Goal: Task Accomplishment & Management: Use online tool/utility

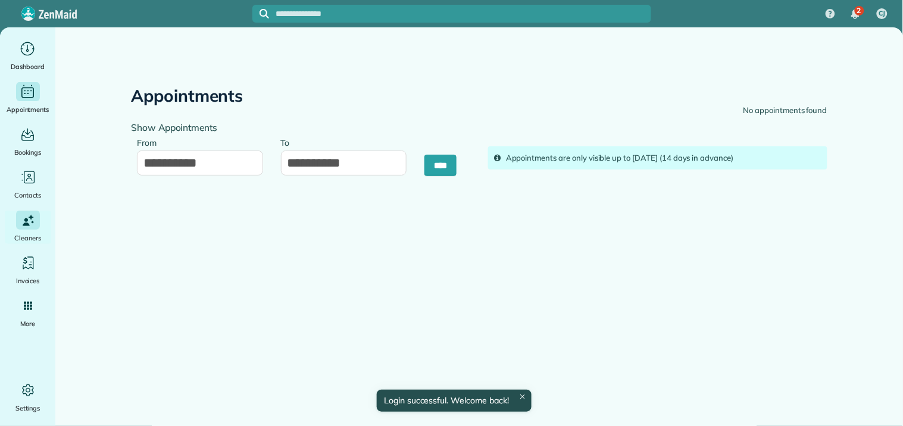
drag, startPoint x: 0, startPoint y: 0, endPoint x: 23, endPoint y: 91, distance: 93.8
click at [23, 91] on icon "Main" at bounding box center [28, 91] width 16 height 15
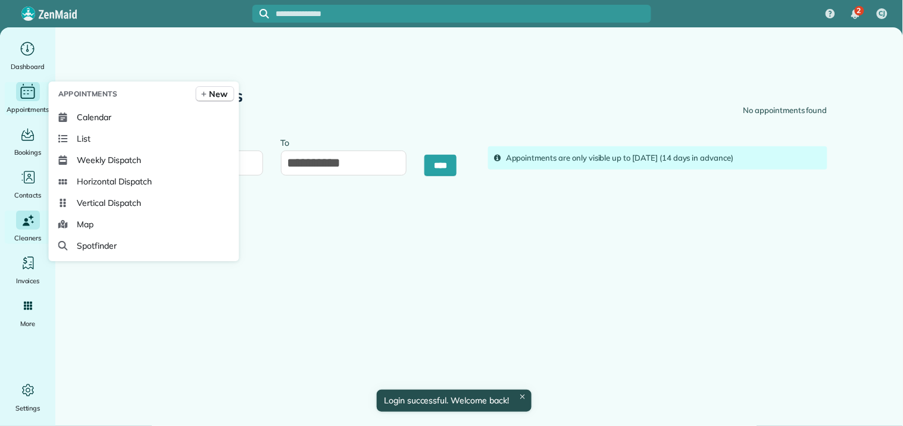
click at [23, 91] on icon "Main" at bounding box center [27, 92] width 18 height 18
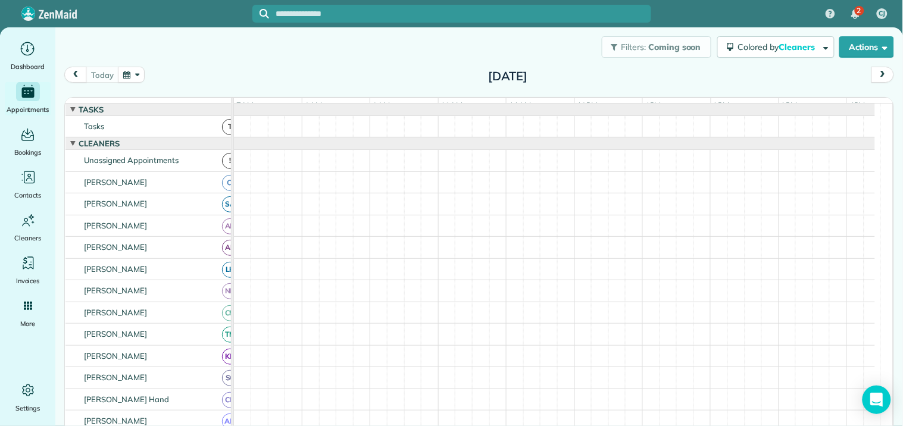
click at [134, 77] on button "button" at bounding box center [131, 75] width 27 height 16
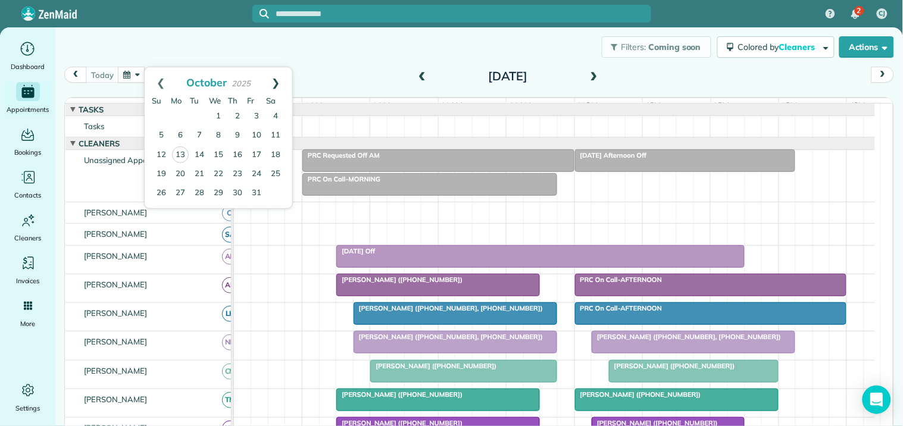
click at [280, 79] on link "Next" at bounding box center [275, 82] width 33 height 30
click at [257, 188] on link "28" at bounding box center [256, 192] width 19 height 19
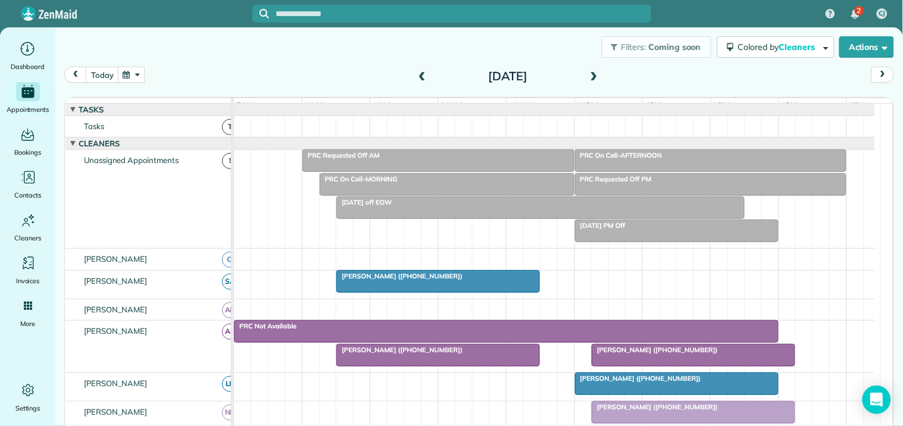
click at [465, 292] on div at bounding box center [438, 281] width 202 height 21
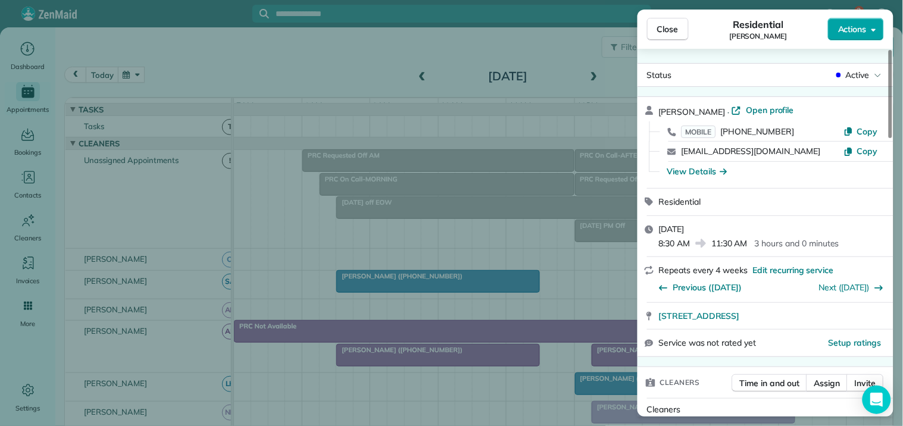
click at [863, 32] on span "Actions" at bounding box center [852, 29] width 29 height 12
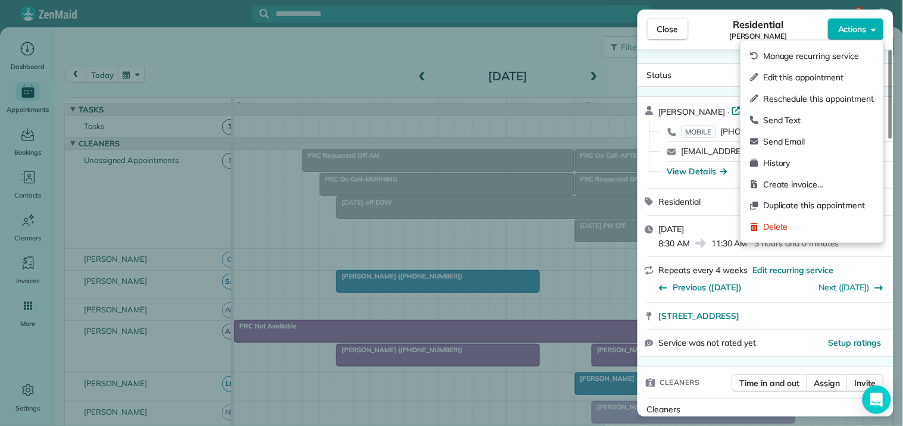
click at [799, 77] on span "Edit this appointment" at bounding box center [818, 77] width 111 height 12
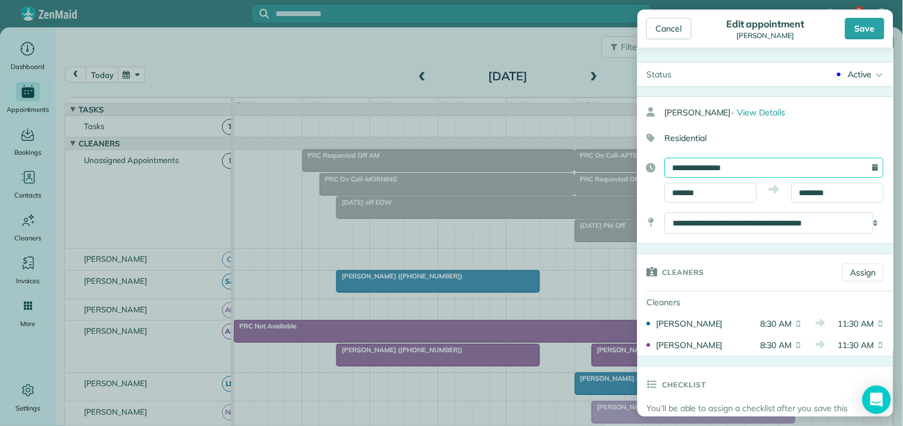
click at [732, 167] on input "**********" at bounding box center [774, 168] width 219 height 20
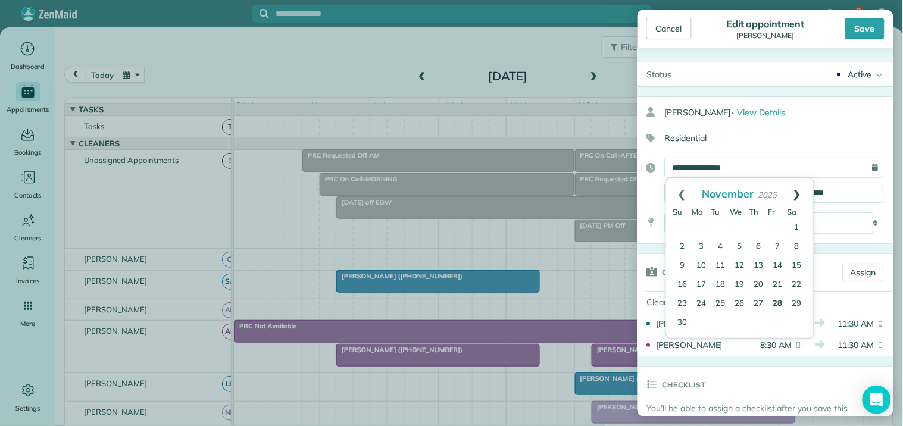
click at [798, 191] on link "Next" at bounding box center [797, 193] width 33 height 30
click at [720, 224] on link "2" at bounding box center [720, 227] width 19 height 19
type input "**********"
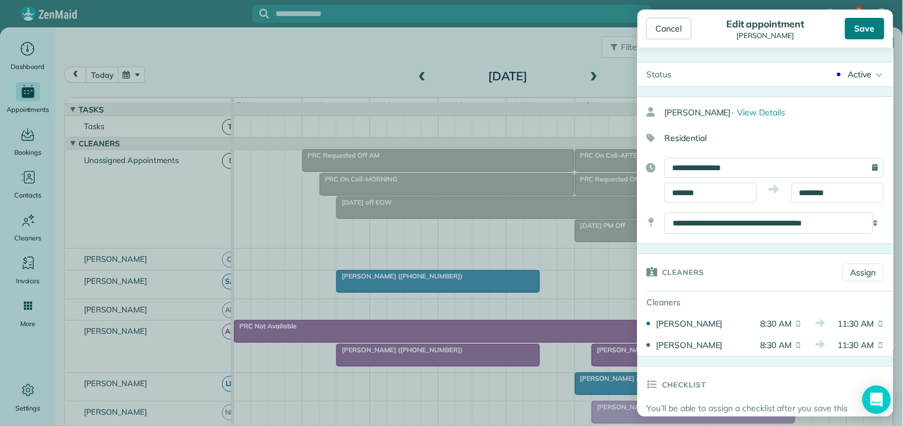
click at [872, 21] on div "Save" at bounding box center [864, 28] width 39 height 21
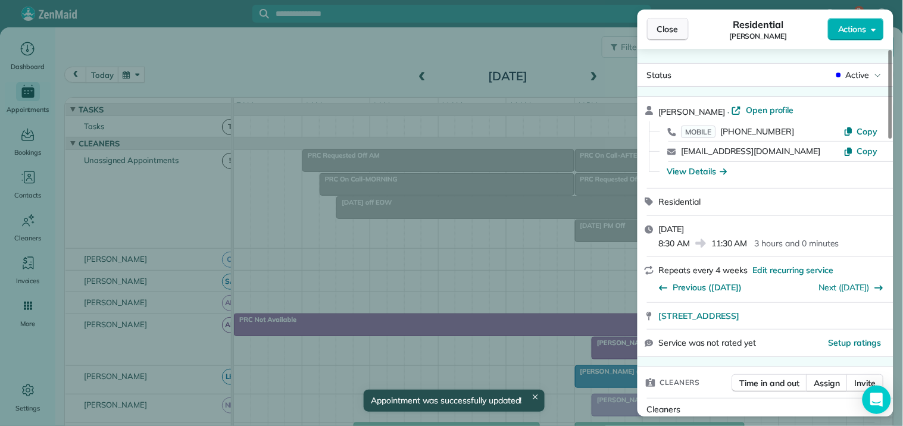
click at [669, 33] on span "Close" at bounding box center [667, 29] width 21 height 12
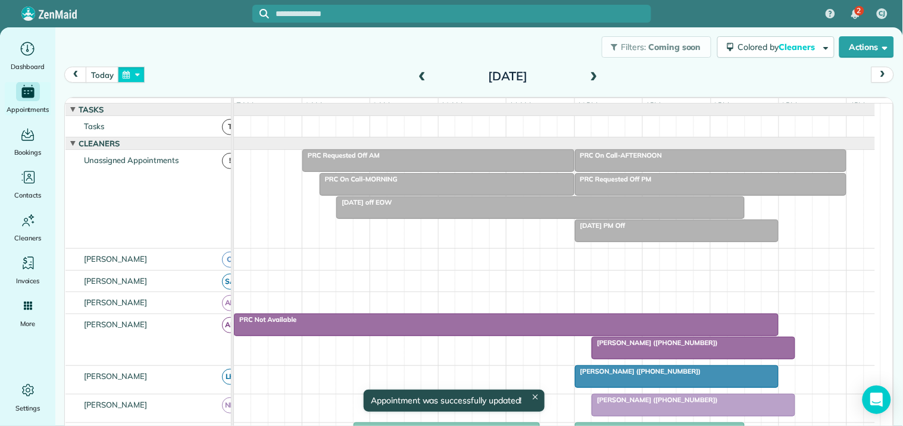
click at [133, 73] on button "button" at bounding box center [131, 75] width 27 height 16
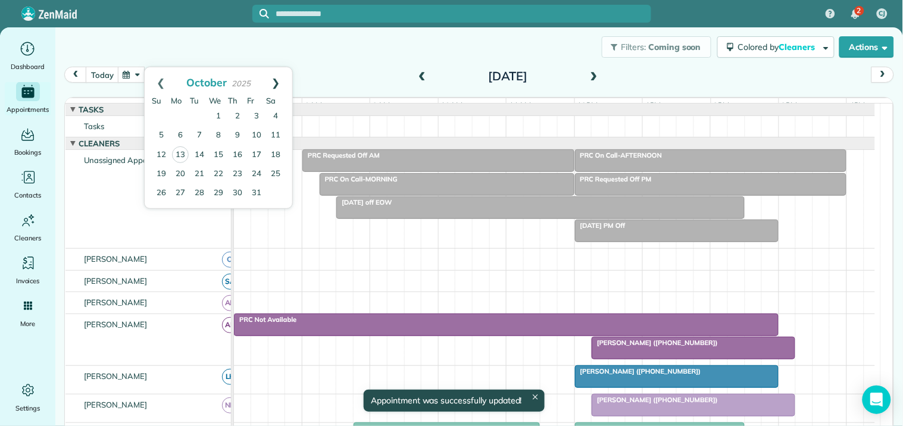
click at [276, 81] on link "Next" at bounding box center [275, 82] width 33 height 30
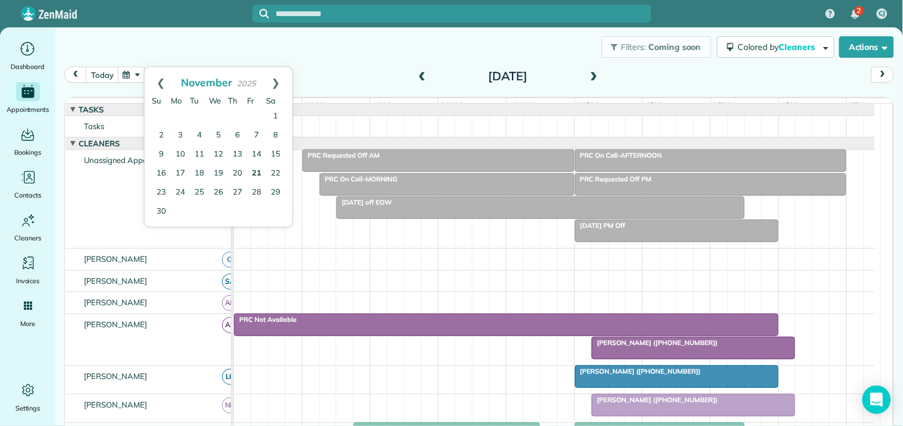
click at [253, 169] on link "21" at bounding box center [256, 173] width 19 height 19
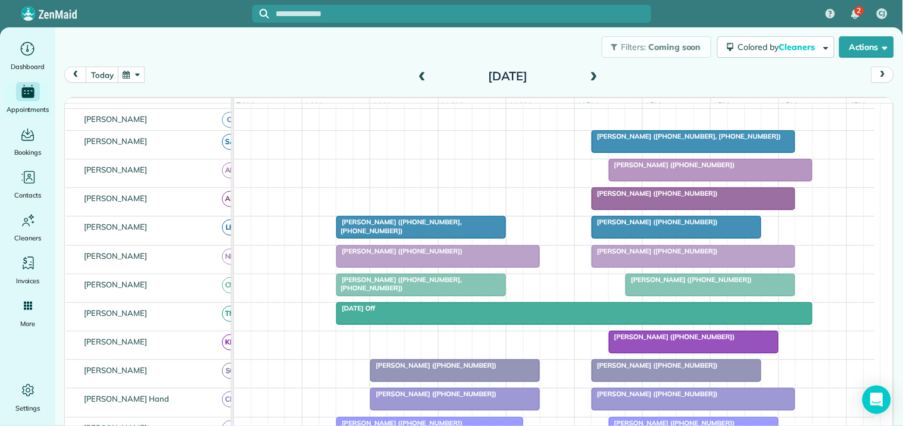
scroll to position [132, 0]
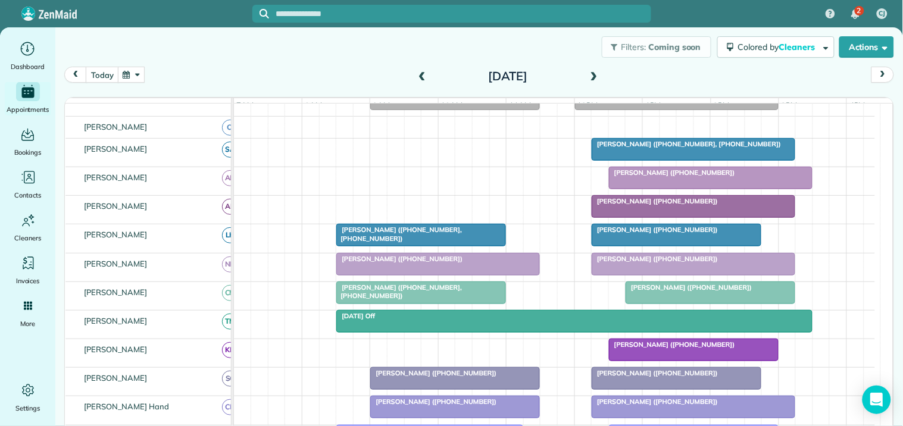
click at [355, 211] on div "Cheryl Turner (+16788733543)" at bounding box center [554, 210] width 641 height 28
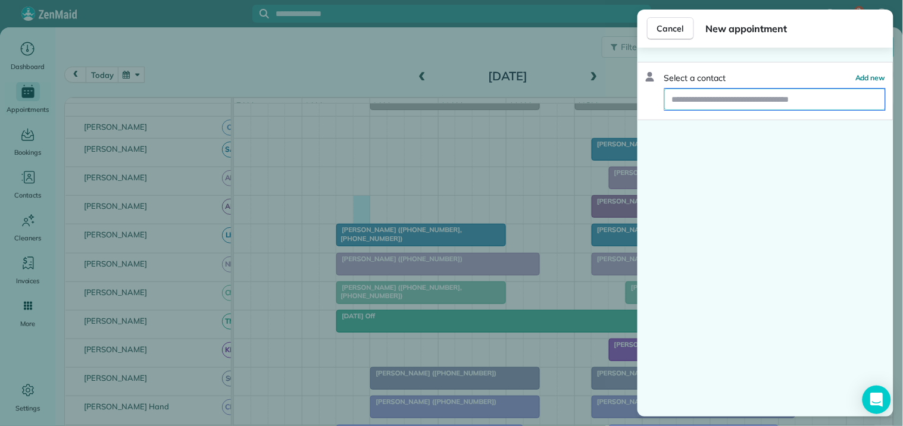
click at [698, 96] on input "text" at bounding box center [775, 99] width 220 height 21
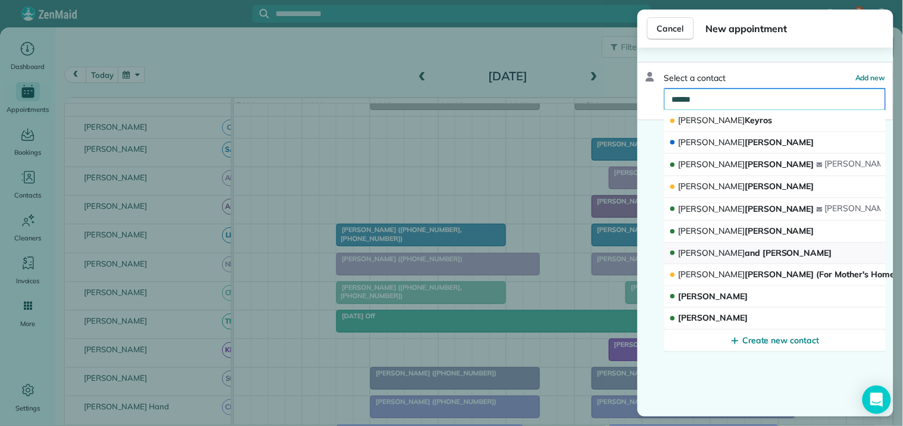
type input "******"
click at [726, 251] on span "Cheryl and Raji Allen" at bounding box center [754, 252] width 153 height 11
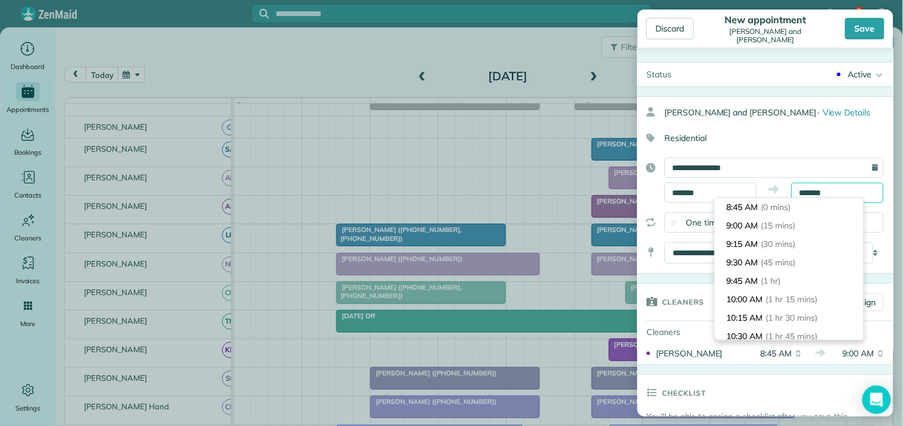
click at [816, 193] on input "*******" at bounding box center [837, 193] width 92 height 20
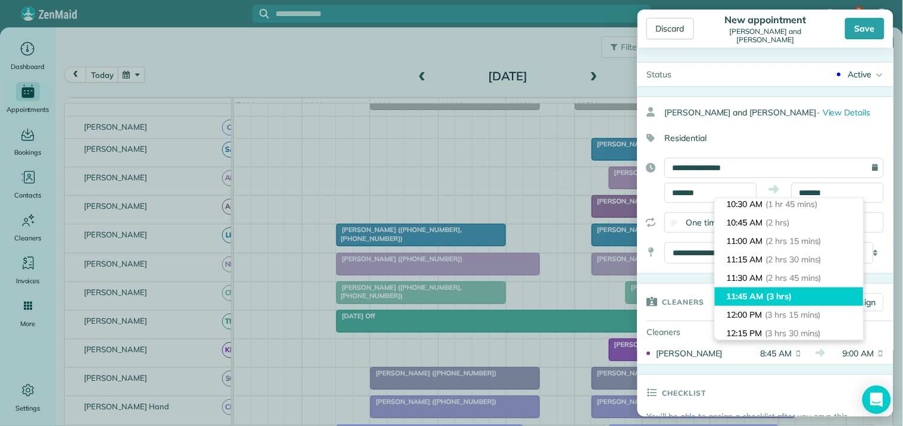
type input "********"
click at [784, 292] on span "(3 hrs)" at bounding box center [779, 296] width 26 height 11
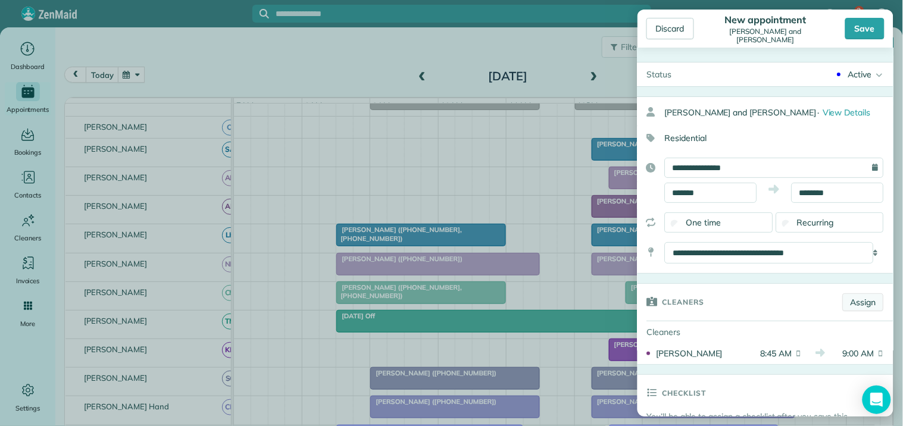
click at [857, 304] on link "Assign" at bounding box center [862, 302] width 41 height 18
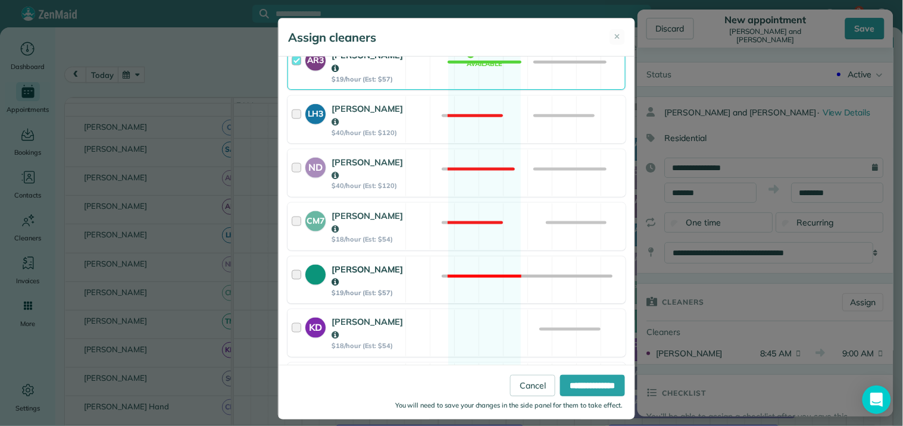
scroll to position [396, 0]
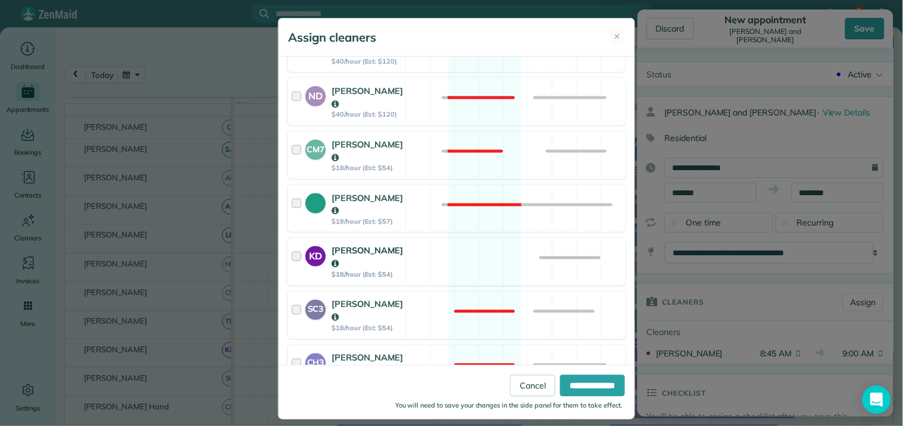
click at [481, 238] on div "KD Katerina Doane $18/hour (Est: $54) Available" at bounding box center [456, 262] width 338 height 48
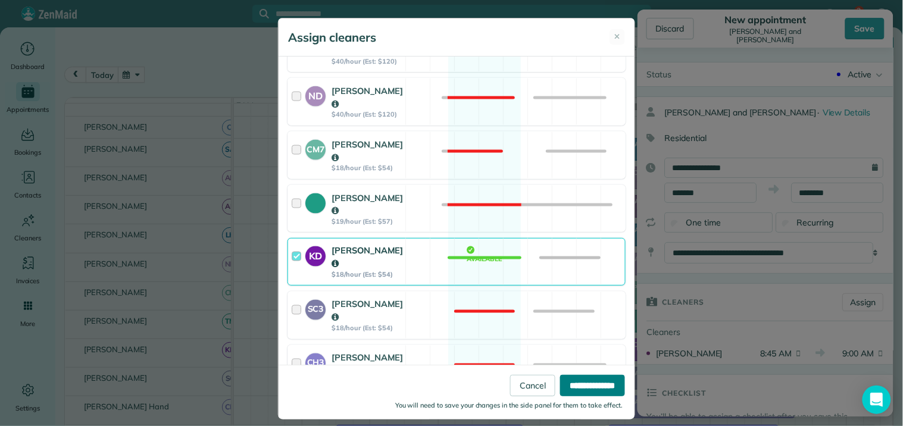
click at [581, 386] on input "**********" at bounding box center [592, 385] width 65 height 21
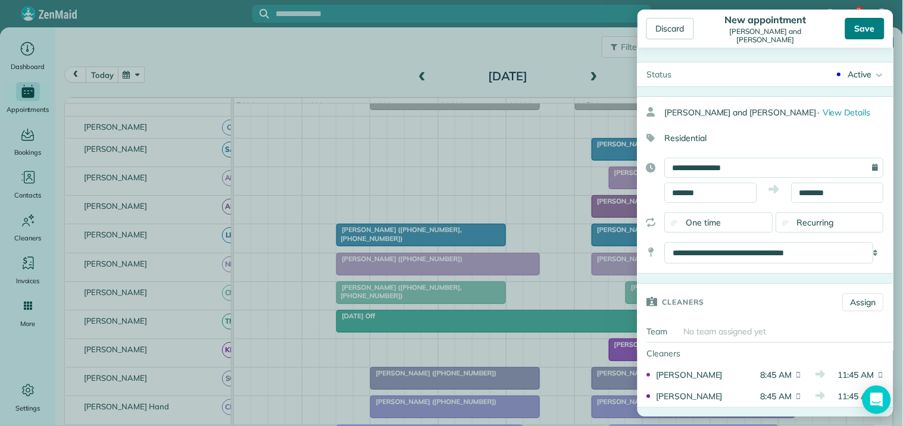
click at [870, 21] on div "Save" at bounding box center [864, 28] width 39 height 21
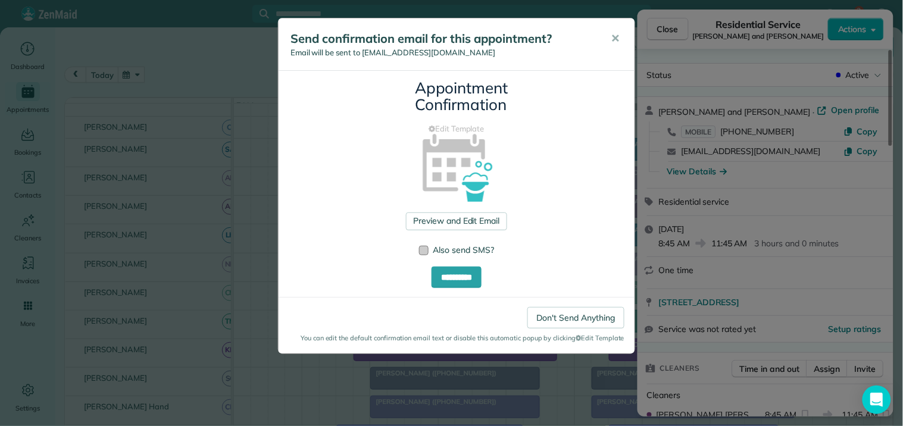
click at [427, 247] on div at bounding box center [424, 251] width 10 height 10
click at [459, 225] on link "Preview and Edit Email" at bounding box center [456, 221] width 101 height 18
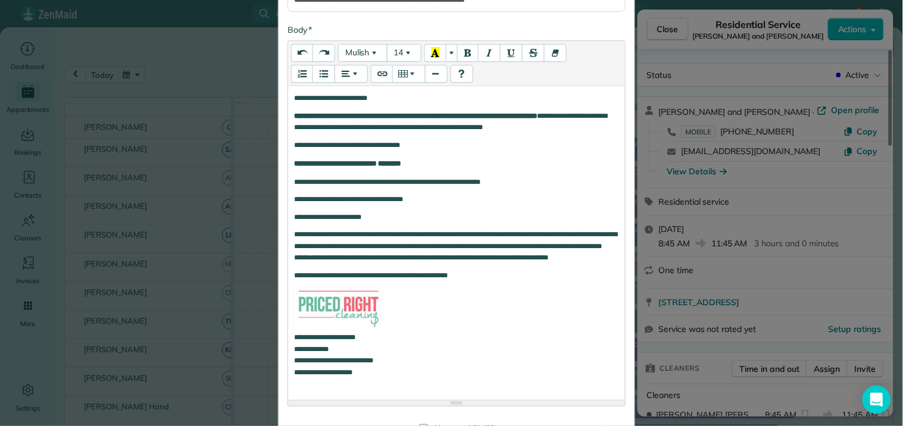
scroll to position [264, 0]
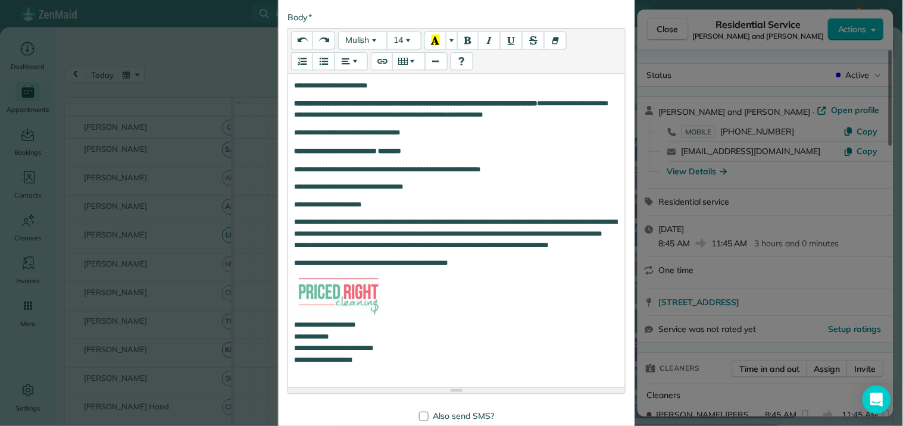
click at [469, 112] on span "**********" at bounding box center [451, 109] width 314 height 19
click at [318, 129] on span "**********" at bounding box center [347, 132] width 106 height 7
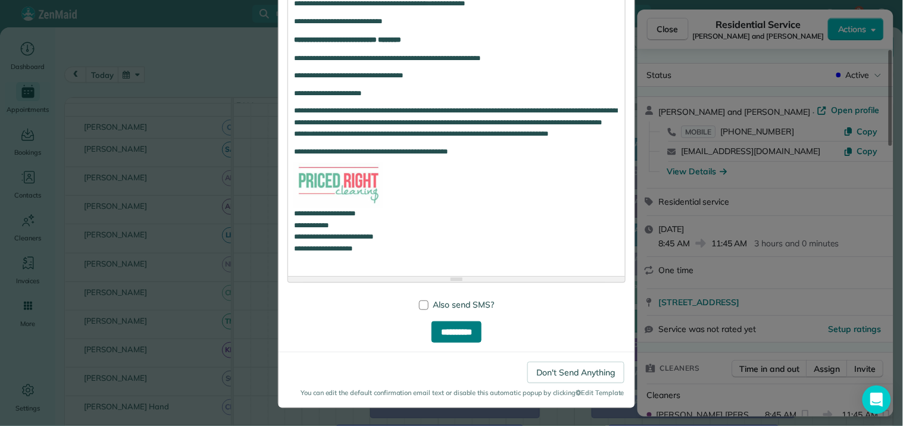
click at [453, 333] on input "**********" at bounding box center [456, 331] width 50 height 21
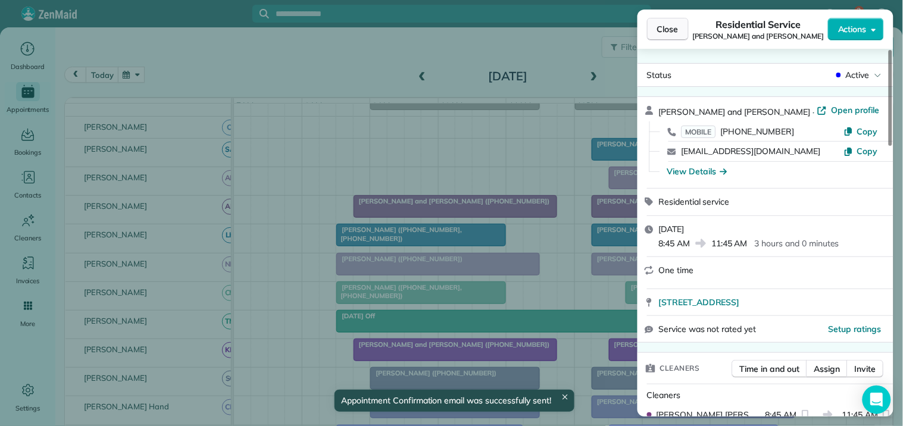
click at [680, 32] on button "Close" at bounding box center [668, 29] width 42 height 23
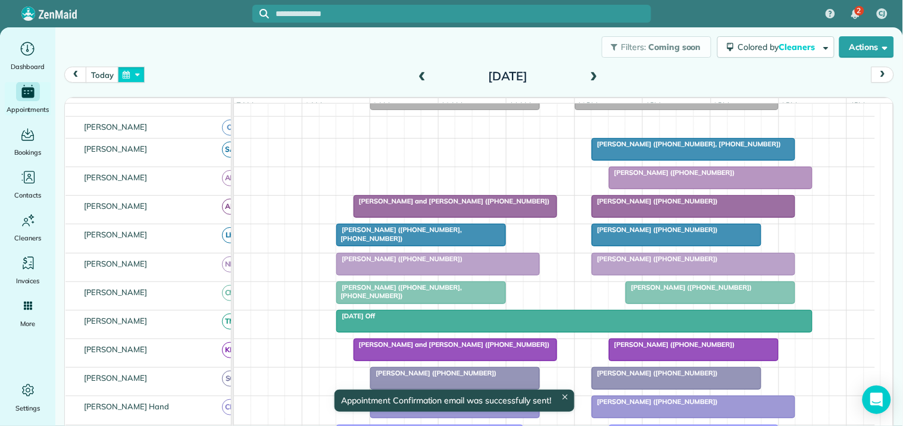
click at [138, 70] on button "button" at bounding box center [131, 75] width 27 height 16
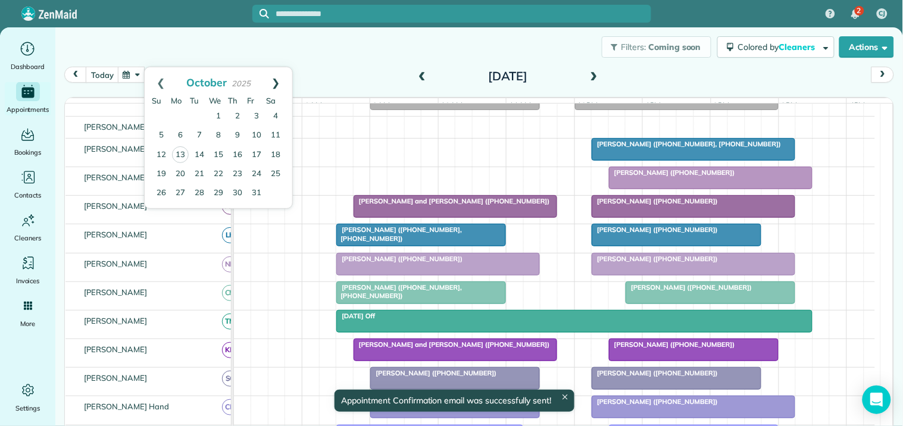
click at [278, 76] on link "Next" at bounding box center [275, 82] width 33 height 30
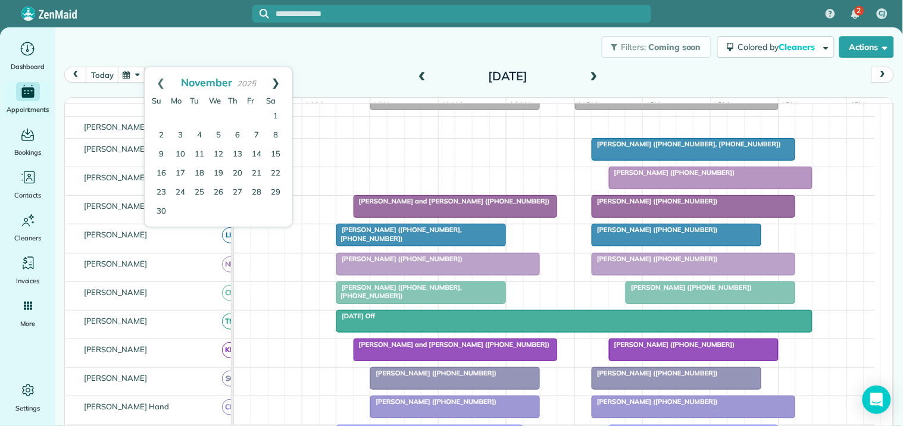
click at [277, 77] on link "Next" at bounding box center [275, 82] width 33 height 30
click at [200, 152] on link "16" at bounding box center [199, 154] width 19 height 19
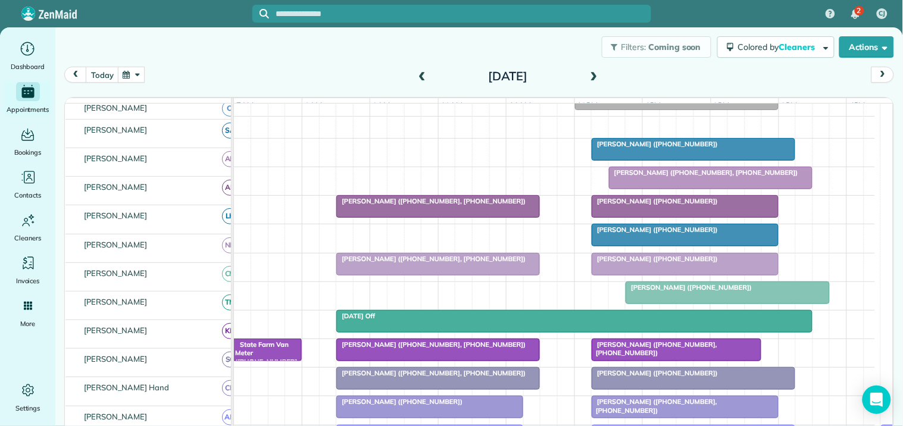
scroll to position [132, 0]
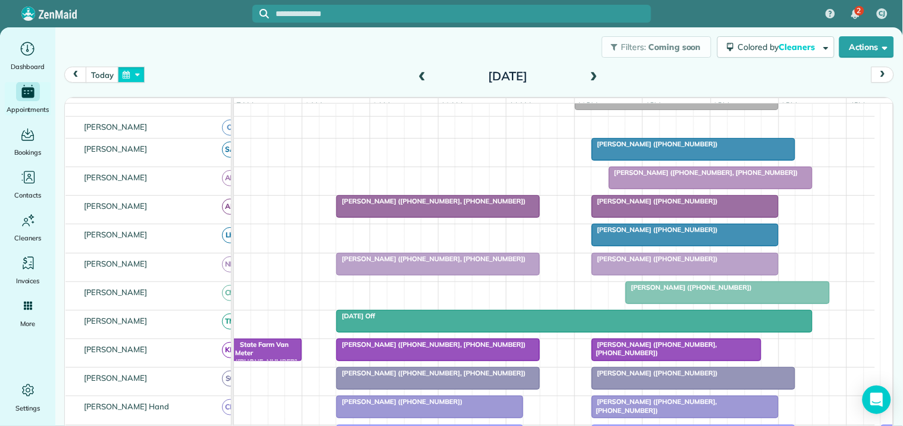
click at [133, 76] on button "button" at bounding box center [131, 75] width 27 height 16
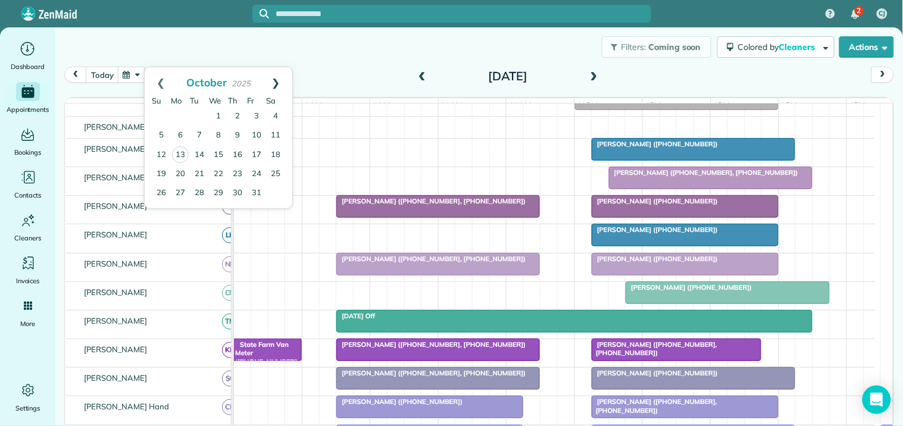
click at [277, 76] on link "Next" at bounding box center [275, 82] width 33 height 30
click at [280, 78] on link "Next" at bounding box center [275, 82] width 33 height 30
click at [197, 136] on link "9" at bounding box center [199, 135] width 19 height 19
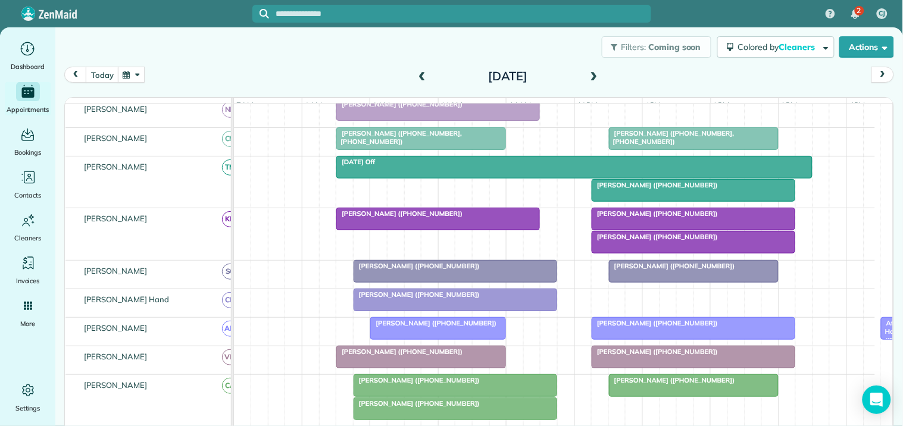
scroll to position [0, 0]
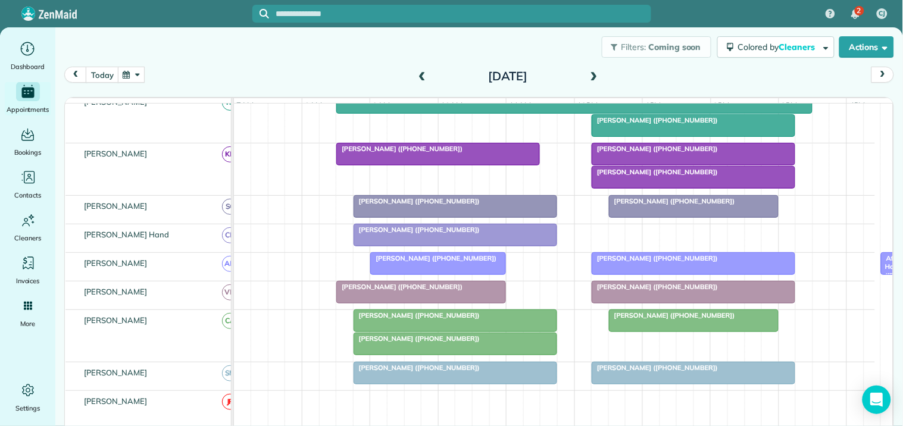
click at [427, 319] on span "Kelly Van Veldhuizen (+15405397831)" at bounding box center [416, 315] width 127 height 8
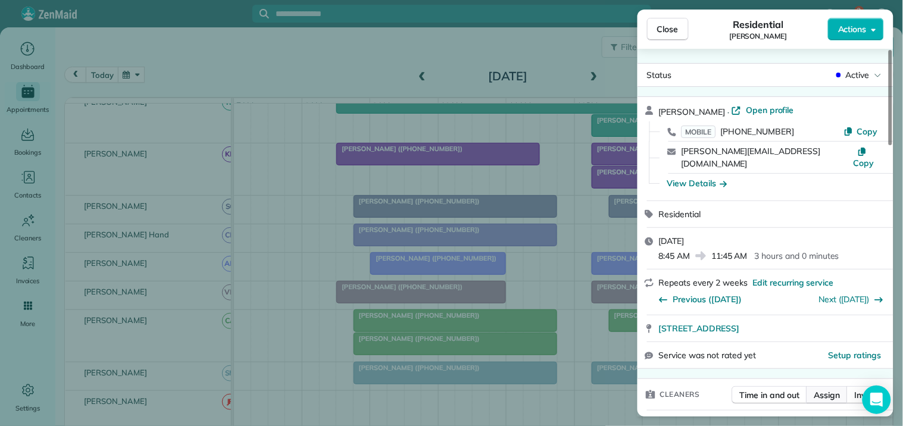
click at [825, 389] on span "Assign" at bounding box center [827, 395] width 26 height 12
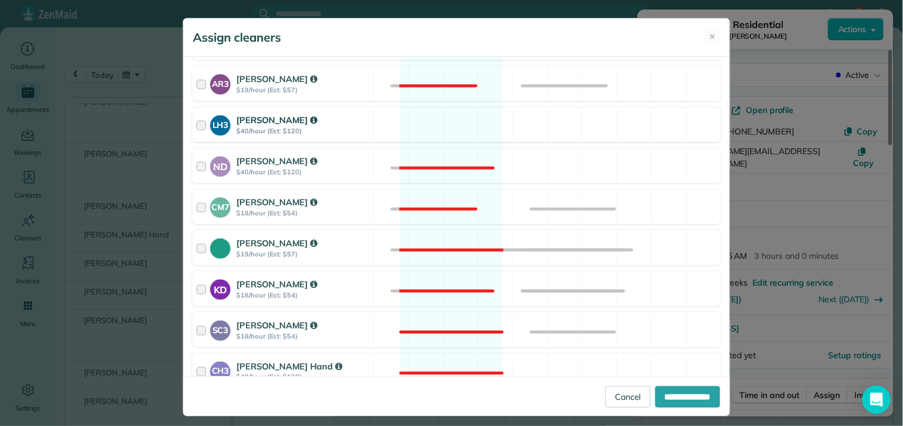
click at [430, 123] on div "LH3 Laurie Hoble $40/hour (Est: $120) Available" at bounding box center [456, 124] width 528 height 35
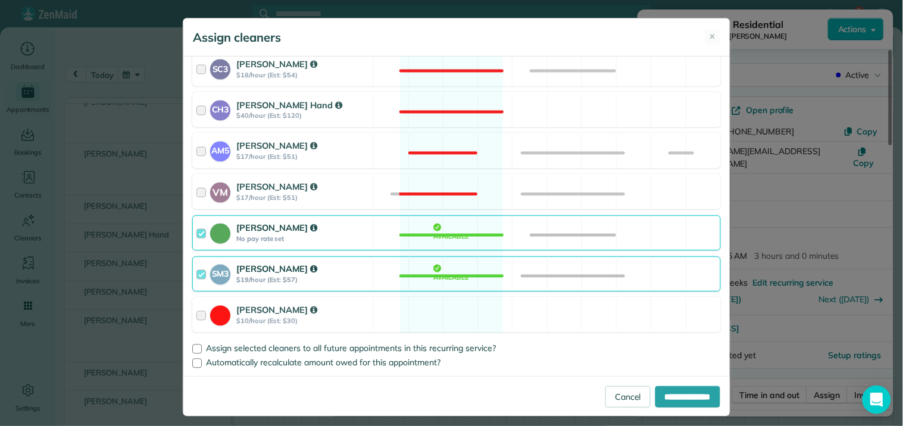
click at [447, 235] on div "Catherine Altman No pay rate set Available" at bounding box center [456, 232] width 528 height 35
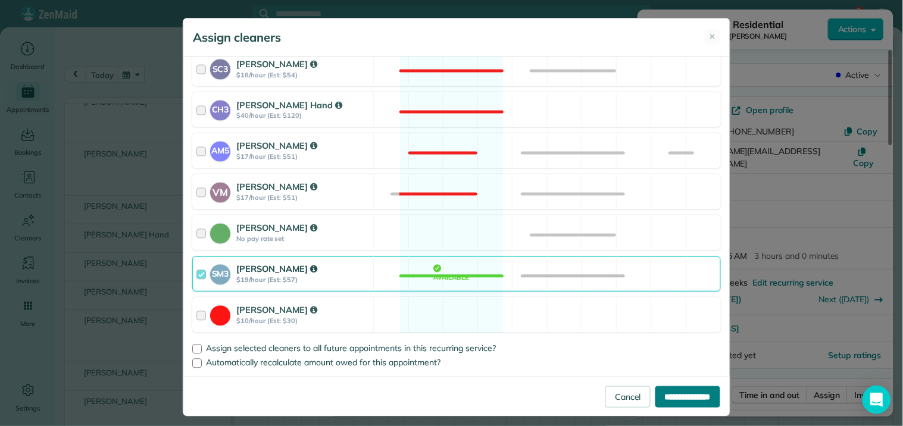
click at [672, 399] on input "**********" at bounding box center [687, 396] width 65 height 21
type input "**********"
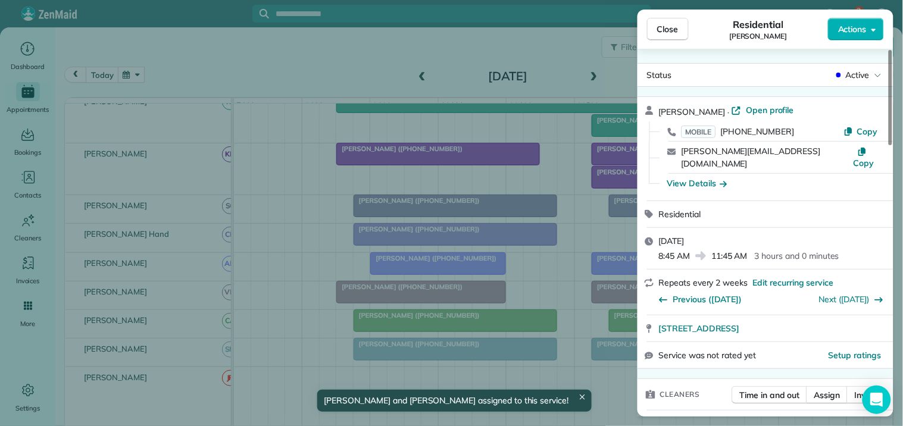
click at [662, 27] on span "Close" at bounding box center [667, 29] width 21 height 12
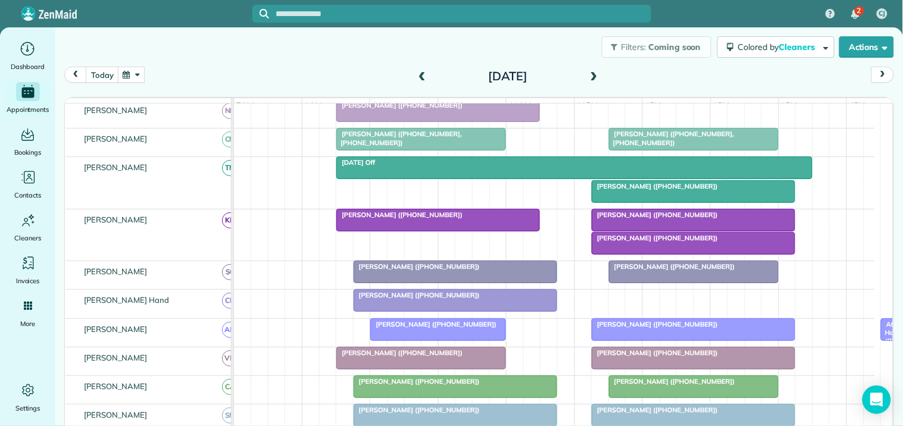
click at [663, 190] on span "Mike Martin (+16789843938)" at bounding box center [654, 186] width 127 height 8
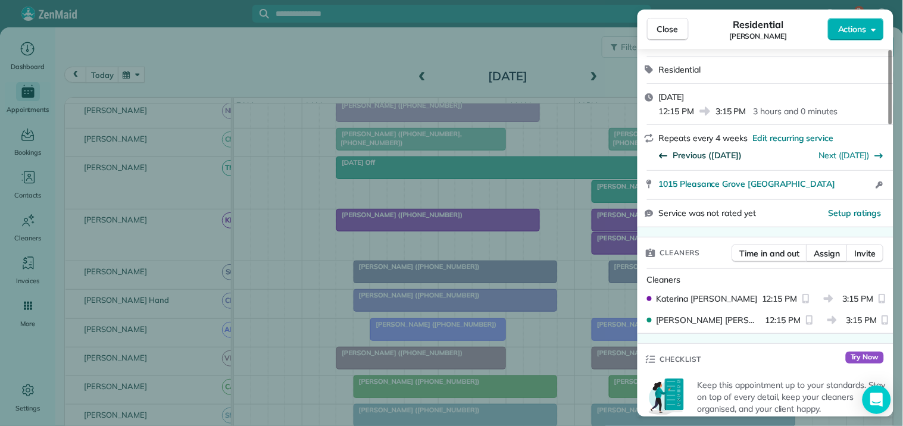
click at [703, 155] on span "Previous (Nov 13)" at bounding box center [707, 155] width 69 height 12
click at [703, 155] on span "Previous (Oct 08)" at bounding box center [707, 155] width 69 height 12
click at [703, 155] on span "Previous (Oct 02)" at bounding box center [707, 155] width 69 height 12
click at [675, 27] on span "Close" at bounding box center [667, 29] width 21 height 12
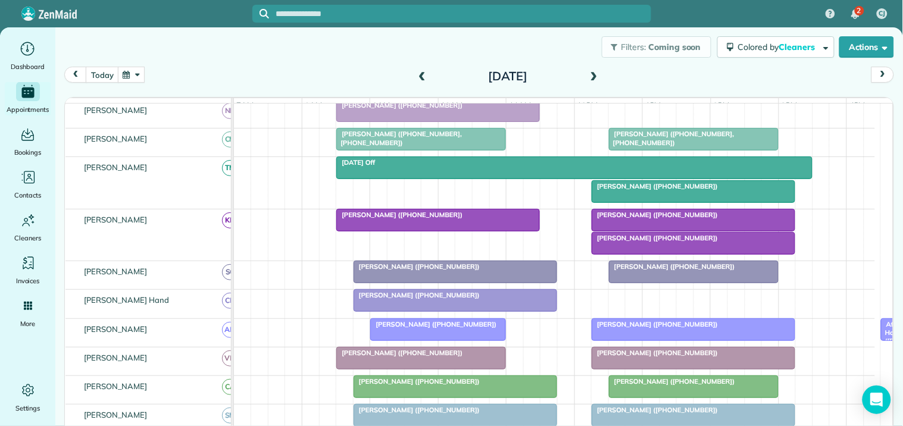
click at [655, 231] on div at bounding box center [693, 219] width 202 height 21
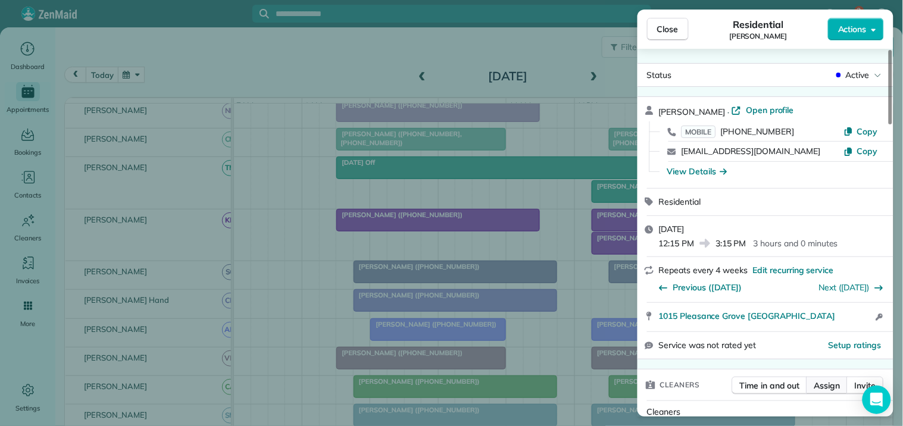
click at [830, 384] on span "Assign" at bounding box center [827, 386] width 26 height 12
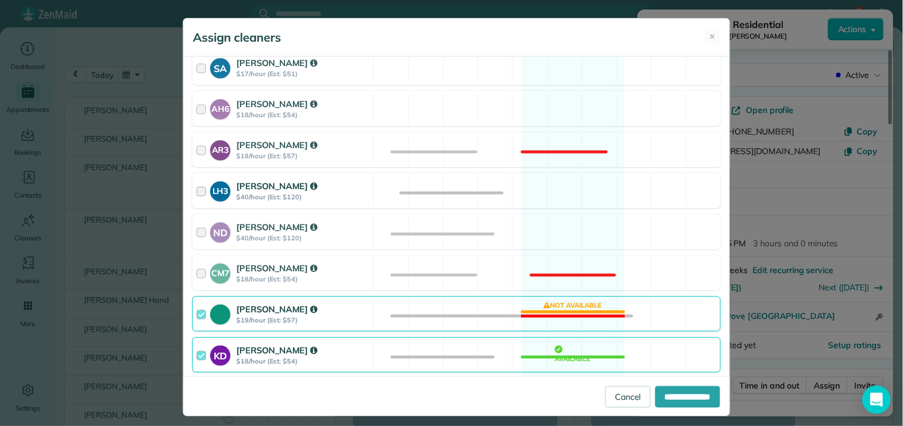
click at [555, 184] on div "LH3 Laurie Hoble $40/hour (Est: $120) Available" at bounding box center [456, 190] width 528 height 35
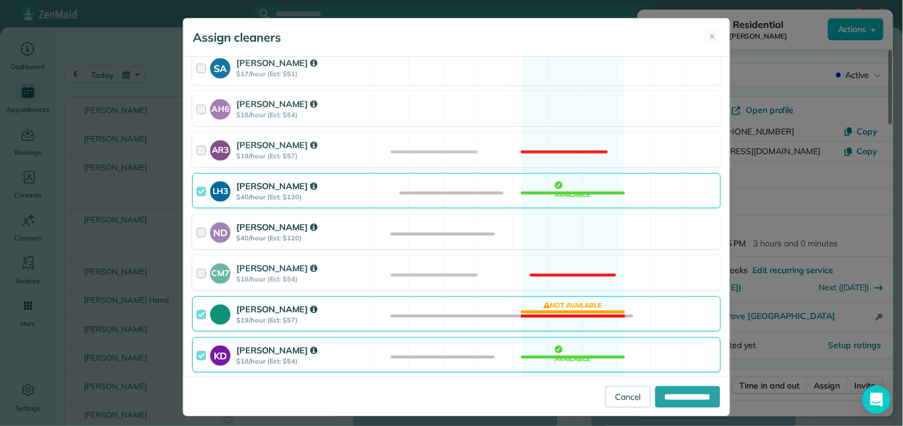
click at [546, 228] on div "ND Nathalie Duverna $40/hour (Est: $120) Available" at bounding box center [456, 231] width 528 height 35
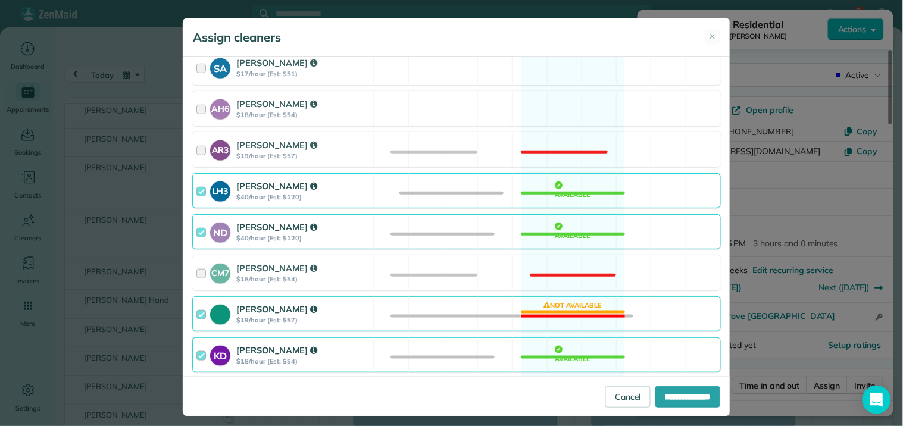
click at [559, 318] on div "Tamara Mitchell $19/hour (Est: $57) Not available" at bounding box center [456, 313] width 528 height 35
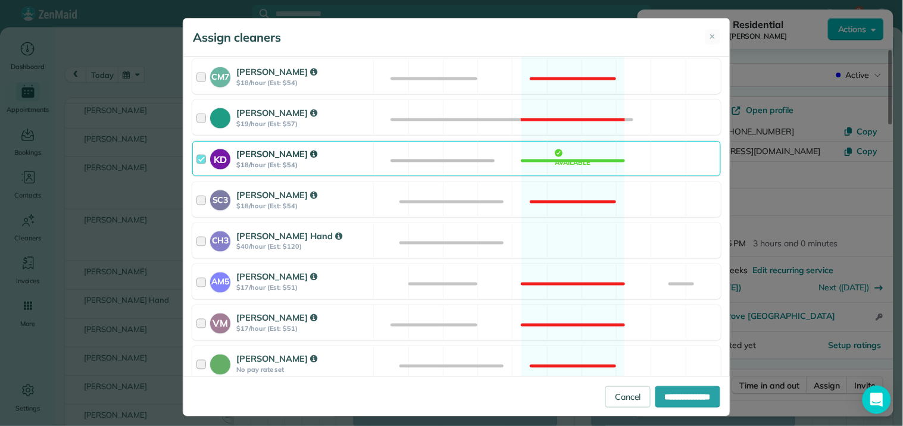
click at [560, 155] on div "KD Katerina Doane $18/hour (Est: $54) Available" at bounding box center [456, 158] width 528 height 35
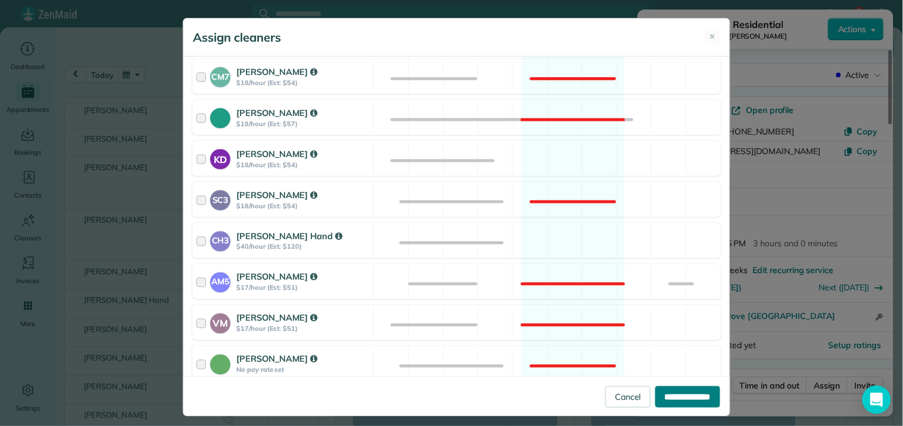
click at [672, 396] on input "**********" at bounding box center [687, 396] width 65 height 21
type input "**********"
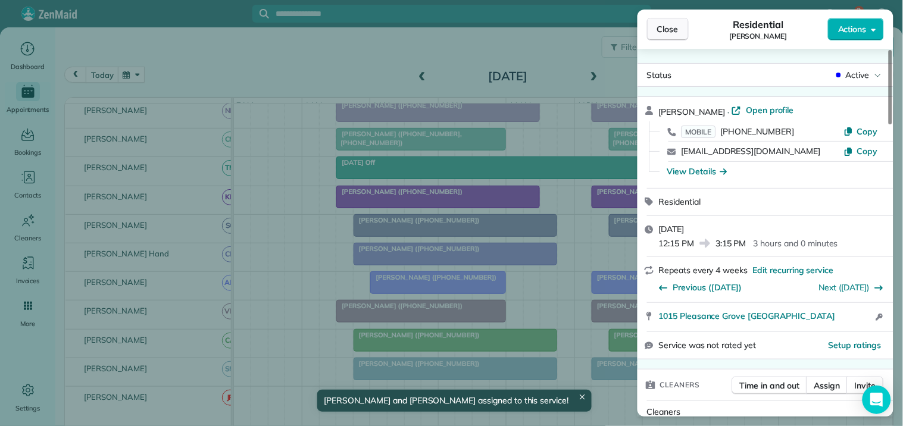
click at [676, 25] on span "Close" at bounding box center [667, 29] width 21 height 12
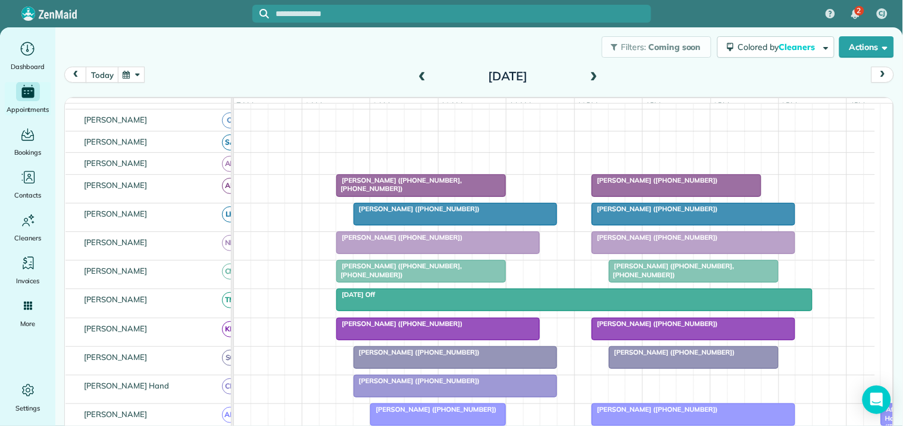
click at [140, 72] on button "button" at bounding box center [131, 75] width 27 height 16
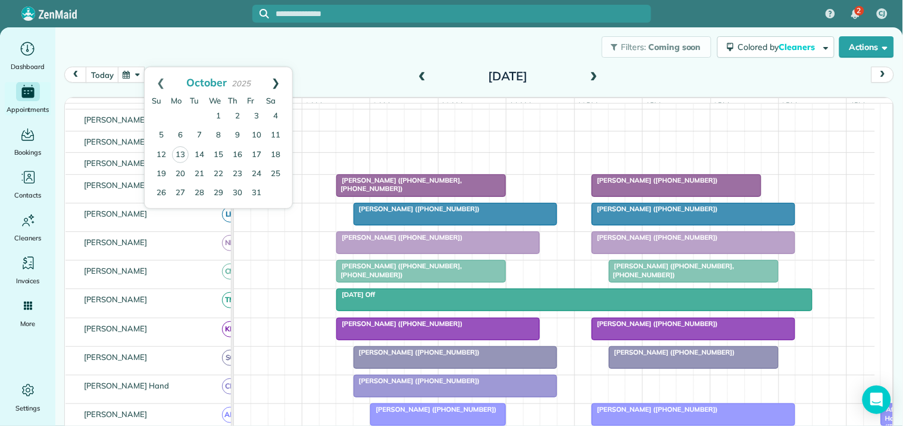
click at [278, 79] on link "Next" at bounding box center [275, 82] width 33 height 30
click at [278, 80] on link "Next" at bounding box center [275, 82] width 33 height 30
click at [202, 152] on link "16" at bounding box center [199, 154] width 19 height 19
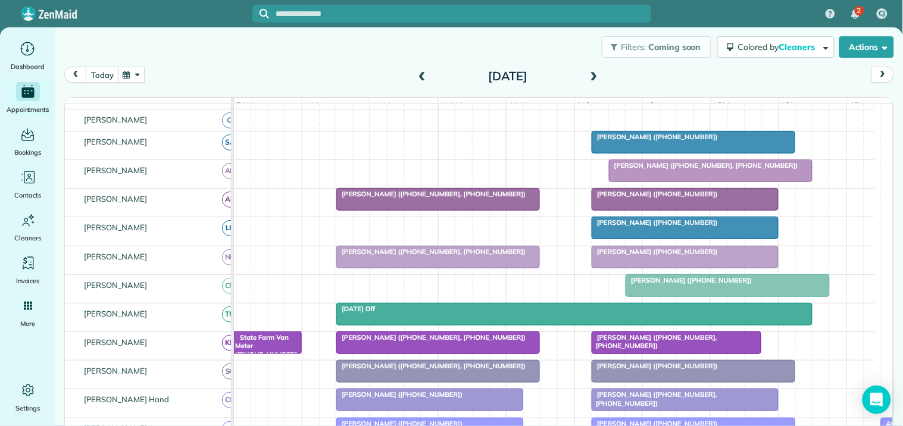
scroll to position [387, 0]
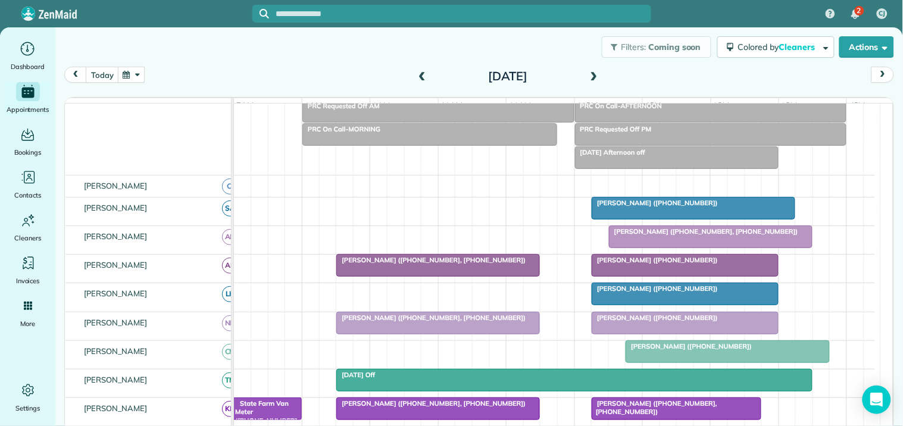
click at [133, 72] on button "button" at bounding box center [131, 75] width 27 height 16
click at [277, 83] on link "Next" at bounding box center [275, 82] width 33 height 30
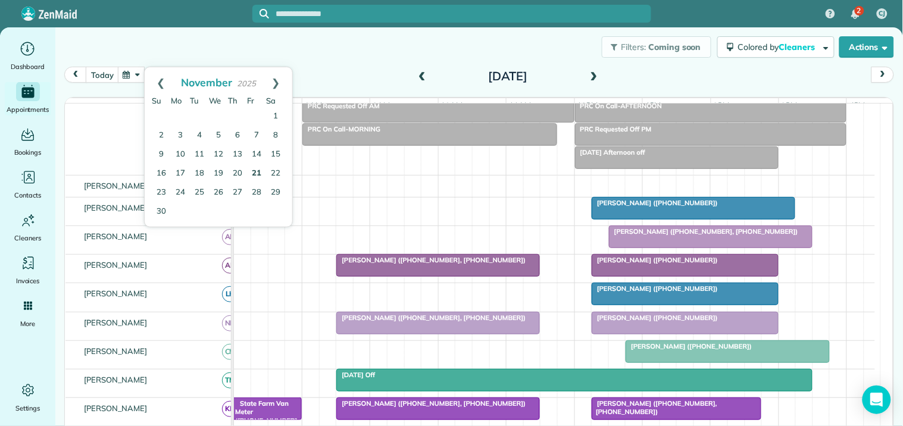
click at [258, 170] on link "21" at bounding box center [256, 173] width 19 height 19
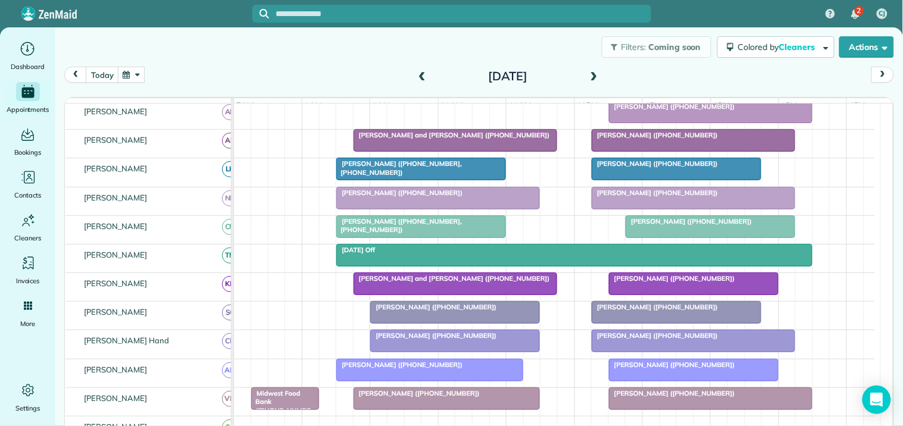
click at [455, 139] on span "Cheryl and Raji Allen (+14045873320)" at bounding box center [452, 135] width 198 height 8
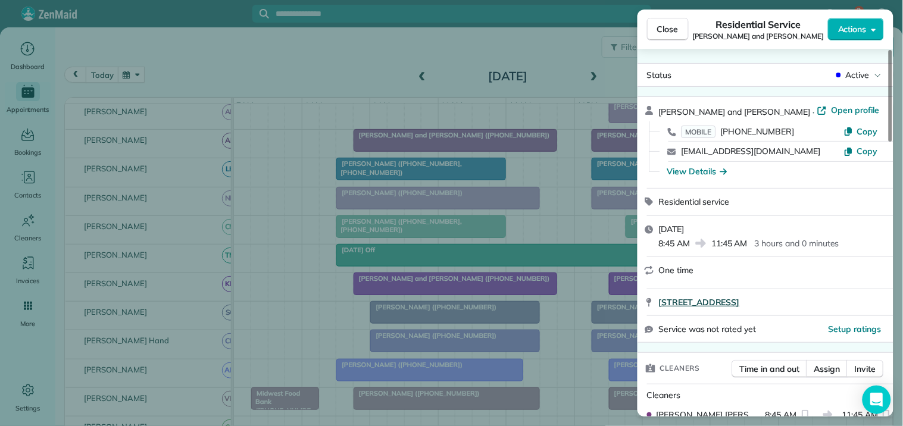
click at [731, 299] on span "52 Oakhurst Trail Sharpsburg GA 30277" at bounding box center [699, 302] width 81 height 12
click at [679, 33] on button "Close" at bounding box center [668, 29] width 42 height 23
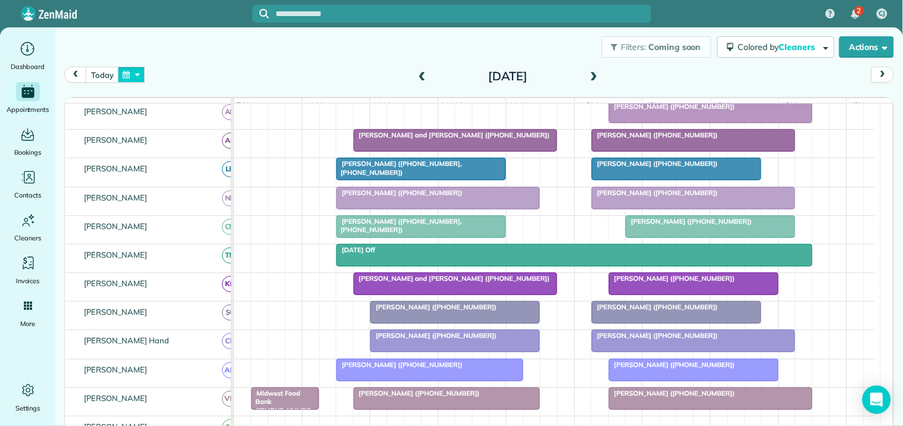
click at [138, 73] on button "button" at bounding box center [131, 75] width 27 height 16
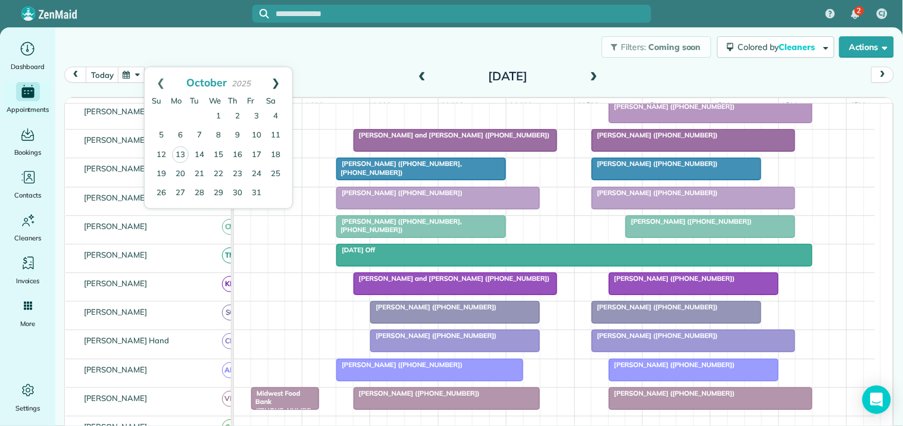
click at [274, 78] on link "Next" at bounding box center [275, 82] width 33 height 30
click at [278, 83] on link "Next" at bounding box center [275, 82] width 33 height 30
click at [200, 151] on link "16" at bounding box center [199, 154] width 19 height 19
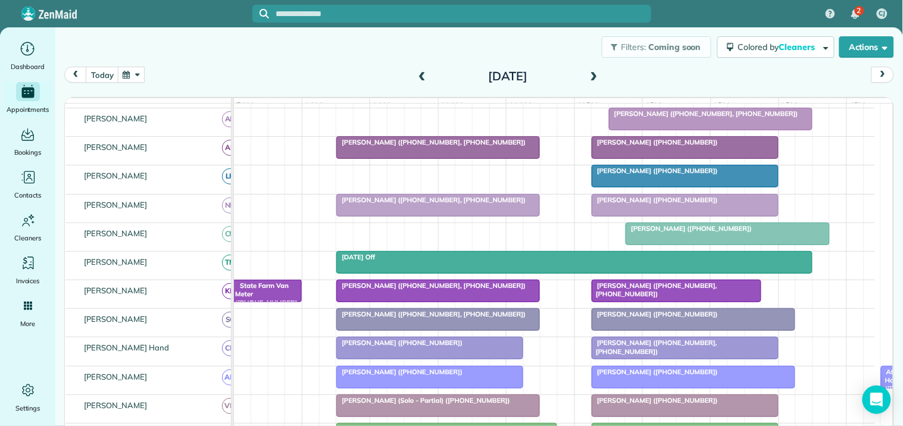
scroll to position [318, 0]
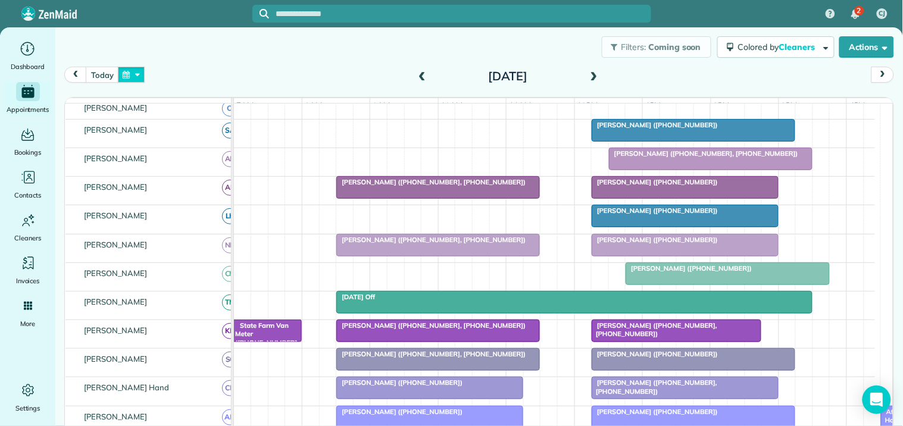
click at [138, 74] on button "button" at bounding box center [131, 75] width 27 height 16
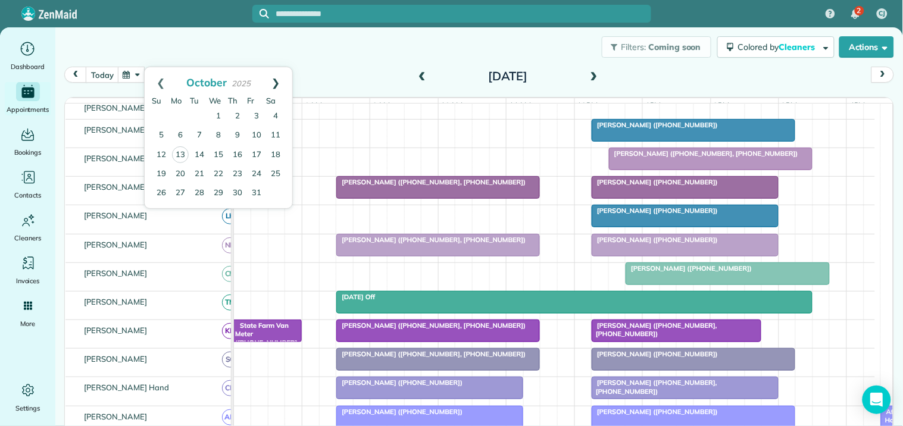
click at [276, 81] on link "Next" at bounding box center [275, 82] width 33 height 30
click at [272, 80] on link "Next" at bounding box center [275, 82] width 33 height 30
click at [200, 153] on link "13" at bounding box center [199, 154] width 19 height 19
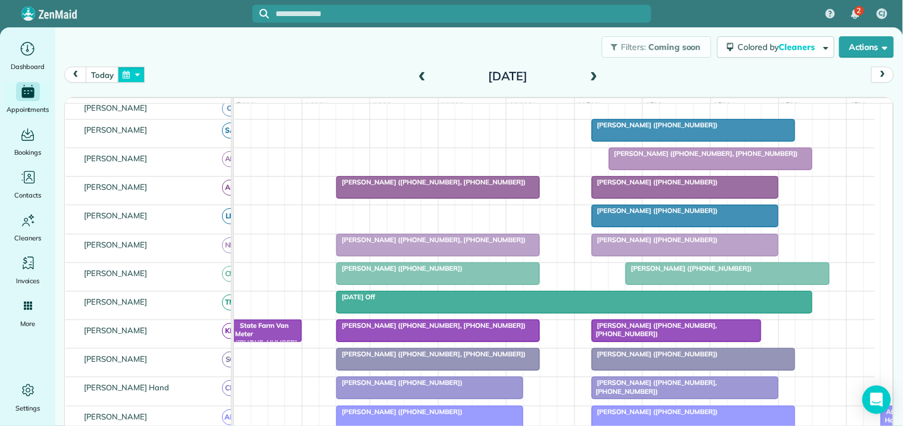
click at [139, 73] on button "button" at bounding box center [131, 75] width 27 height 16
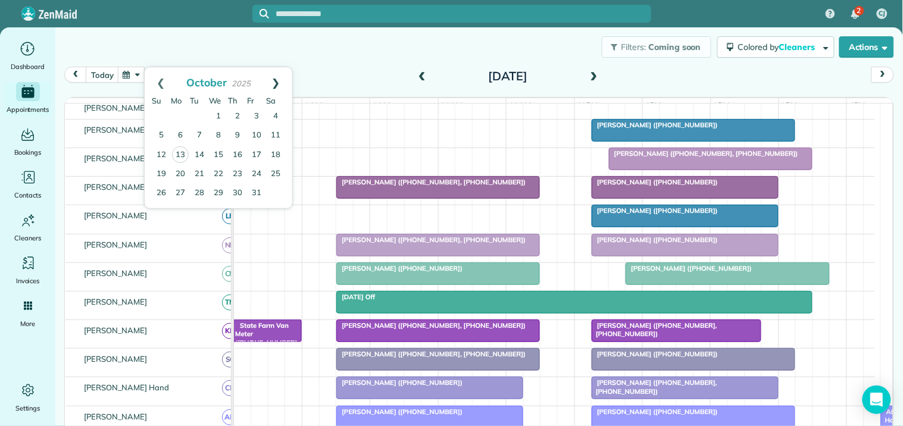
click at [278, 80] on link "Next" at bounding box center [275, 82] width 33 height 30
click at [277, 78] on link "Next" at bounding box center [275, 82] width 33 height 30
click at [201, 151] on link "16" at bounding box center [199, 154] width 19 height 19
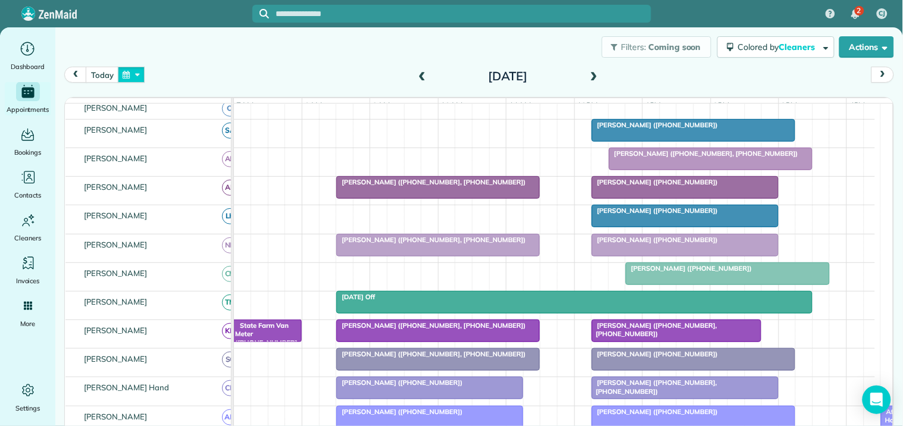
click at [131, 70] on button "button" at bounding box center [131, 75] width 27 height 16
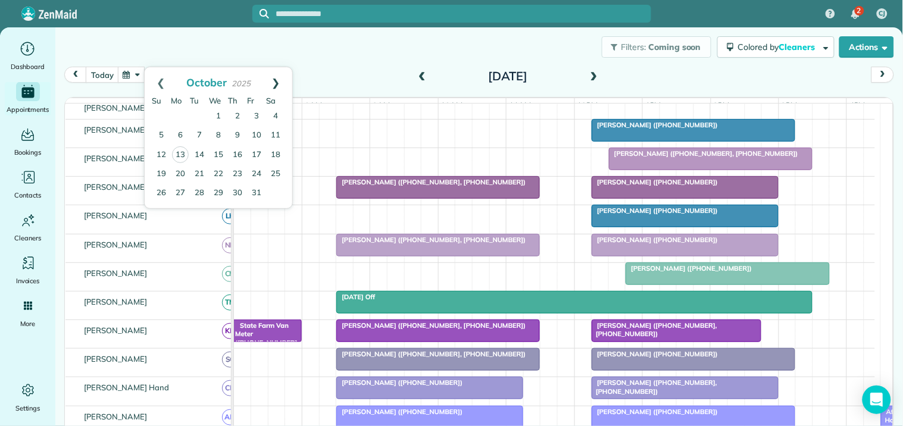
click at [277, 82] on link "Next" at bounding box center [275, 82] width 33 height 30
click at [278, 82] on link "Next" at bounding box center [275, 82] width 33 height 30
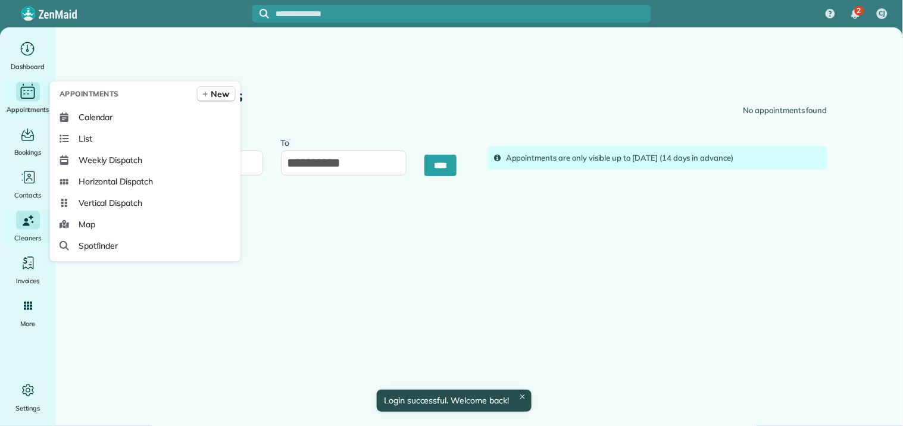
click at [26, 92] on icon "Main" at bounding box center [27, 92] width 18 height 18
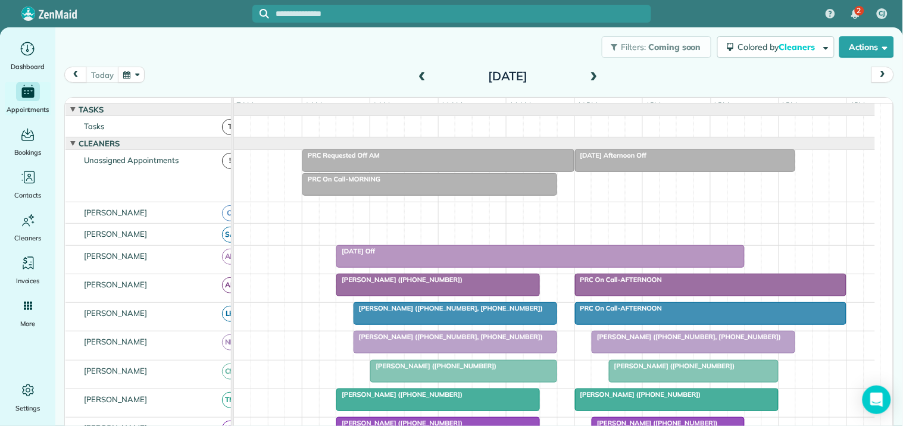
click at [197, 70] on div "today Monday Oct 13, 2025" at bounding box center [478, 78] width 829 height 23
click at [131, 71] on button "button" at bounding box center [131, 75] width 27 height 16
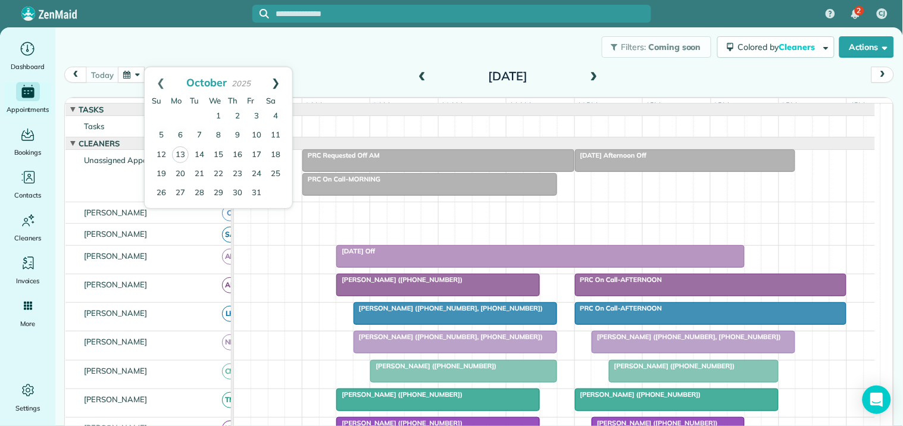
click at [276, 79] on link "Next" at bounding box center [275, 82] width 33 height 30
click at [199, 152] on link "16" at bounding box center [199, 154] width 19 height 19
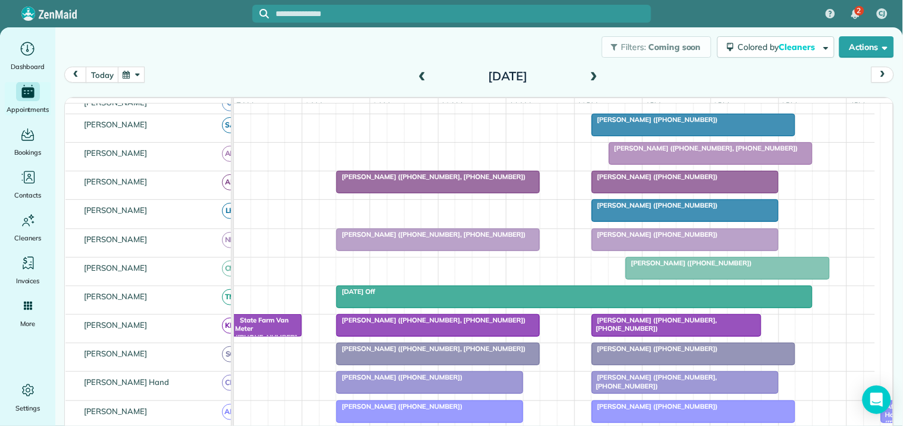
scroll to position [132, 0]
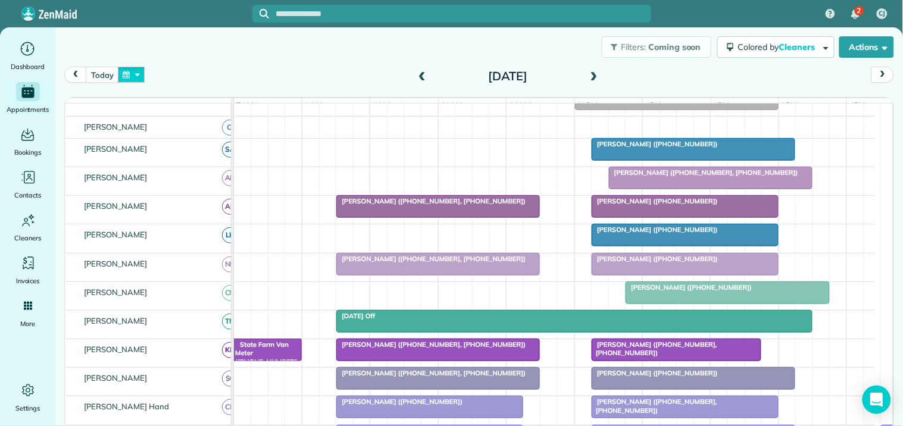
click at [133, 72] on button "button" at bounding box center [131, 75] width 27 height 16
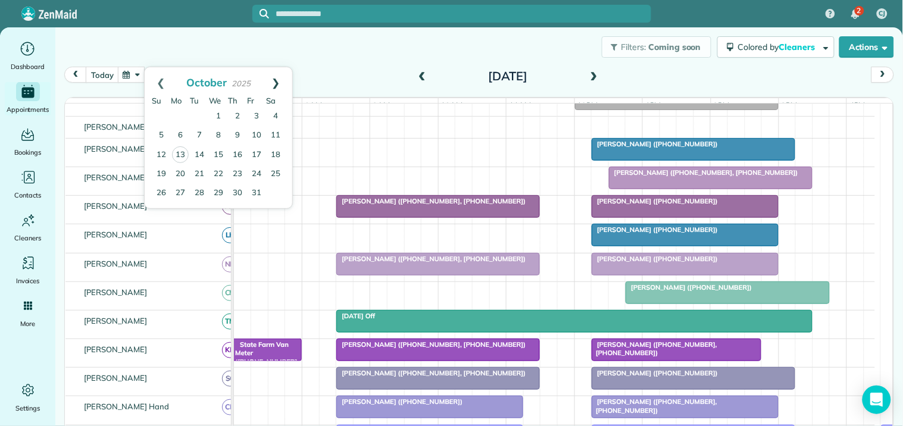
click at [280, 77] on link "Next" at bounding box center [275, 82] width 33 height 30
click at [256, 171] on link "21" at bounding box center [256, 173] width 19 height 19
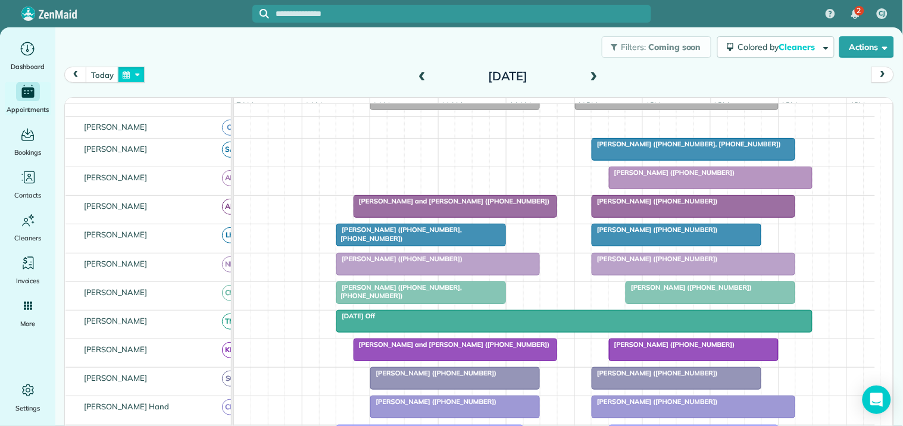
click at [136, 72] on button "button" at bounding box center [131, 75] width 27 height 16
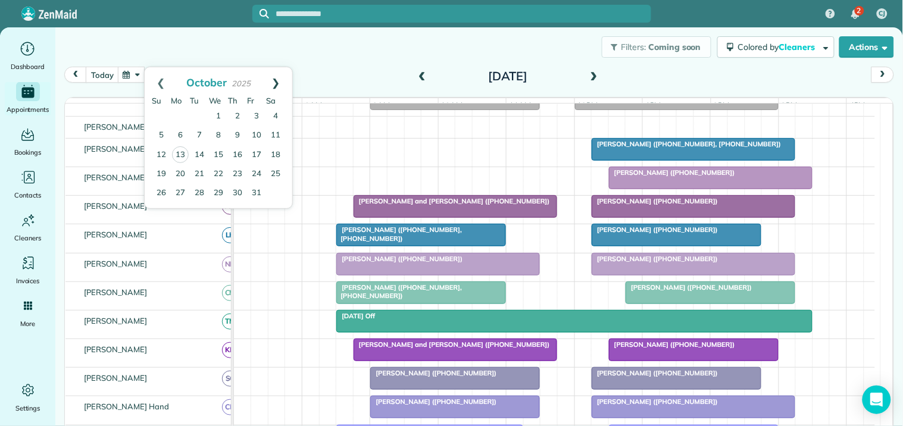
click at [275, 82] on link "Next" at bounding box center [275, 82] width 33 height 30
click at [280, 80] on link "Next" at bounding box center [275, 82] width 33 height 30
click at [199, 151] on link "16" at bounding box center [199, 154] width 19 height 19
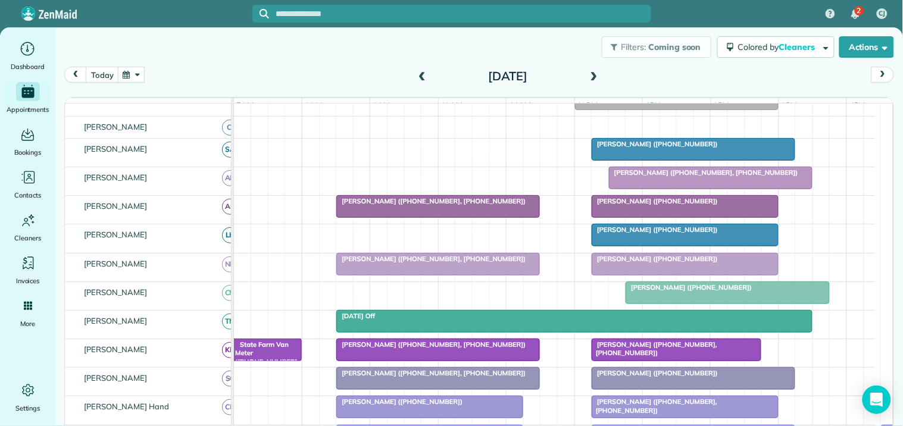
click at [431, 205] on span "Cynthia Phelan (+16034010351, +16034898597)" at bounding box center [431, 201] width 190 height 8
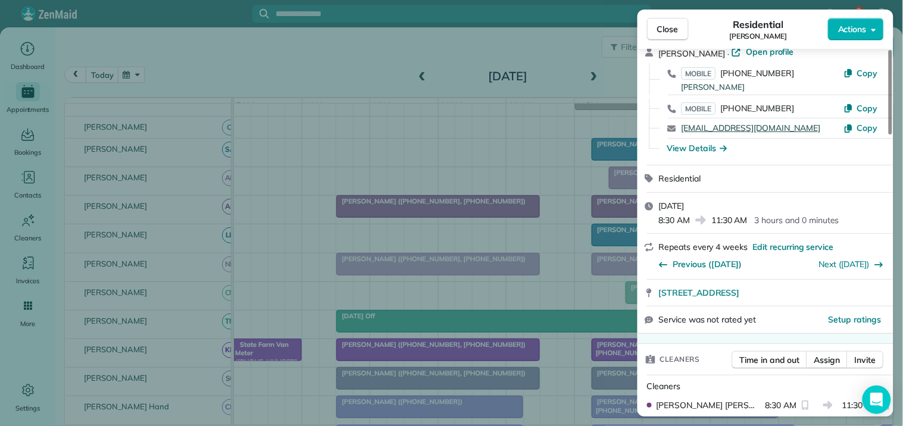
scroll to position [132, 0]
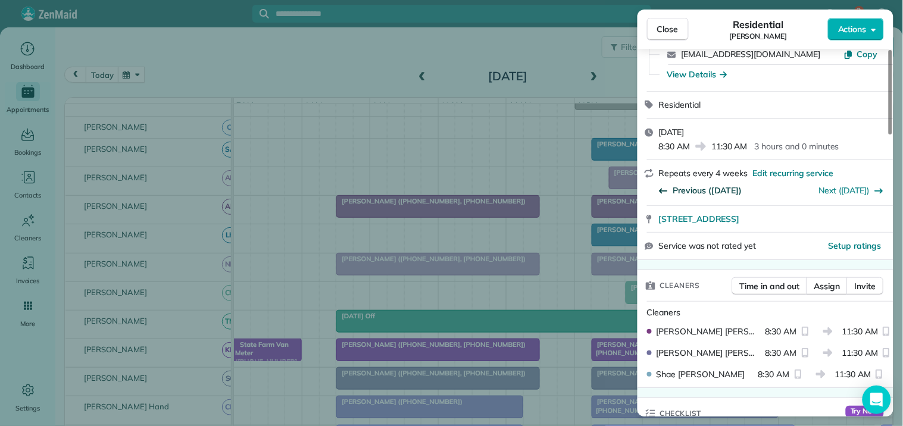
click at [711, 190] on span "Previous (Nov 18)" at bounding box center [707, 190] width 69 height 12
click at [704, 190] on span "Previous (Oct 21)" at bounding box center [707, 190] width 69 height 12
click at [672, 33] on span "Close" at bounding box center [667, 29] width 21 height 12
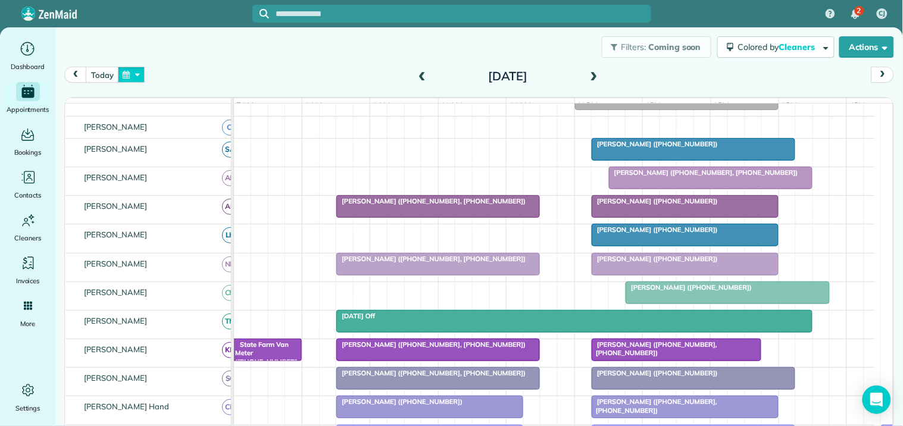
click at [133, 74] on button "button" at bounding box center [131, 75] width 27 height 16
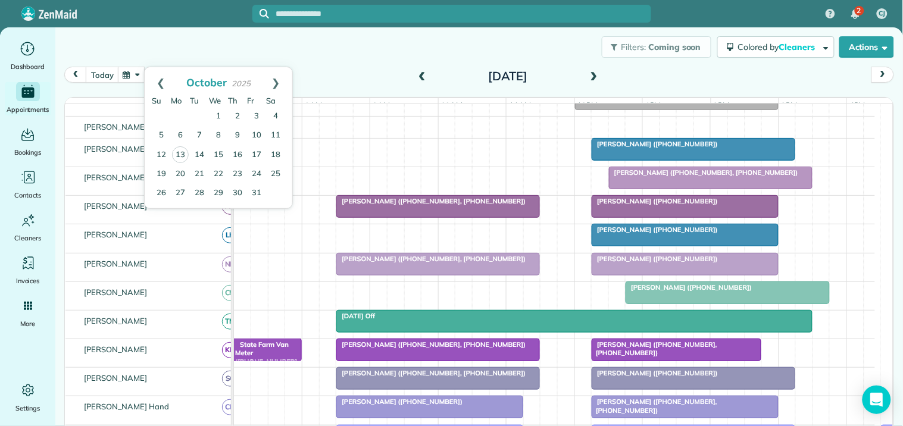
click at [419, 205] on div "Cynthia Phelan (+16034010351, +16034898597)" at bounding box center [438, 201] width 196 height 8
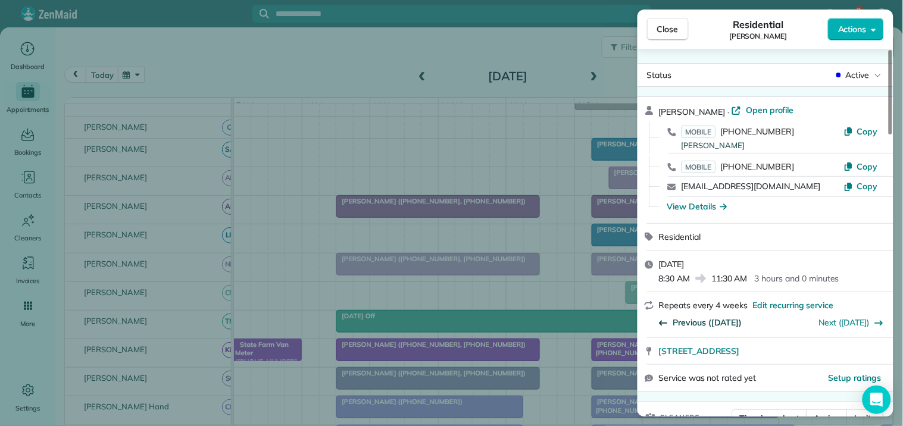
click at [722, 324] on span "Previous (Nov 18)" at bounding box center [707, 323] width 69 height 12
click at [679, 27] on button "Close" at bounding box center [668, 29] width 42 height 23
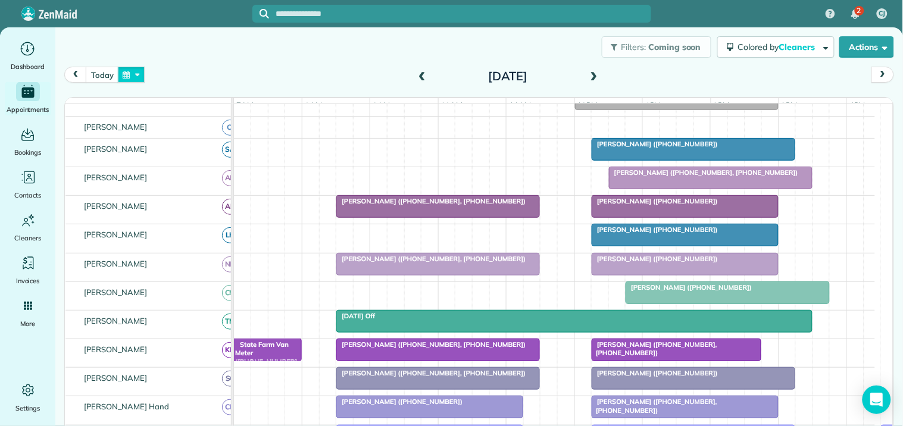
click at [130, 67] on button "button" at bounding box center [131, 75] width 27 height 16
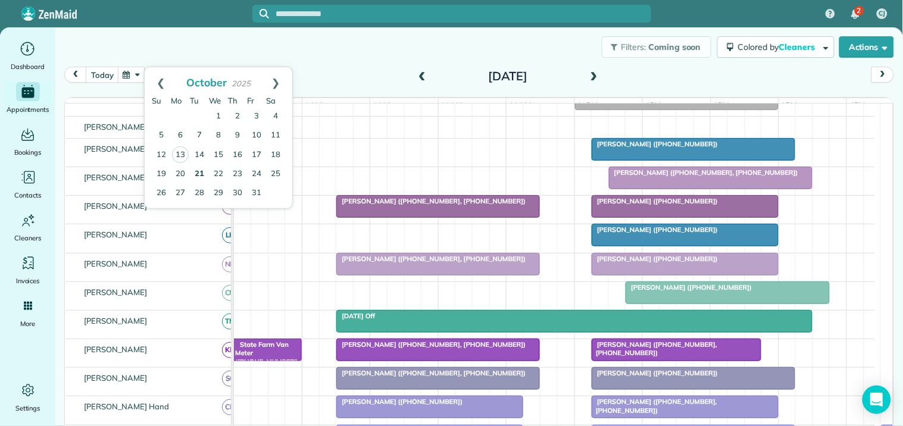
click at [199, 173] on link "21" at bounding box center [199, 174] width 19 height 19
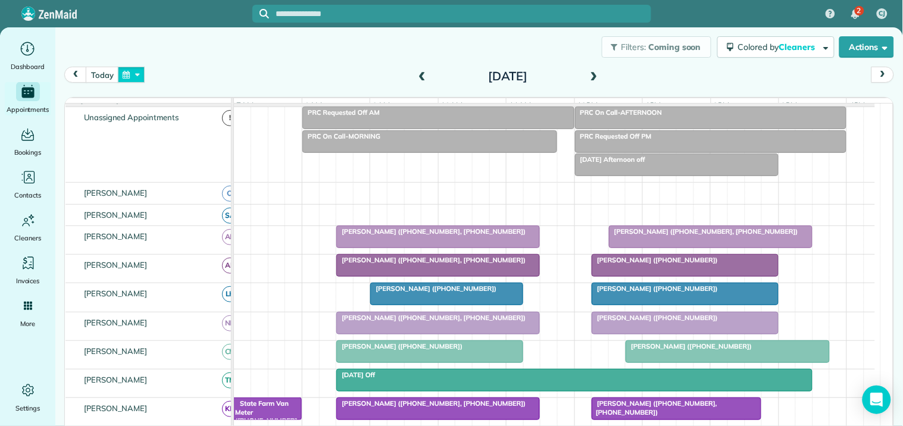
click at [125, 71] on button "button" at bounding box center [131, 75] width 27 height 16
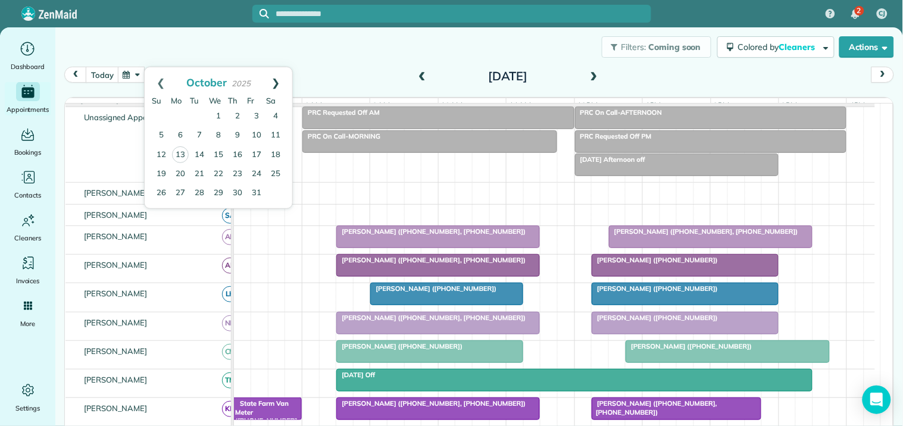
click at [277, 80] on link "Next" at bounding box center [275, 82] width 33 height 30
click at [200, 173] on link "18" at bounding box center [199, 173] width 19 height 19
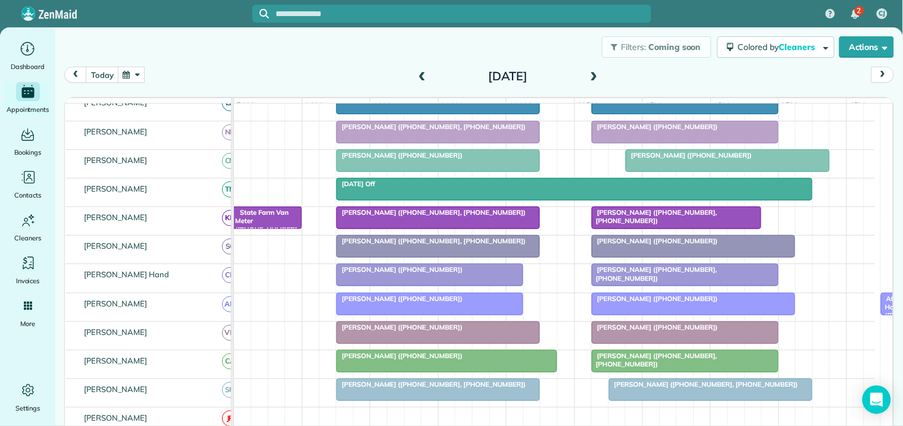
click at [421, 256] on div at bounding box center [438, 246] width 202 height 21
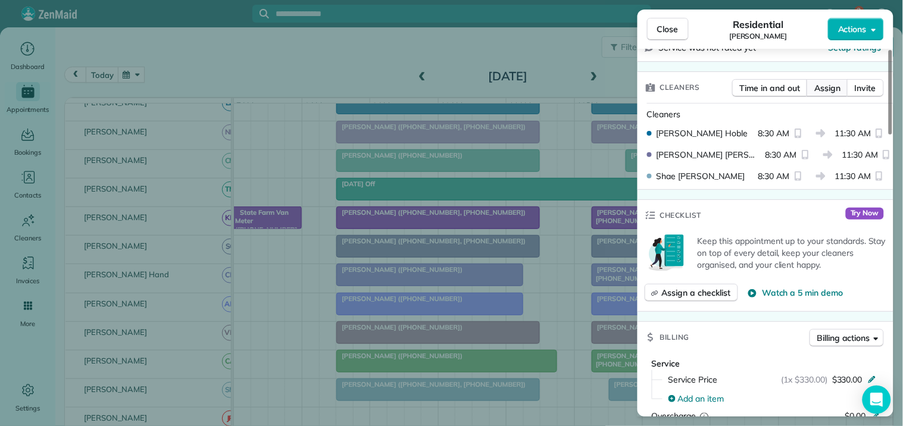
click at [822, 87] on span "Assign" at bounding box center [827, 88] width 26 height 12
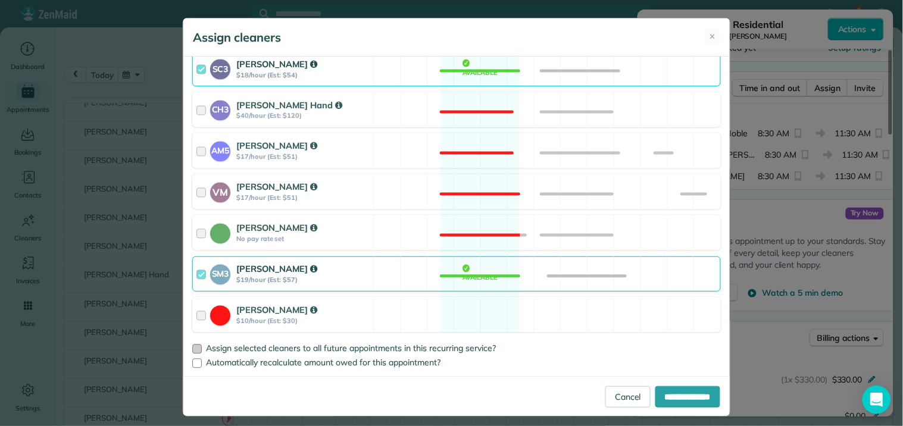
click at [192, 349] on div at bounding box center [197, 349] width 10 height 10
click at [667, 396] on input "**********" at bounding box center [687, 396] width 65 height 21
type input "**********"
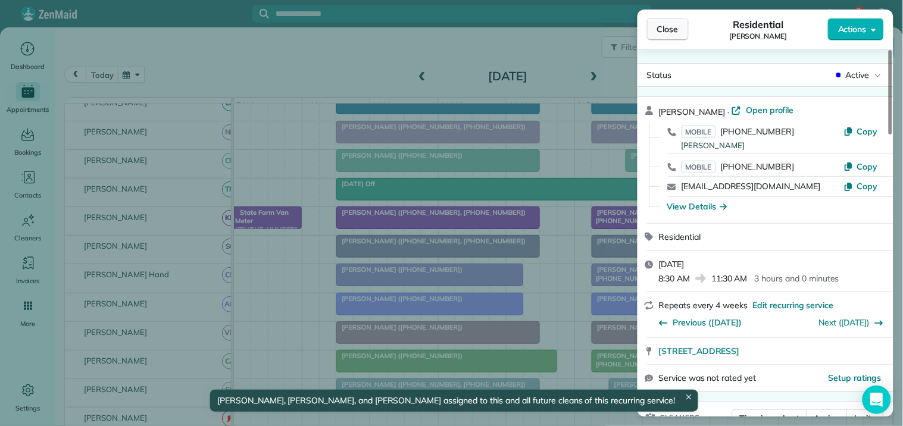
click at [677, 30] on span "Close" at bounding box center [667, 29] width 21 height 12
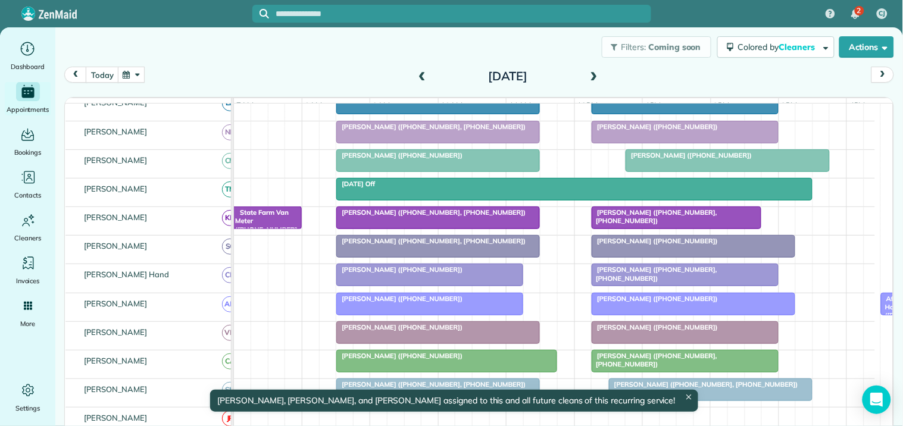
click at [131, 73] on button "button" at bounding box center [131, 75] width 27 height 16
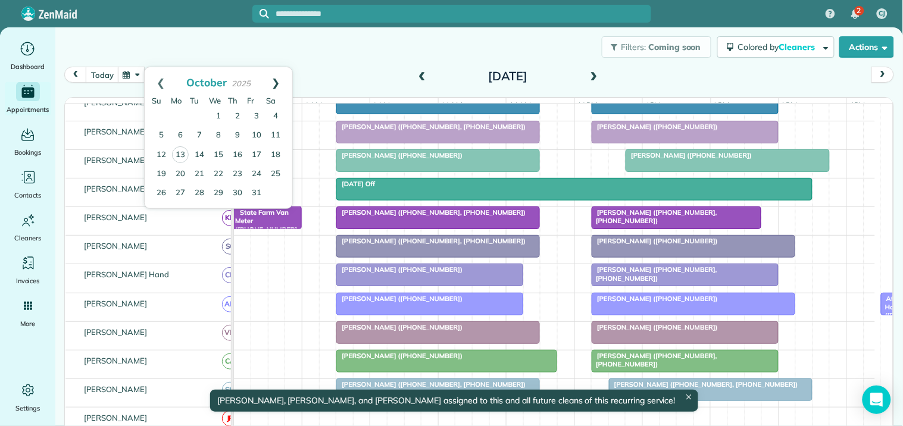
click at [277, 80] on link "Next" at bounding box center [275, 82] width 33 height 30
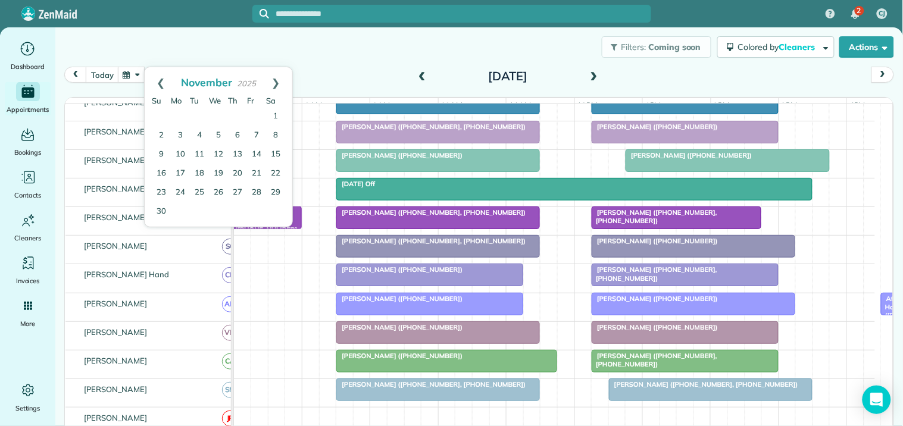
click at [277, 80] on link "Next" at bounding box center [275, 82] width 33 height 30
click at [198, 152] on link "16" at bounding box center [199, 154] width 19 height 19
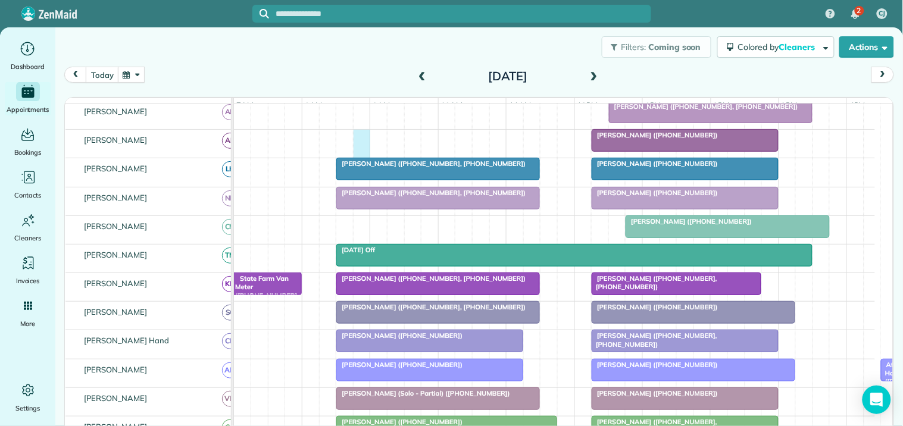
click at [358, 140] on div "Jessica Sczak (+16784098543)" at bounding box center [554, 144] width 641 height 28
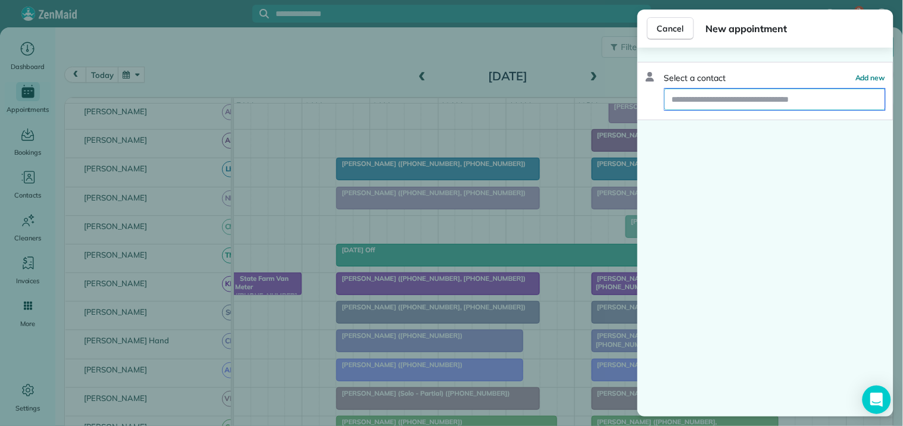
click at [723, 100] on input "text" at bounding box center [775, 99] width 220 height 21
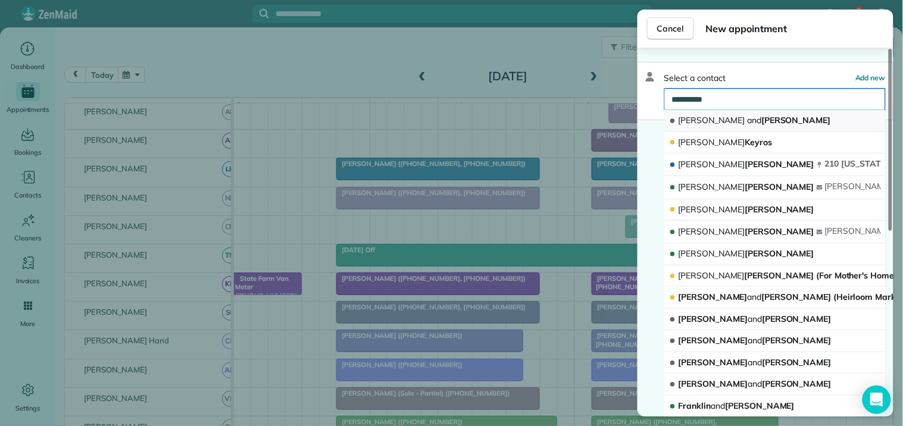
type input "**********"
click at [747, 121] on span "and" at bounding box center [754, 120] width 14 height 11
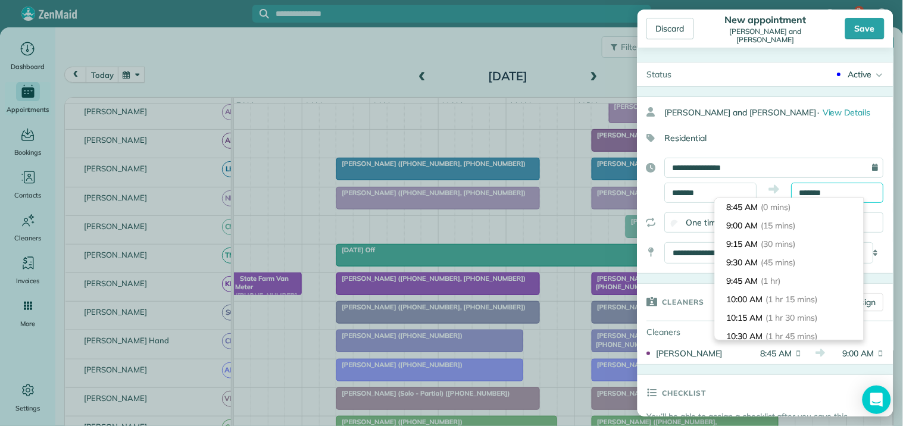
click at [830, 188] on input "*******" at bounding box center [837, 193] width 92 height 20
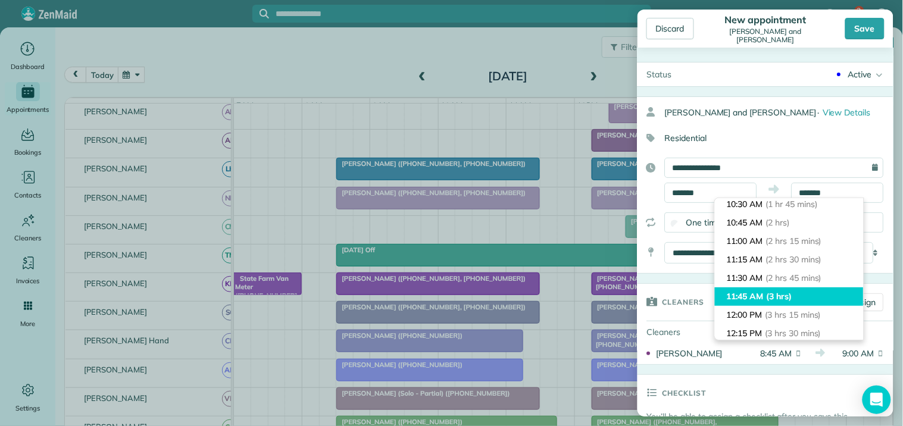
type input "********"
click at [763, 299] on li "11:45 AM (3 hrs)" at bounding box center [789, 296] width 149 height 18
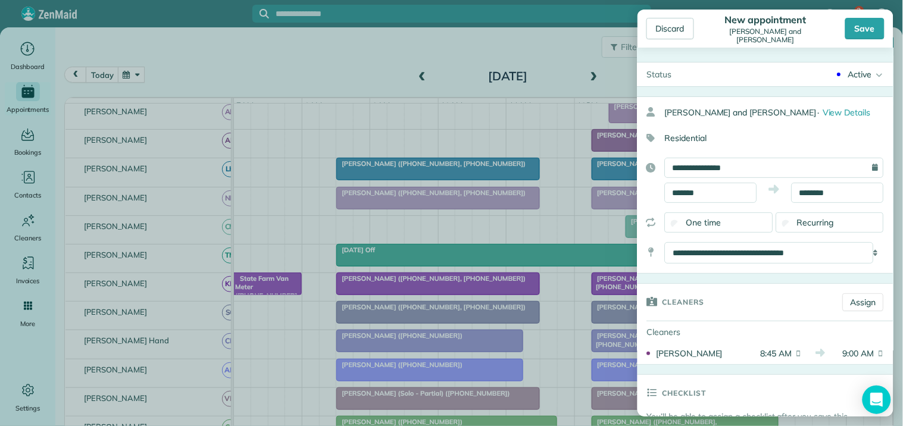
click at [825, 220] on span "Recurring" at bounding box center [815, 222] width 37 height 11
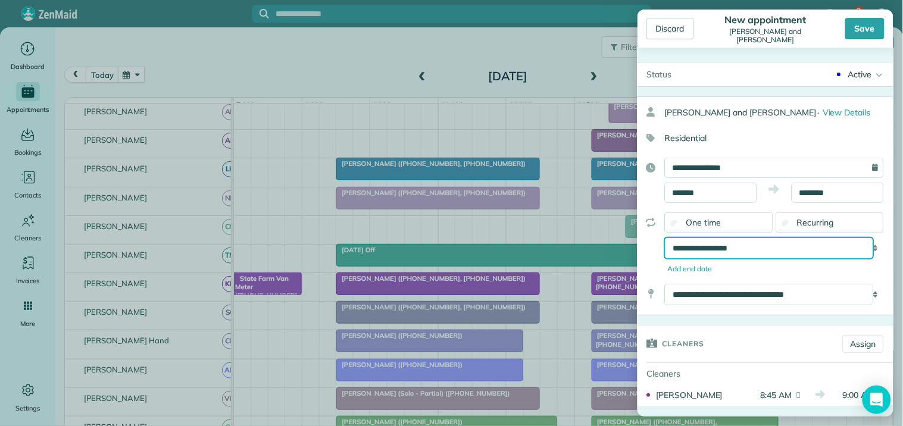
click at [758, 246] on select "**********" at bounding box center [769, 247] width 209 height 21
select select "**********"
click at [665, 237] on select "**********" at bounding box center [769, 247] width 209 height 21
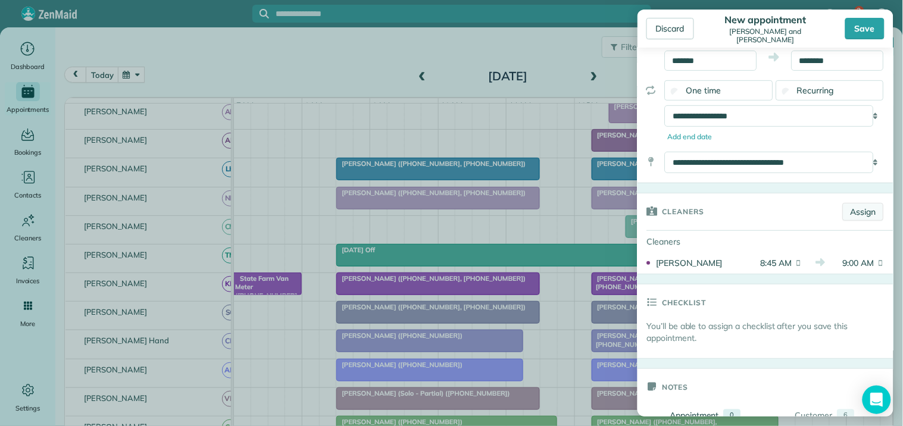
click at [860, 210] on link "Assign" at bounding box center [862, 212] width 41 height 18
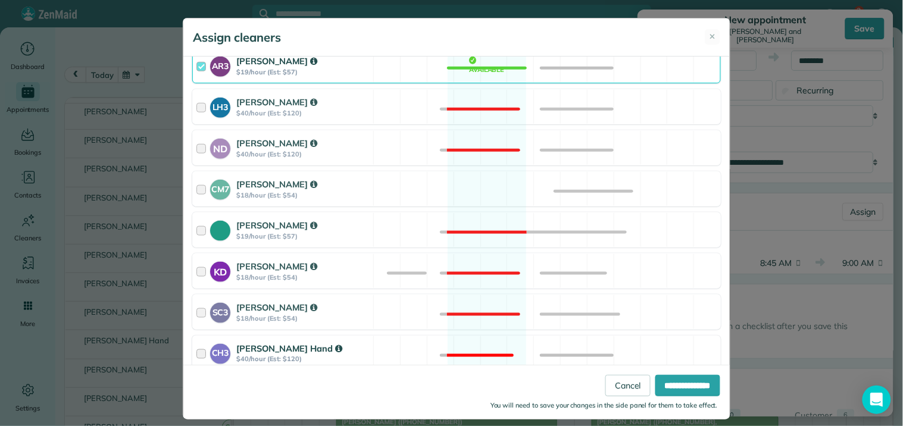
scroll to position [330, 0]
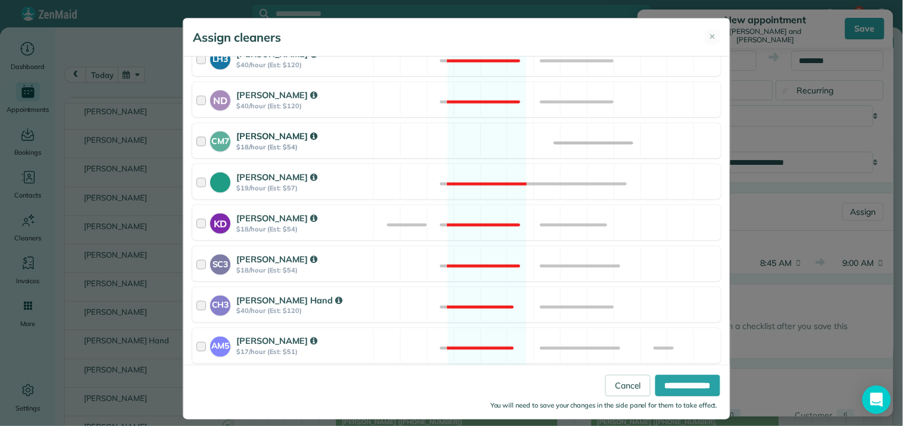
click at [489, 134] on div "CM7 Caitlin Miller $18/hour (Est: $54) Available" at bounding box center [456, 140] width 528 height 35
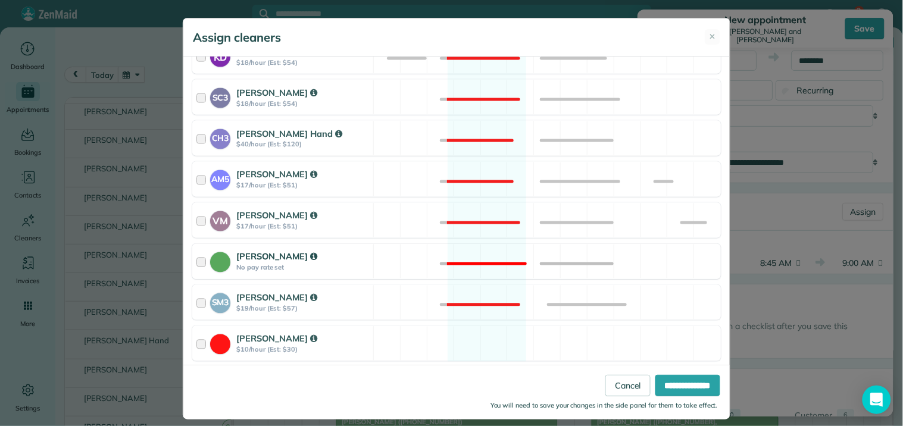
scroll to position [11, 0]
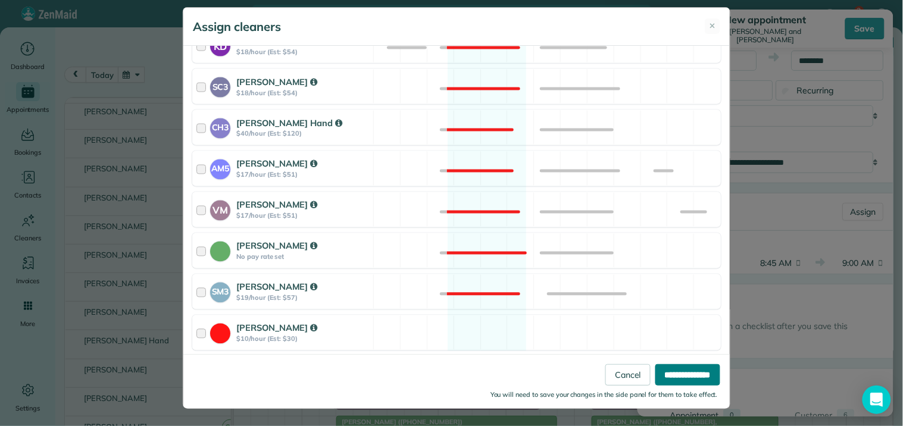
click at [682, 373] on input "**********" at bounding box center [687, 374] width 65 height 21
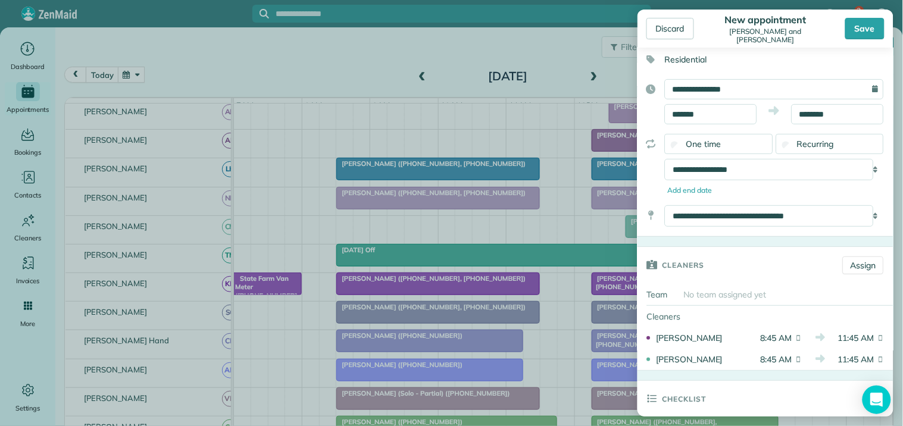
scroll to position [0, 0]
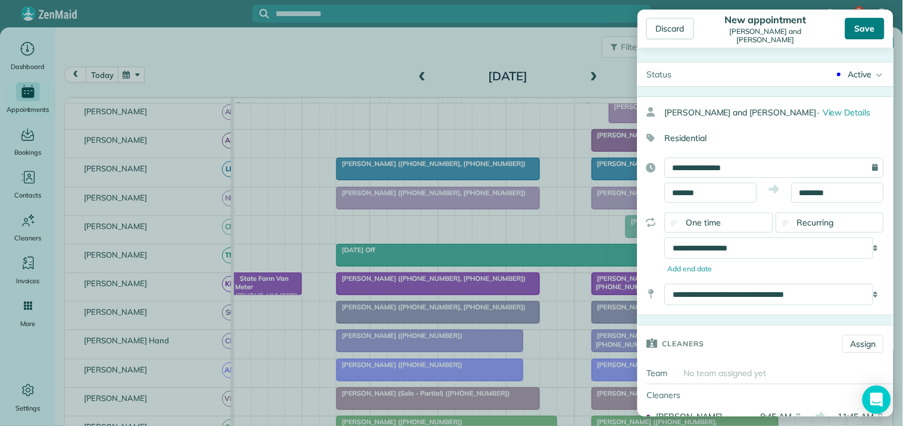
click at [864, 30] on div "Save" at bounding box center [864, 28] width 39 height 21
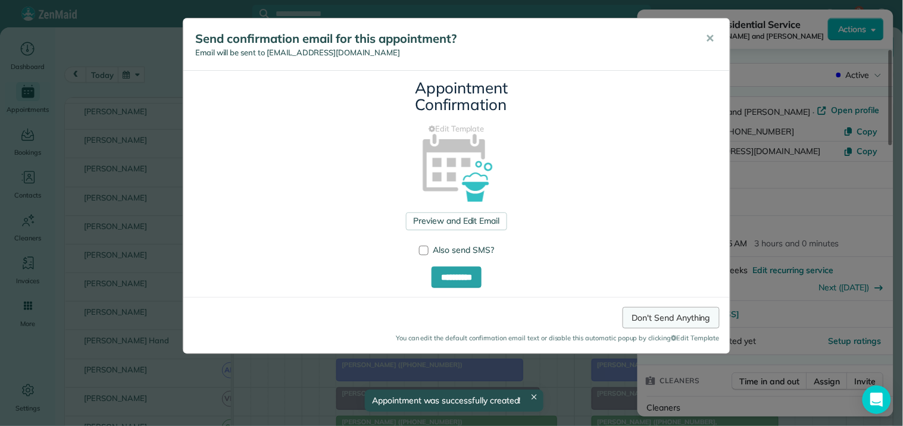
click at [677, 315] on link "Don't Send Anything" at bounding box center [670, 317] width 97 height 21
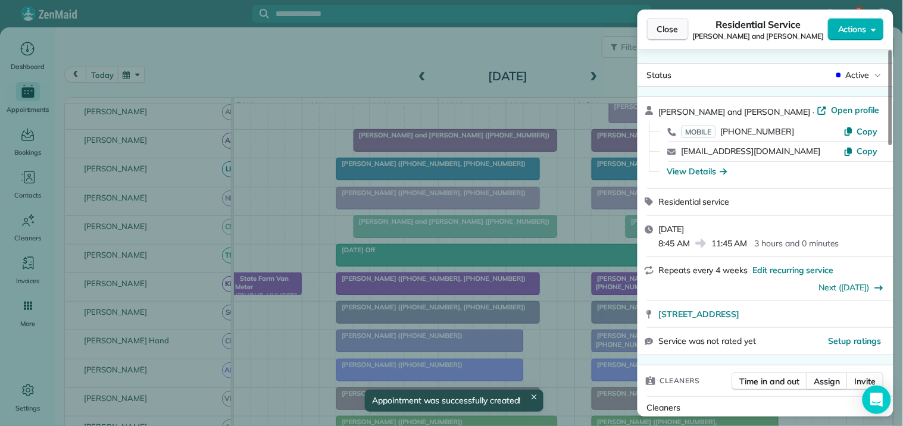
click at [671, 24] on span "Close" at bounding box center [667, 29] width 21 height 12
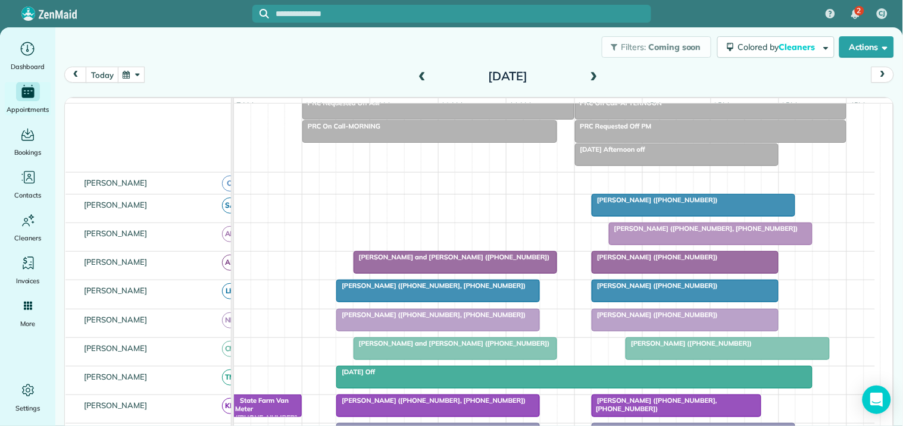
scroll to position [66, 0]
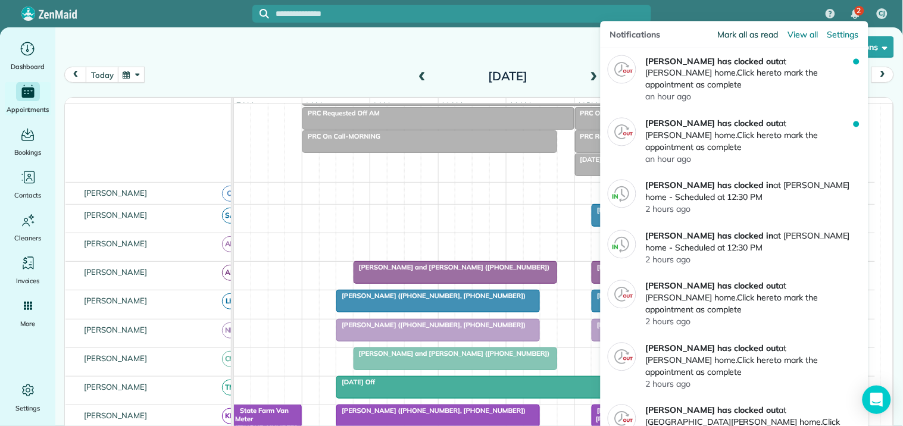
click at [740, 32] on span "Mark all as read" at bounding box center [747, 35] width 60 height 12
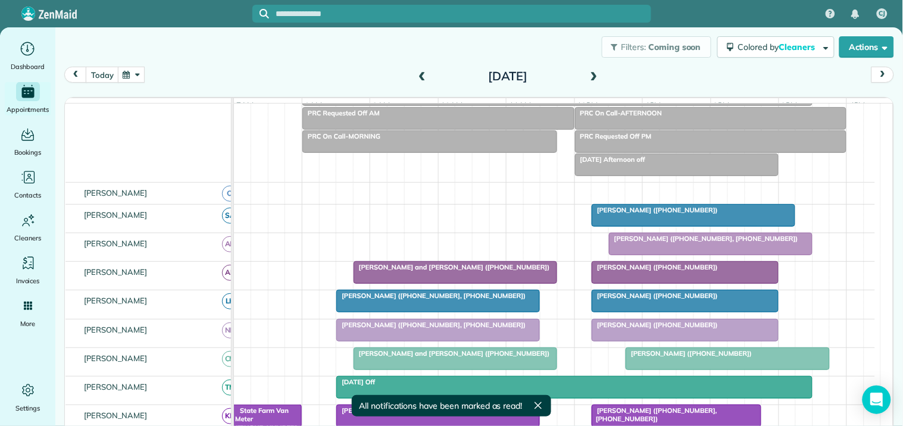
click at [366, 61] on div "Filters: Coming soon Colored by Cleaners Color by Cleaner Color by Team Color b…" at bounding box center [478, 46] width 847 height 39
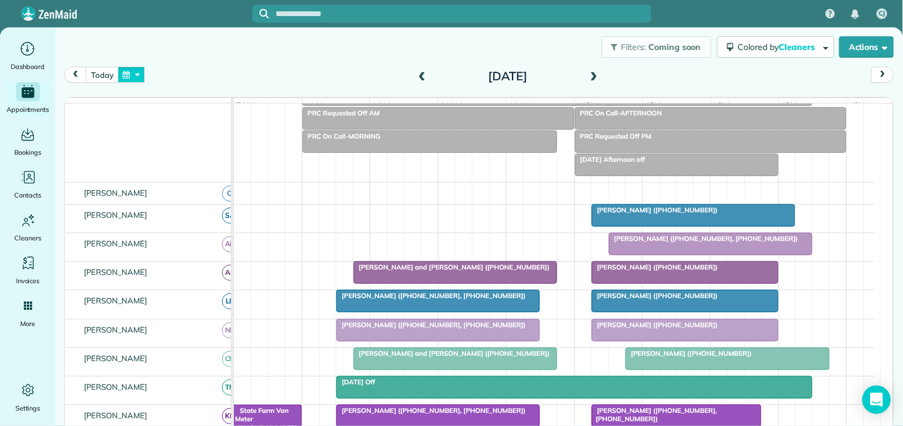
click at [131, 78] on button "button" at bounding box center [131, 75] width 27 height 16
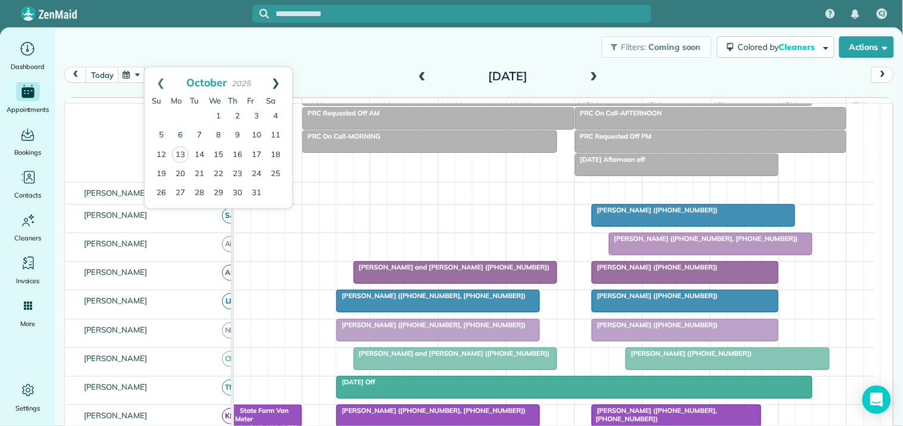
click at [276, 83] on link "Next" at bounding box center [275, 82] width 33 height 30
click at [177, 136] on link "3" at bounding box center [180, 135] width 19 height 19
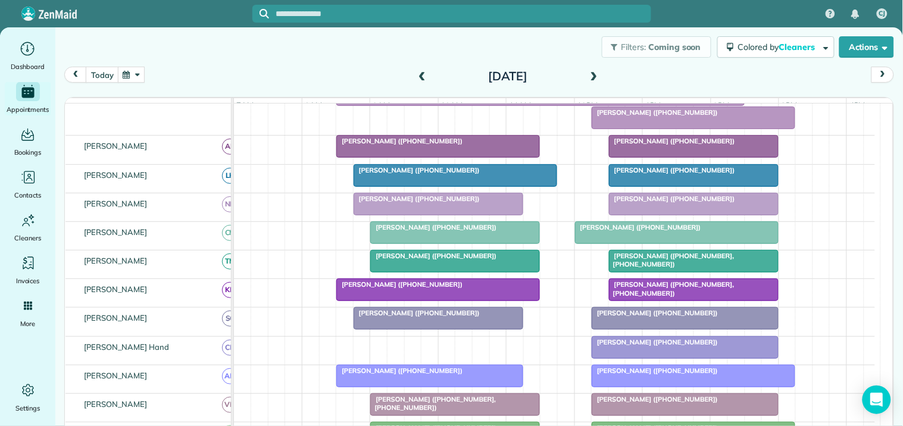
scroll to position [264, 0]
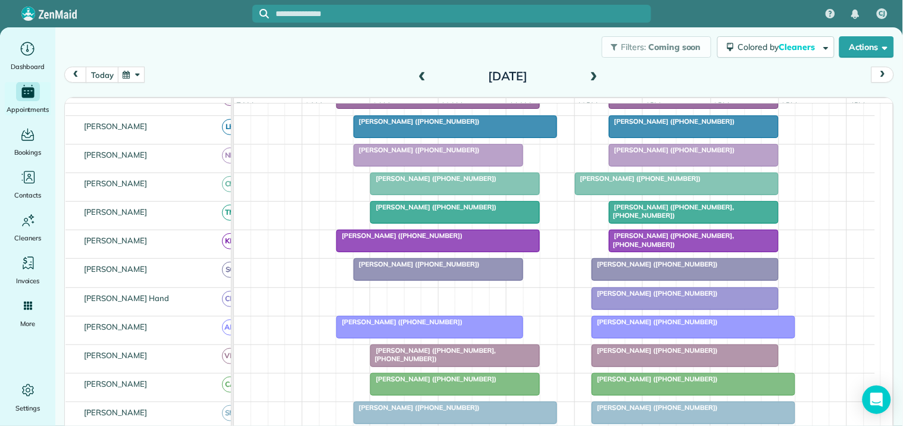
click at [588, 73] on span at bounding box center [593, 76] width 13 height 11
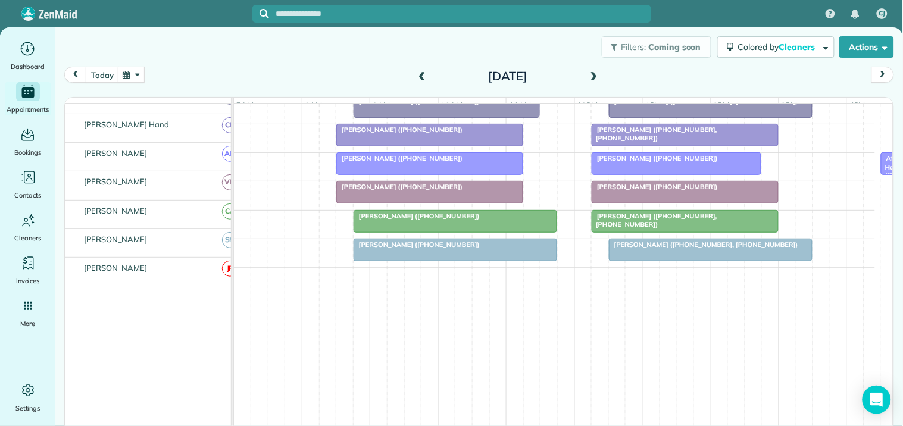
scroll to position [255, 0]
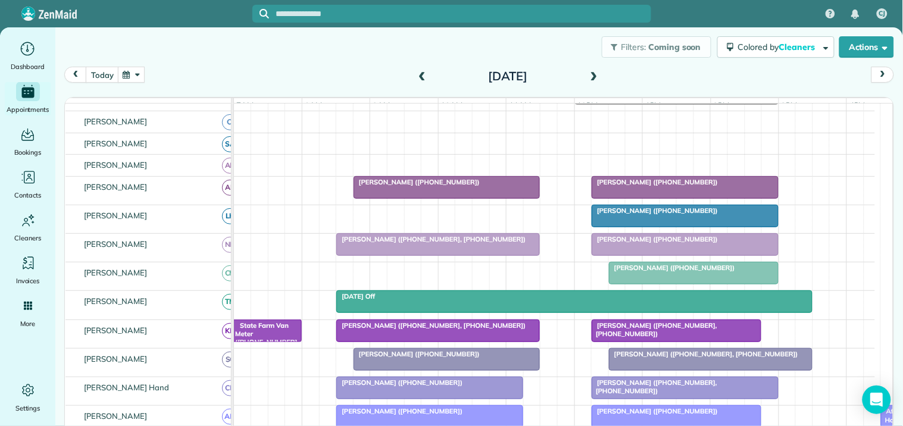
click at [593, 75] on span at bounding box center [593, 76] width 13 height 11
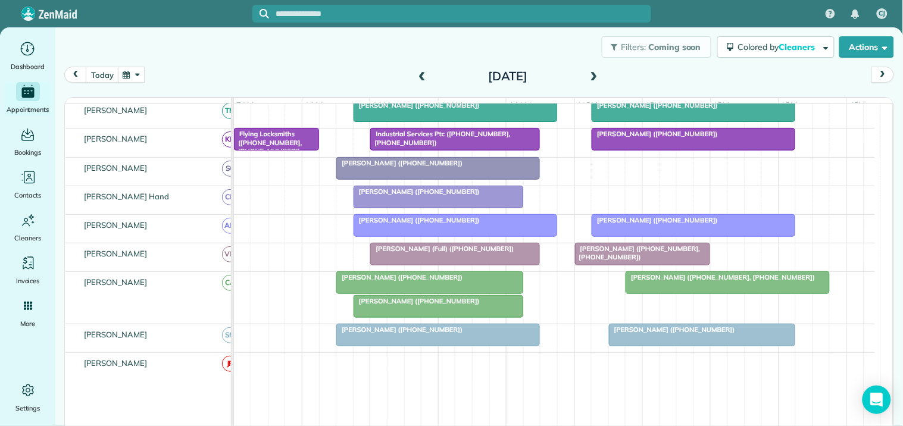
click at [587, 76] on span at bounding box center [593, 76] width 13 height 11
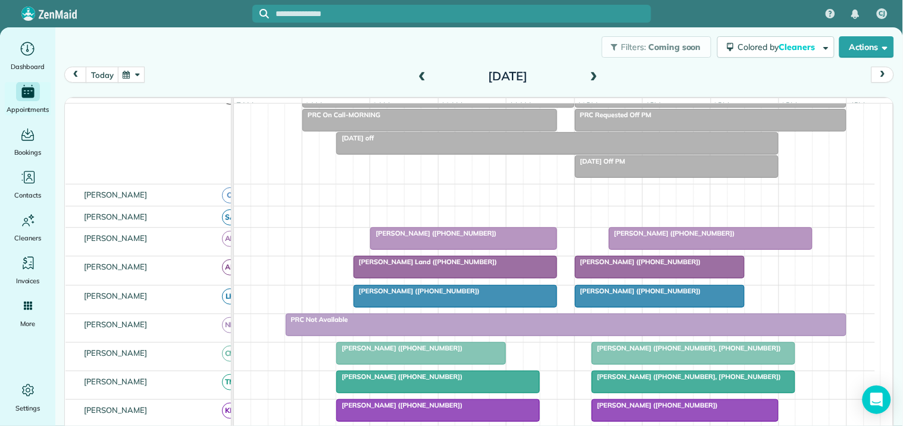
click at [591, 74] on span at bounding box center [593, 76] width 13 height 11
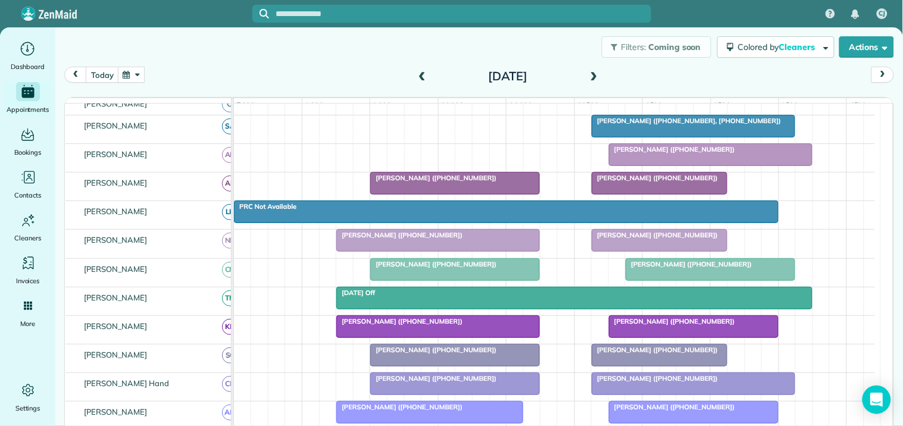
click at [134, 74] on button "button" at bounding box center [131, 75] width 27 height 16
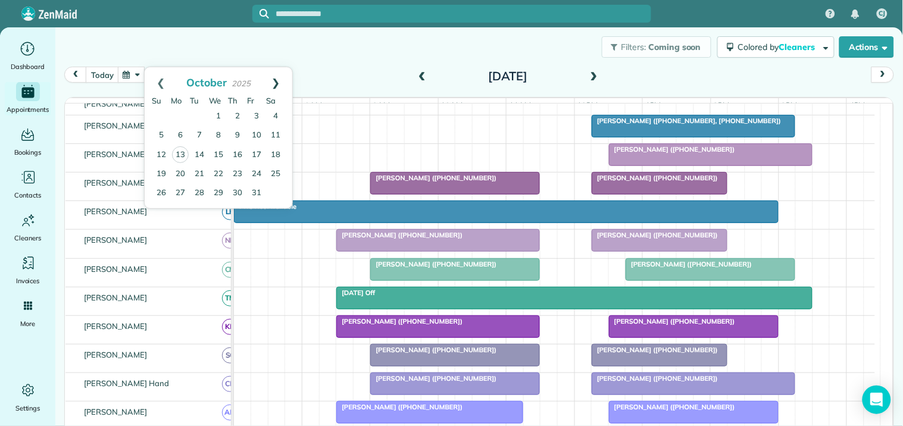
click at [278, 79] on link "Next" at bounding box center [275, 82] width 33 height 30
click at [178, 155] on link "10" at bounding box center [180, 154] width 19 height 19
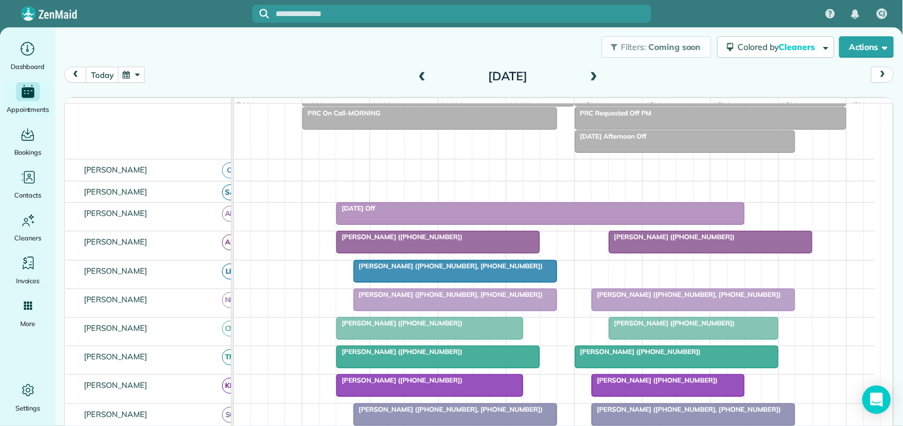
click at [589, 73] on span at bounding box center [593, 76] width 13 height 11
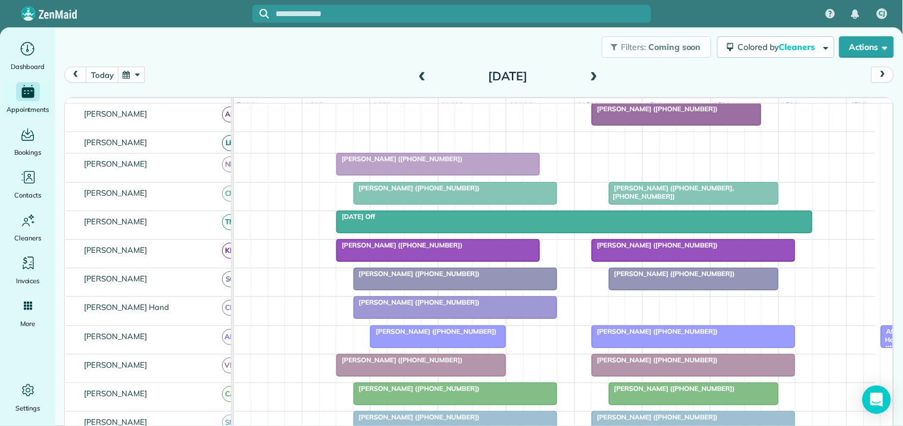
scroll to position [264, 0]
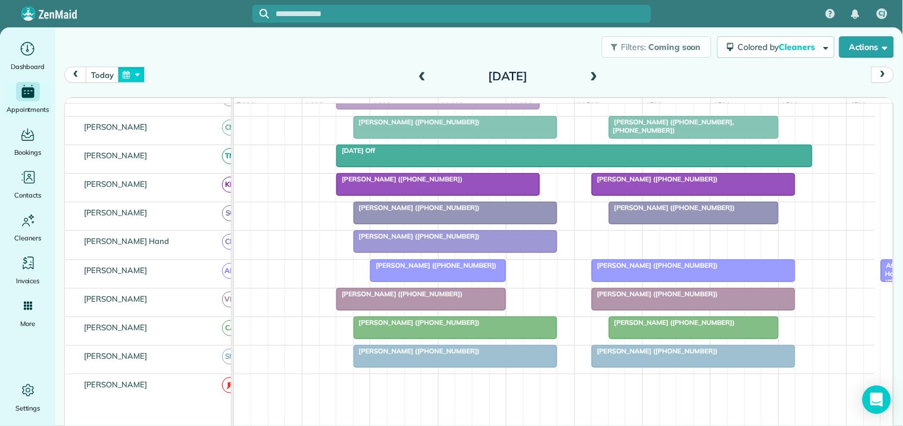
click at [137, 69] on button "button" at bounding box center [131, 75] width 27 height 16
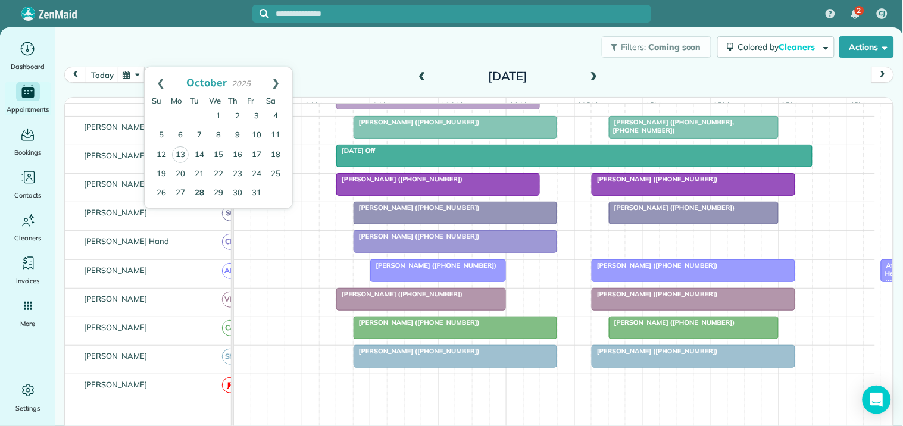
click at [200, 188] on link "28" at bounding box center [199, 193] width 19 height 19
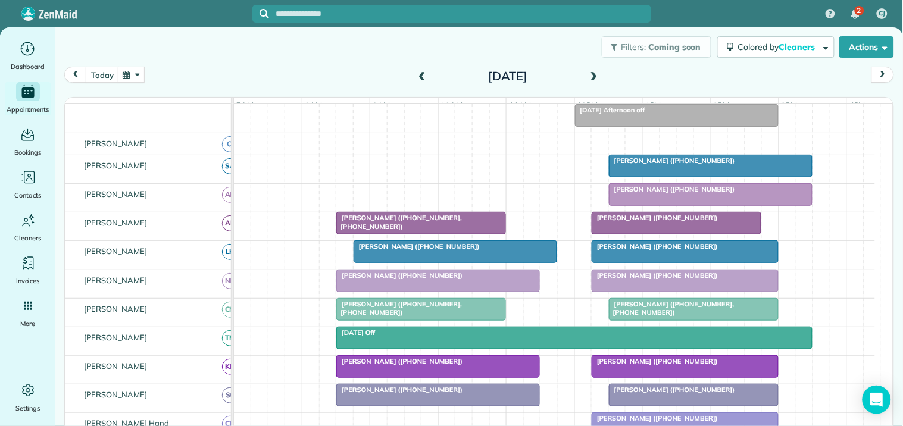
scroll to position [99, 0]
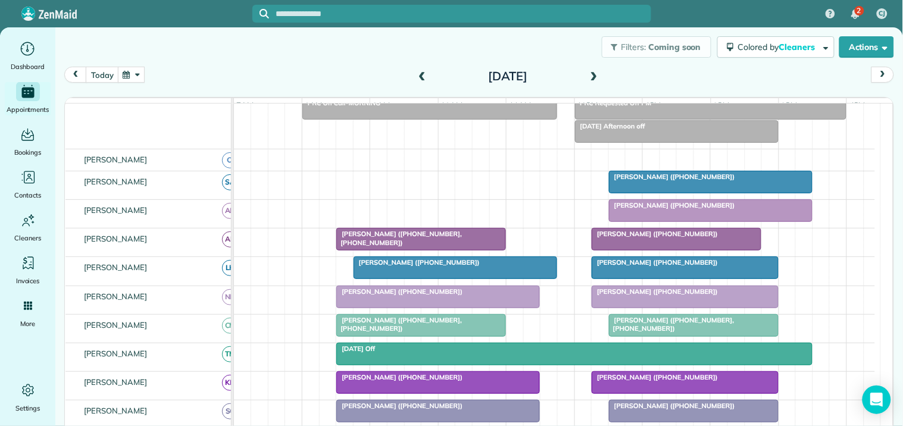
click at [661, 181] on span "Britany Marshman (+14703887117)" at bounding box center [671, 177] width 127 height 8
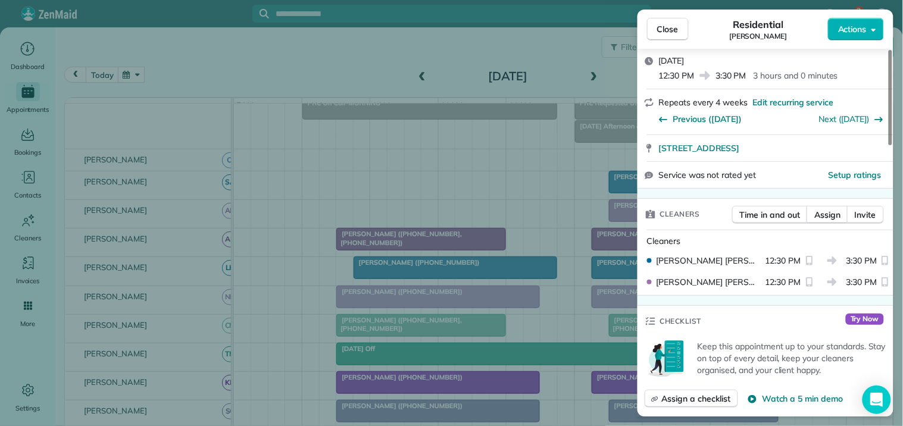
scroll to position [198, 0]
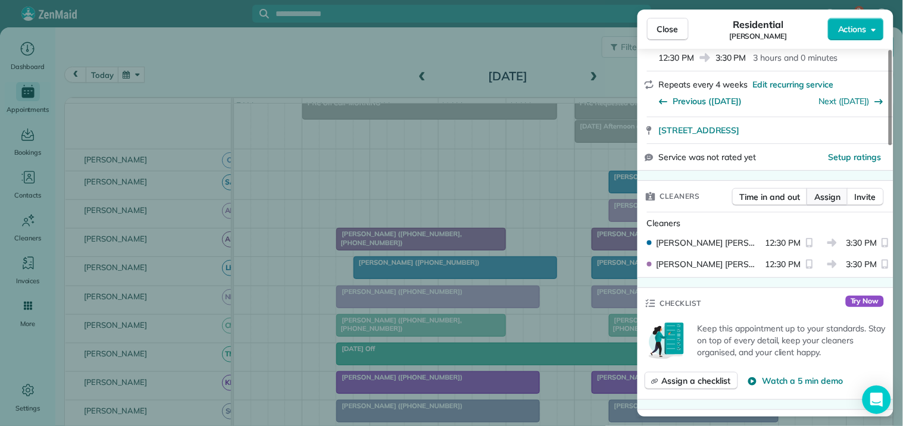
click at [827, 191] on span "Assign" at bounding box center [827, 197] width 26 height 12
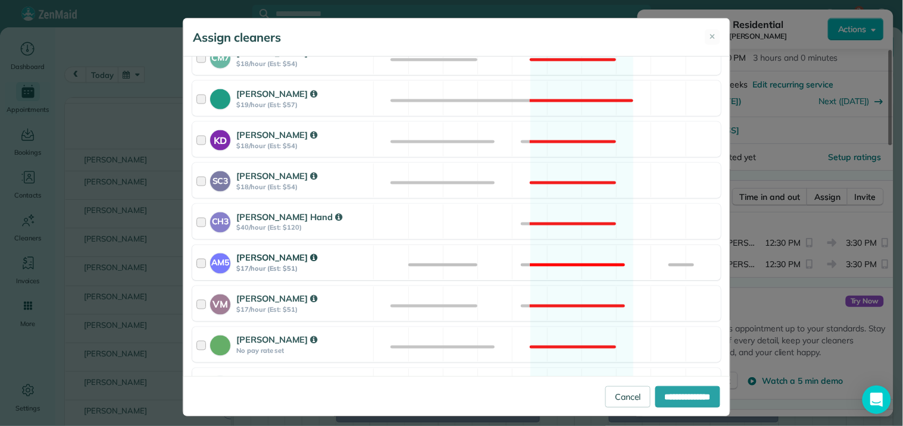
scroll to position [527, 0]
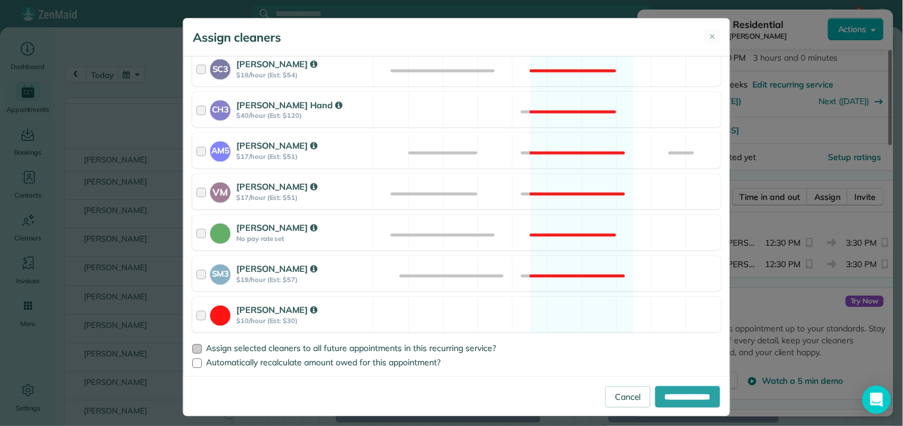
click at [193, 347] on div at bounding box center [197, 349] width 10 height 10
click at [669, 399] on input "**********" at bounding box center [687, 396] width 65 height 21
type input "**********"
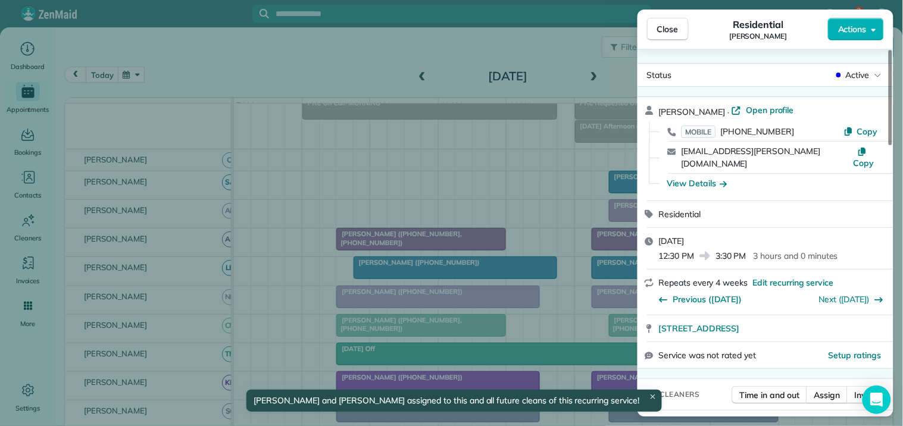
click at [675, 26] on span "Close" at bounding box center [667, 29] width 21 height 12
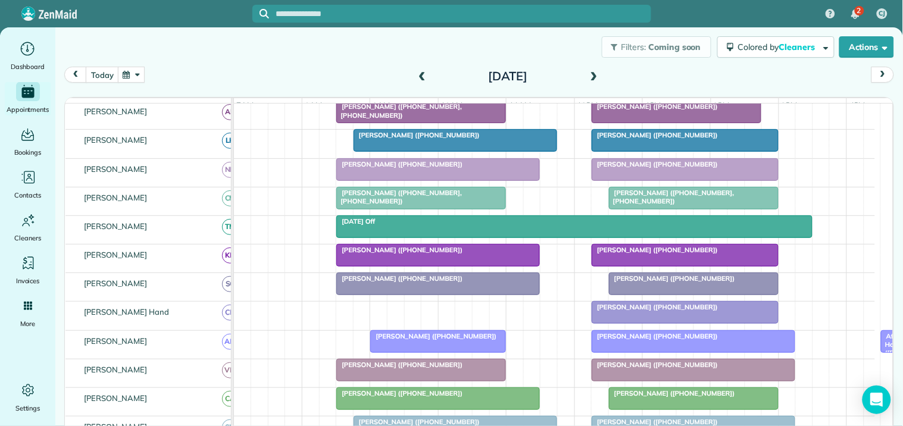
scroll to position [232, 0]
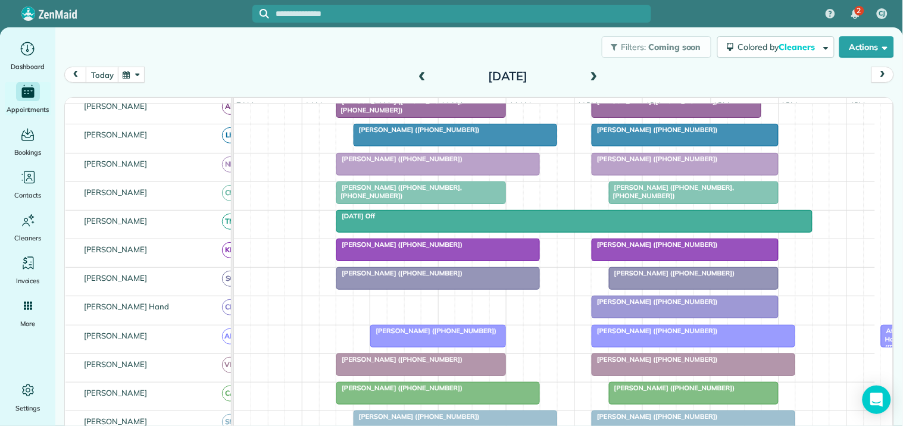
click at [141, 76] on button "button" at bounding box center [131, 75] width 27 height 16
click at [200, 149] on link "14" at bounding box center [199, 155] width 19 height 19
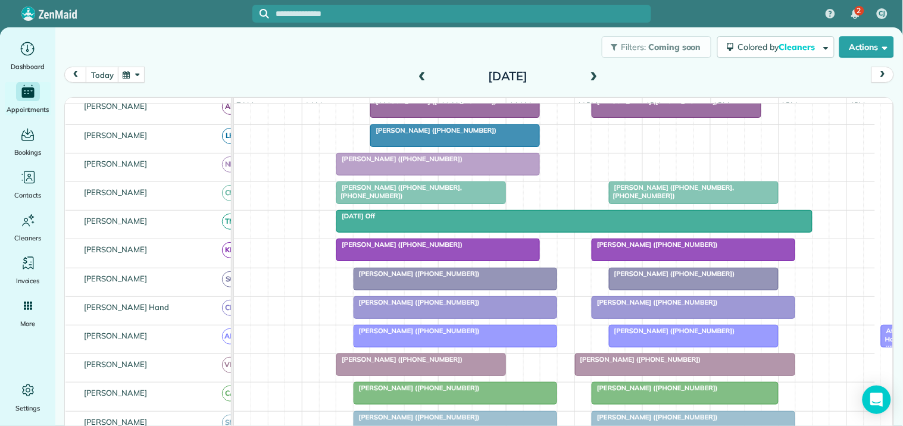
scroll to position [159, 0]
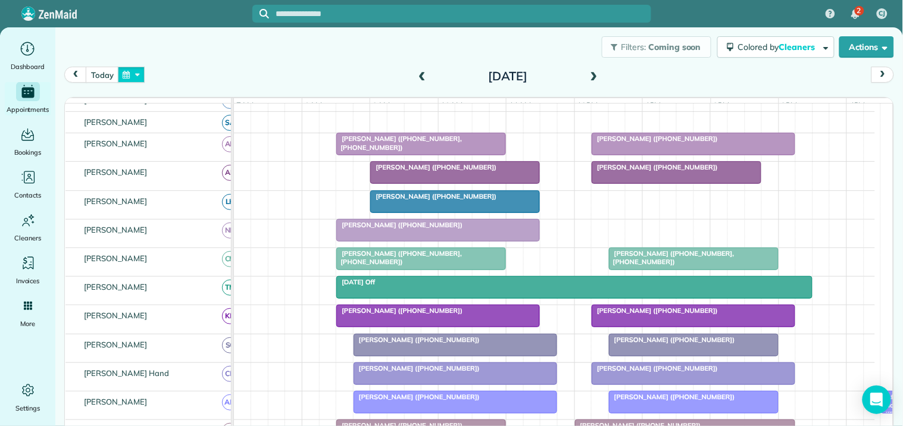
click at [135, 75] on button "button" at bounding box center [131, 75] width 27 height 16
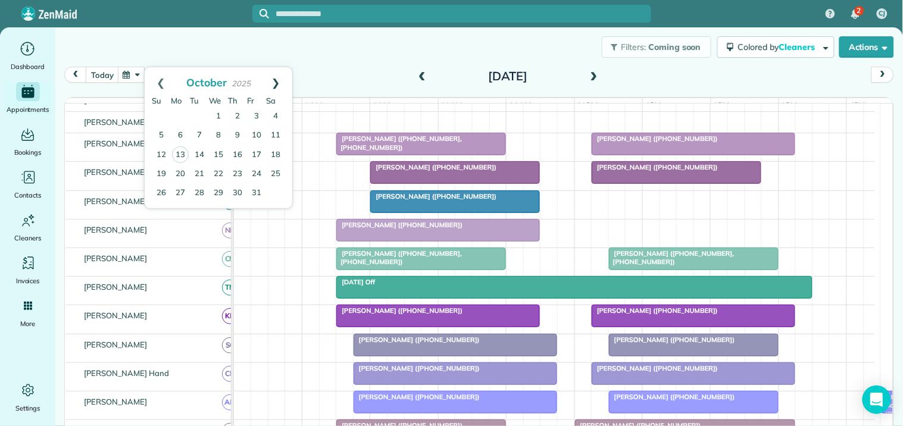
click at [277, 79] on link "Next" at bounding box center [275, 82] width 33 height 30
click at [199, 152] on link "11" at bounding box center [199, 154] width 19 height 19
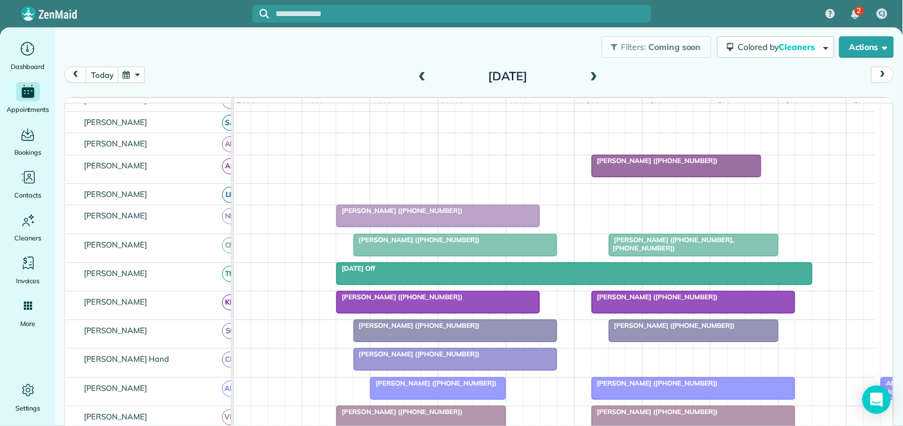
click at [133, 71] on button "button" at bounding box center [131, 75] width 27 height 16
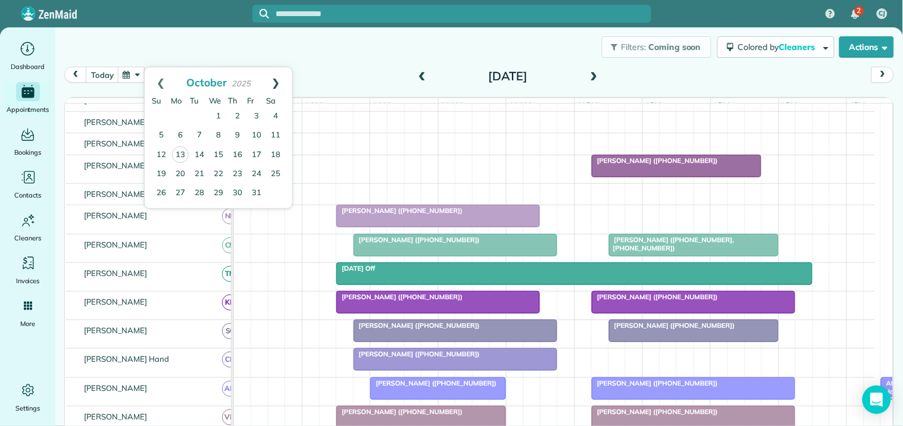
click at [278, 80] on link "Next" at bounding box center [275, 82] width 33 height 30
click at [159, 77] on link "Prev" at bounding box center [161, 82] width 33 height 30
click at [199, 186] on link "28" at bounding box center [199, 193] width 19 height 19
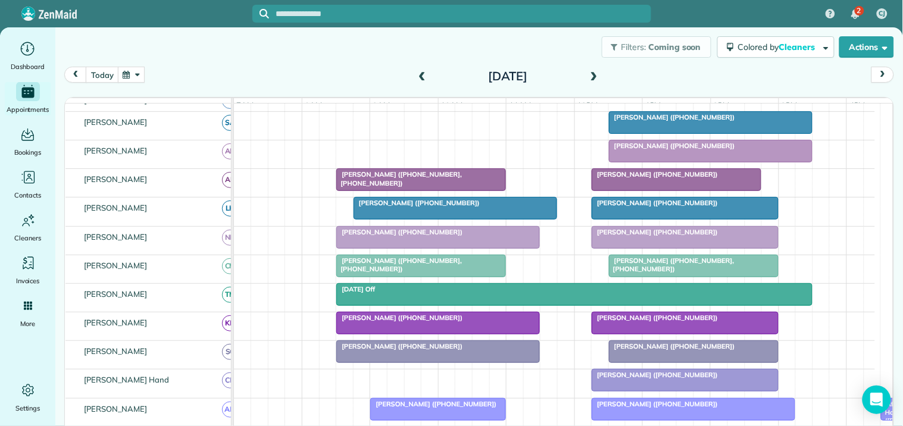
click at [137, 73] on button "button" at bounding box center [131, 75] width 27 height 16
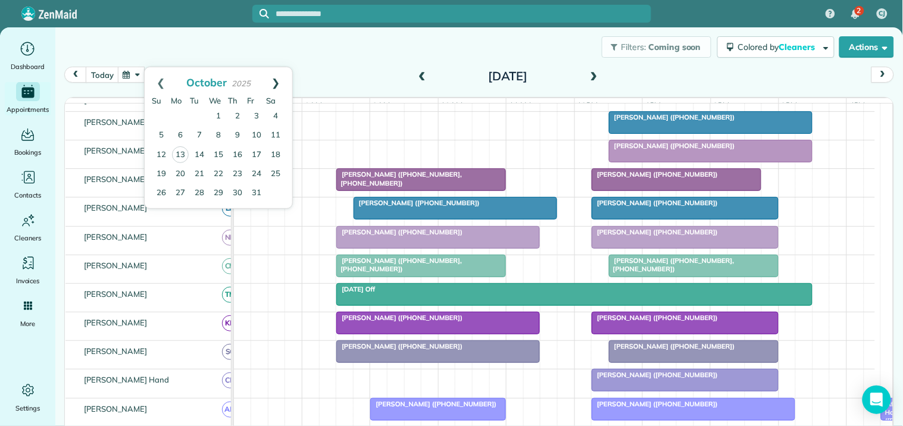
click at [278, 78] on link "Next" at bounding box center [275, 82] width 33 height 30
click at [199, 153] on link "11" at bounding box center [199, 154] width 19 height 19
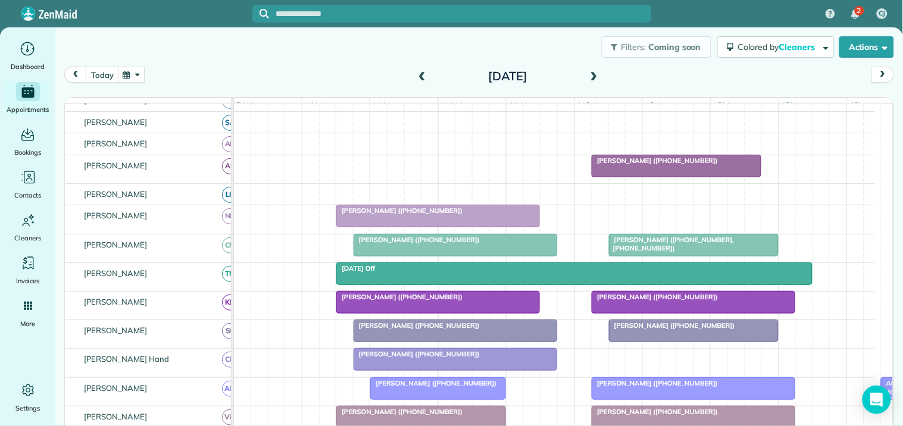
scroll to position [387, 0]
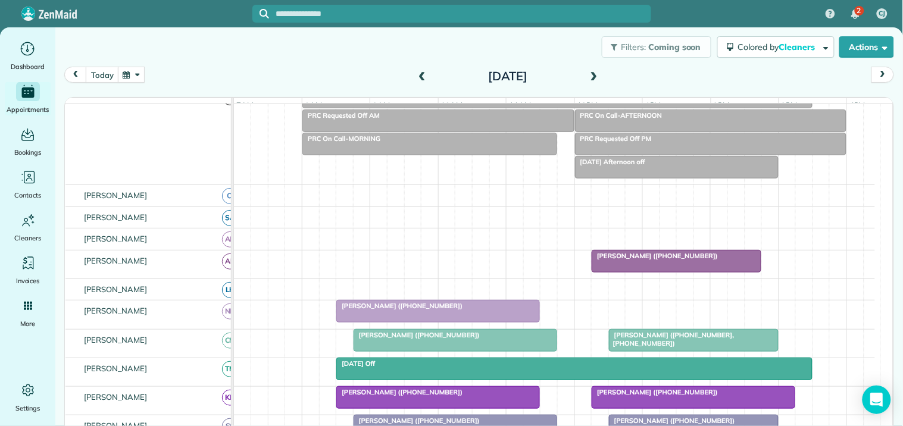
click at [590, 75] on span at bounding box center [593, 76] width 13 height 11
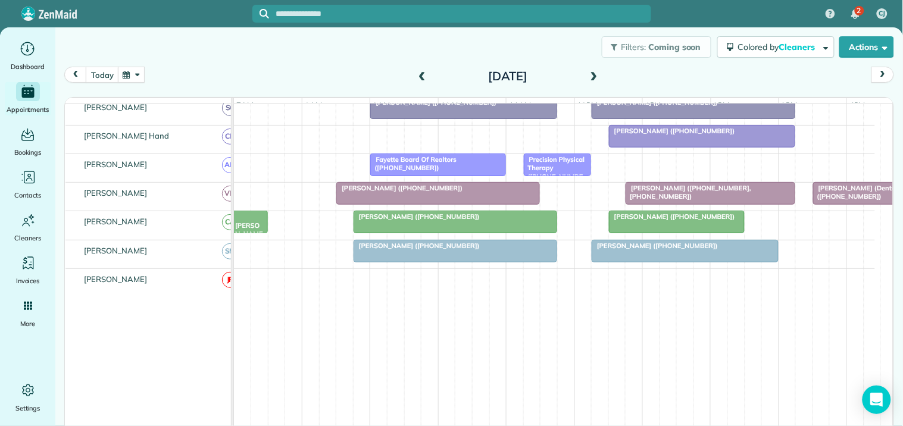
click at [590, 74] on span at bounding box center [593, 76] width 13 height 11
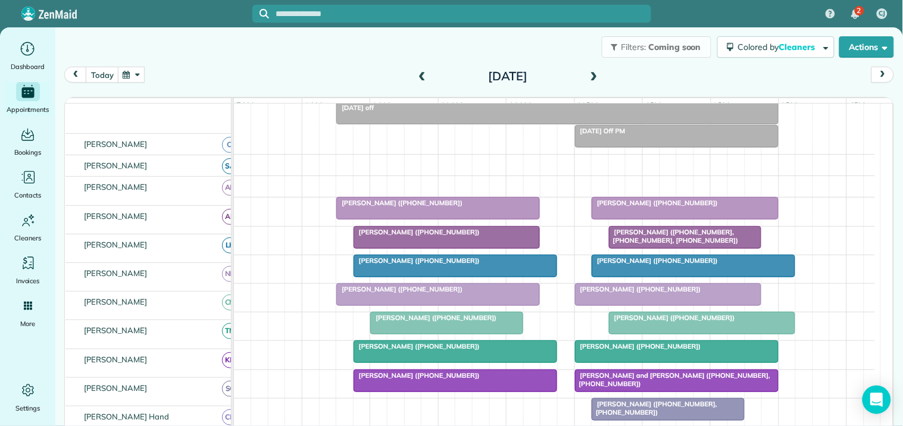
scroll to position [118, 0]
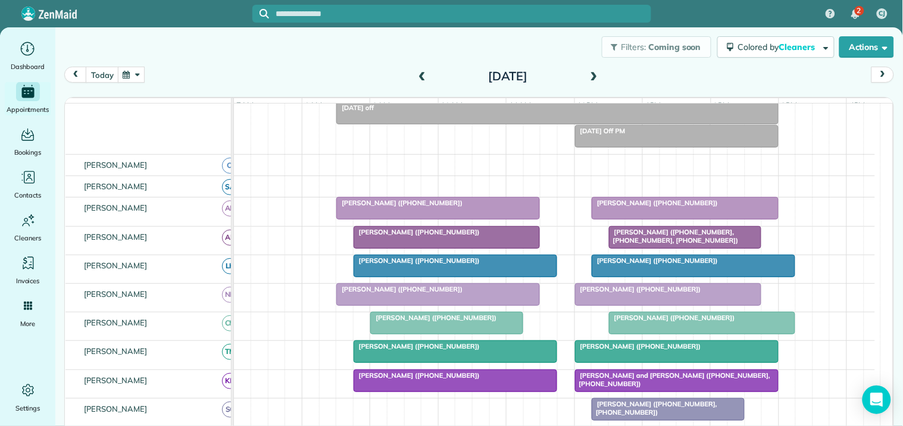
click at [591, 75] on span at bounding box center [593, 76] width 13 height 11
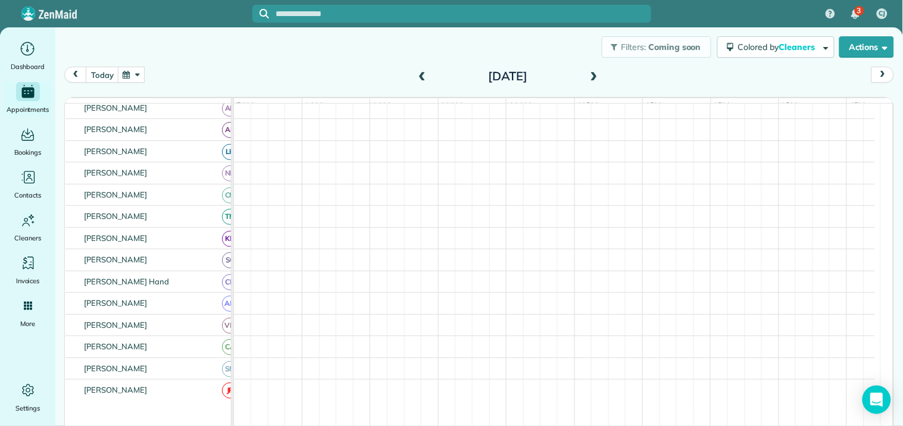
scroll to position [18, 0]
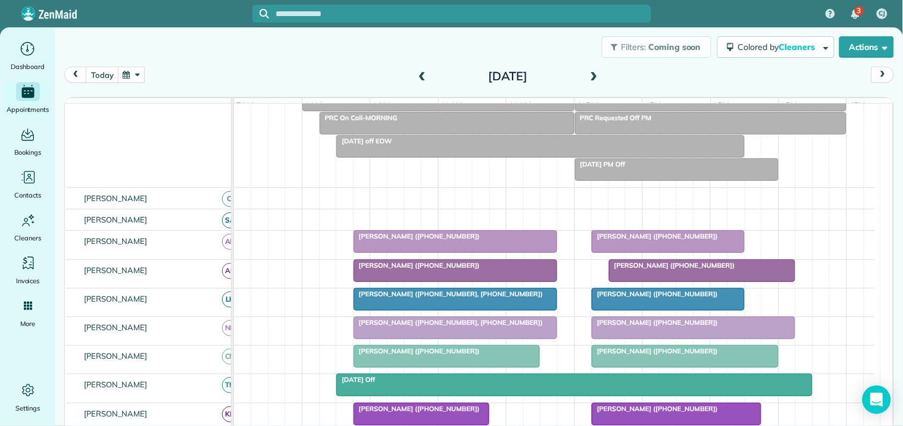
click at [137, 77] on button "button" at bounding box center [131, 75] width 27 height 16
click at [275, 80] on link "Next" at bounding box center [275, 82] width 33 height 30
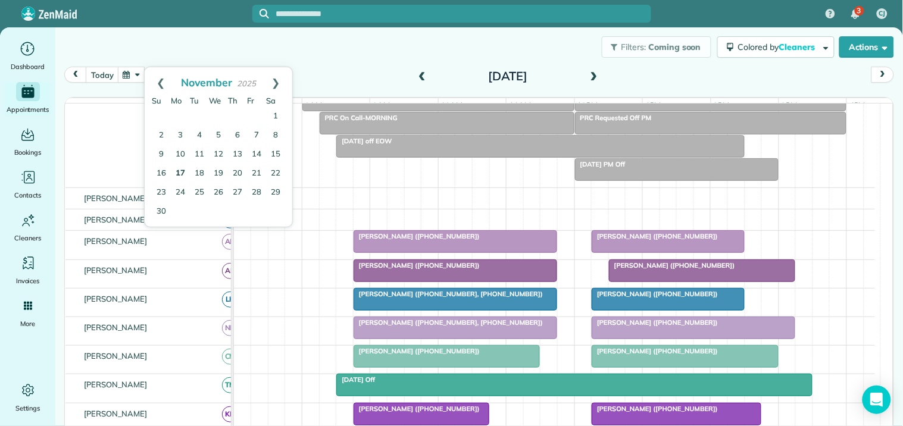
click at [180, 171] on link "17" at bounding box center [180, 173] width 19 height 19
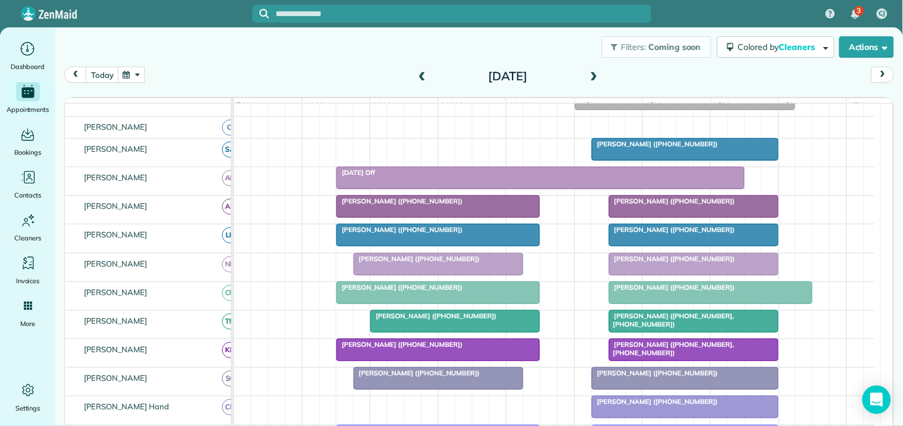
click at [588, 74] on span at bounding box center [593, 76] width 13 height 11
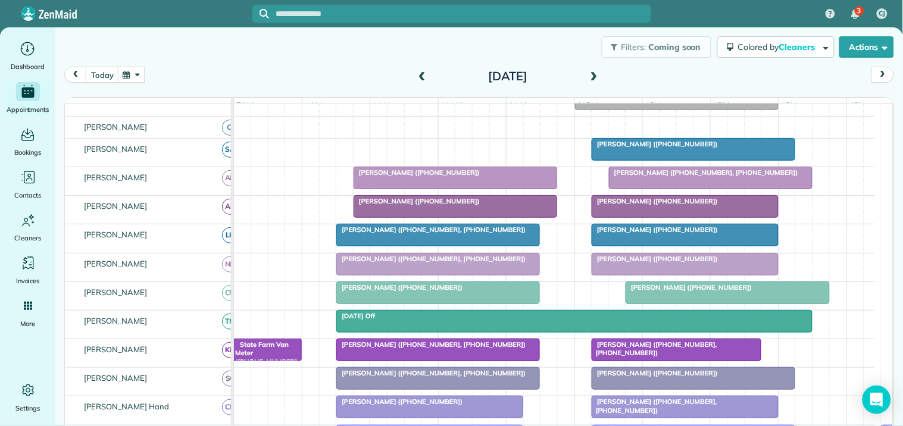
click at [587, 76] on span at bounding box center [593, 76] width 13 height 11
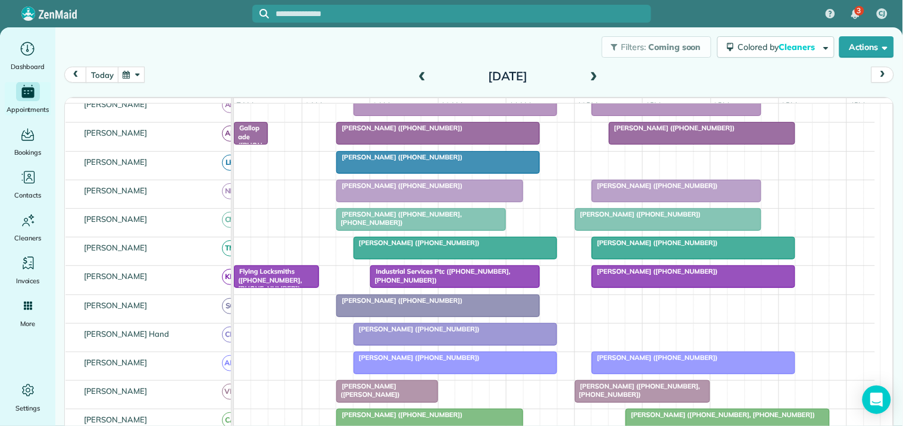
click at [592, 74] on span at bounding box center [593, 76] width 13 height 11
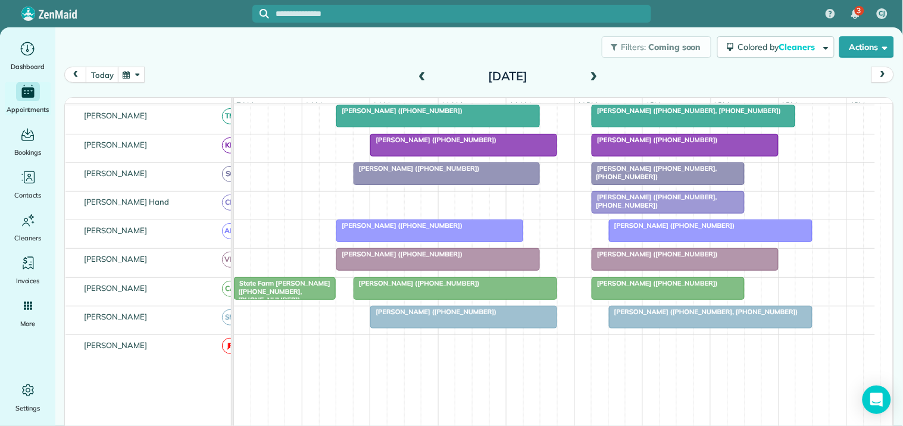
scroll to position [354, 0]
click at [591, 68] on span at bounding box center [593, 77] width 13 height 18
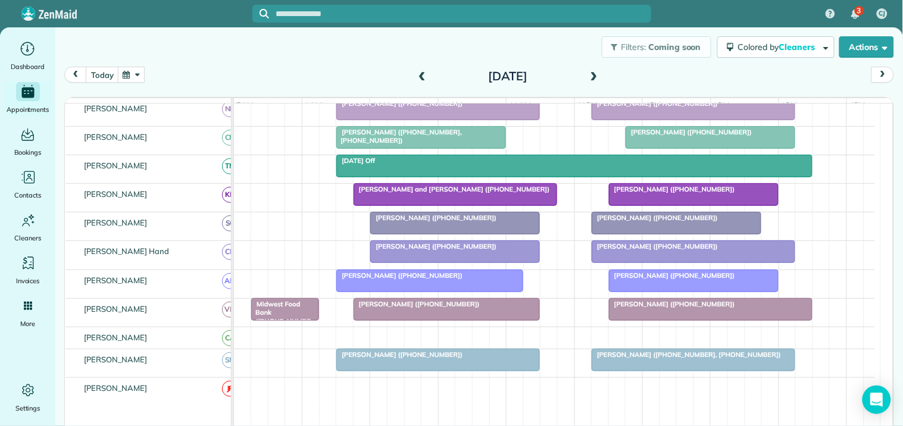
scroll to position [337, 0]
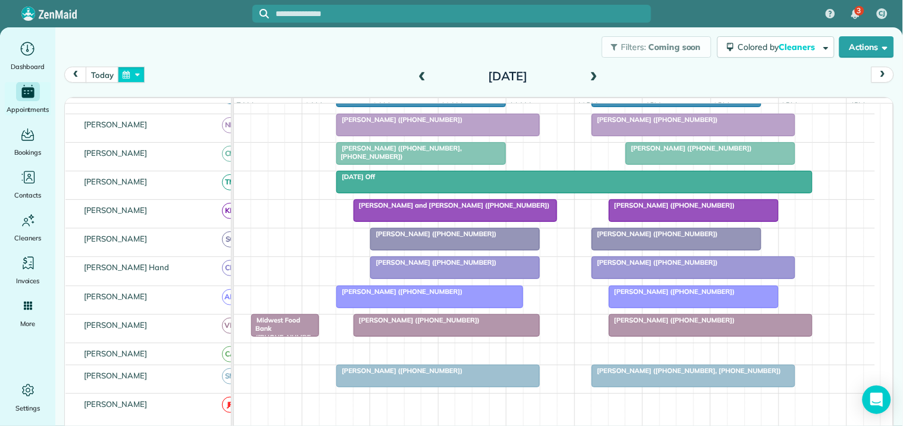
click at [133, 71] on button "button" at bounding box center [131, 75] width 27 height 16
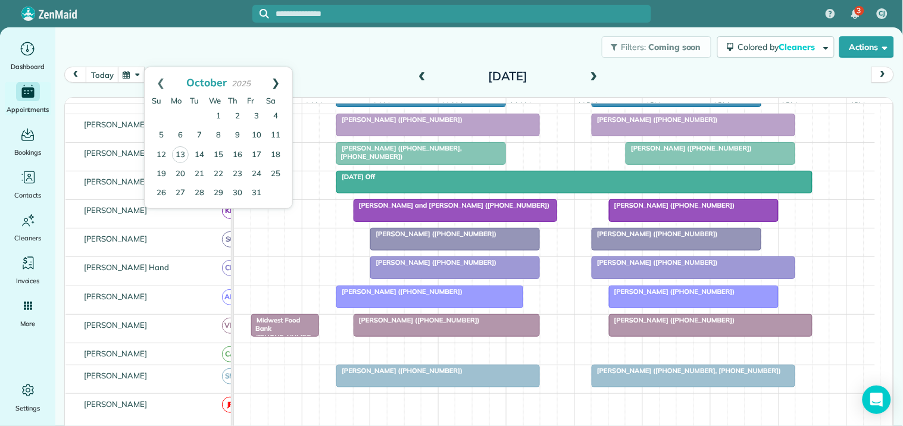
click at [274, 78] on link "Next" at bounding box center [275, 82] width 33 height 30
click at [182, 187] on link "24" at bounding box center [180, 192] width 19 height 19
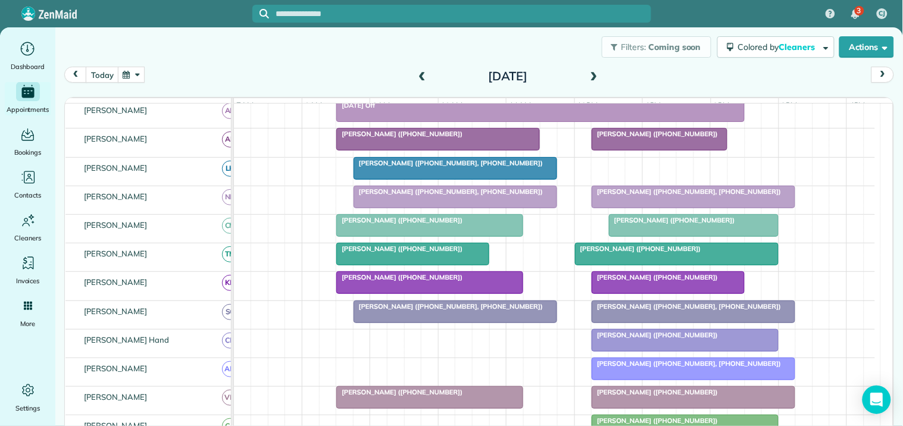
scroll to position [132, 0]
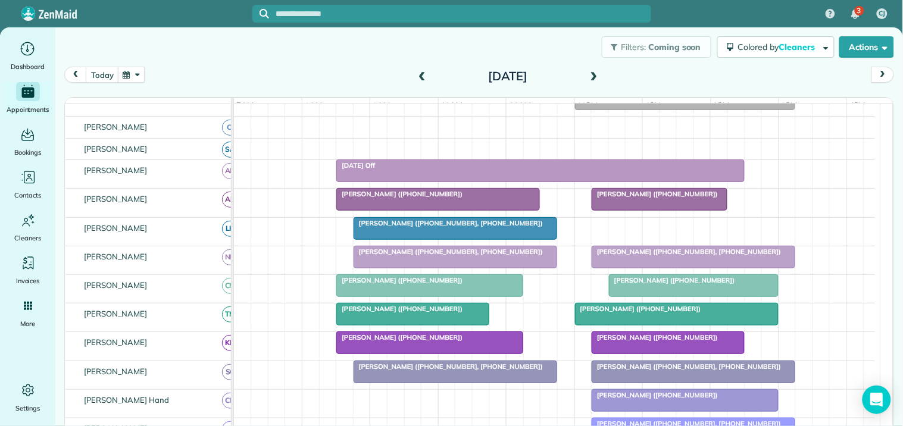
click at [592, 73] on span at bounding box center [593, 76] width 13 height 11
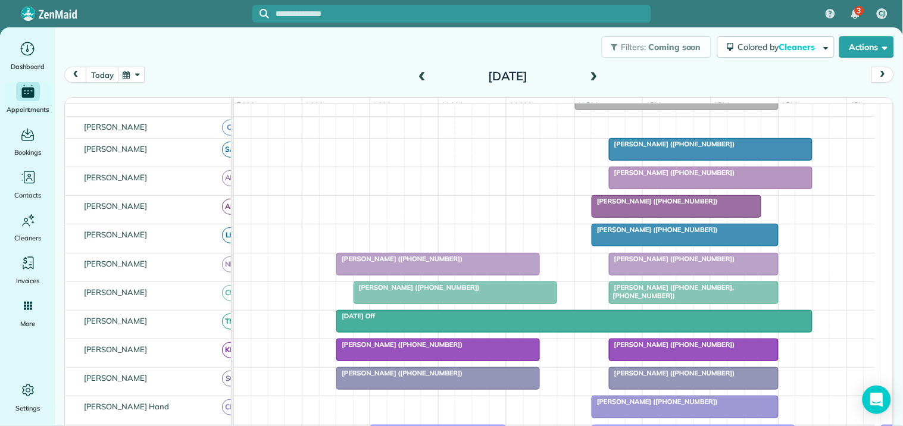
scroll to position [174, 0]
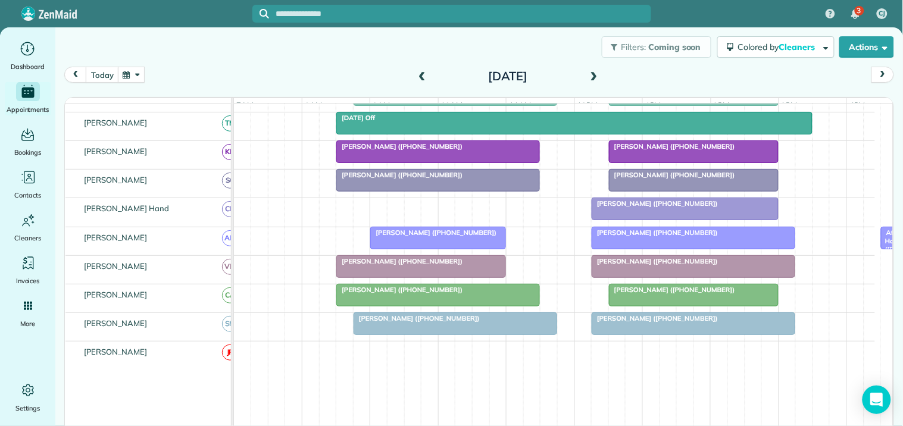
click at [588, 76] on span at bounding box center [593, 76] width 13 height 11
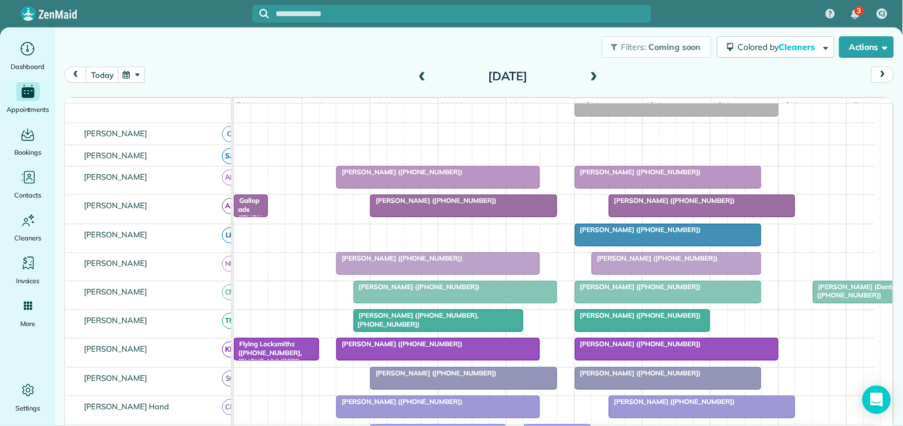
click at [592, 72] on span at bounding box center [593, 76] width 13 height 11
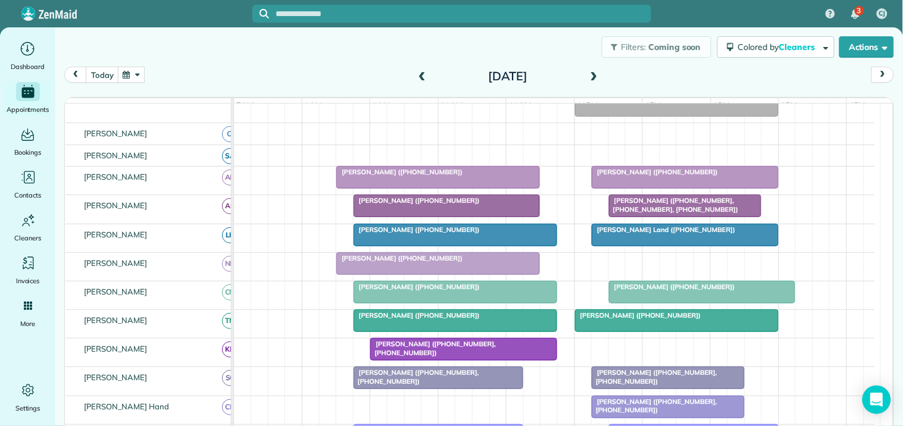
click at [589, 76] on span at bounding box center [593, 76] width 13 height 11
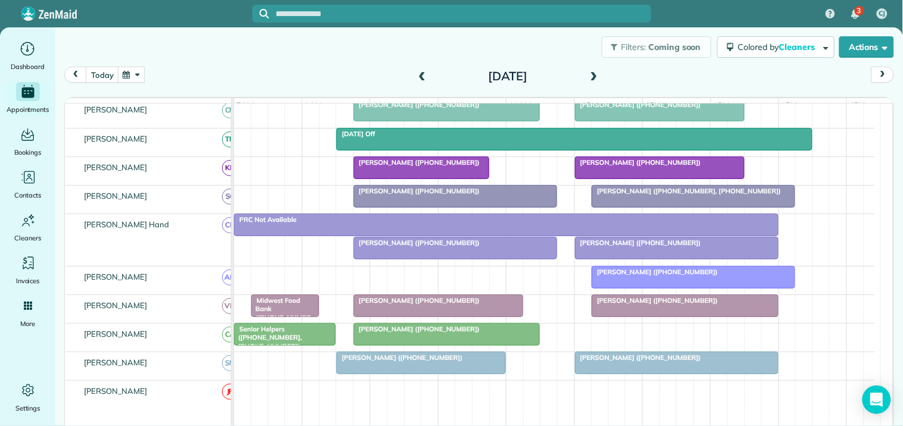
click at [132, 72] on button "button" at bounding box center [131, 75] width 27 height 16
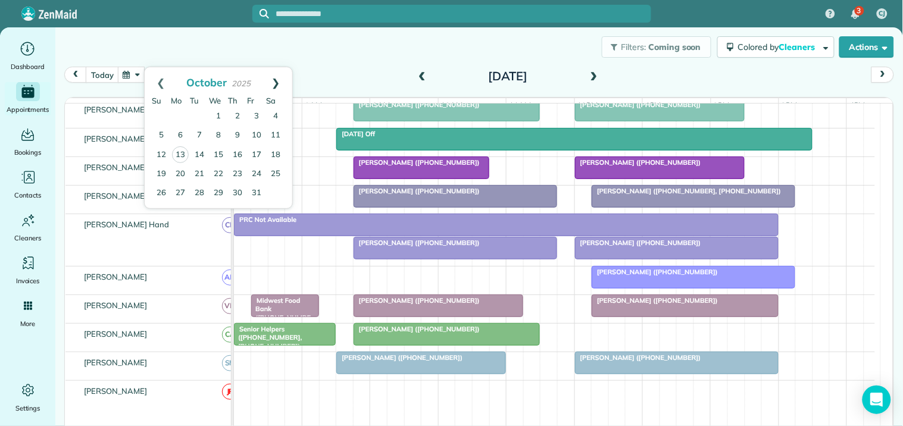
click at [275, 81] on link "Next" at bounding box center [275, 82] width 33 height 30
click at [277, 81] on link "Next" at bounding box center [275, 82] width 33 height 30
click at [181, 114] on link "1" at bounding box center [180, 116] width 19 height 19
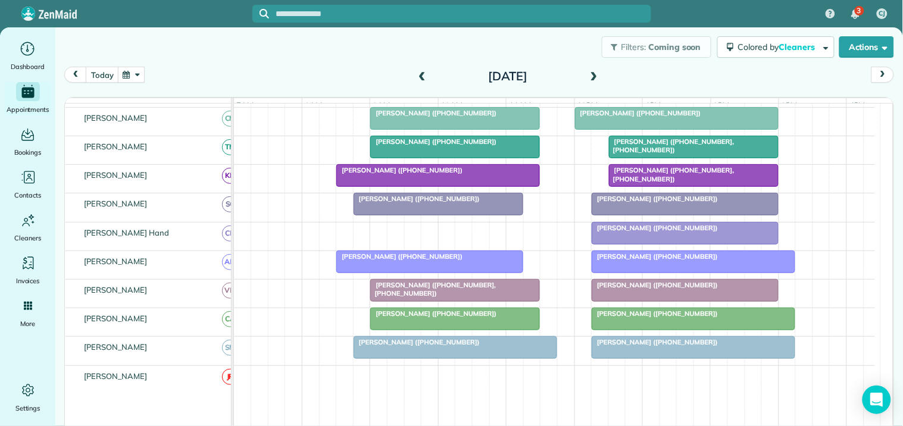
scroll to position [331, 0]
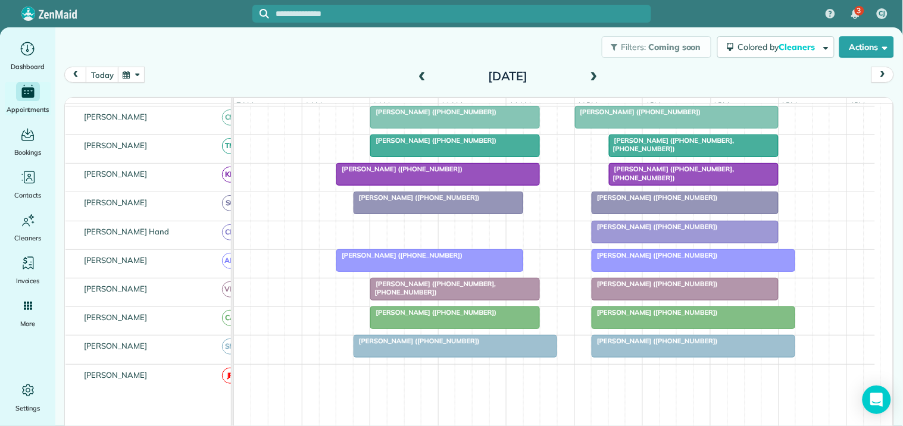
click at [591, 76] on span at bounding box center [593, 76] width 13 height 11
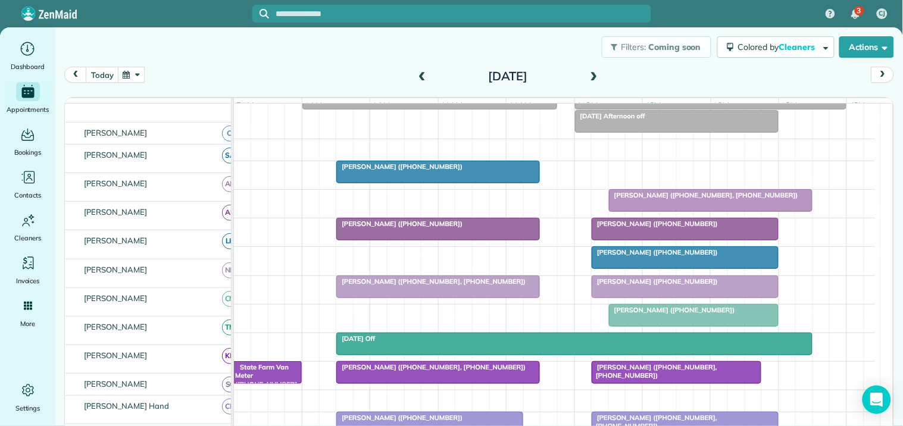
scroll to position [109, 0]
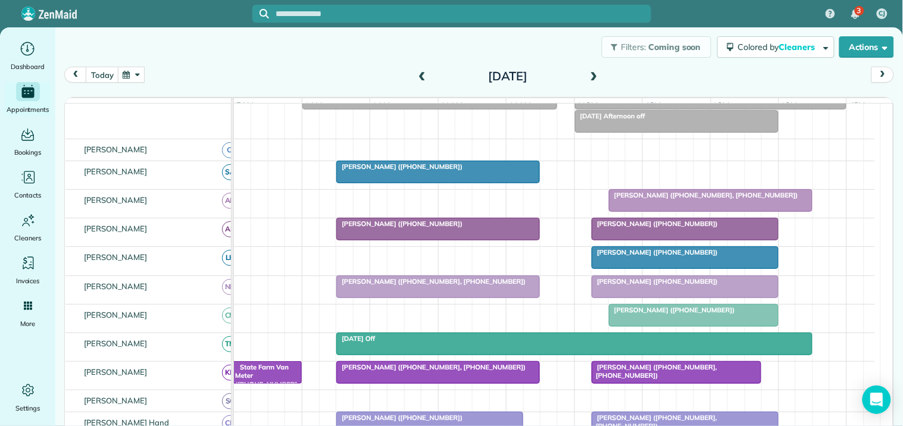
click at [690, 325] on div at bounding box center [693, 315] width 168 height 21
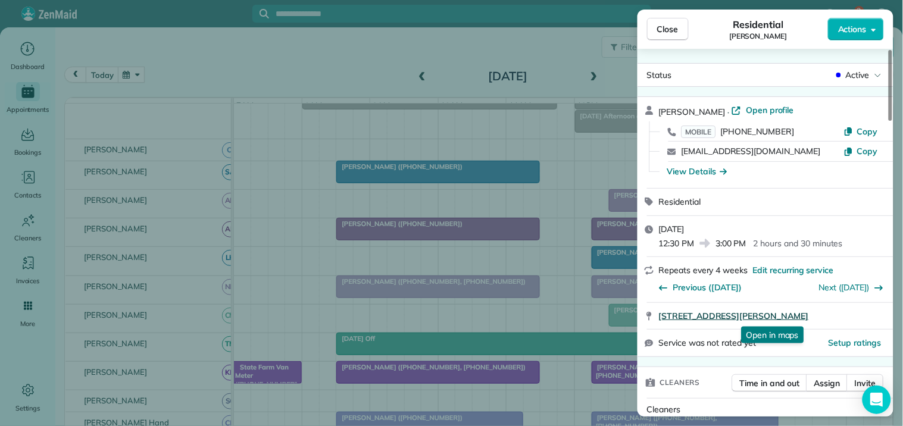
click at [703, 317] on span "180 Downing Court Fayetteville GA 30214" at bounding box center [734, 316] width 150 height 12
click at [677, 25] on span "Close" at bounding box center [667, 29] width 21 height 12
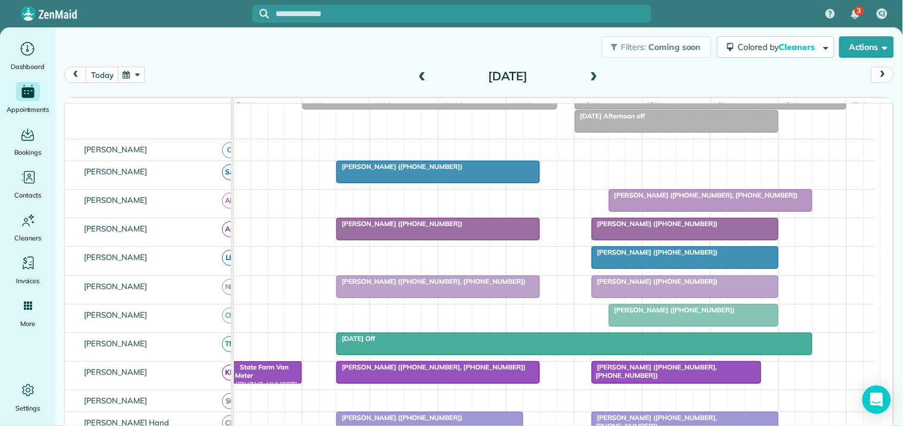
click at [397, 171] on div "Monika Shah (+18479713235)" at bounding box center [438, 166] width 196 height 8
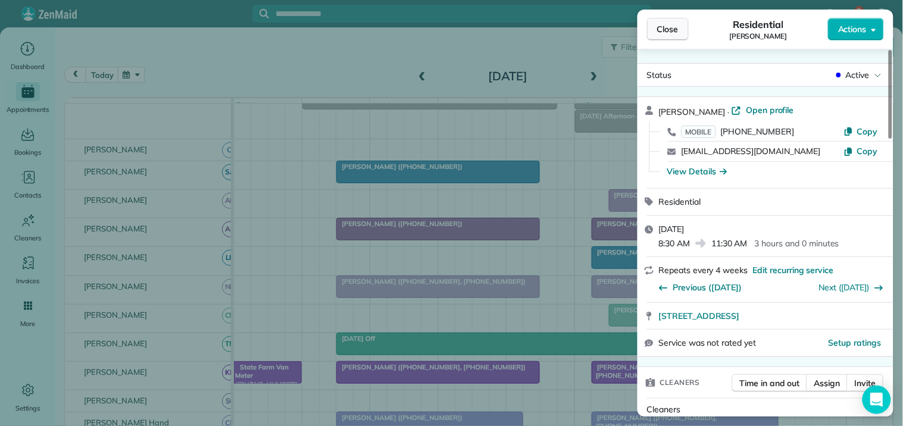
click at [665, 29] on span "Close" at bounding box center [667, 29] width 21 height 12
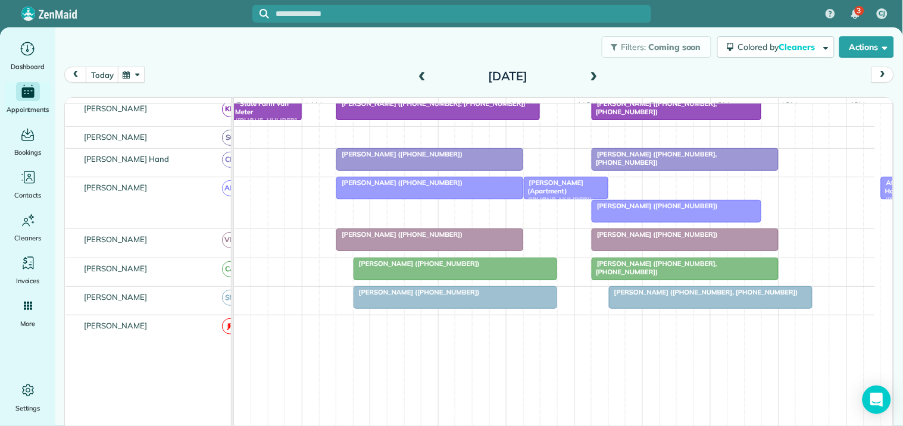
scroll to position [374, 0]
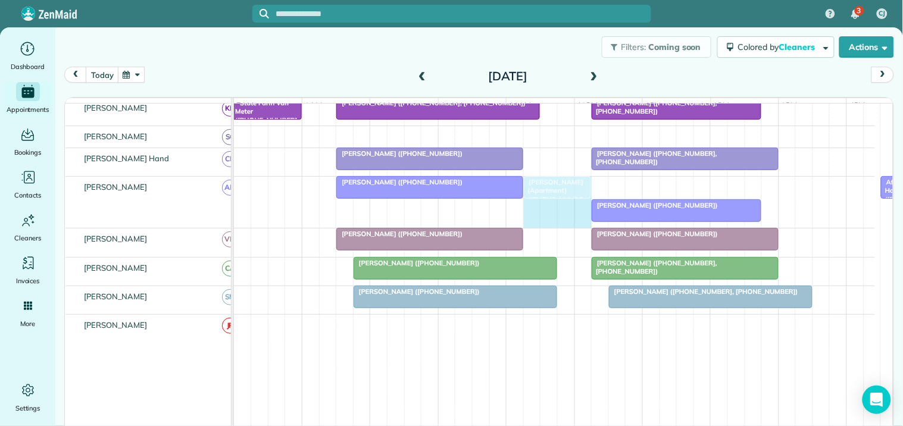
drag, startPoint x: 603, startPoint y: 196, endPoint x: 589, endPoint y: 195, distance: 13.8
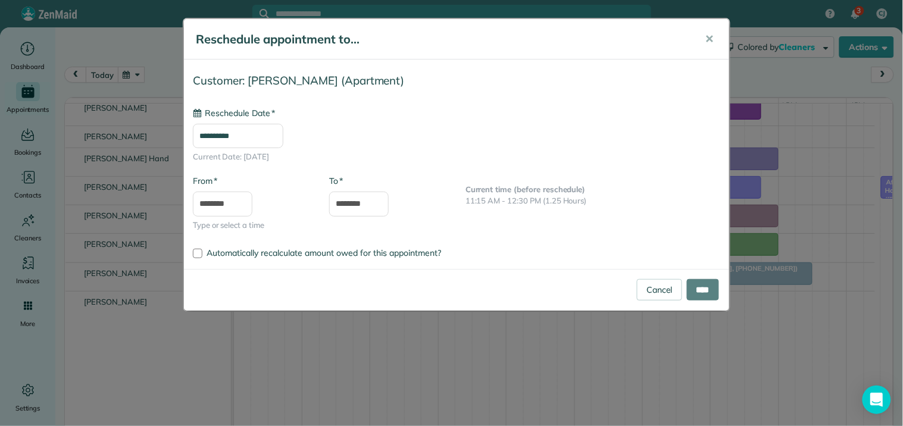
type input "**********"
click at [701, 289] on input "****" at bounding box center [703, 289] width 32 height 21
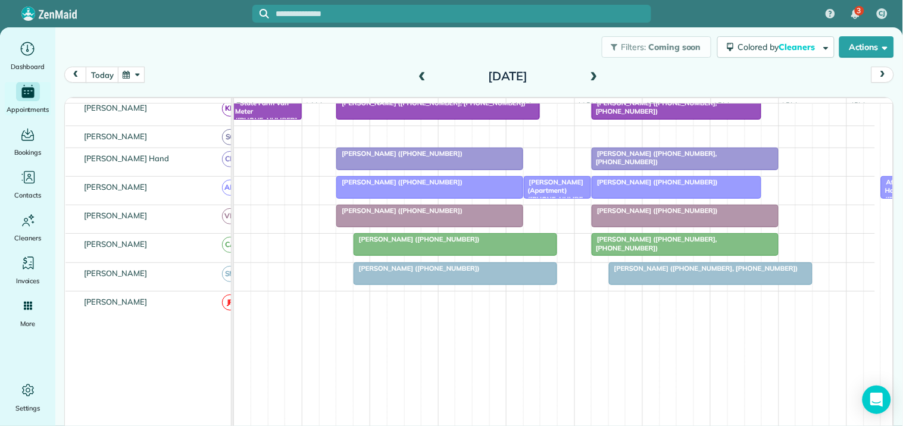
click at [589, 74] on span at bounding box center [593, 76] width 13 height 11
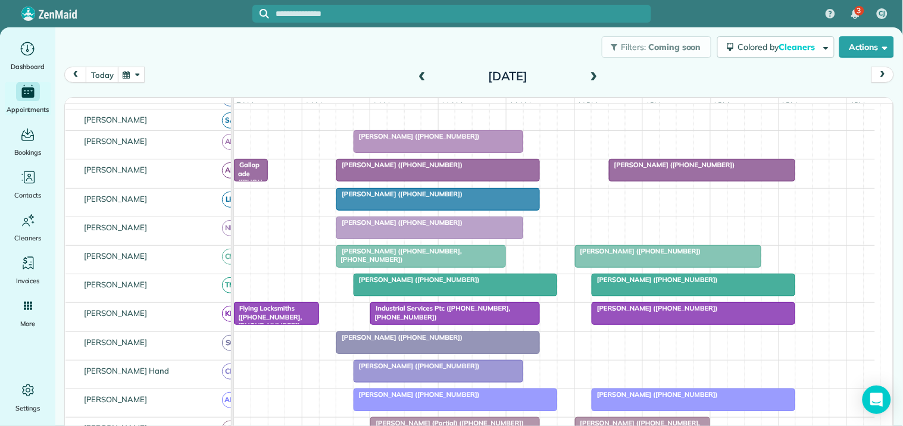
scroll to position [209, 0]
click at [590, 71] on span at bounding box center [593, 76] width 13 height 11
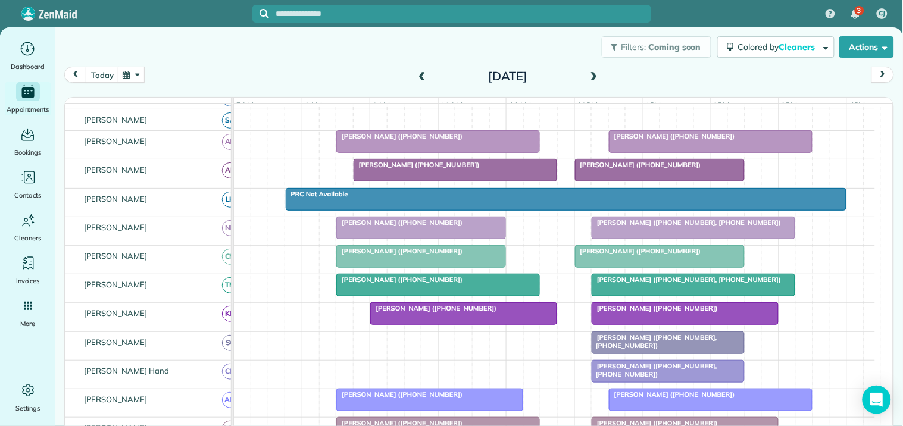
scroll to position [227, 0]
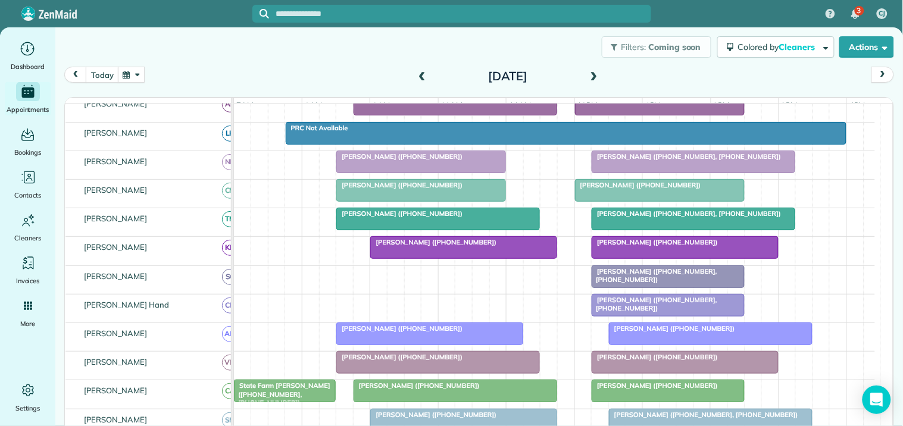
click at [587, 70] on span at bounding box center [593, 77] width 13 height 18
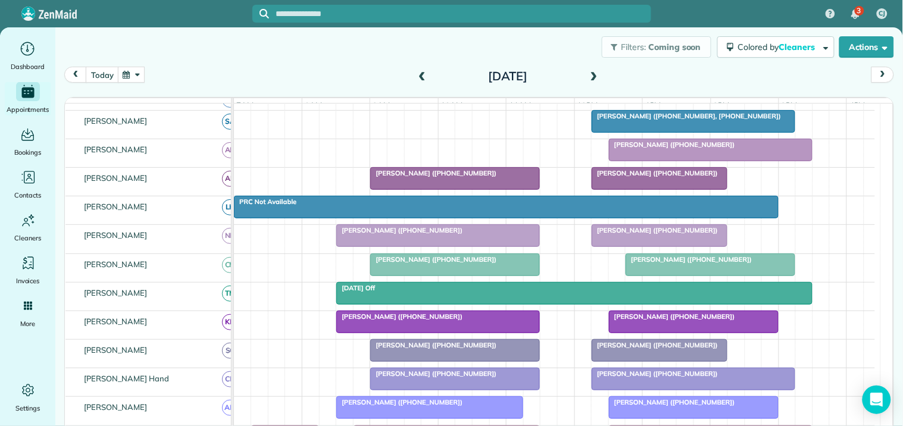
scroll to position [211, 0]
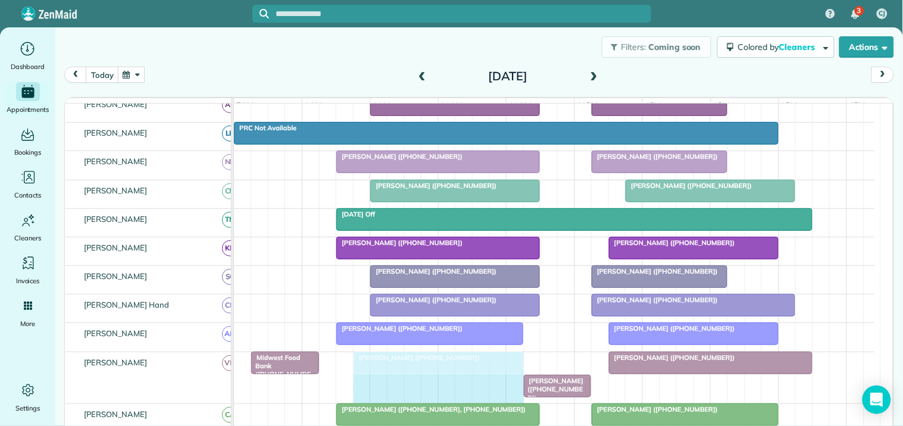
drag, startPoint x: 535, startPoint y: 369, endPoint x: 521, endPoint y: 369, distance: 14.3
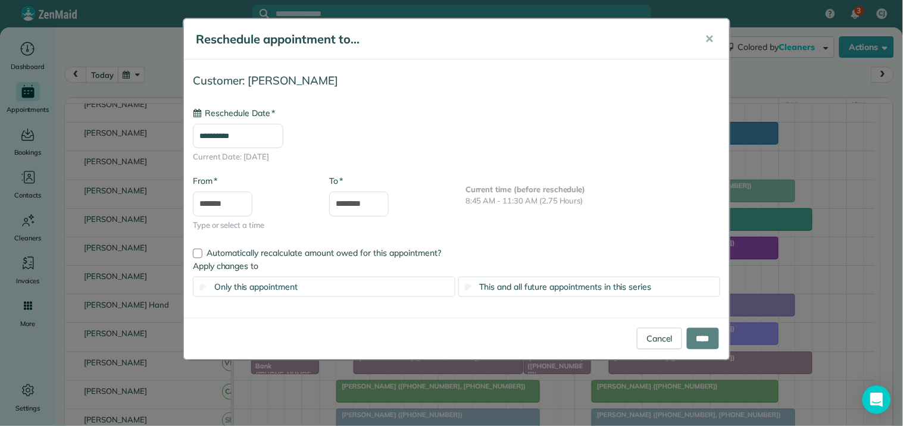
type input "**********"
click at [539, 283] on span "This and all future appointments in this series" at bounding box center [566, 286] width 172 height 11
click at [705, 340] on input "****" at bounding box center [703, 338] width 32 height 21
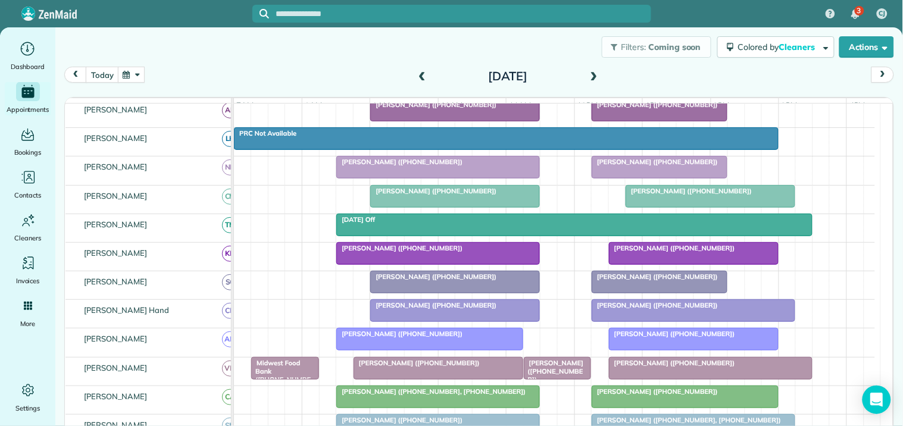
scroll to position [145, 0]
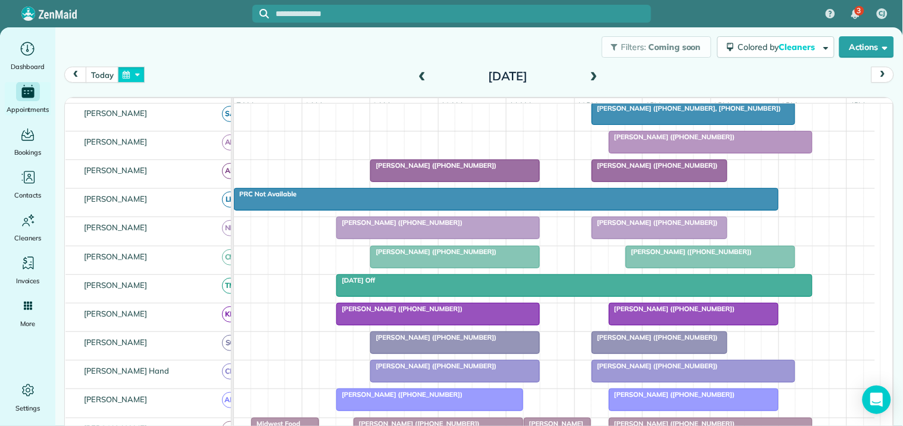
click at [134, 74] on button "button" at bounding box center [131, 75] width 27 height 16
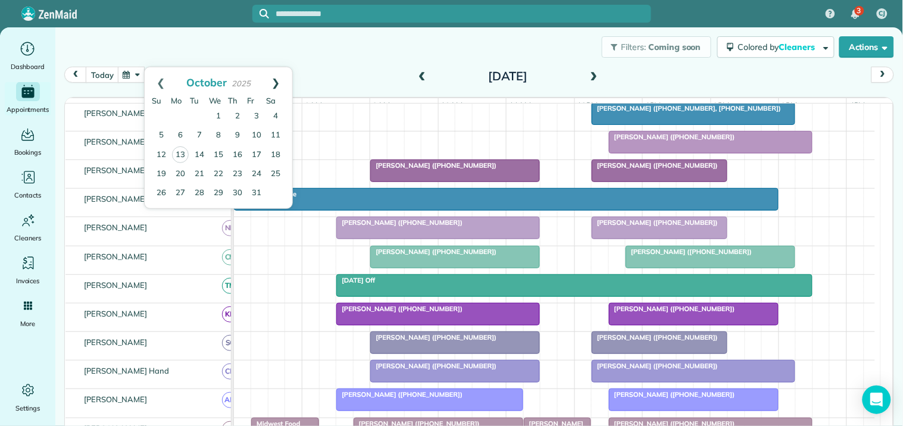
click at [281, 76] on link "Next" at bounding box center [275, 82] width 33 height 30
click at [181, 131] on link "8" at bounding box center [180, 135] width 19 height 19
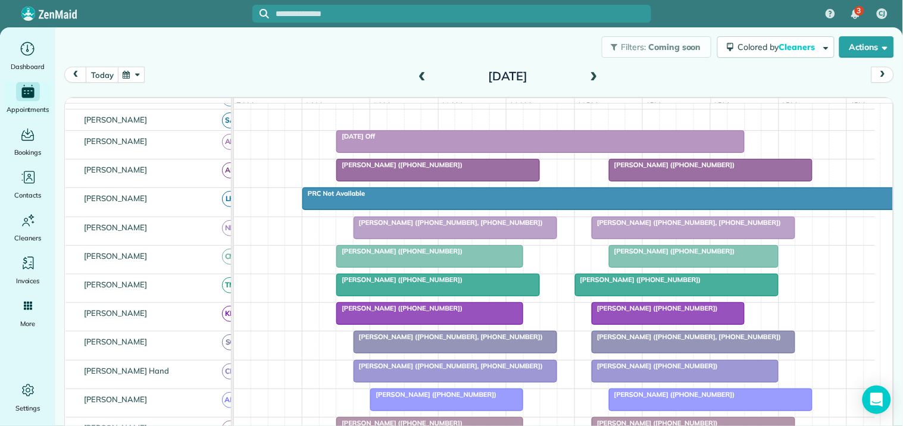
scroll to position [192, 0]
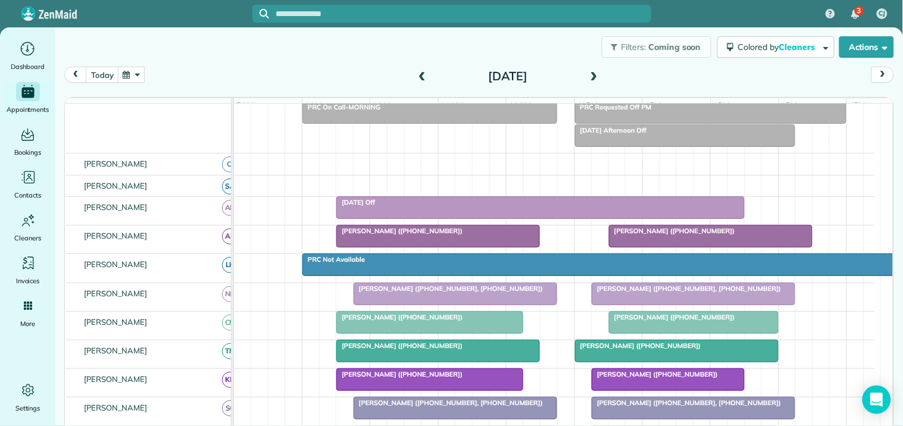
click at [593, 73] on span at bounding box center [593, 76] width 13 height 11
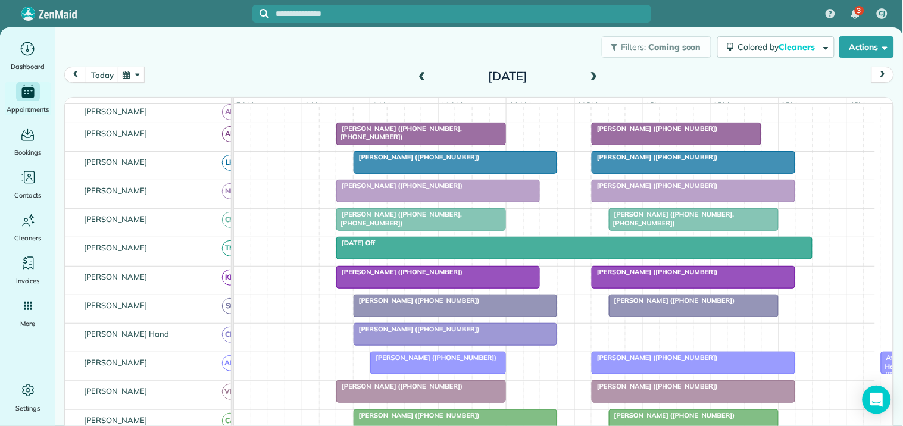
scroll to position [375, 0]
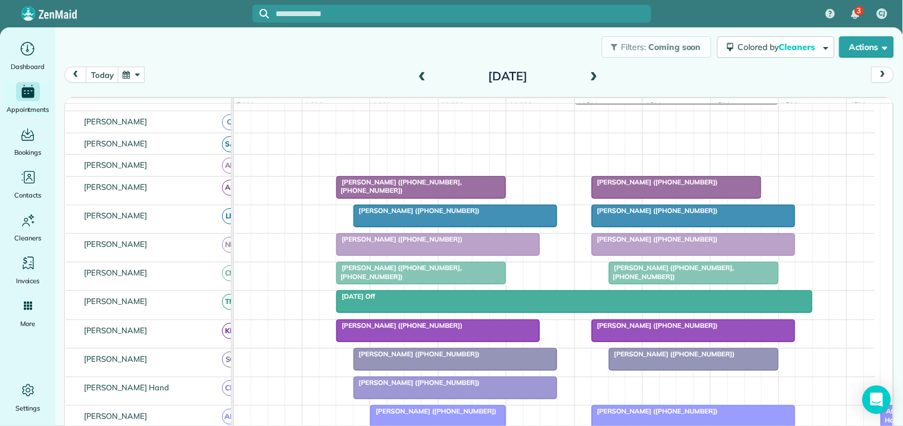
click at [587, 72] on span at bounding box center [593, 76] width 13 height 11
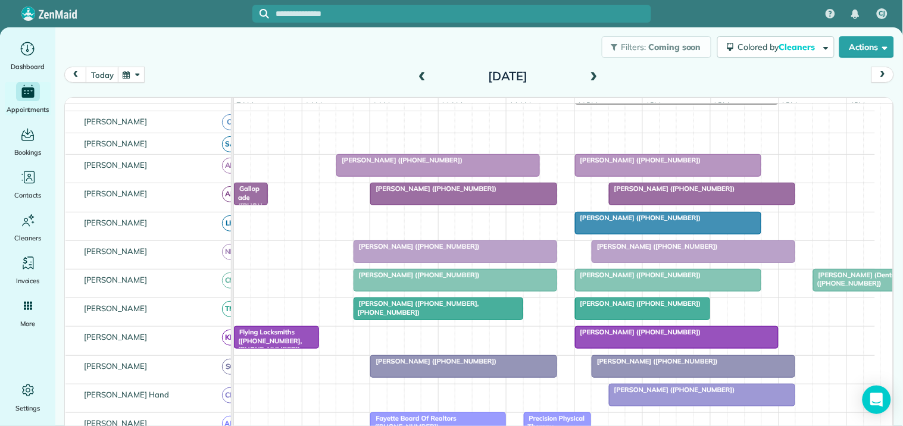
scroll to position [256, 0]
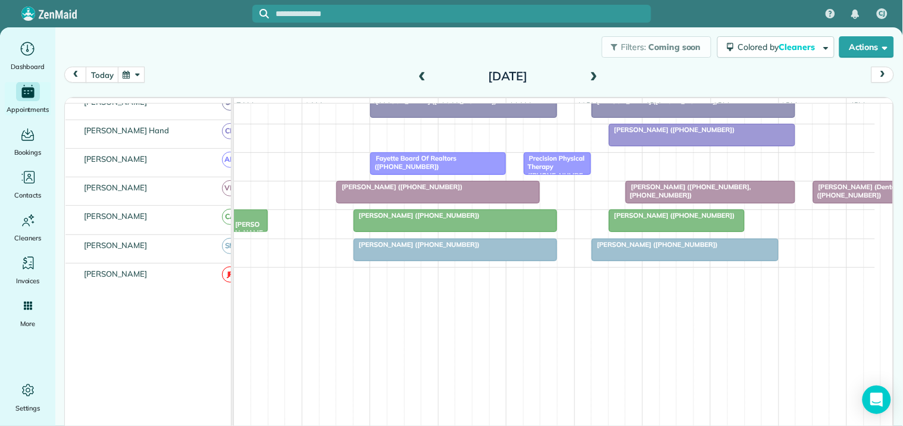
click at [592, 72] on span at bounding box center [593, 76] width 13 height 11
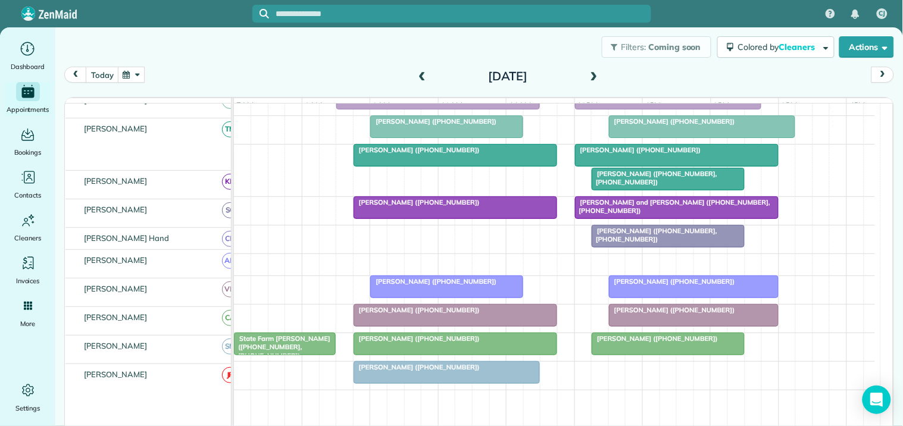
scroll to position [274, 0]
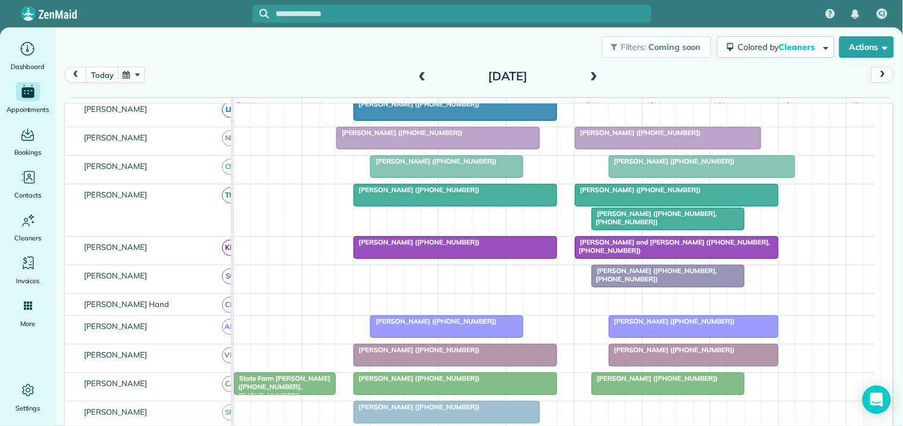
click at [655, 225] on span "Melissa Orme (+16788769253, +14043920319)" at bounding box center [654, 217] width 126 height 17
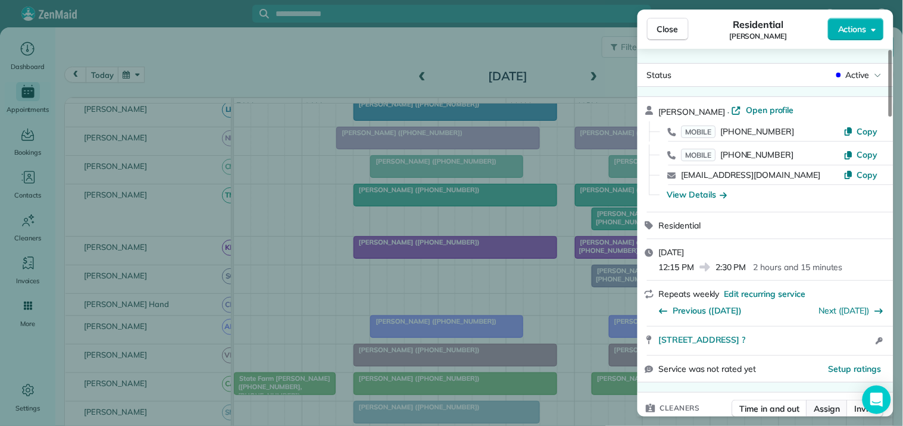
click at [829, 412] on span "Assign" at bounding box center [827, 409] width 26 height 12
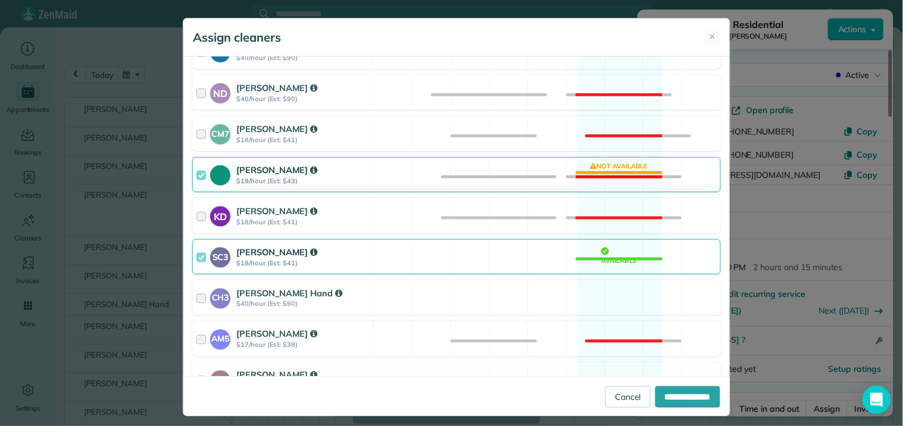
scroll to position [396, 0]
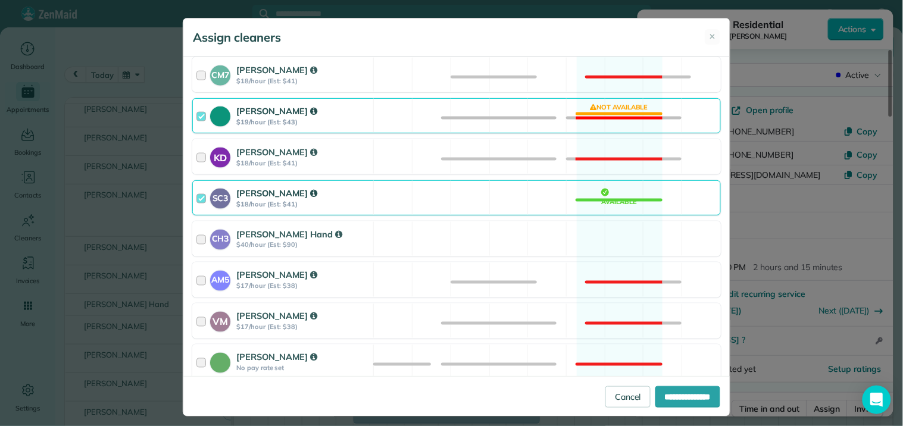
click at [604, 112] on div "Tamara Mitchell $19/hour (Est: $43) Not available" at bounding box center [456, 115] width 528 height 35
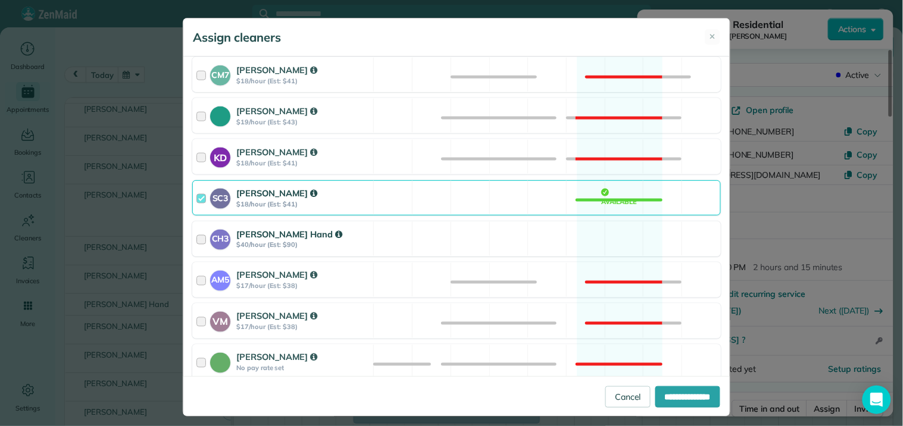
click at [602, 239] on div "CH3 Cortney Hand $40/hour (Est: $90) Available" at bounding box center [456, 238] width 528 height 35
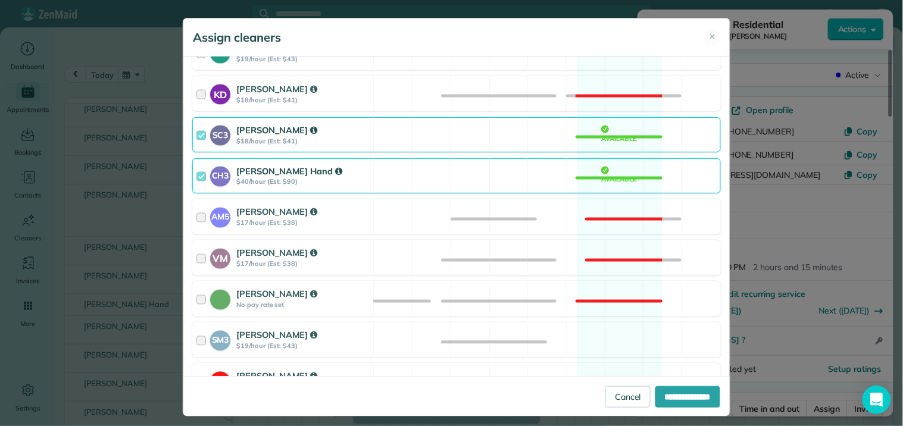
scroll to position [527, 0]
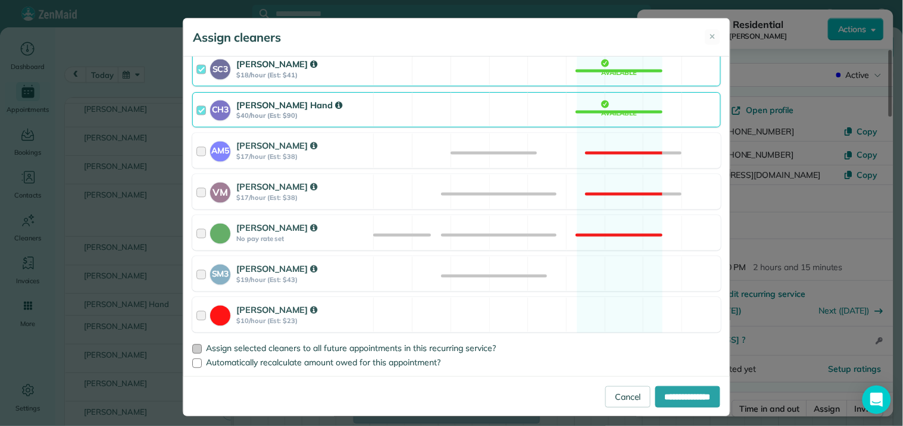
click at [197, 349] on div at bounding box center [197, 349] width 10 height 10
click at [685, 397] on input "**********" at bounding box center [687, 396] width 65 height 21
type input "**********"
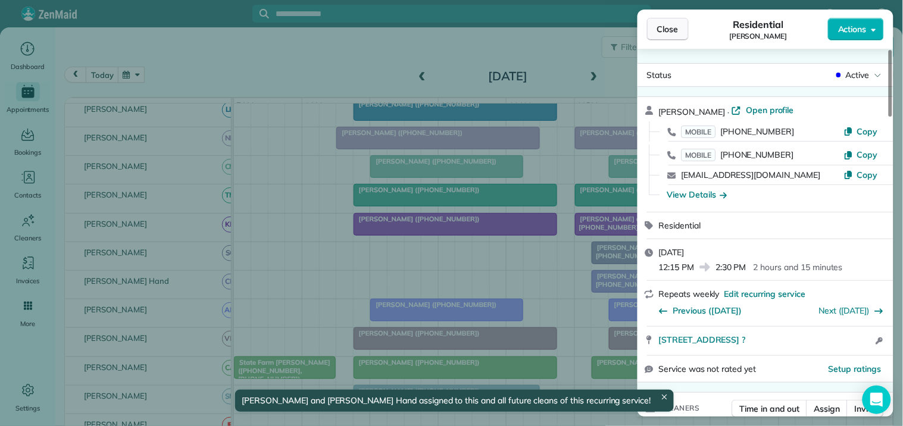
click at [670, 32] on span "Close" at bounding box center [667, 29] width 21 height 12
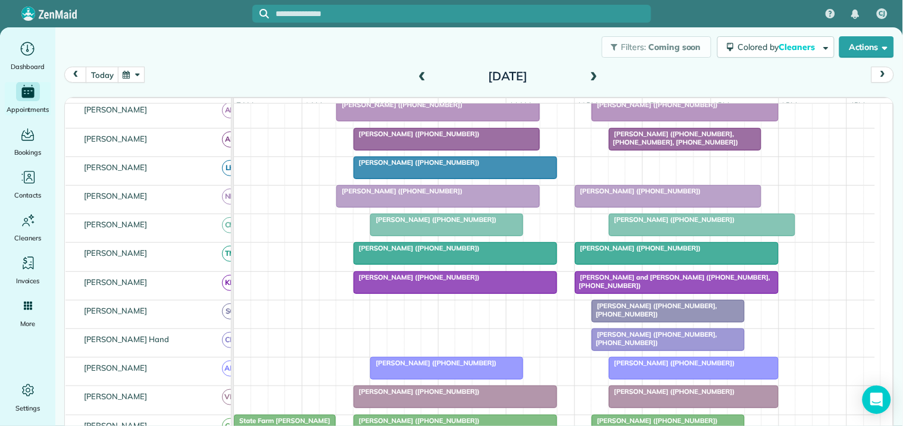
scroll to position [208, 0]
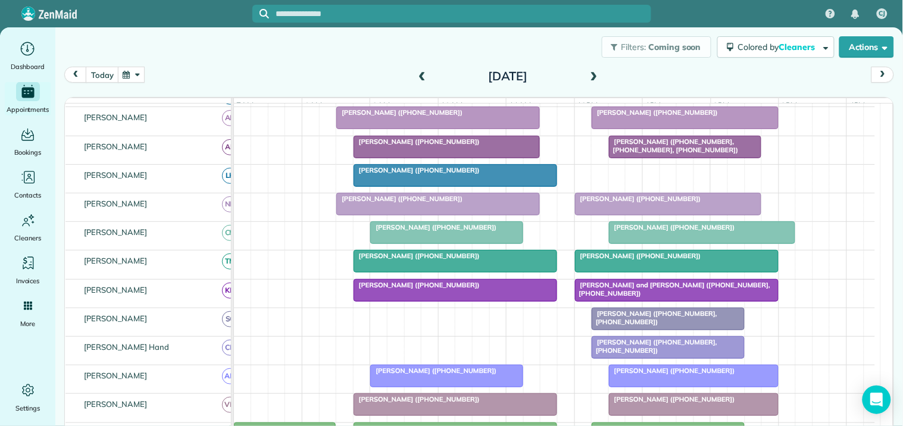
click at [589, 76] on span at bounding box center [593, 76] width 13 height 11
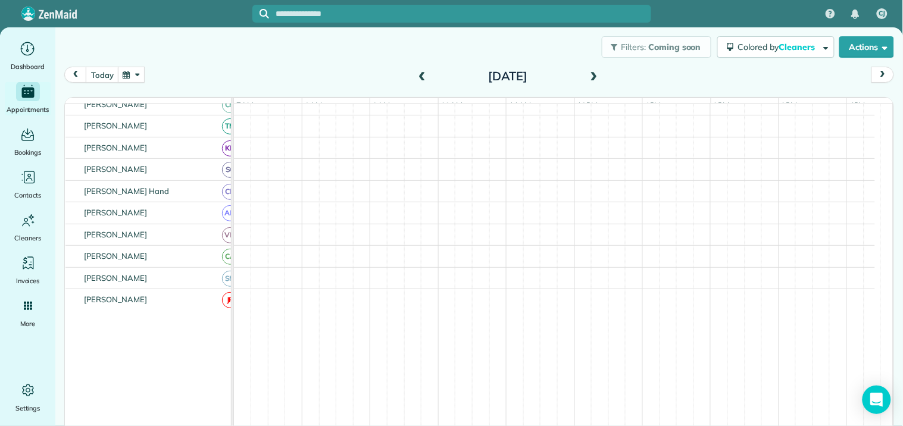
scroll to position [108, 0]
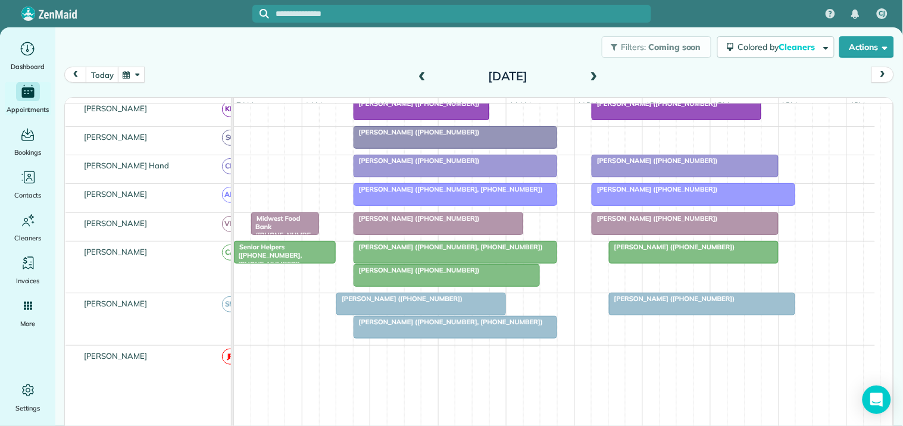
click at [452, 274] on span "Judy Montgomery (+15027597400)" at bounding box center [416, 270] width 127 height 8
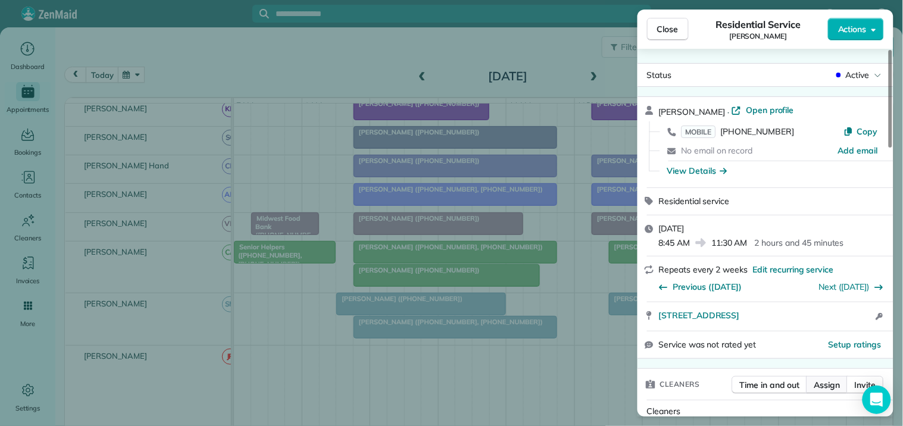
click at [826, 384] on span "Assign" at bounding box center [827, 385] width 26 height 12
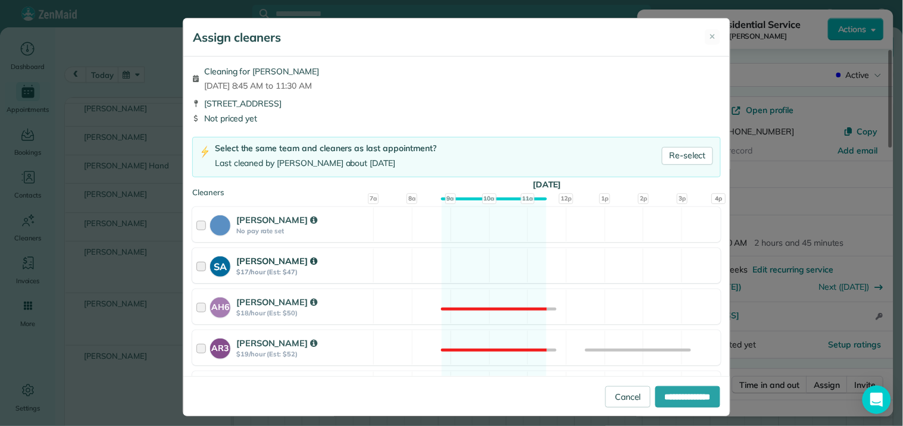
click at [485, 263] on div "SA Stephanie Allen $17/hour (Est: $47) Available" at bounding box center [456, 265] width 528 height 35
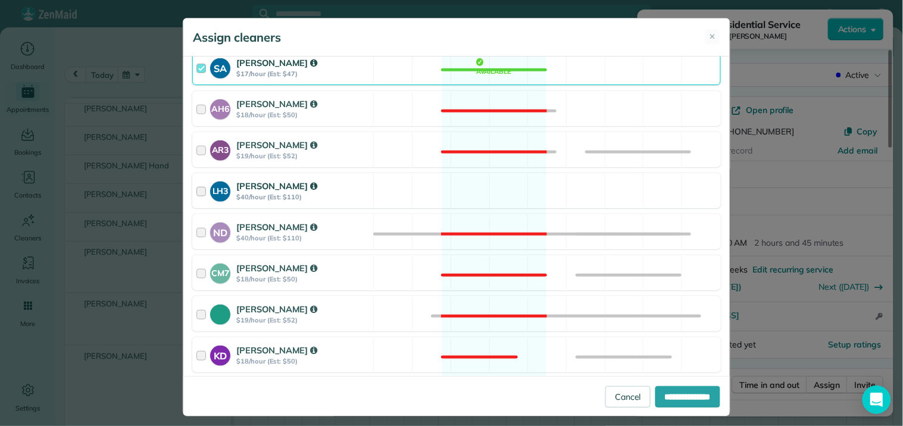
click at [497, 175] on div "LH3 Laurie Hoble $40/hour (Est: $110) Available" at bounding box center [456, 190] width 528 height 35
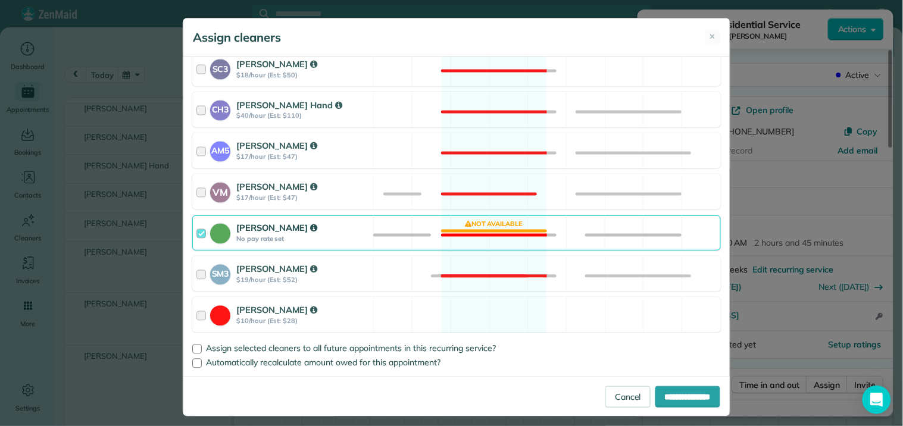
click at [485, 228] on div "Catherine Altman No pay rate set Not available" at bounding box center [456, 232] width 528 height 35
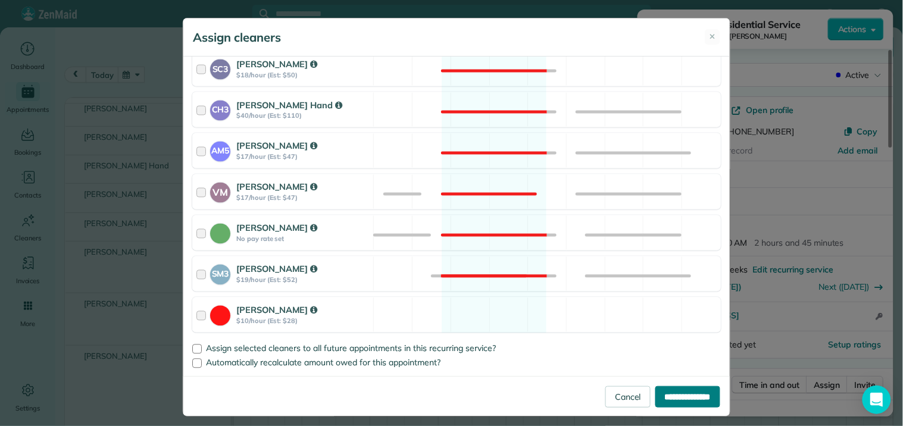
click at [673, 391] on input "**********" at bounding box center [687, 396] width 65 height 21
type input "**********"
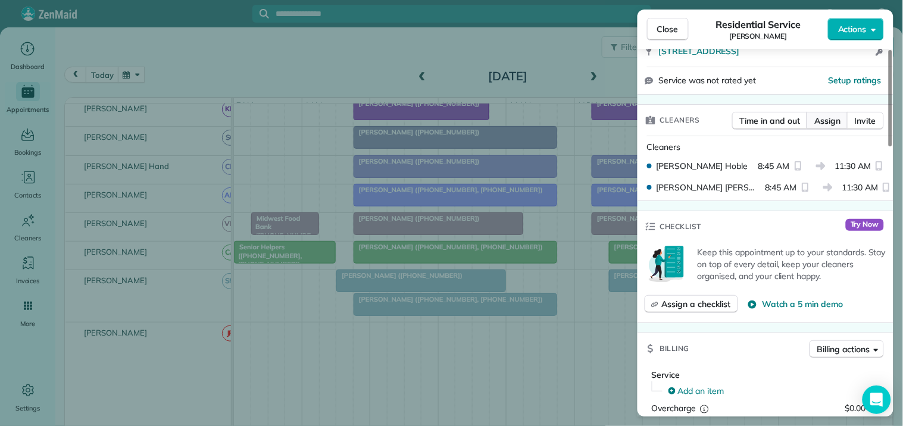
click at [826, 116] on span "Assign" at bounding box center [827, 121] width 26 height 12
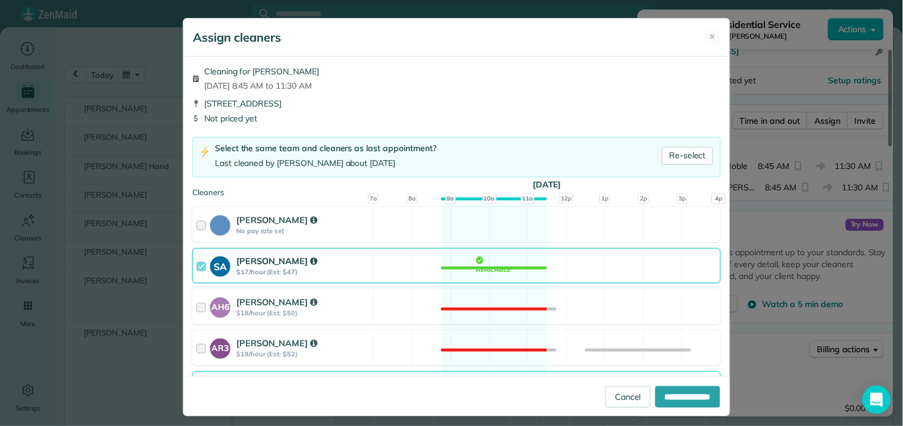
click at [488, 262] on div "SA Stephanie Allen $17/hour (Est: $47) Available" at bounding box center [456, 265] width 528 height 35
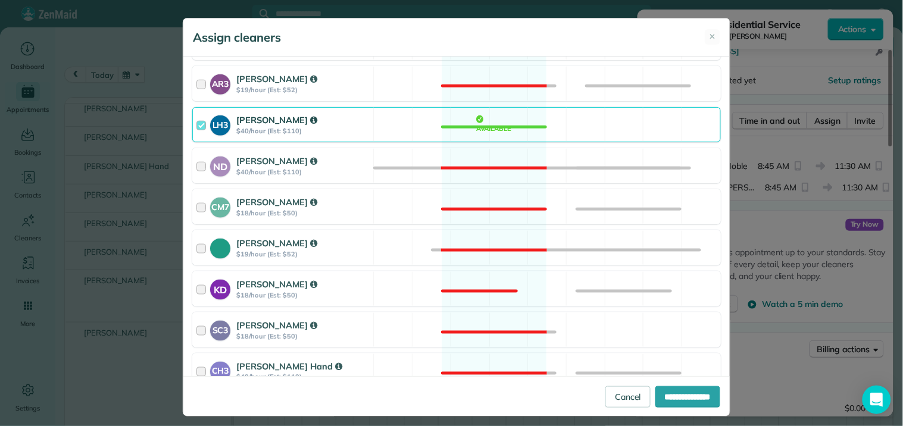
click at [484, 125] on div "LH3 Laurie Hoble $40/hour (Est: $110) Available" at bounding box center [456, 124] width 528 height 35
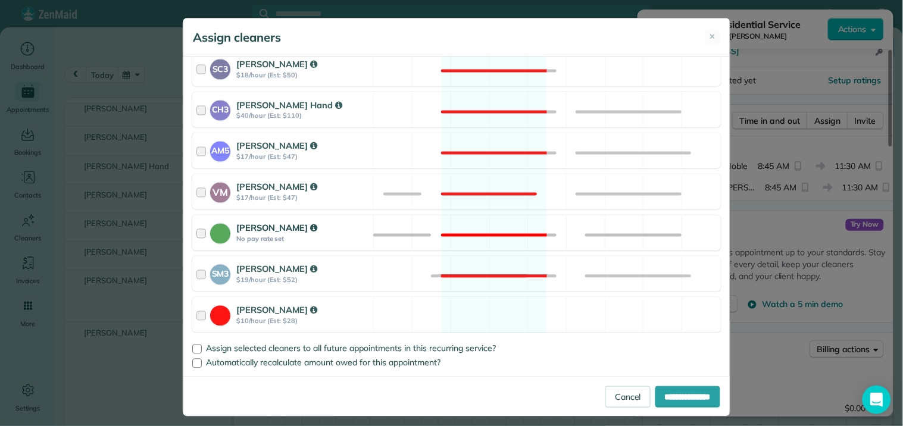
click at [488, 227] on div "Catherine Altman No pay rate set Not available" at bounding box center [456, 232] width 528 height 35
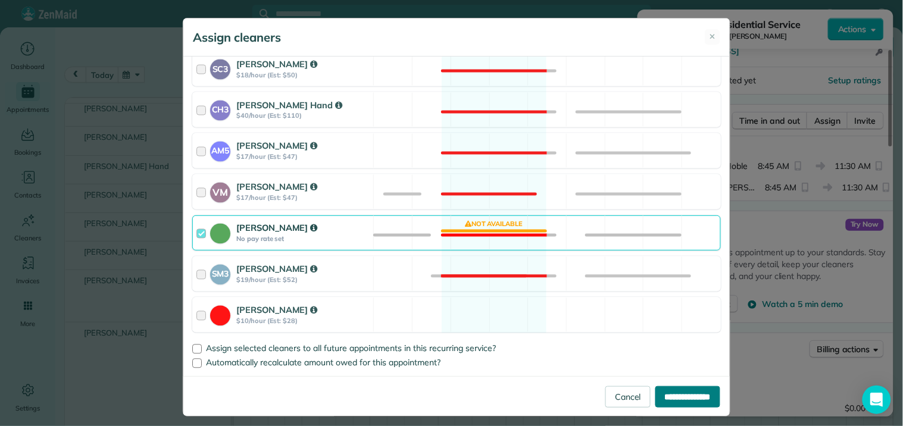
click at [662, 401] on input "**********" at bounding box center [687, 396] width 65 height 21
type input "**********"
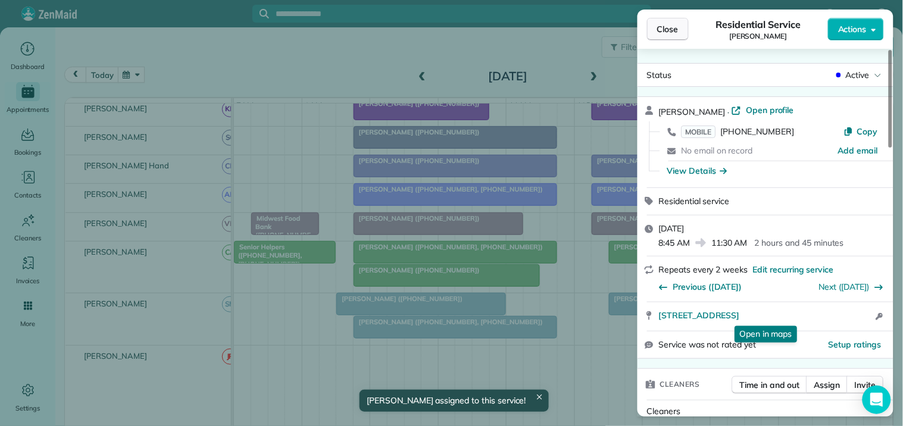
click at [668, 33] on span "Close" at bounding box center [667, 29] width 21 height 12
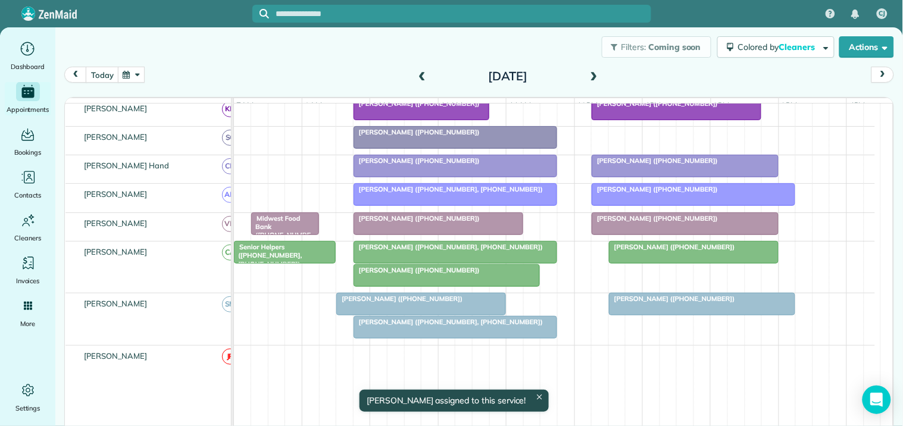
click at [418, 251] on span "Ed Roberts (+14703823629, +19196563850)" at bounding box center [448, 247] width 190 height 8
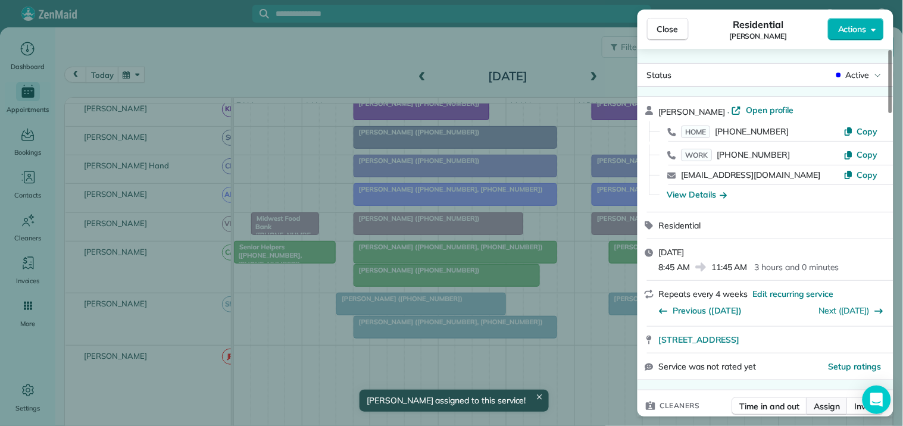
click at [829, 403] on span "Assign" at bounding box center [827, 406] width 26 height 12
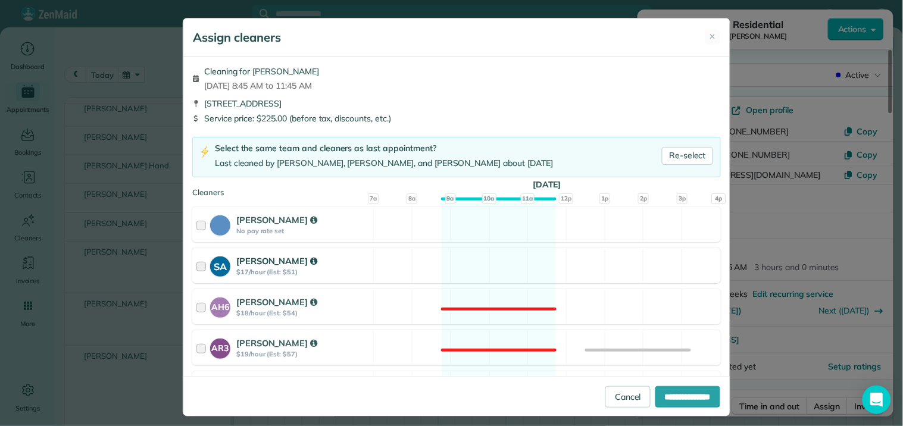
click at [485, 255] on div "SA Stephanie Allen $17/hour (Est: $51) Available" at bounding box center [456, 265] width 528 height 35
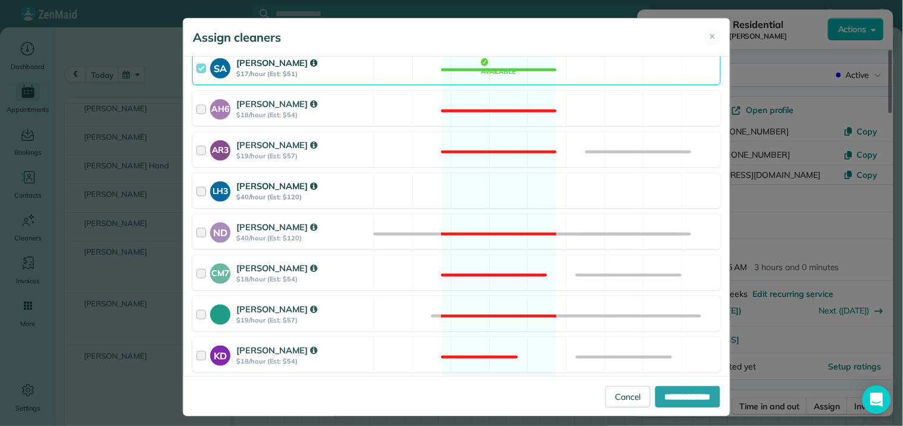
click at [506, 176] on div "LH3 Laurie Hoble $40/hour (Est: $120) Available" at bounding box center [456, 190] width 528 height 35
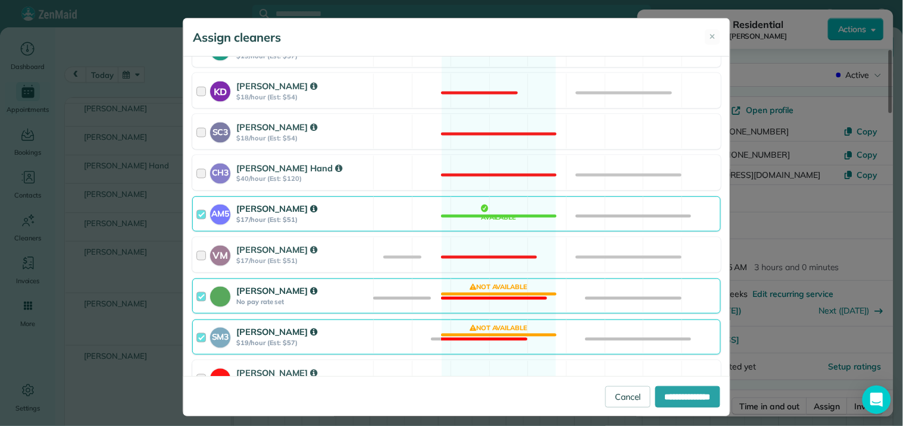
click at [490, 293] on div "Catherine Altman No pay rate set Not available" at bounding box center [456, 295] width 528 height 35
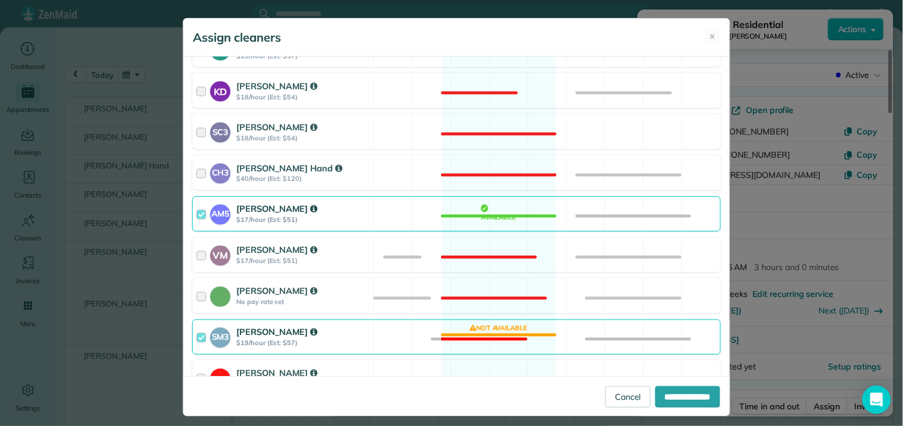
click at [496, 334] on div "SM3 Shae Morris $19/hour (Est: $57) Not available" at bounding box center [456, 336] width 528 height 35
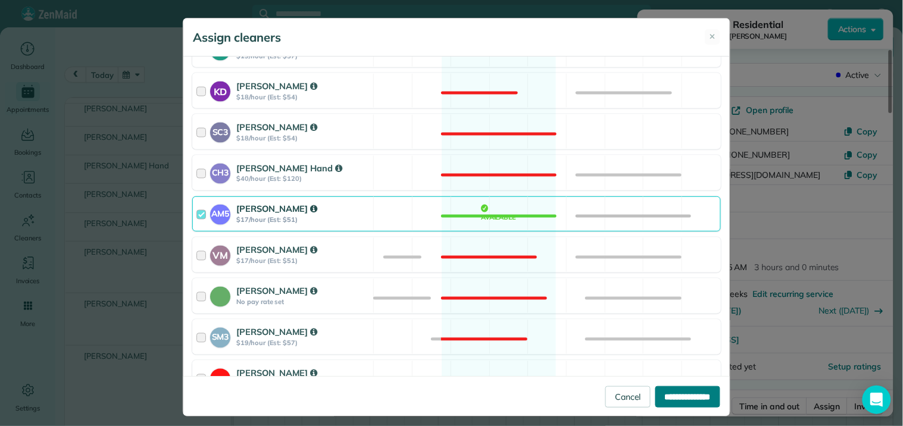
click at [673, 397] on input "**********" at bounding box center [687, 396] width 65 height 21
type input "**********"
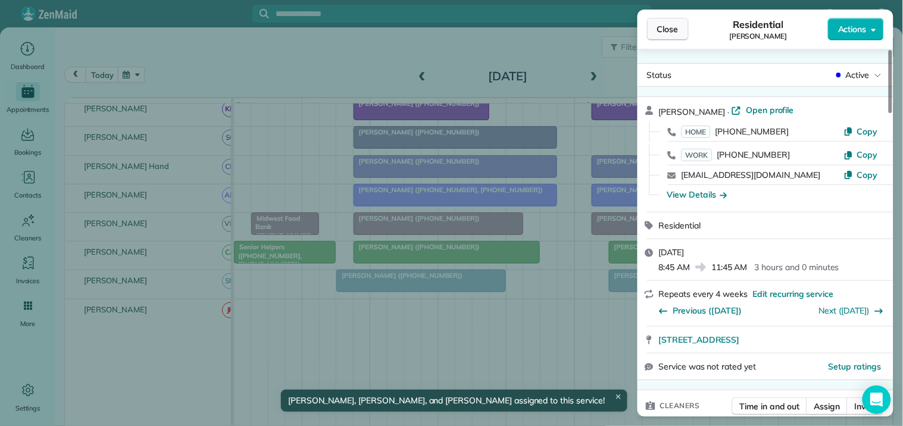
click at [677, 27] on span "Close" at bounding box center [667, 29] width 21 height 12
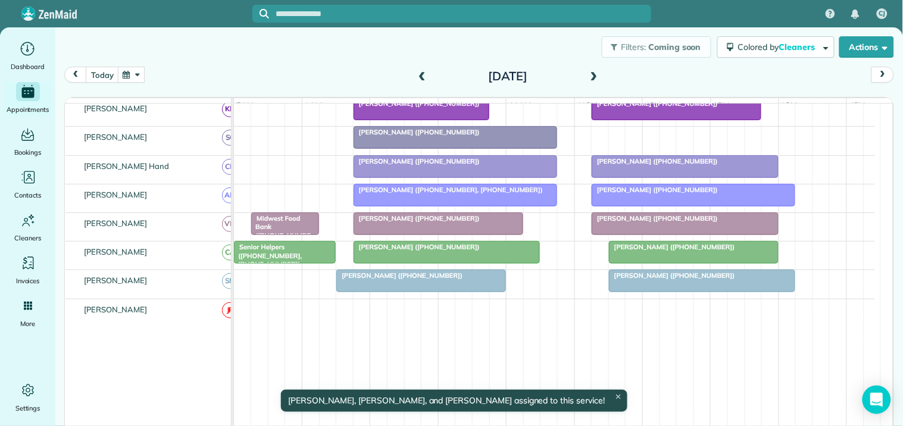
click at [645, 262] on div at bounding box center [693, 252] width 168 height 21
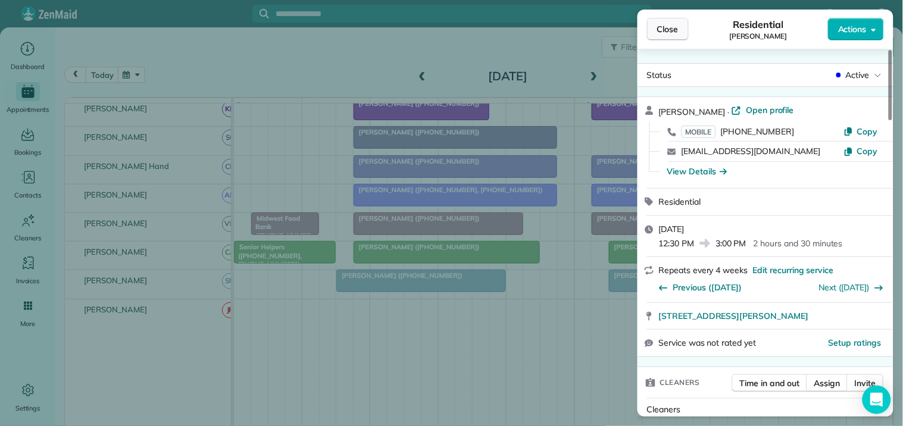
drag, startPoint x: 664, startPoint y: 27, endPoint x: 673, endPoint y: 25, distance: 9.1
click at [665, 26] on span "Close" at bounding box center [667, 29] width 21 height 12
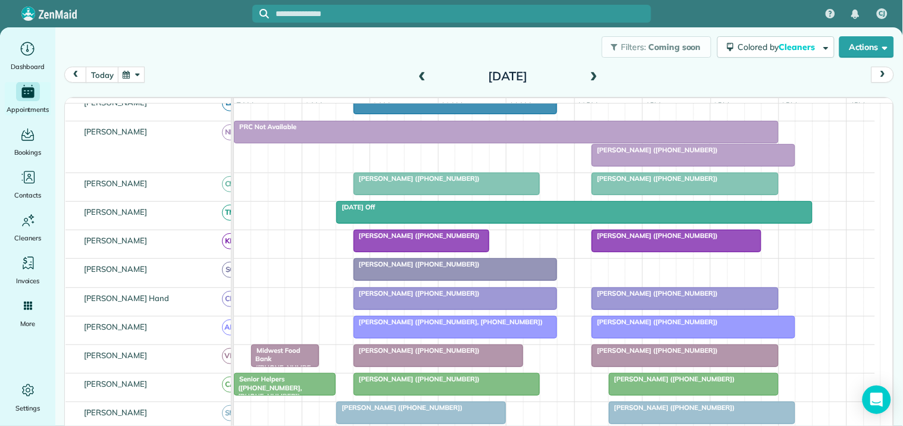
scroll to position [198, 0]
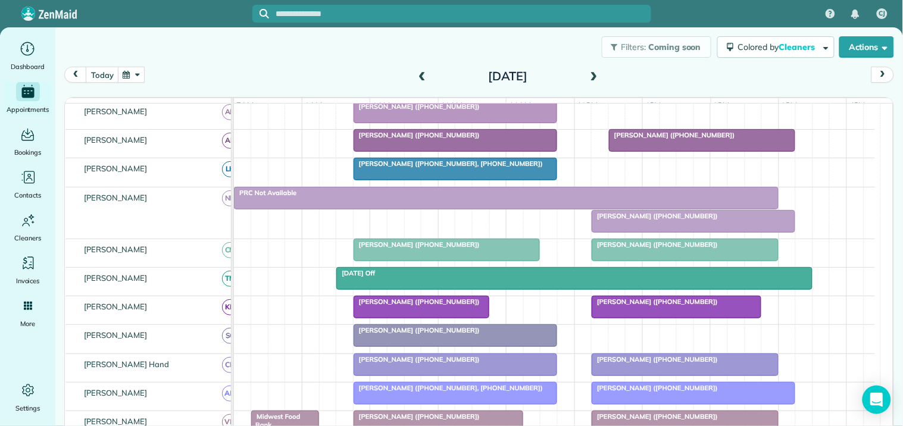
click at [673, 232] on div at bounding box center [693, 221] width 202 height 21
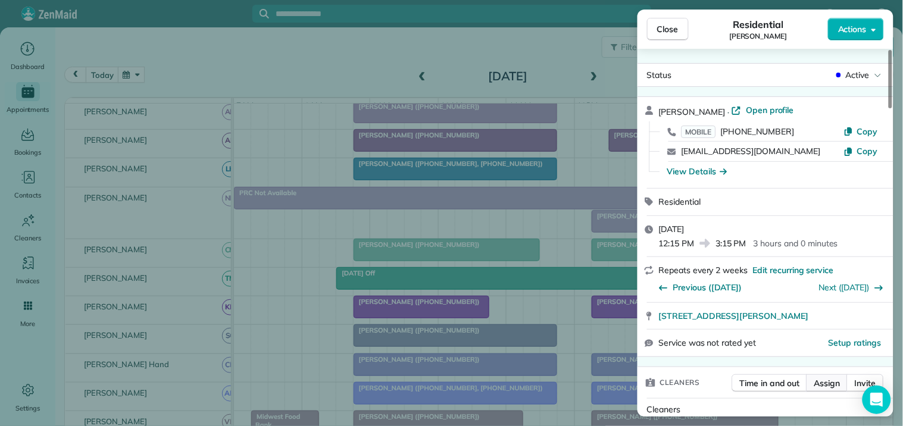
click at [835, 384] on span "Assign" at bounding box center [827, 383] width 26 height 12
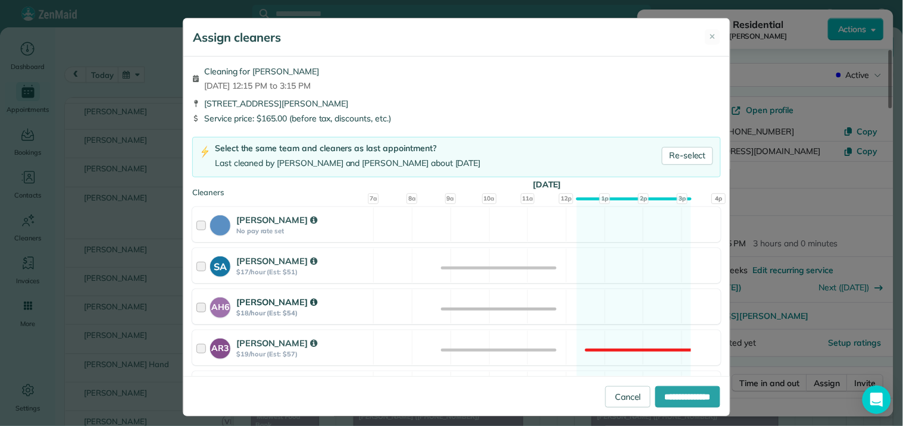
click at [621, 306] on div "AH6 Ashley Hudson $18/hour (Est: $54) Available" at bounding box center [456, 306] width 528 height 35
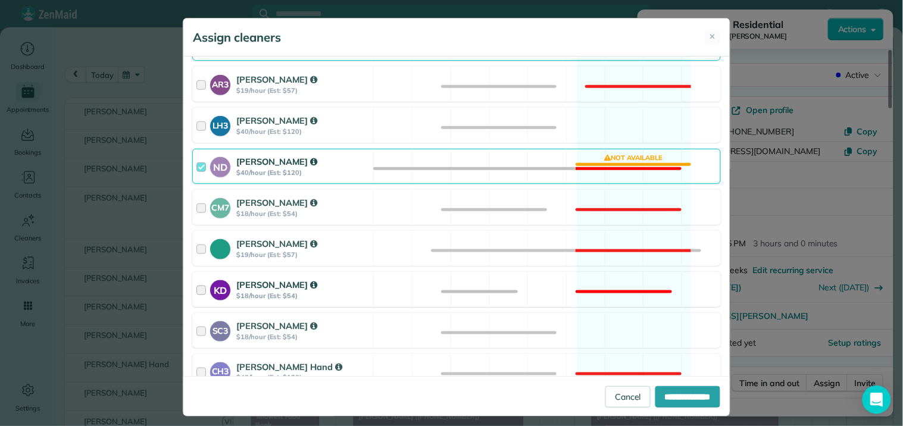
scroll to position [264, 0]
click at [617, 168] on div "ND Nathalie Duverna $40/hour (Est: $120) Not available" at bounding box center [456, 165] width 528 height 35
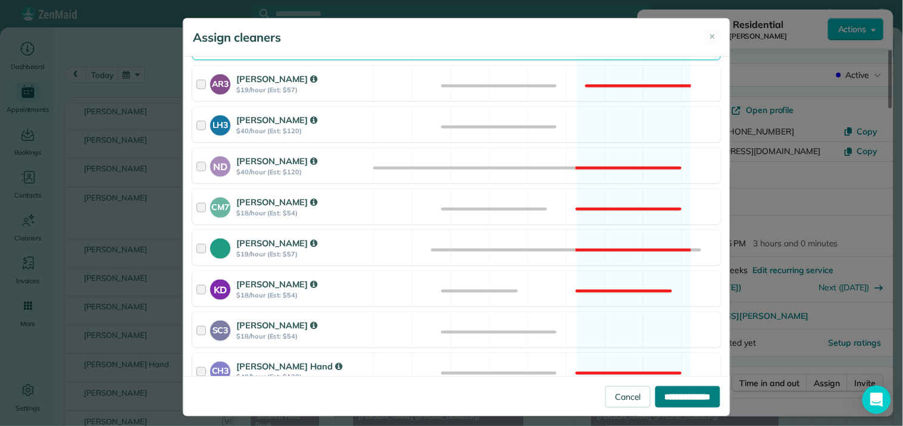
click at [677, 391] on input "**********" at bounding box center [687, 396] width 65 height 21
type input "**********"
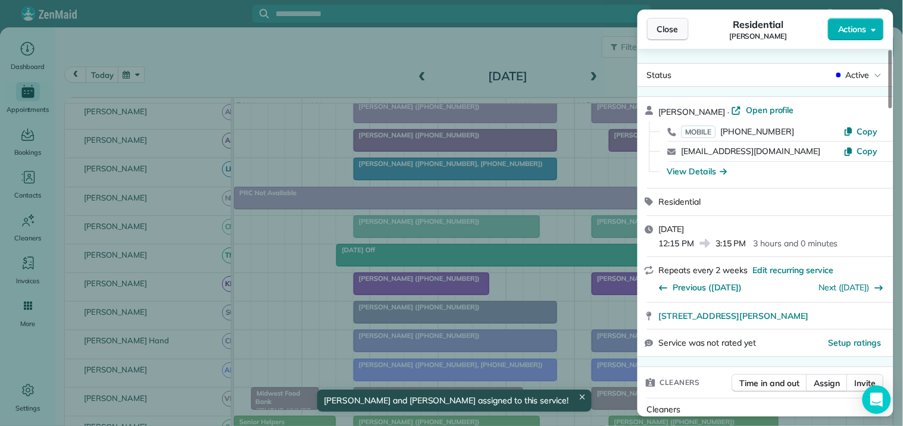
click at [683, 26] on button "Close" at bounding box center [668, 29] width 42 height 23
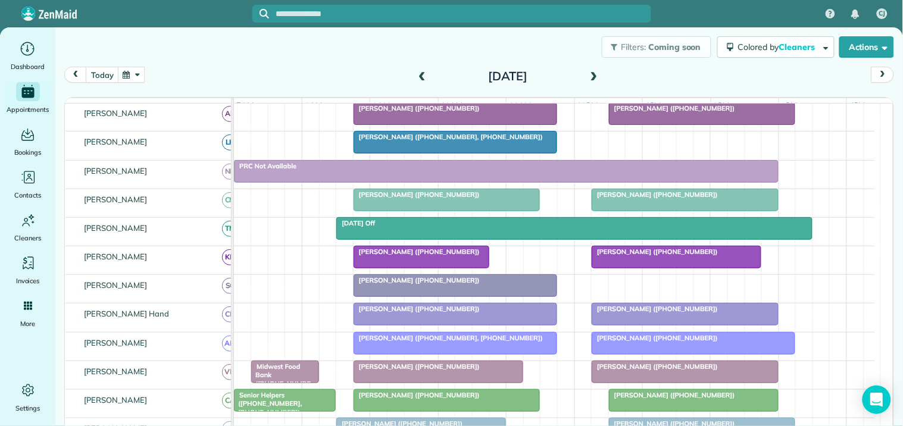
scroll to position [198, 0]
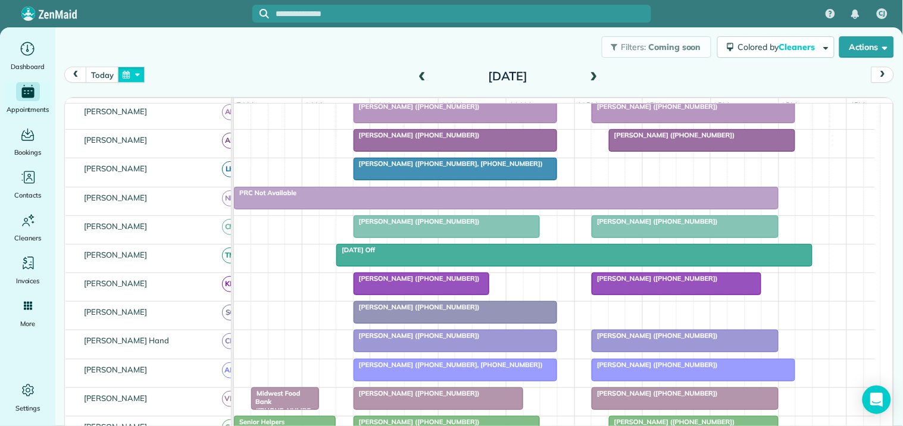
click at [141, 76] on button "button" at bounding box center [131, 75] width 27 height 16
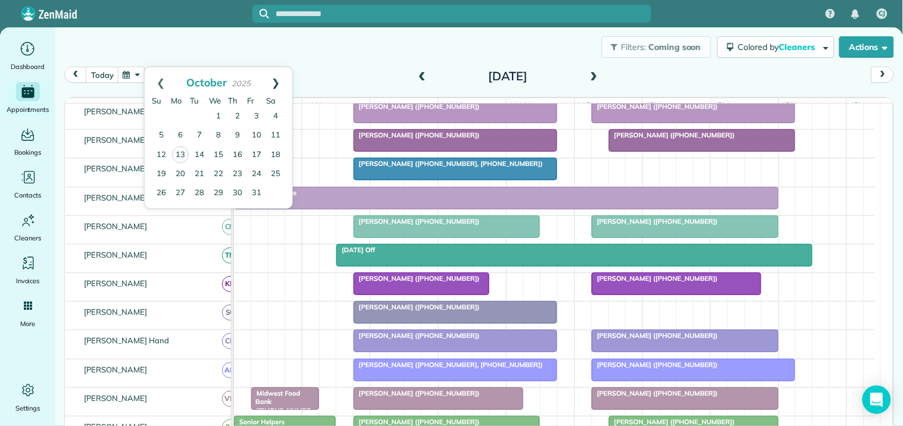
click at [278, 83] on link "Next" at bounding box center [275, 82] width 33 height 30
click at [180, 152] on link "15" at bounding box center [180, 154] width 19 height 19
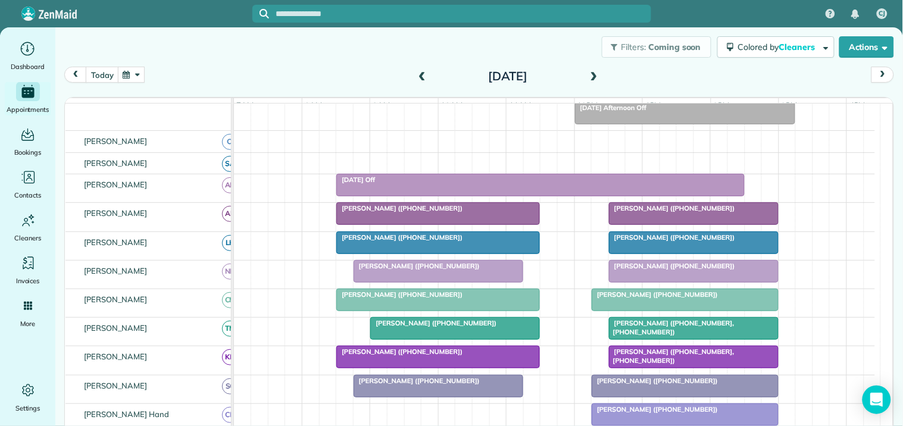
click at [587, 73] on span at bounding box center [593, 76] width 13 height 11
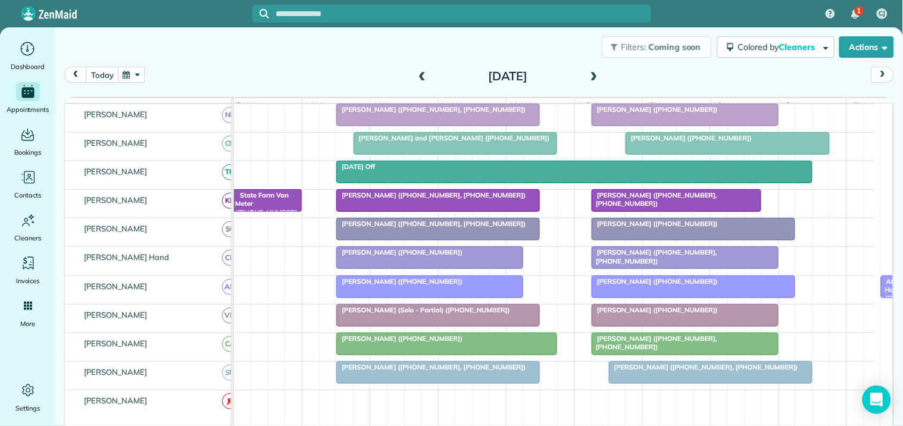
scroll to position [377, 0]
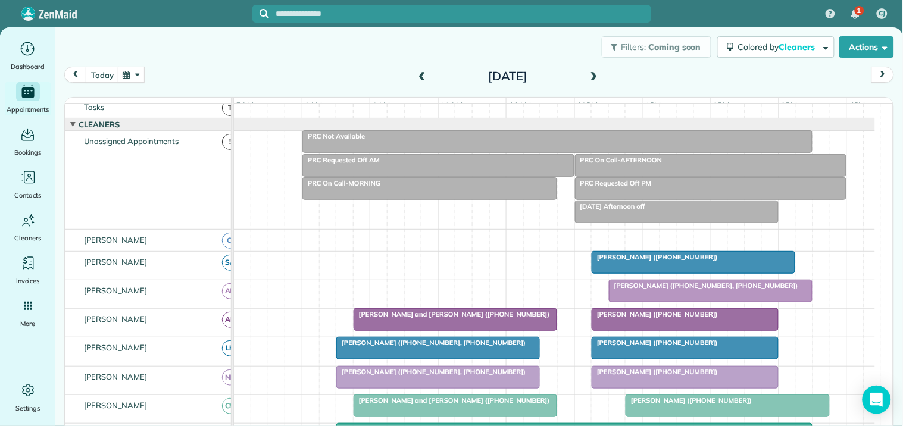
click at [589, 74] on span at bounding box center [593, 76] width 13 height 11
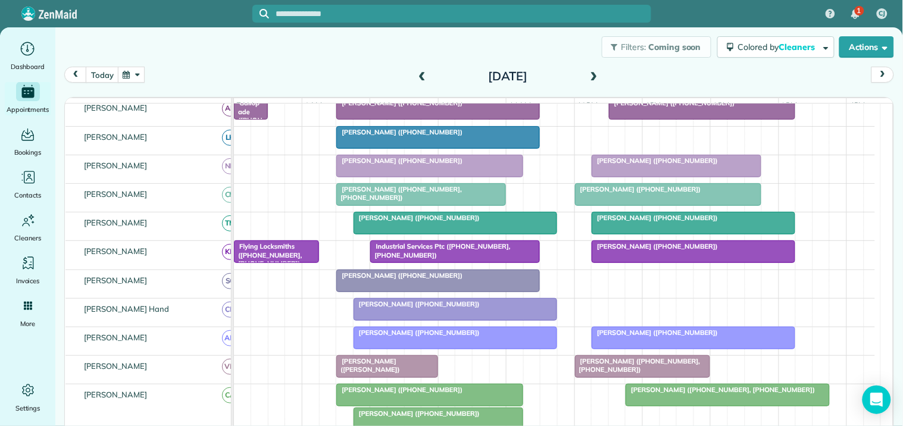
scroll to position [283, 0]
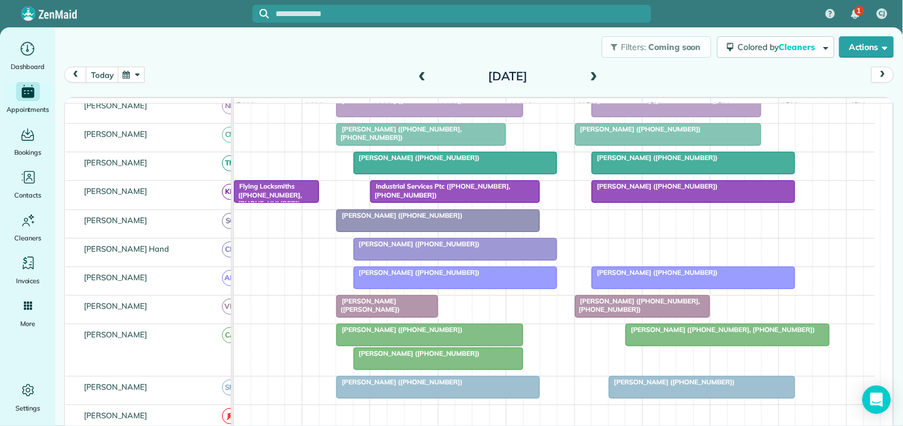
click at [591, 75] on span at bounding box center [593, 76] width 13 height 11
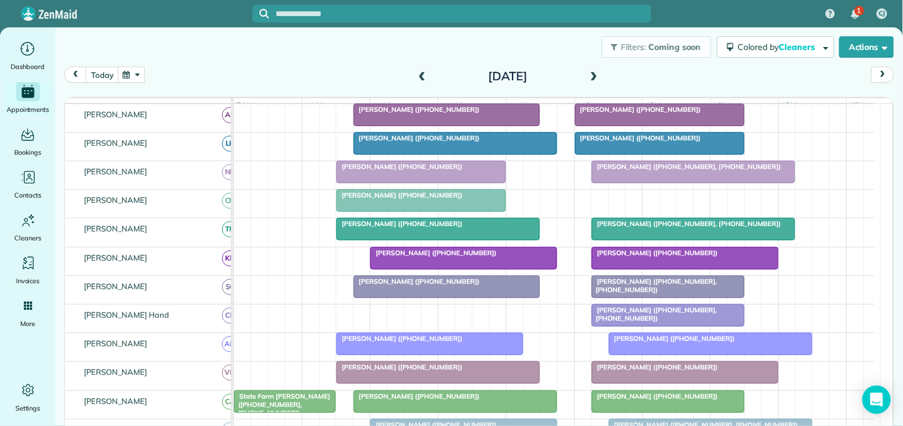
scroll to position [204, 0]
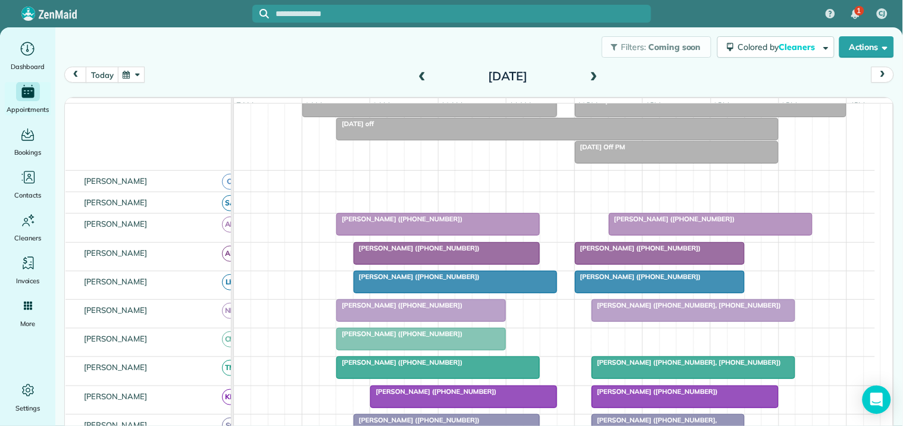
click at [590, 74] on span at bounding box center [593, 76] width 13 height 11
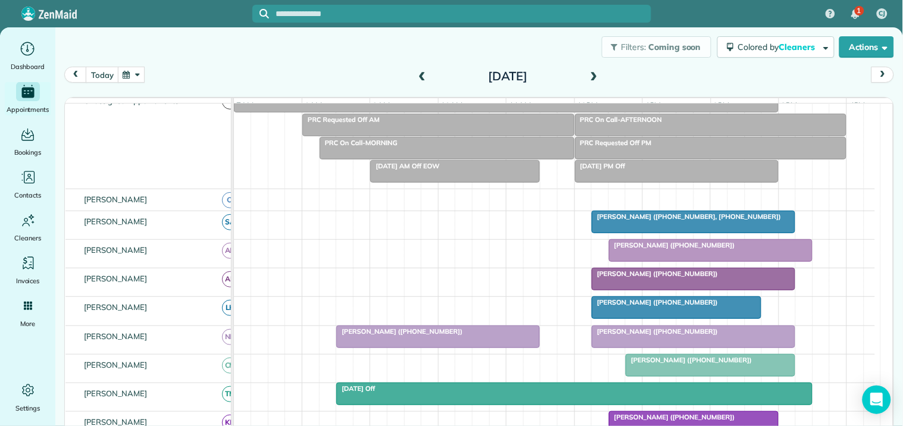
scroll to position [0, 0]
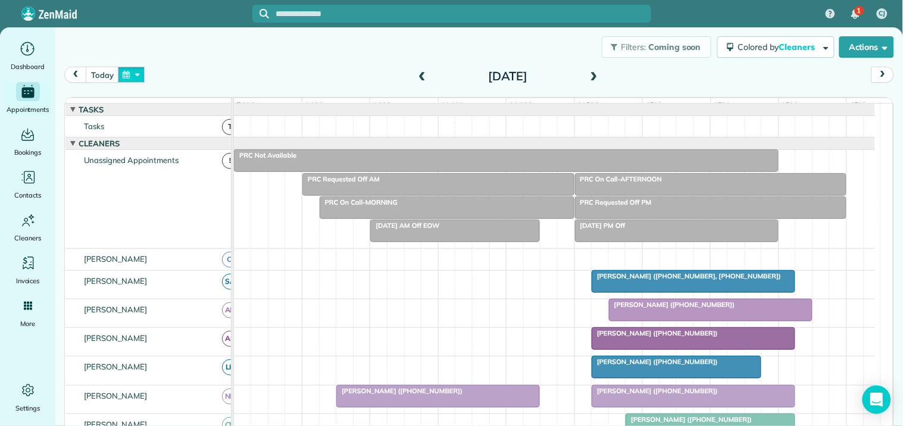
click at [139, 76] on button "button" at bounding box center [131, 75] width 27 height 16
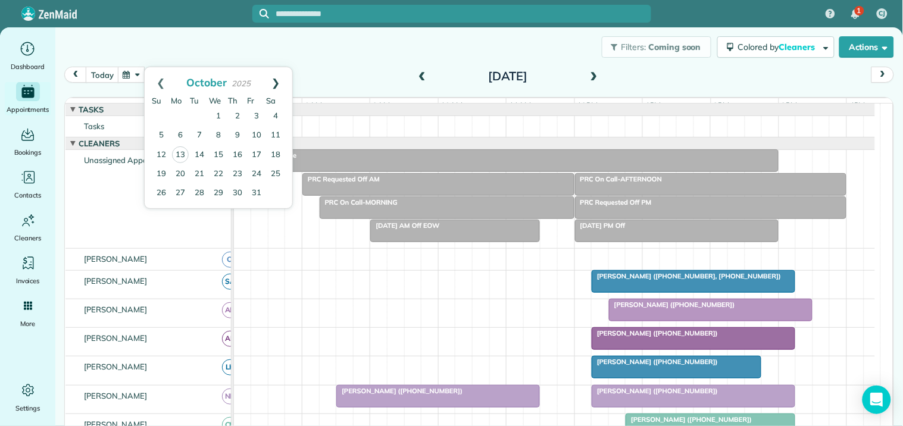
click at [277, 78] on link "Next" at bounding box center [275, 82] width 33 height 30
click at [179, 173] on link "22" at bounding box center [180, 173] width 19 height 19
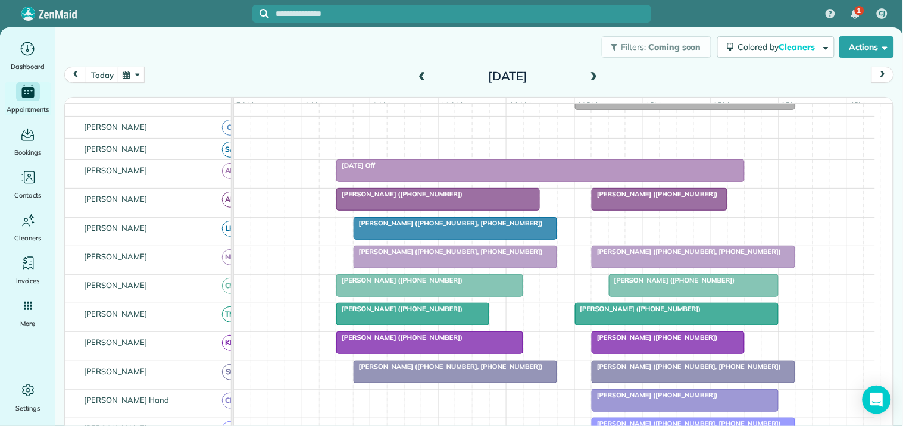
click at [589, 73] on span at bounding box center [593, 76] width 13 height 11
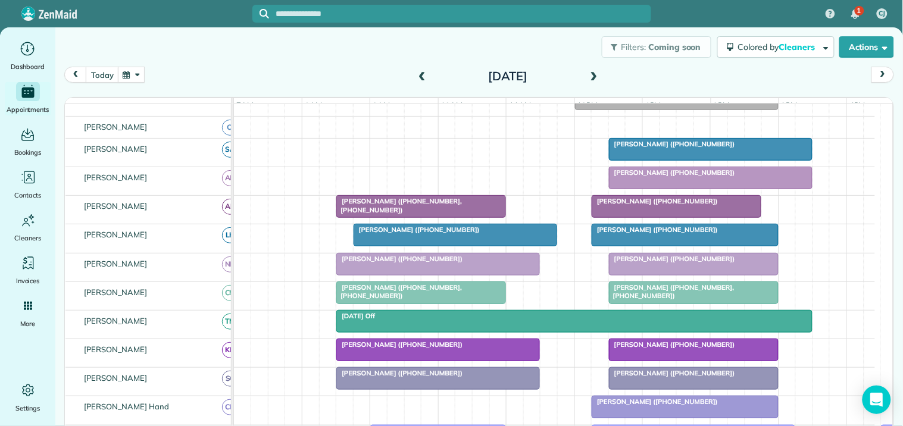
click at [138, 71] on button "button" at bounding box center [131, 75] width 27 height 16
click at [276, 85] on link "Next" at bounding box center [275, 82] width 33 height 30
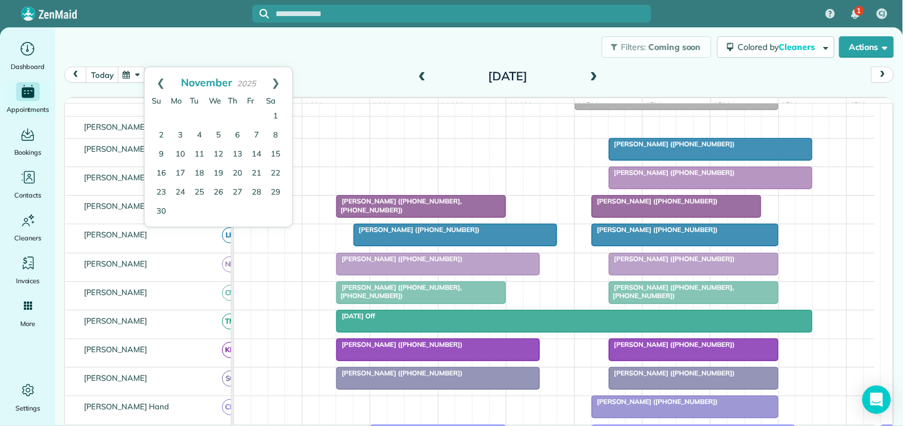
click at [276, 85] on link "Next" at bounding box center [275, 82] width 33 height 30
click at [261, 170] on link "26" at bounding box center [256, 173] width 19 height 19
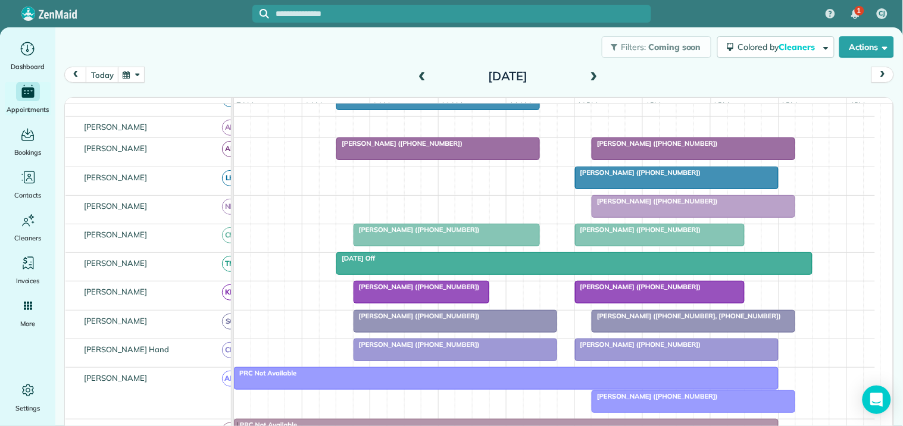
scroll to position [262, 0]
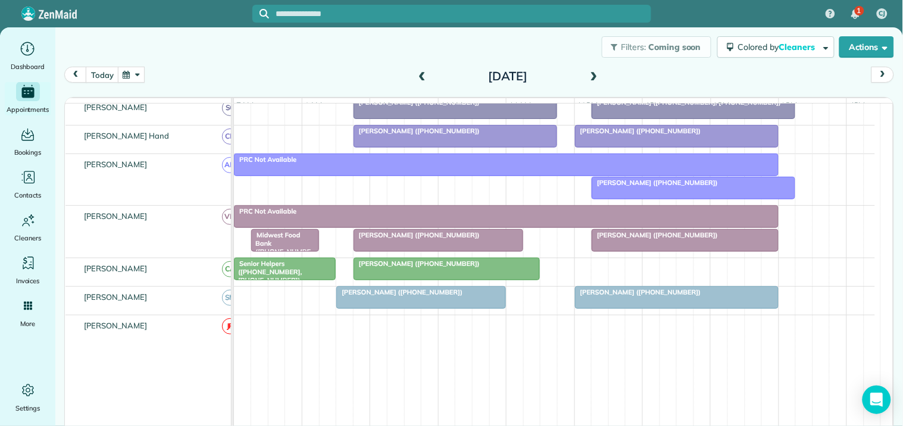
click at [133, 70] on button "button" at bounding box center [131, 75] width 27 height 16
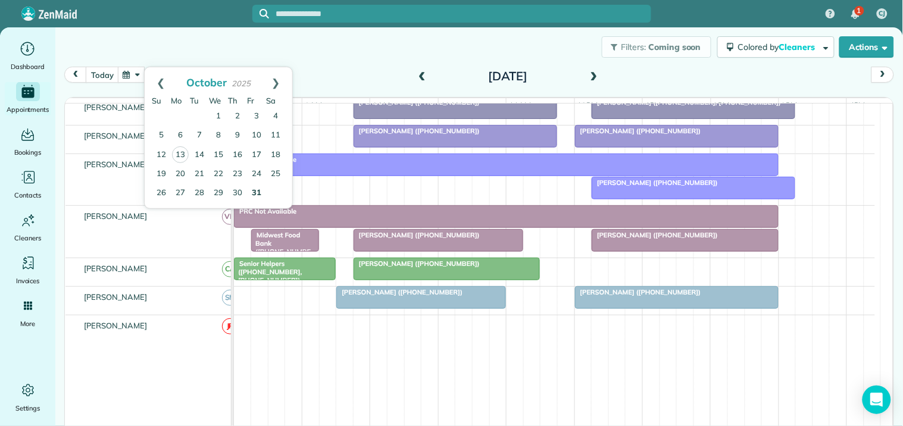
click at [256, 192] on link "31" at bounding box center [256, 193] width 19 height 19
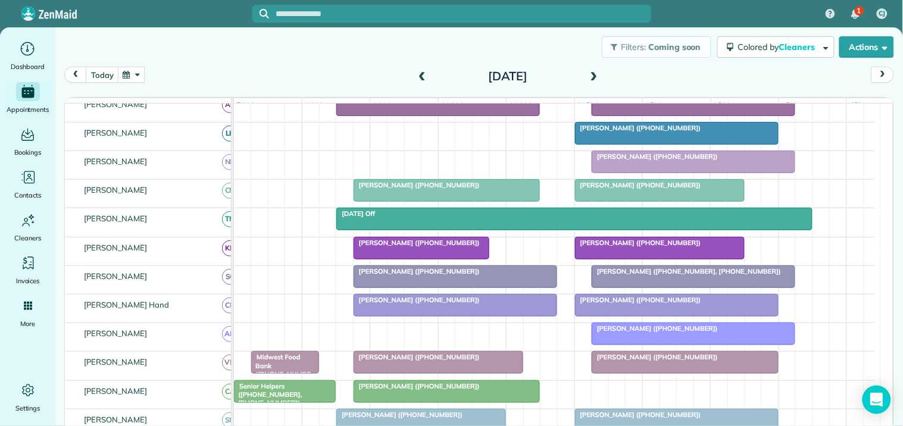
click at [131, 75] on button "button" at bounding box center [131, 75] width 27 height 16
click at [278, 79] on link "Next" at bounding box center [275, 82] width 33 height 30
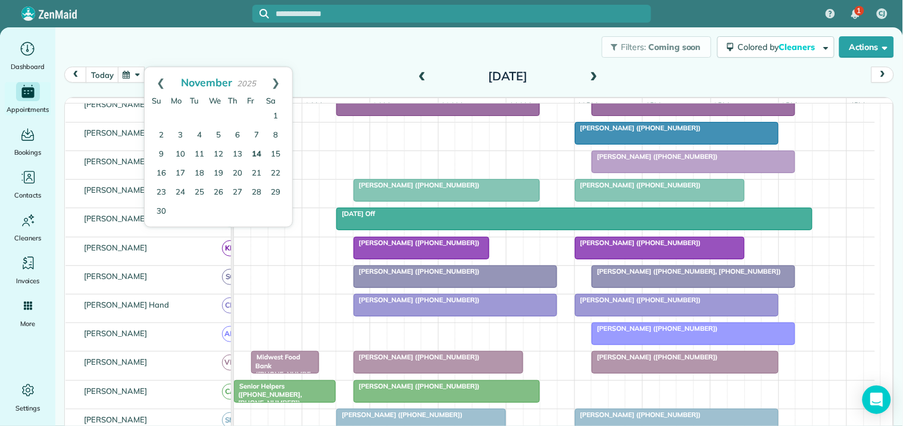
click at [256, 153] on link "14" at bounding box center [256, 154] width 19 height 19
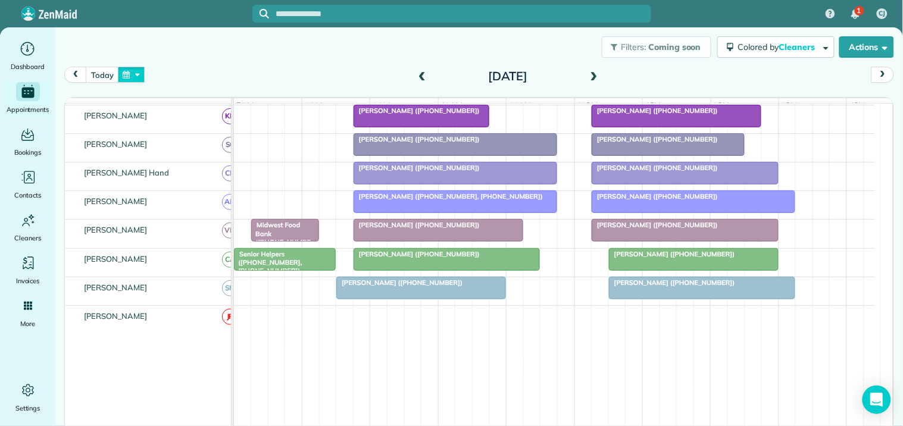
click at [135, 74] on button "button" at bounding box center [131, 75] width 27 height 16
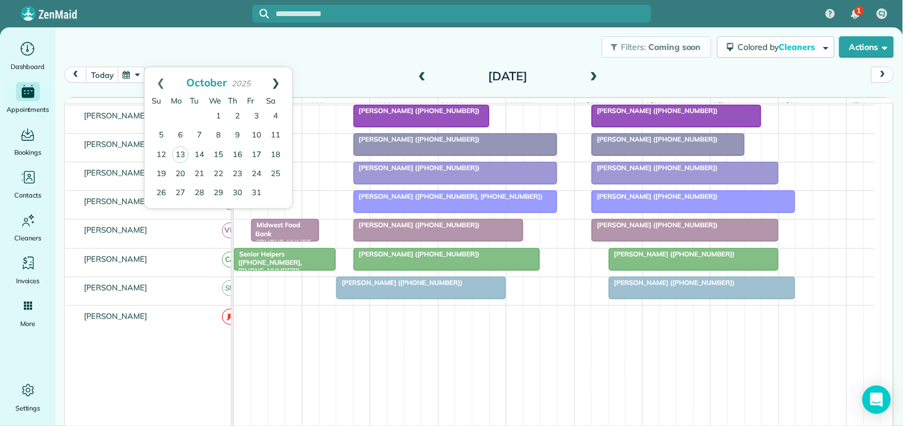
click at [284, 79] on link "Next" at bounding box center [275, 82] width 33 height 30
click at [257, 193] on link "28" at bounding box center [256, 192] width 19 height 19
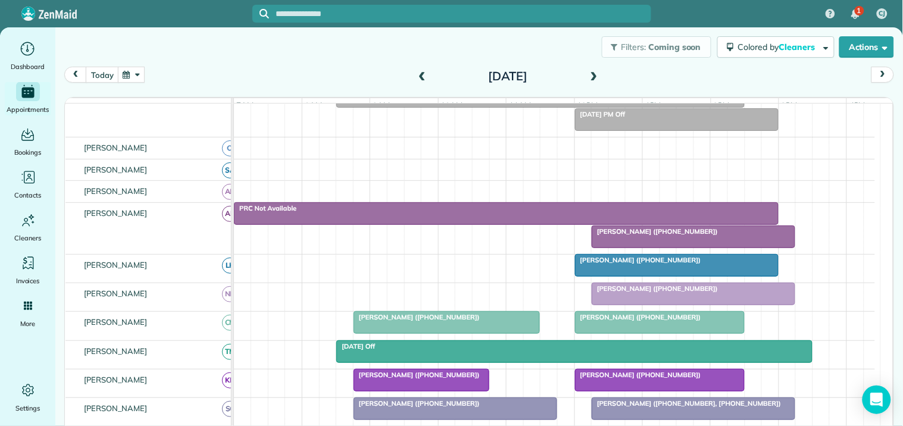
click at [137, 73] on button "button" at bounding box center [131, 75] width 27 height 16
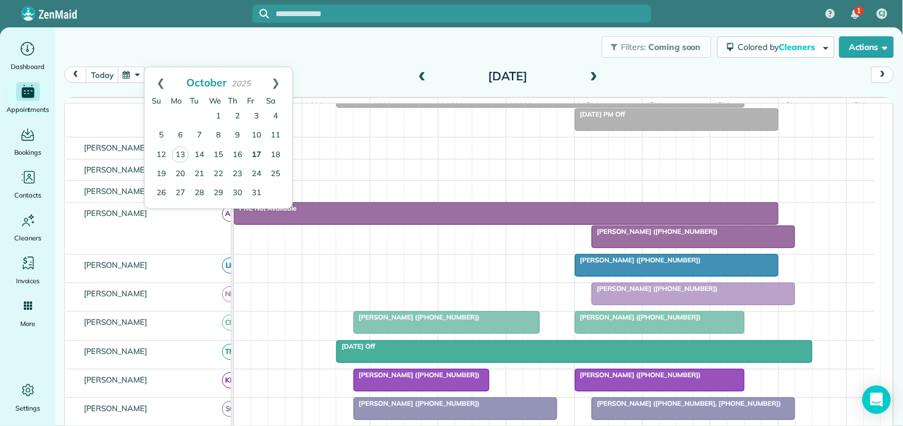
click at [252, 156] on link "17" at bounding box center [256, 155] width 19 height 19
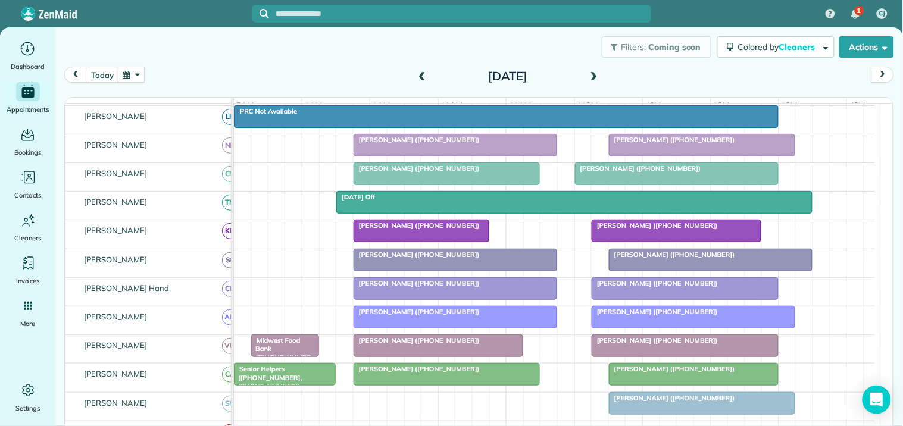
scroll to position [375, 0]
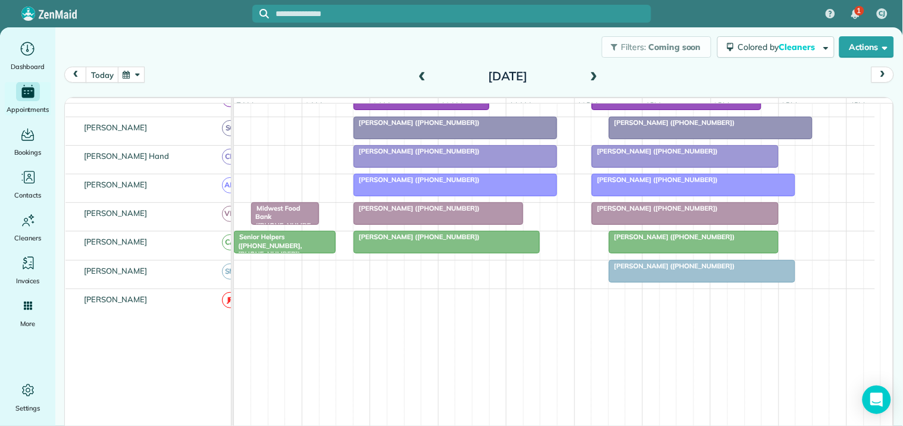
click at [135, 73] on button "button" at bounding box center [131, 75] width 27 height 16
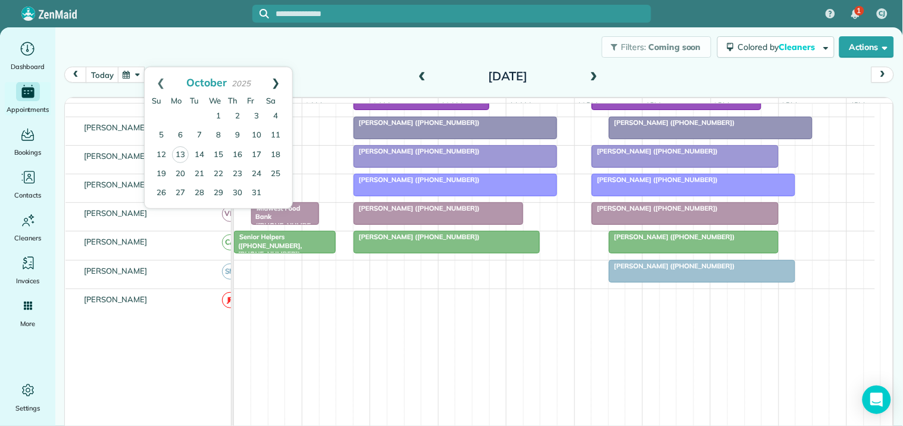
click at [282, 76] on link "Next" at bounding box center [275, 82] width 33 height 30
click at [257, 169] on link "26" at bounding box center [256, 173] width 19 height 19
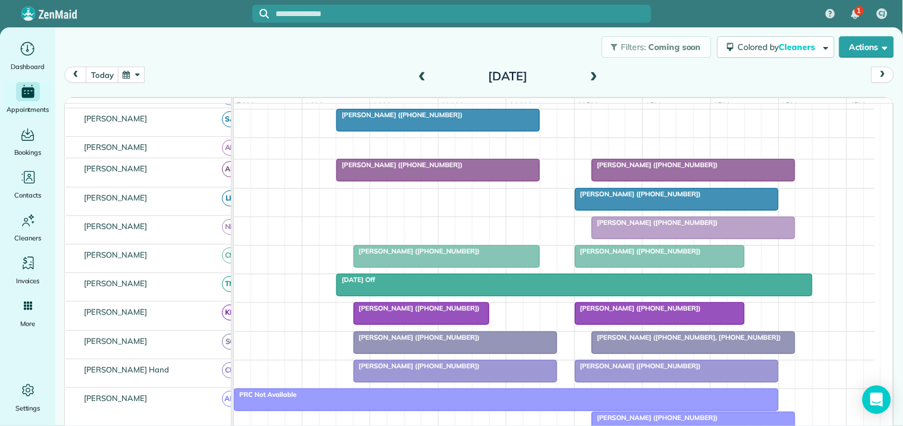
scroll to position [161, 0]
click at [131, 70] on button "button" at bounding box center [131, 75] width 27 height 16
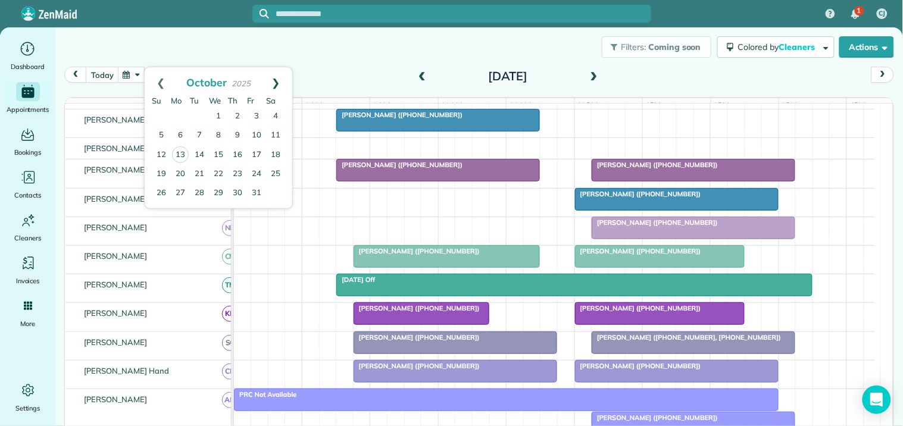
click at [276, 82] on link "Next" at bounding box center [275, 82] width 33 height 30
click at [177, 189] on link "29" at bounding box center [180, 192] width 19 height 19
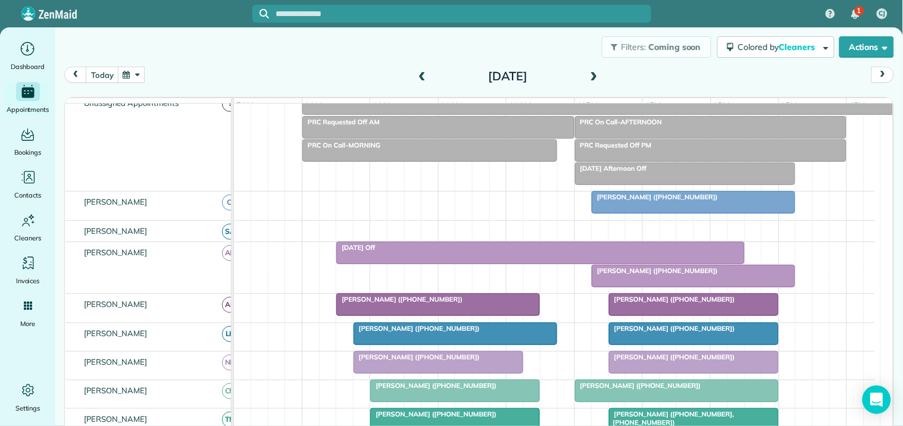
scroll to position [36, 0]
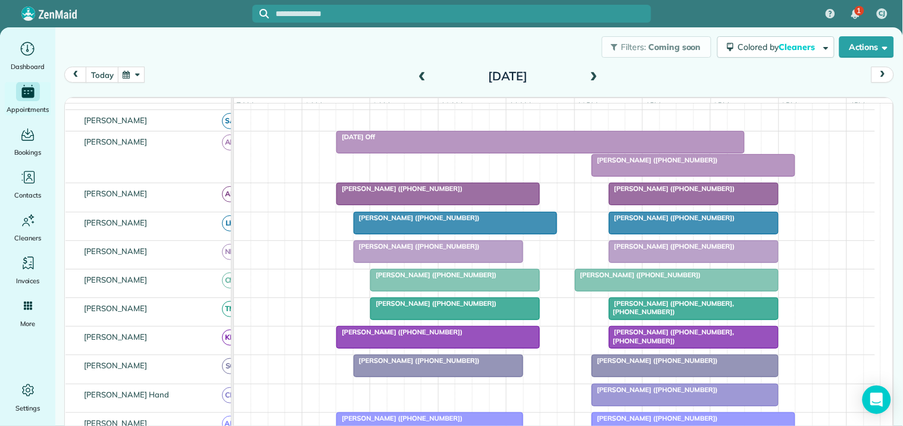
click at [590, 73] on span at bounding box center [593, 76] width 13 height 11
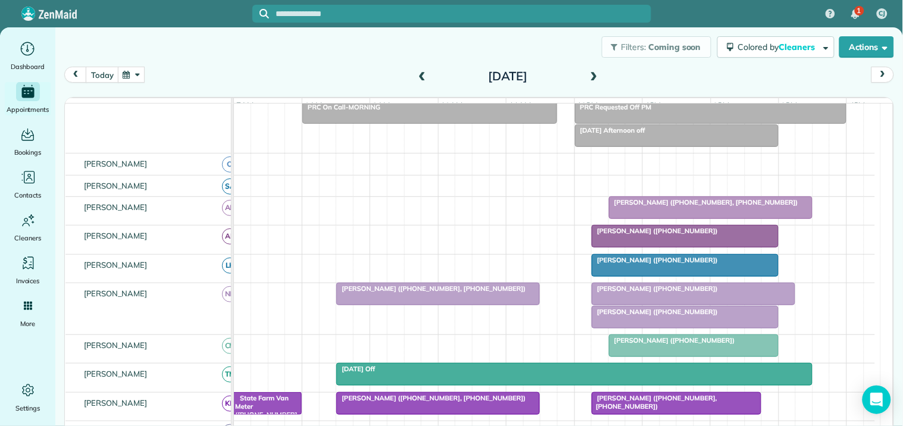
scroll to position [146, 0]
click at [588, 74] on span at bounding box center [593, 76] width 13 height 11
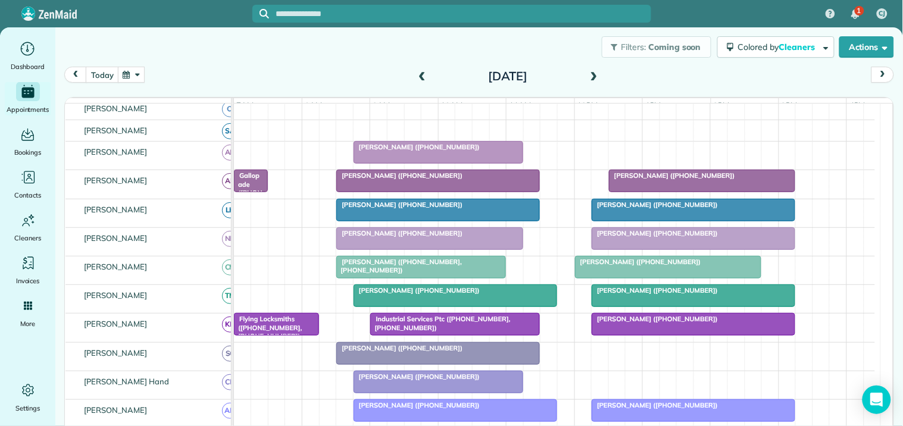
scroll to position [239, 0]
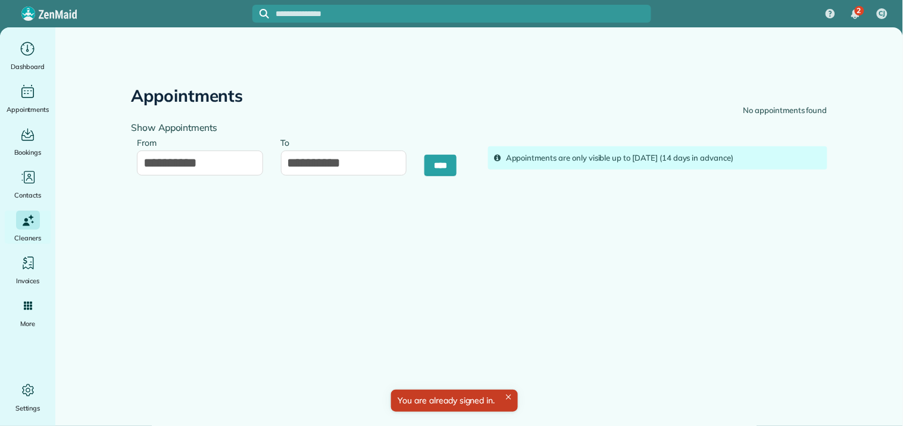
type input "**********"
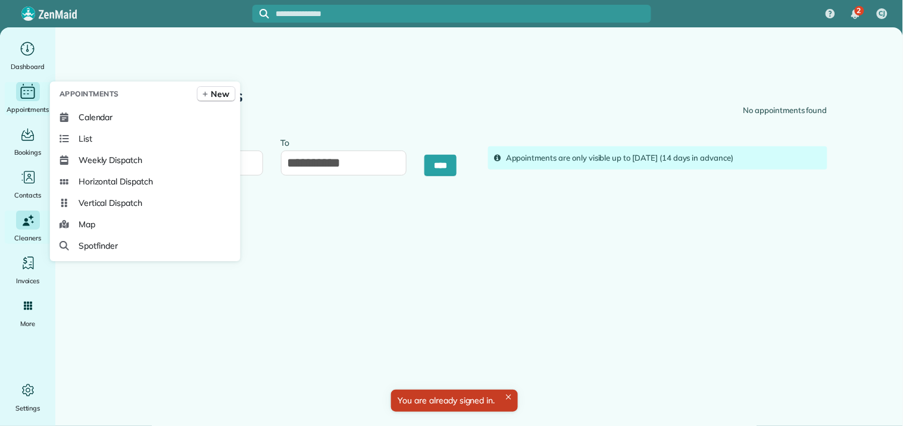
click at [30, 98] on icon "Main" at bounding box center [28, 93] width 14 height 12
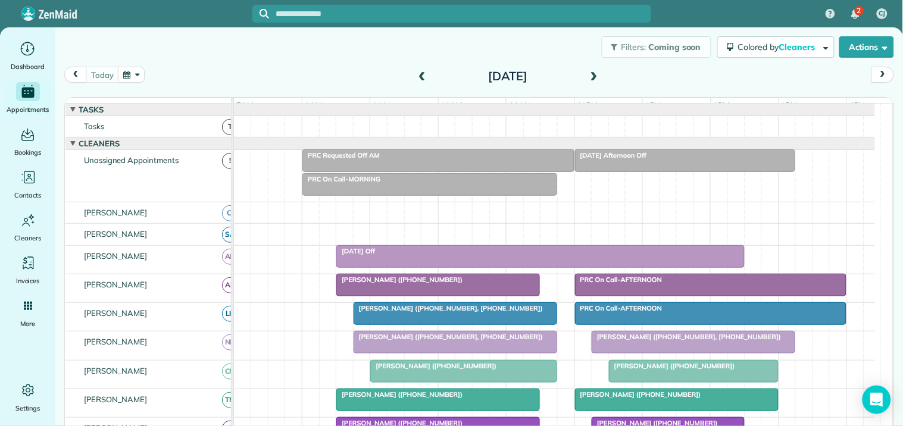
click at [124, 71] on button "button" at bounding box center [131, 75] width 27 height 16
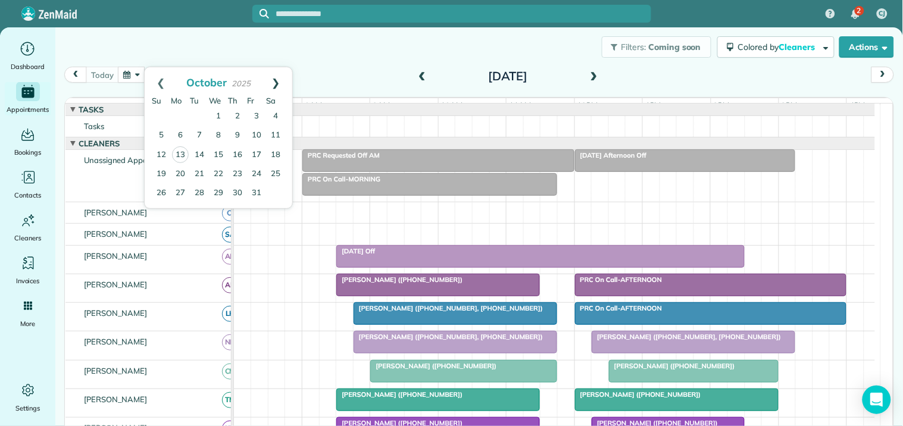
click at [278, 81] on link "Next" at bounding box center [275, 82] width 33 height 30
click at [257, 173] on link "21" at bounding box center [256, 173] width 19 height 19
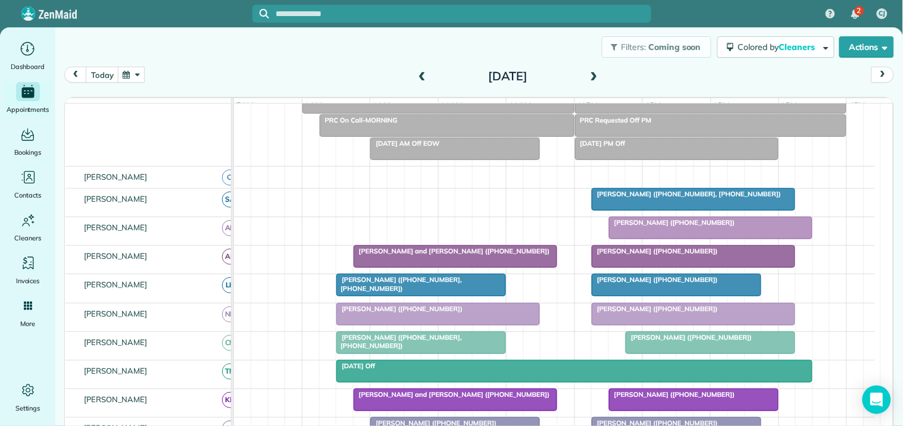
scroll to position [198, 0]
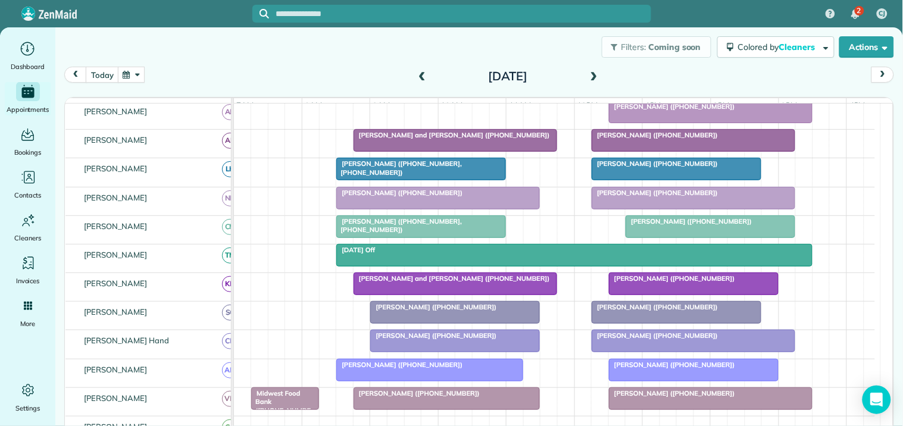
click at [134, 76] on button "button" at bounding box center [131, 75] width 27 height 16
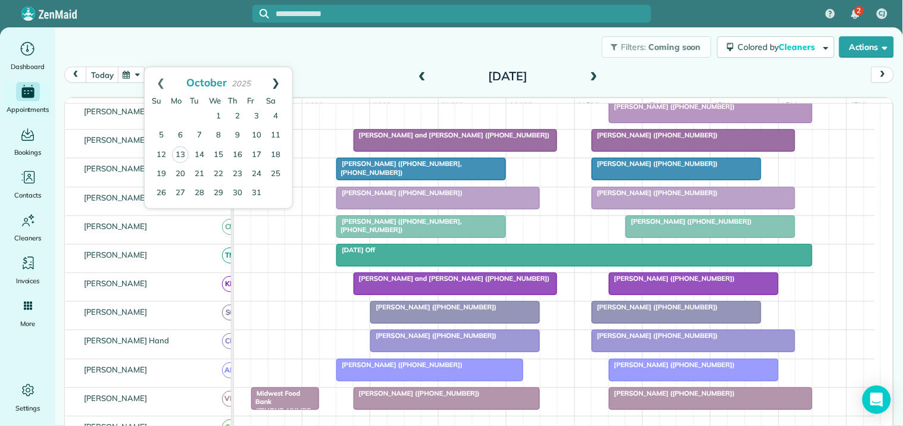
click at [277, 79] on link "Next" at bounding box center [275, 82] width 33 height 30
click at [183, 173] on link "17" at bounding box center [180, 173] width 19 height 19
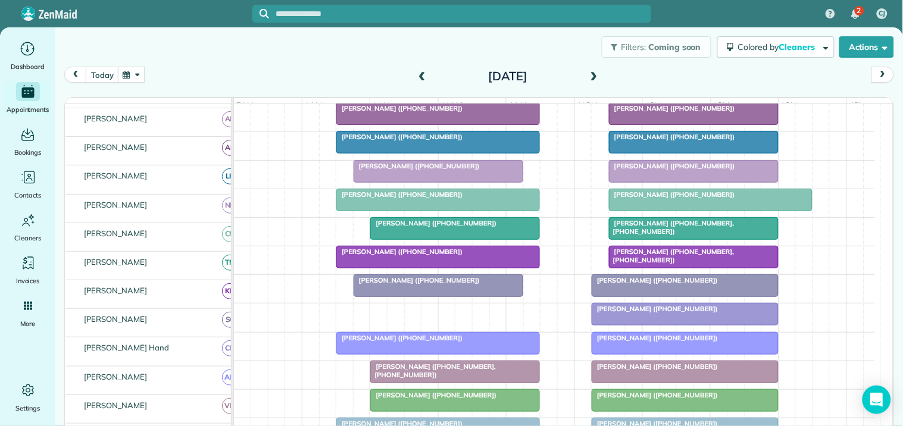
scroll to position [257, 0]
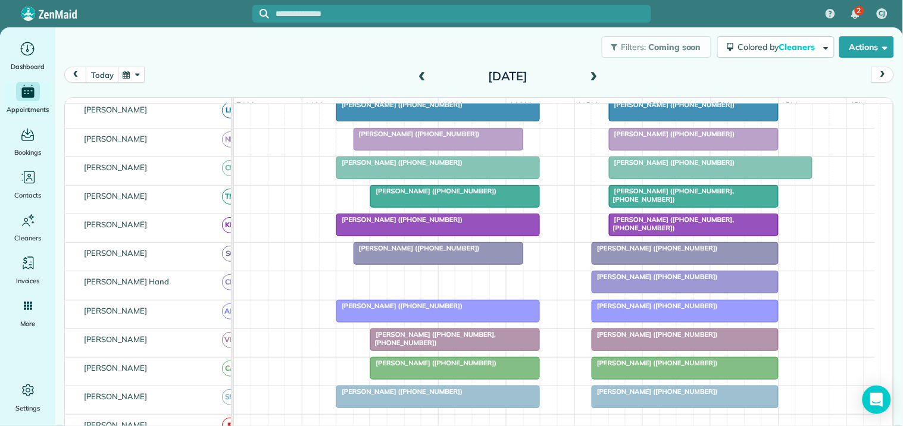
click at [587, 74] on span at bounding box center [593, 76] width 13 height 11
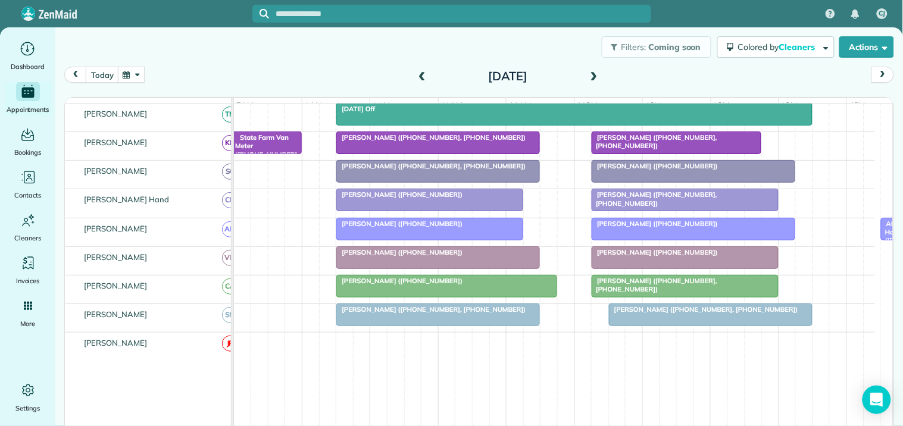
scroll to position [0, 0]
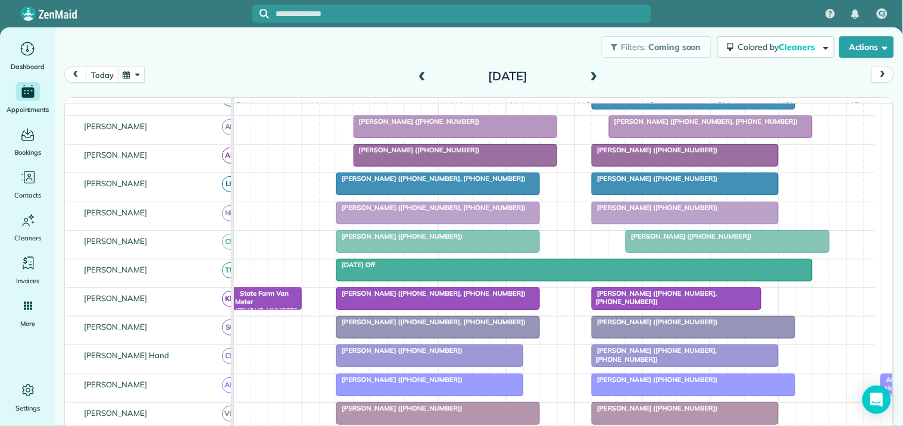
click at [593, 71] on span at bounding box center [593, 76] width 13 height 11
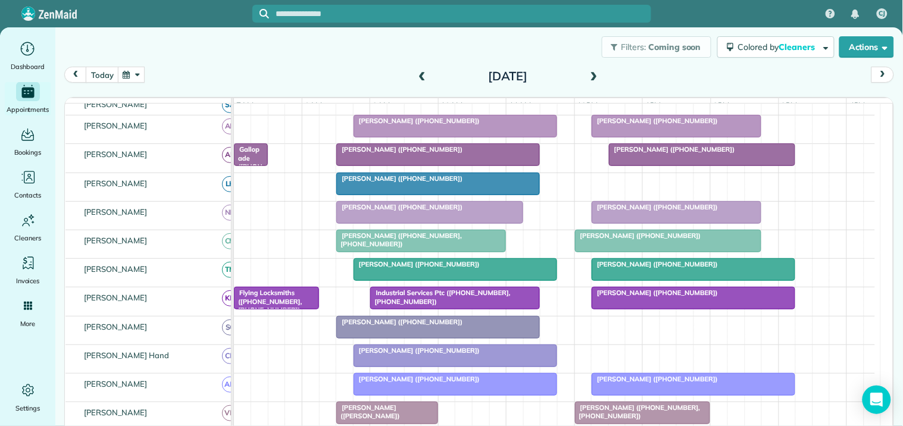
click at [589, 73] on span at bounding box center [593, 76] width 13 height 11
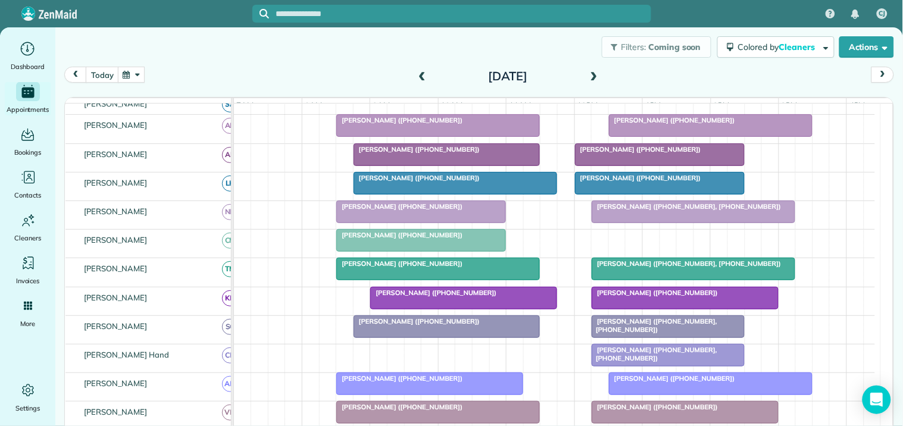
click at [591, 75] on span at bounding box center [593, 76] width 13 height 11
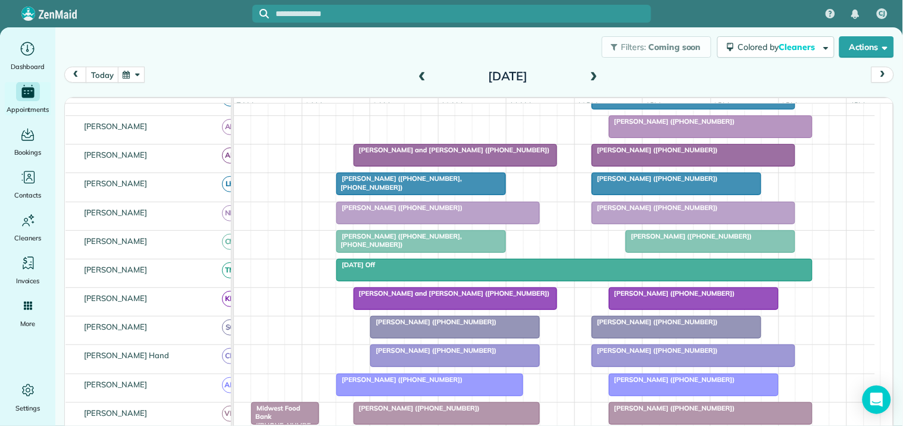
scroll to position [117, 0]
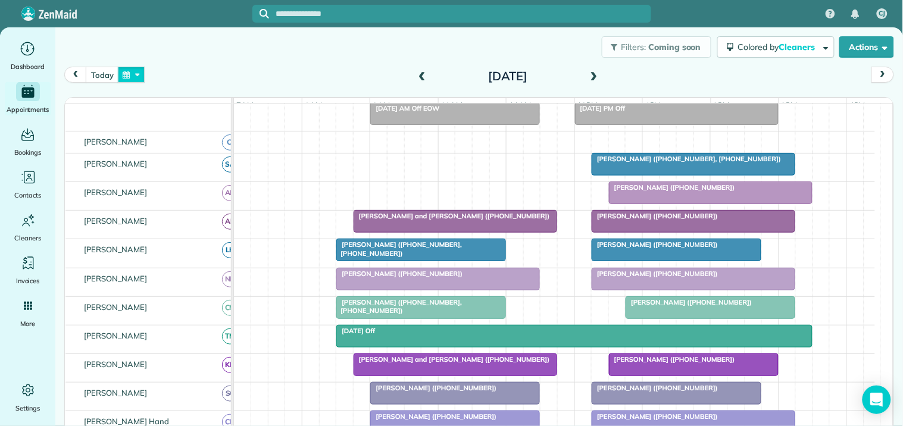
click at [132, 76] on button "button" at bounding box center [131, 75] width 27 height 16
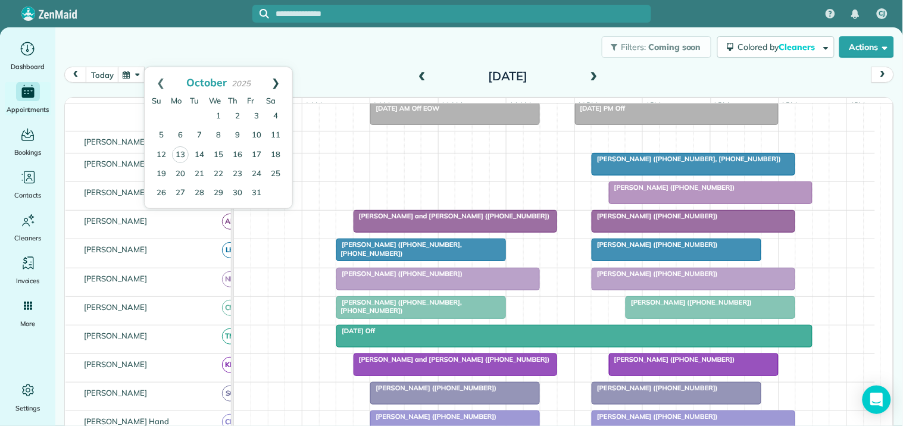
click at [280, 79] on link "Next" at bounding box center [275, 82] width 33 height 30
click at [177, 190] on link "24" at bounding box center [180, 192] width 19 height 19
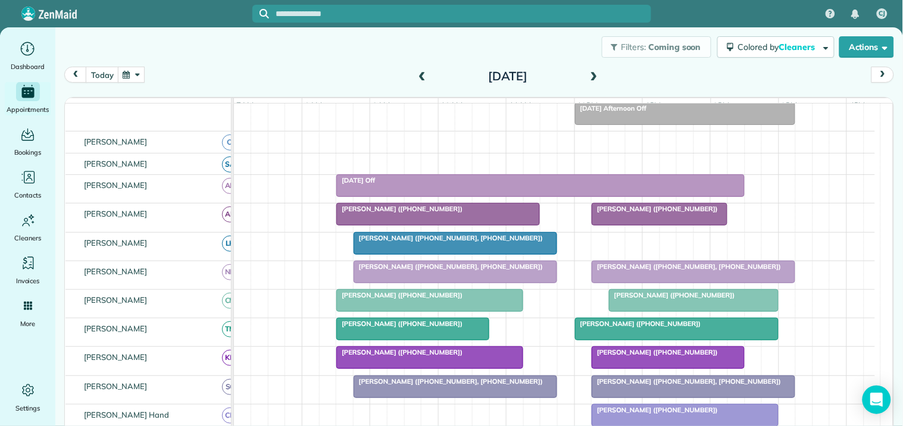
click at [590, 73] on span at bounding box center [593, 76] width 13 height 11
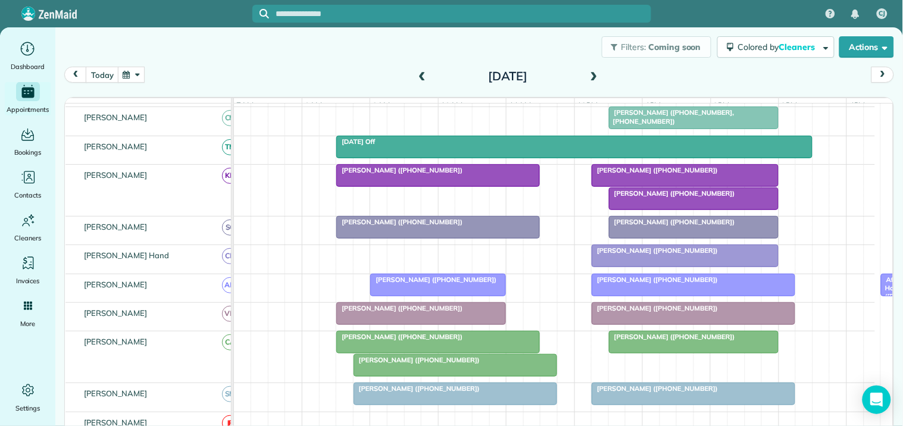
scroll to position [280, 0]
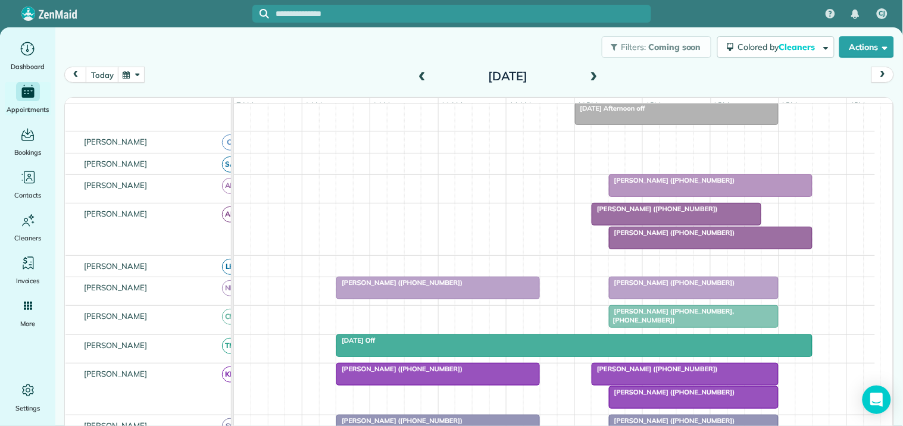
click at [679, 249] on div at bounding box center [710, 237] width 202 height 21
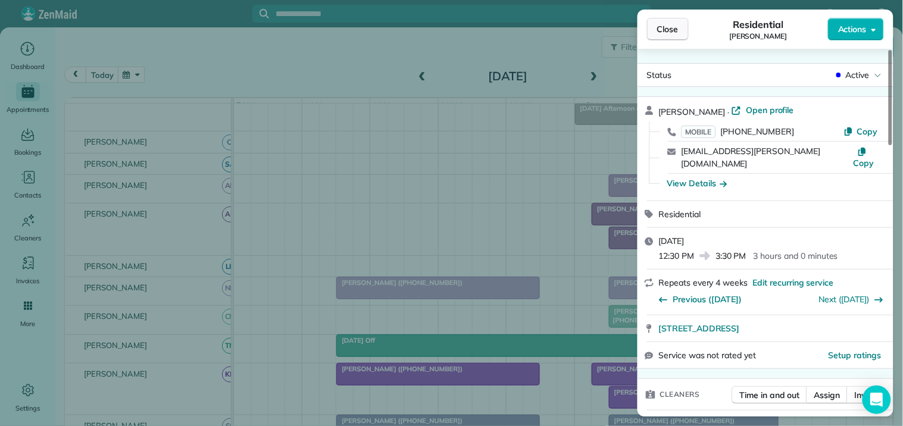
click at [669, 30] on span "Close" at bounding box center [667, 29] width 21 height 12
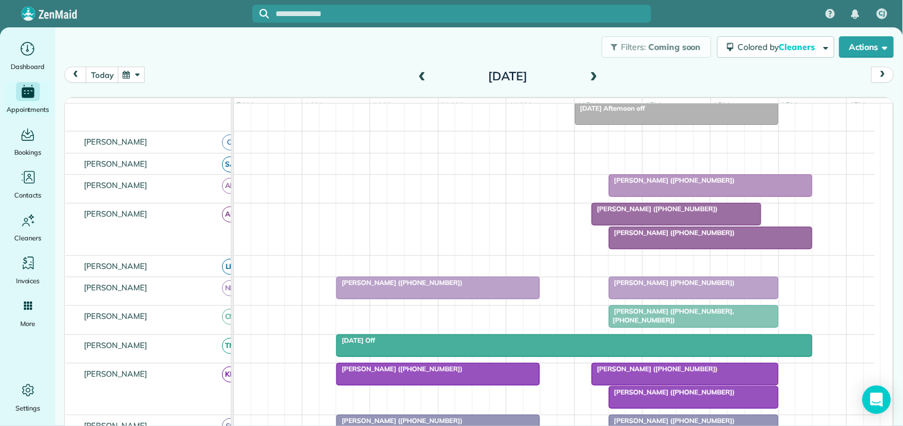
click at [415, 75] on span at bounding box center [421, 76] width 13 height 11
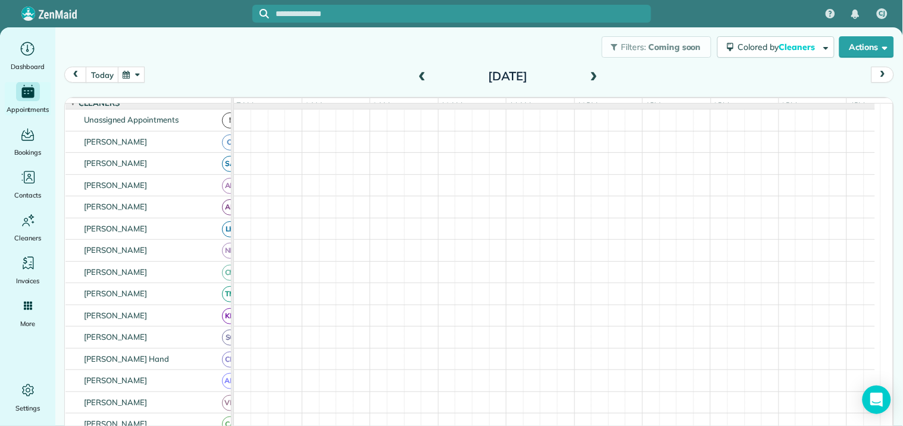
click at [588, 75] on span at bounding box center [593, 76] width 13 height 11
click at [359, 61] on div "Filters: Coming soon Colored by Cleaners Color by Cleaner Color by Team Color b…" at bounding box center [478, 46] width 847 height 39
click at [416, 72] on span at bounding box center [421, 76] width 13 height 11
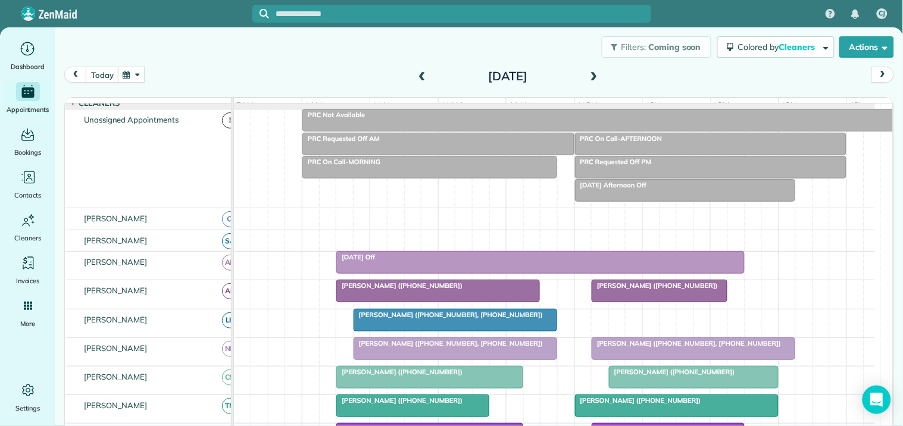
scroll to position [117, 0]
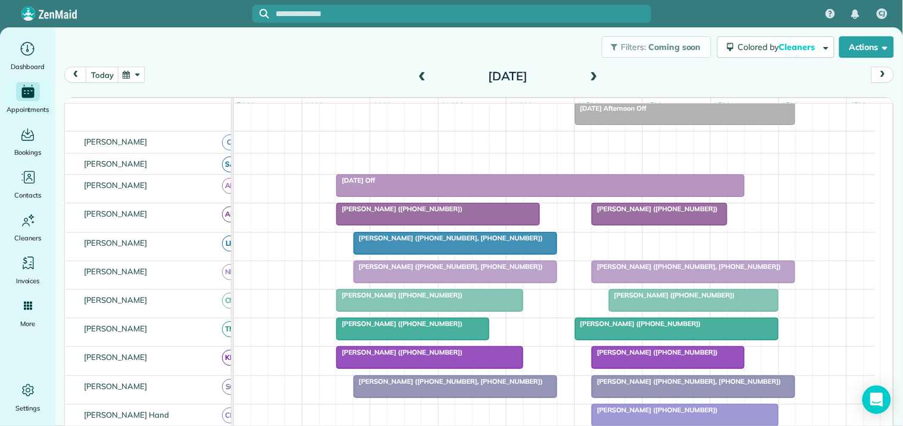
click at [591, 73] on span at bounding box center [593, 76] width 13 height 11
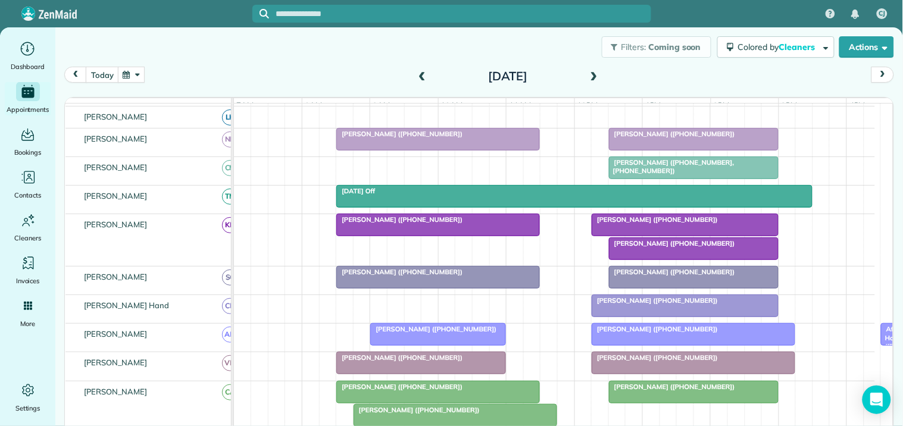
scroll to position [183, 0]
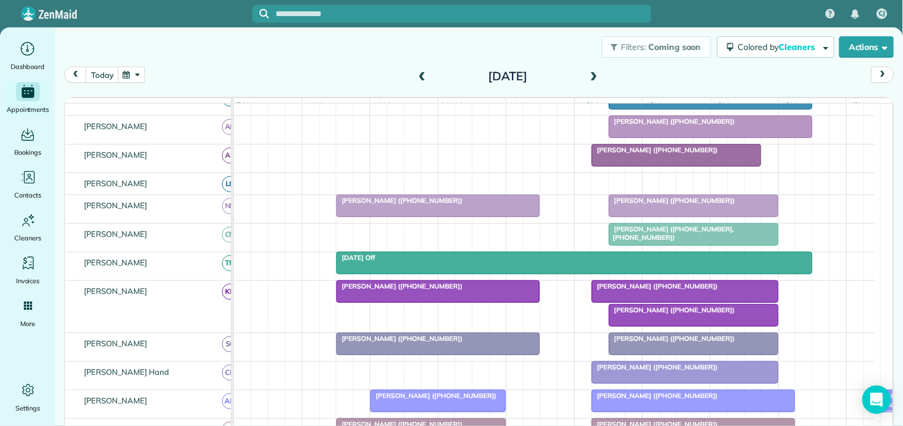
click at [637, 290] on span "Katie Greene (+17038682969)" at bounding box center [654, 286] width 127 height 8
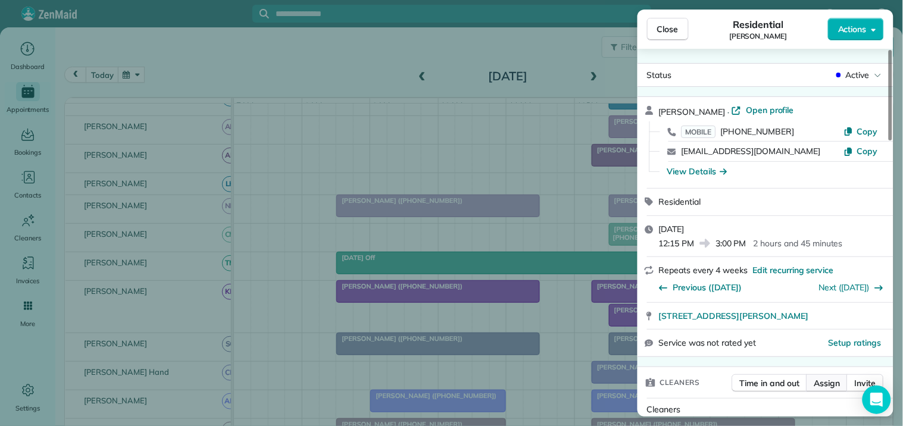
click at [825, 381] on span "Assign" at bounding box center [827, 383] width 26 height 12
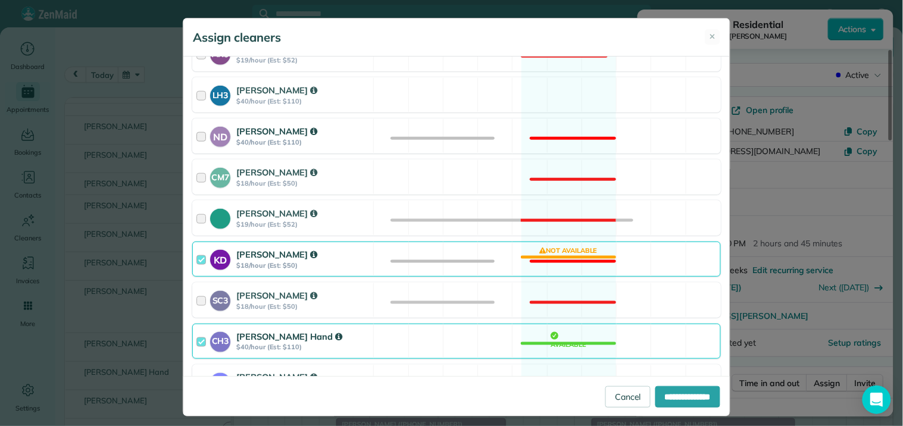
scroll to position [264, 0]
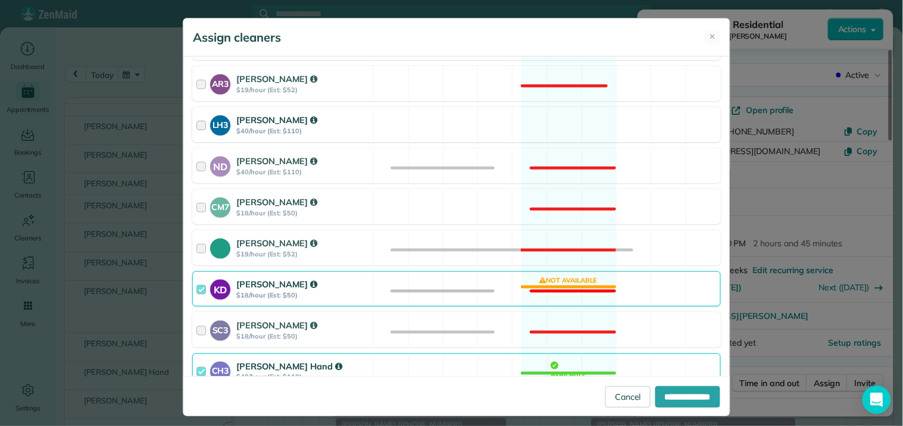
click at [546, 126] on div "LH3 Laurie Hoble $40/hour (Est: $110) Available" at bounding box center [456, 124] width 528 height 35
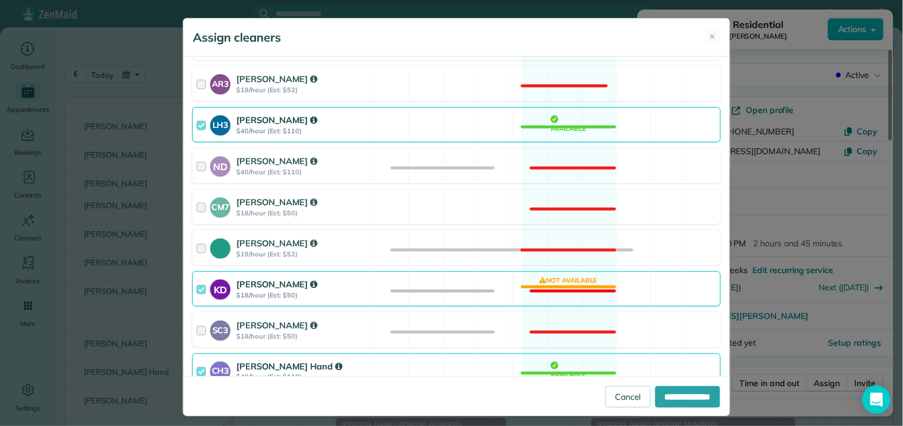
click at [546, 289] on div "KD Katerina Doane $18/hour (Est: $50) Not available" at bounding box center [456, 288] width 528 height 35
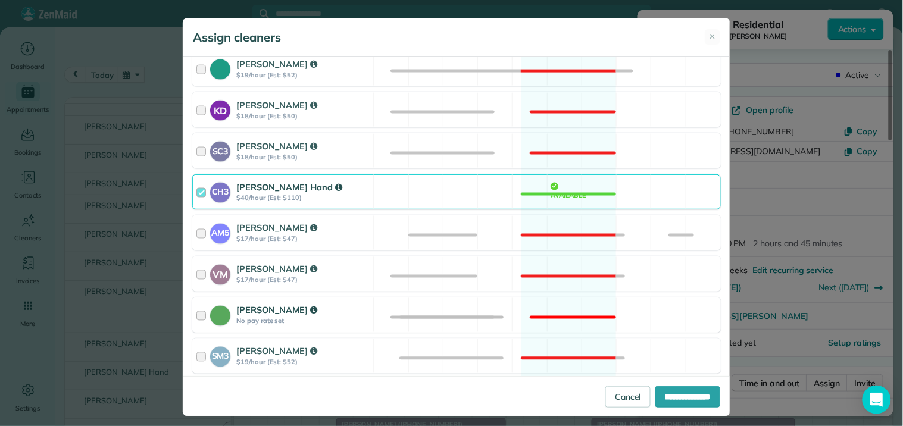
scroll to position [527, 0]
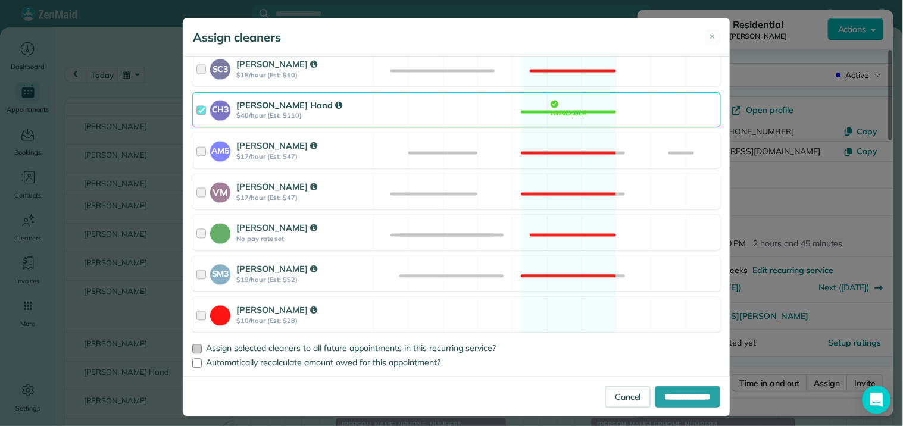
click at [192, 350] on div at bounding box center [197, 349] width 10 height 10
click at [660, 395] on input "**********" at bounding box center [687, 396] width 65 height 21
type input "**********"
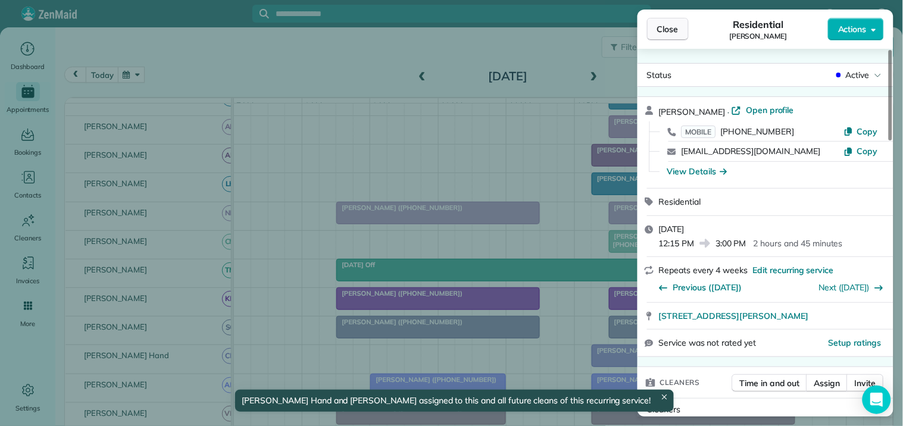
click at [675, 32] on span "Close" at bounding box center [667, 29] width 21 height 12
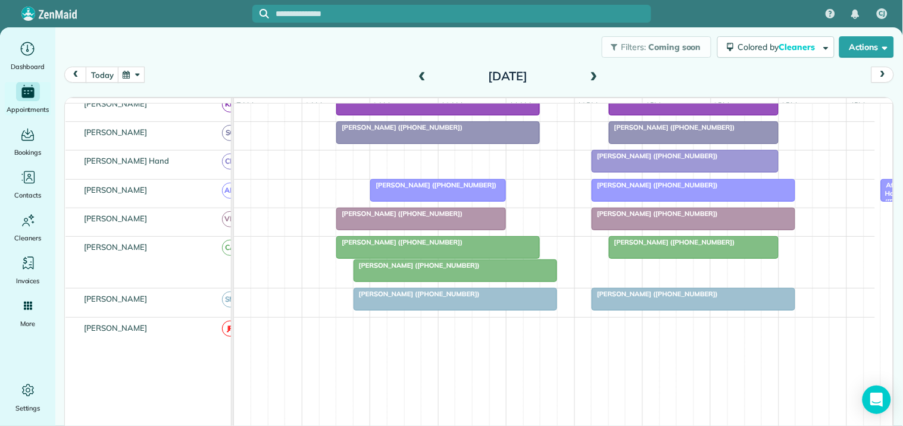
scroll to position [382, 0]
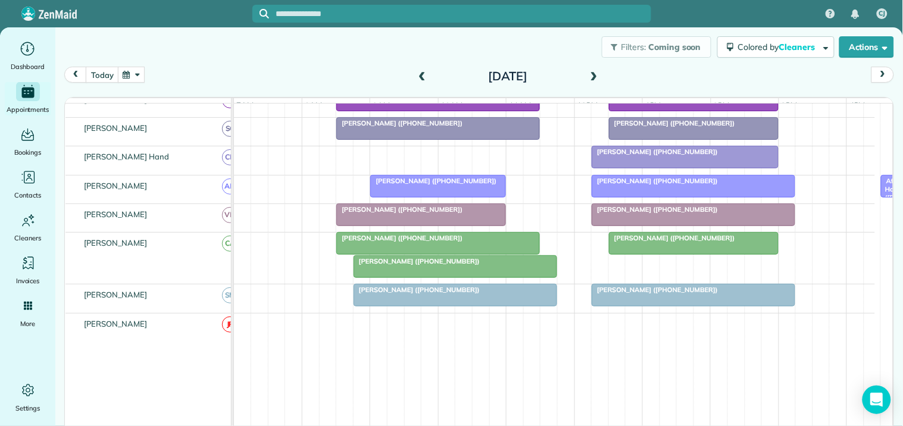
click at [443, 277] on div at bounding box center [455, 266] width 202 height 21
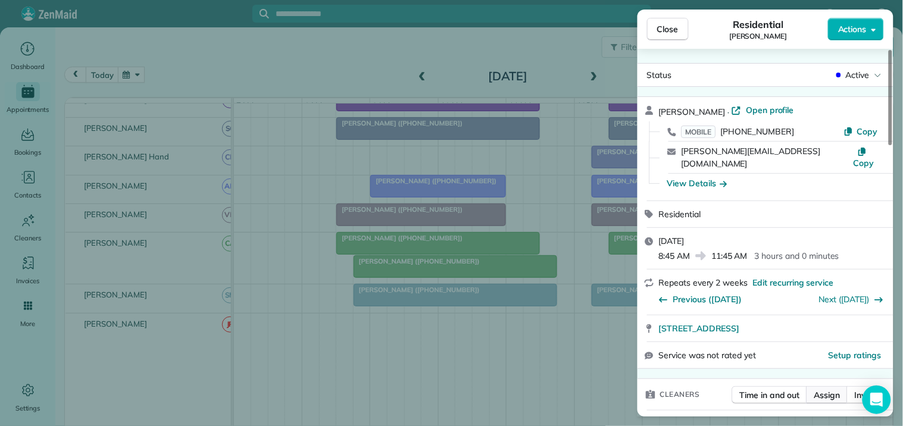
click at [835, 389] on span "Assign" at bounding box center [827, 395] width 26 height 12
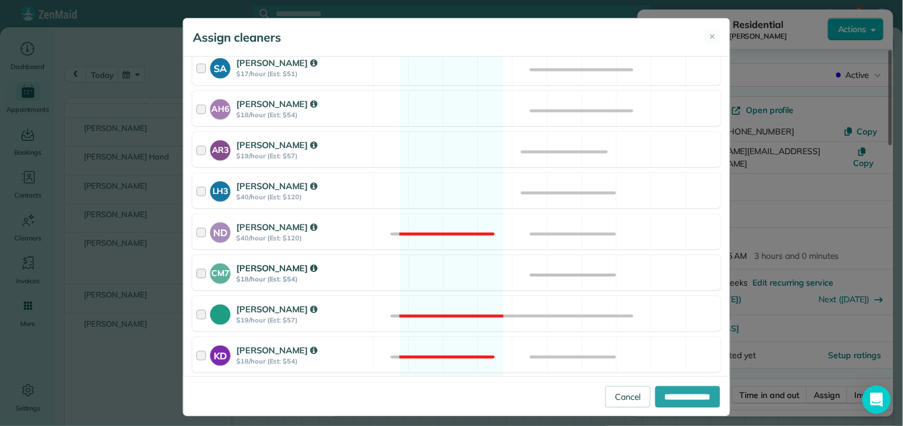
click at [448, 269] on div "CM7 Caitlin Miller $18/hour (Est: $54) Available" at bounding box center [456, 272] width 528 height 35
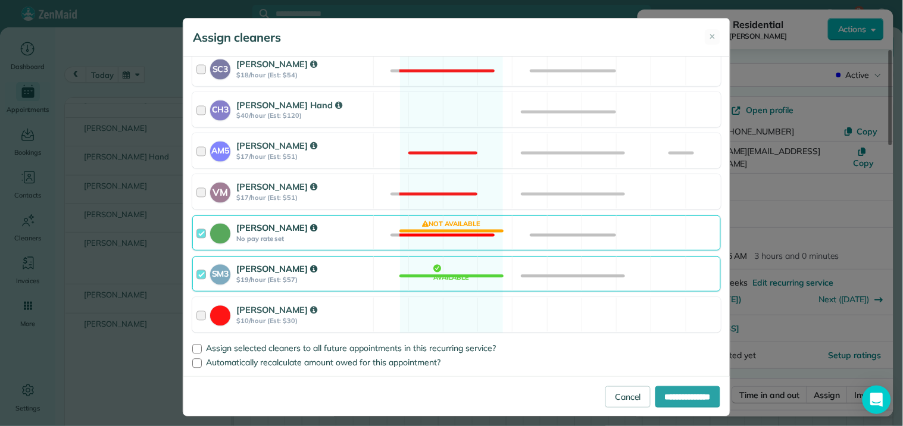
click at [450, 228] on div "Catherine Altman No pay rate set Not available" at bounding box center [456, 232] width 528 height 35
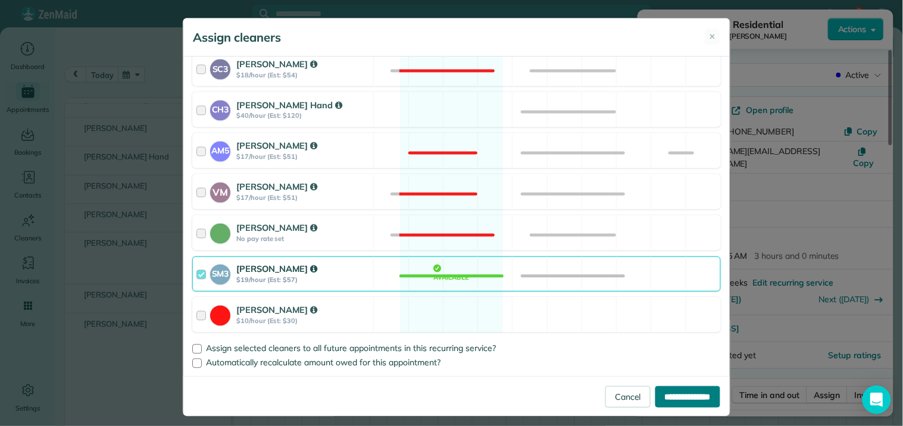
click at [673, 399] on input "**********" at bounding box center [687, 396] width 65 height 21
type input "**********"
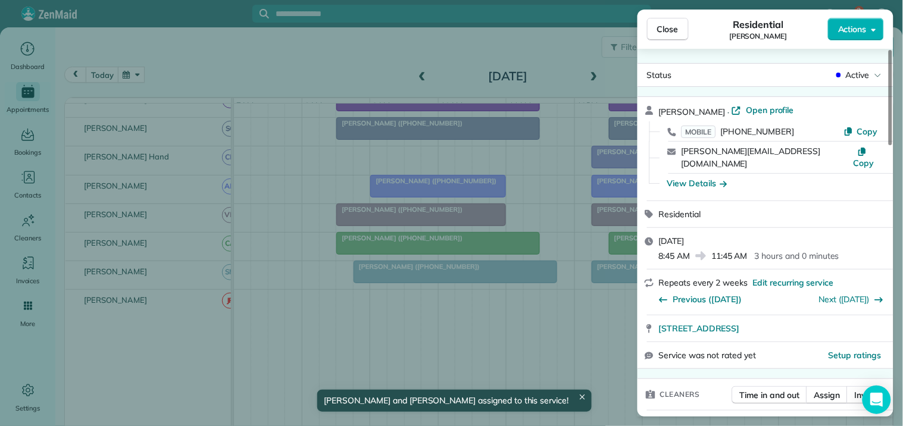
drag, startPoint x: 679, startPoint y: 28, endPoint x: 634, endPoint y: 114, distance: 96.9
click at [680, 30] on button "Close" at bounding box center [668, 29] width 42 height 23
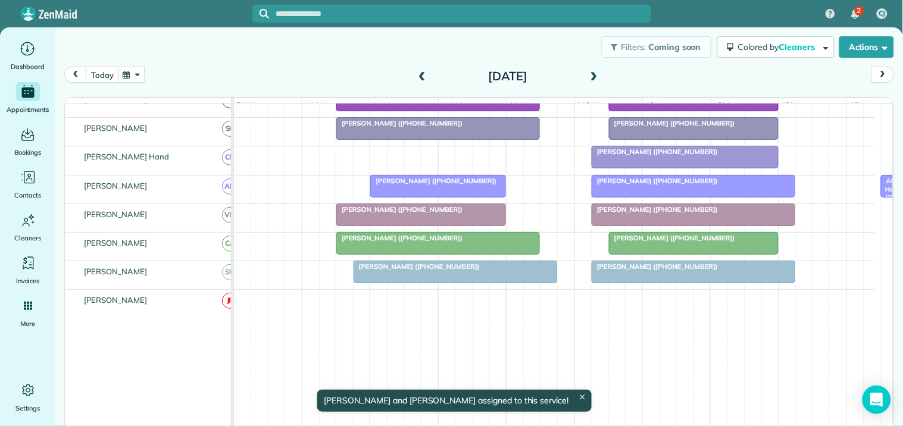
scroll to position [330, 0]
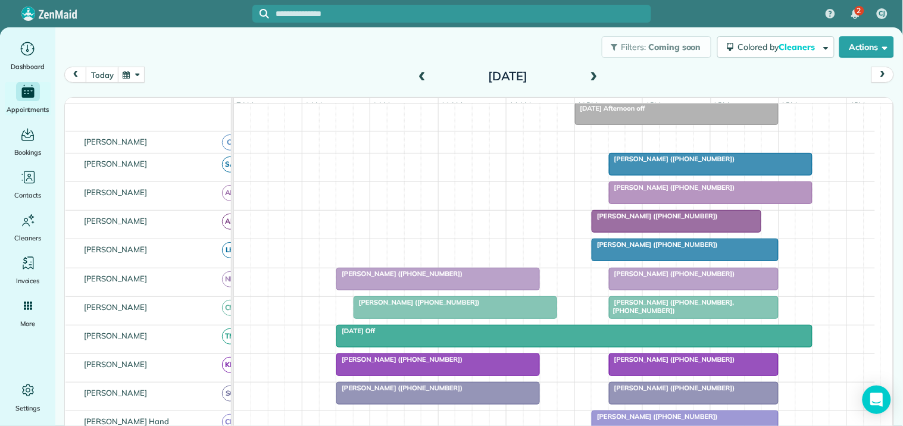
click at [589, 71] on span at bounding box center [593, 76] width 13 height 11
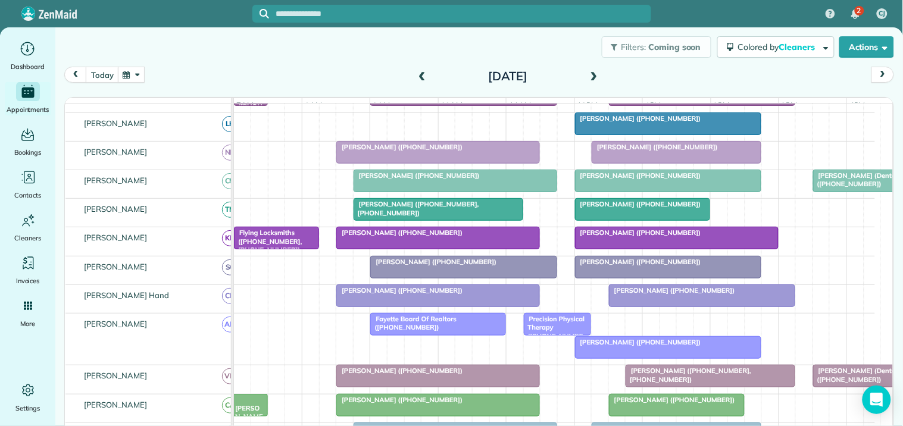
scroll to position [316, 0]
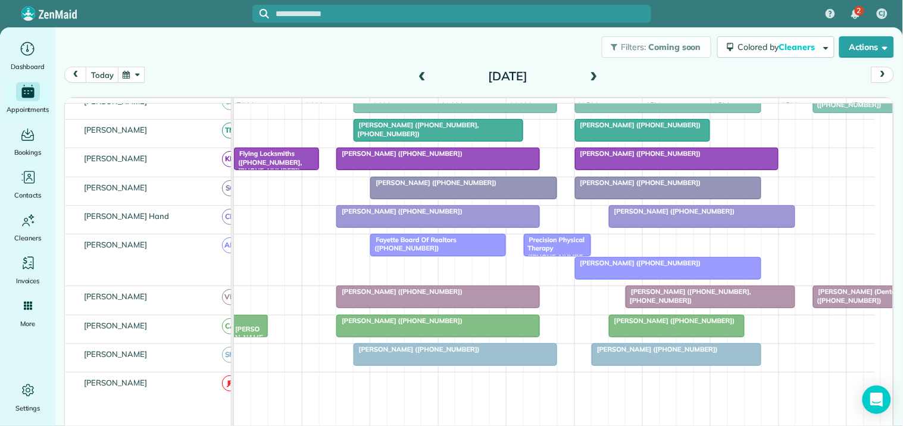
click at [589, 74] on span at bounding box center [593, 76] width 13 height 11
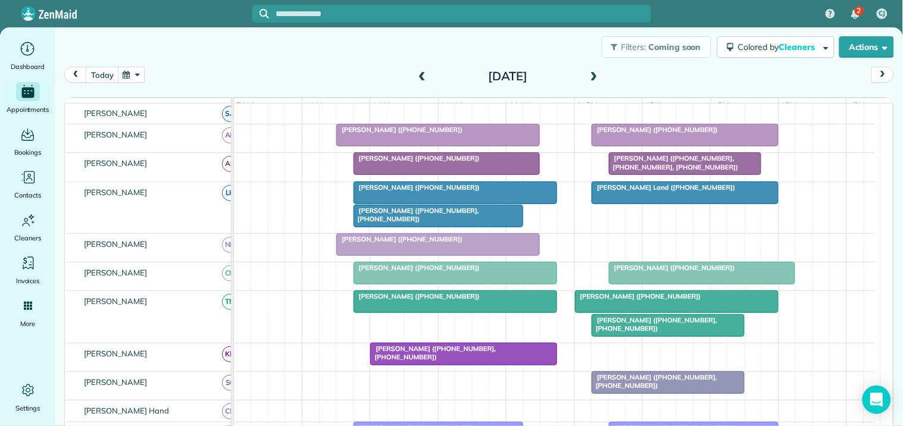
scroll to position [375, 0]
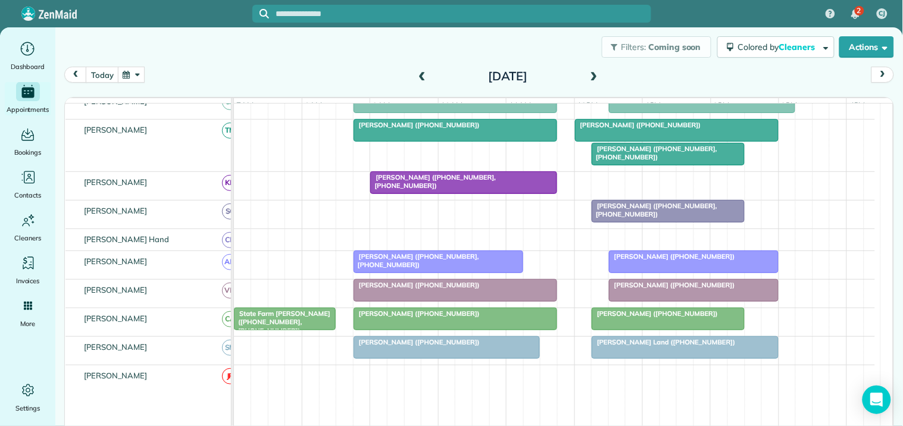
click at [633, 161] on span "Melissa Orme (+16788769253, +14043920319)" at bounding box center [654, 153] width 126 height 17
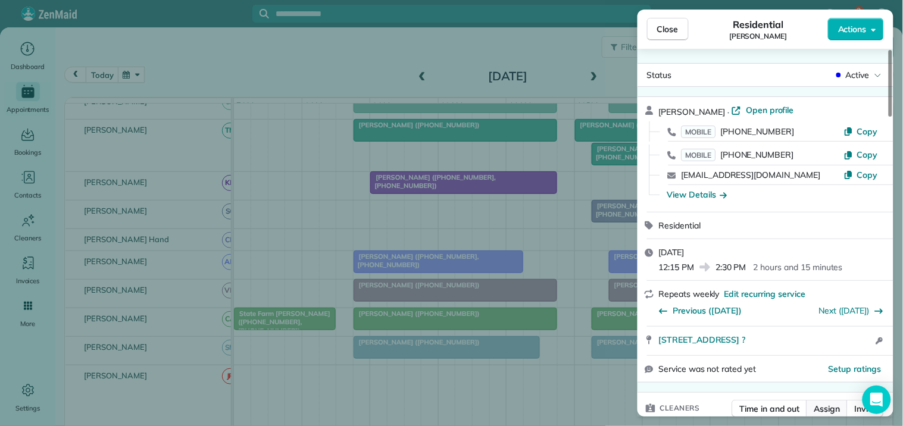
click at [826, 408] on span "Assign" at bounding box center [827, 409] width 26 height 12
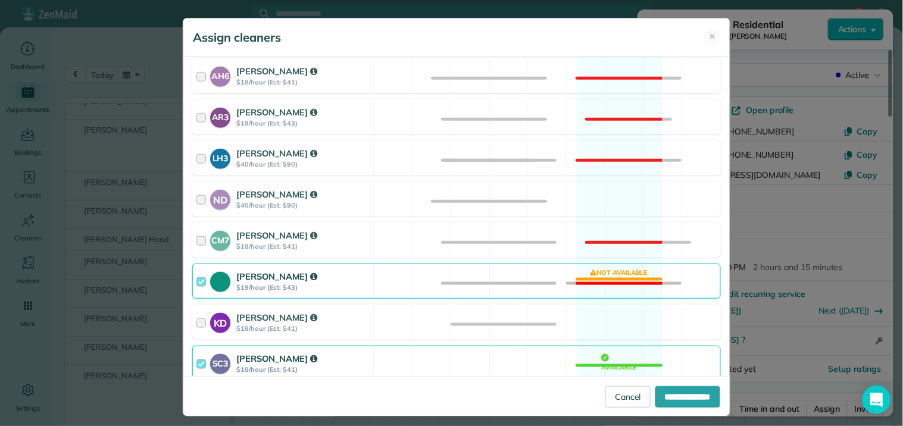
scroll to position [264, 0]
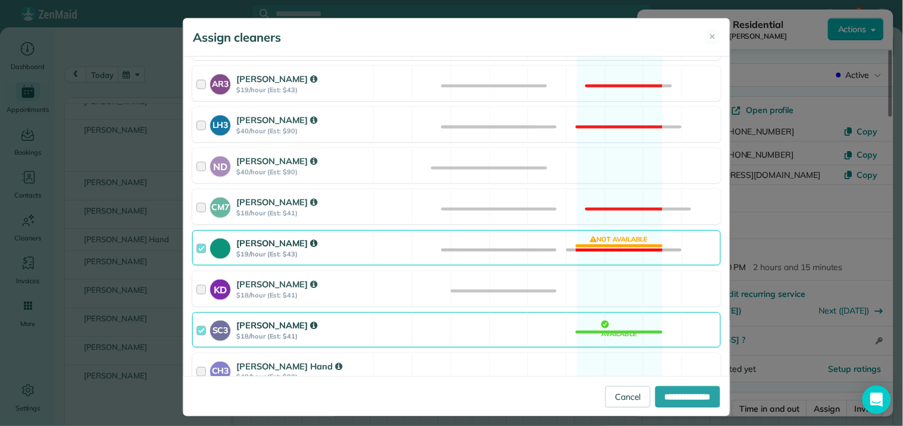
click at [619, 248] on div "Tamara Mitchell $19/hour (Est: $43) Not available" at bounding box center [456, 247] width 528 height 35
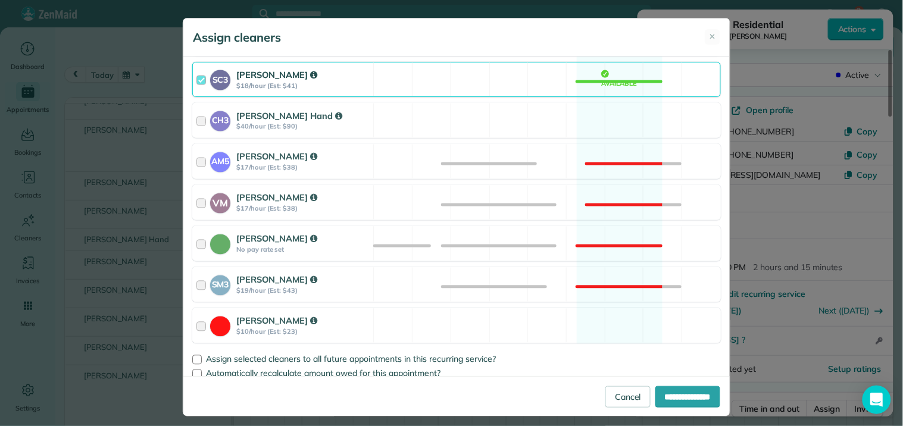
scroll to position [527, 0]
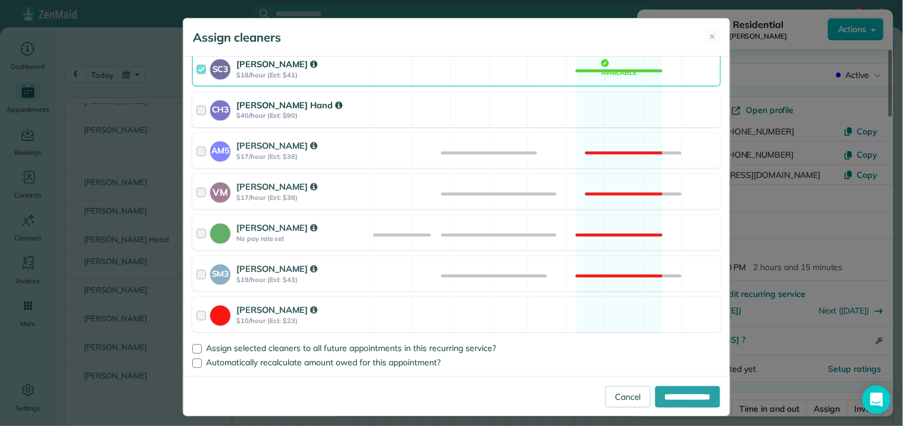
click at [608, 105] on div "CH3 Cortney Hand $40/hour (Est: $90) Available" at bounding box center [456, 109] width 528 height 35
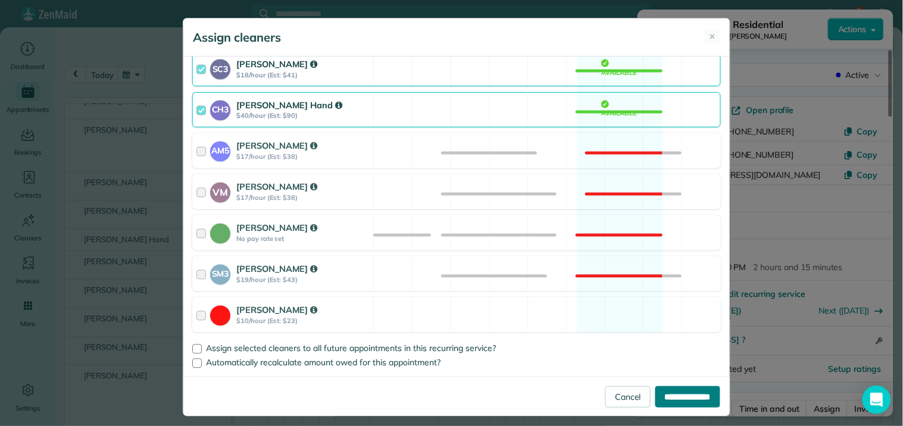
click at [670, 394] on input "**********" at bounding box center [687, 396] width 65 height 21
type input "**********"
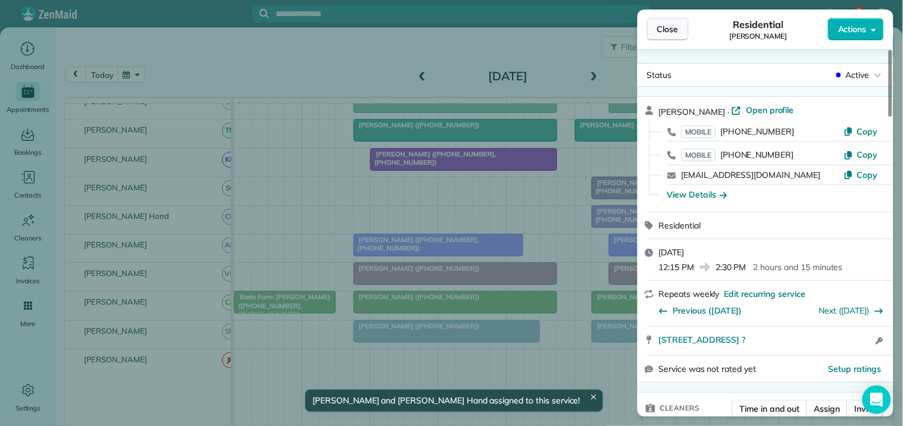
click at [671, 23] on span "Close" at bounding box center [667, 29] width 21 height 12
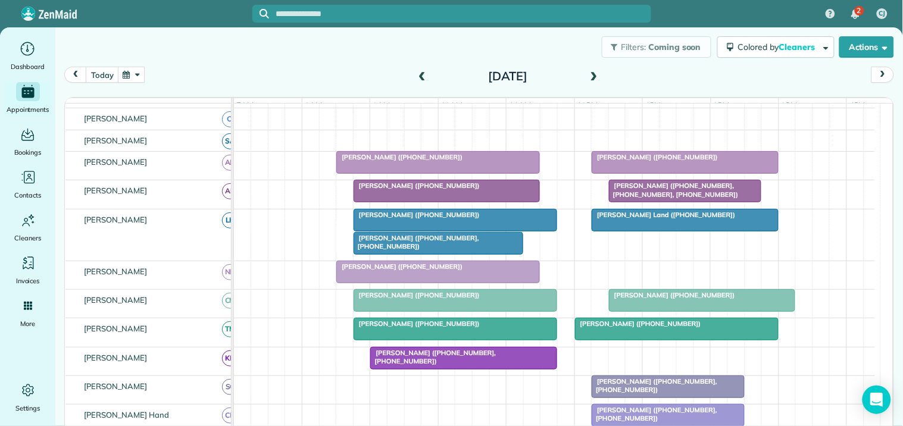
scroll to position [243, 0]
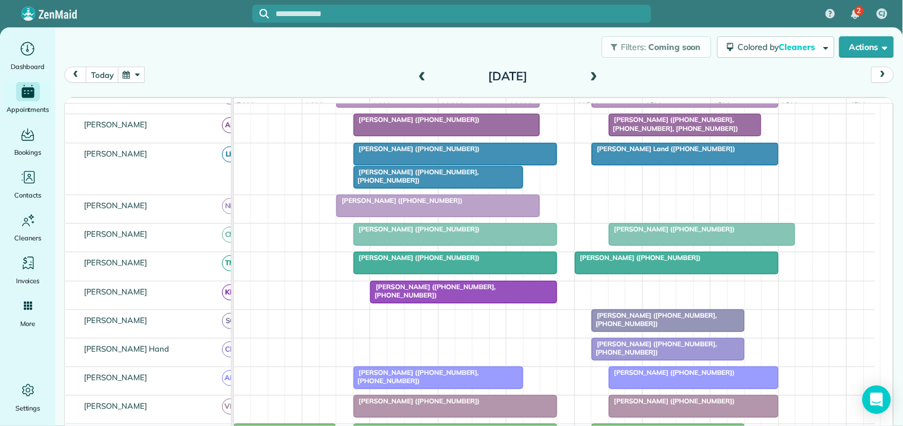
click at [454, 187] on div at bounding box center [438, 177] width 168 height 21
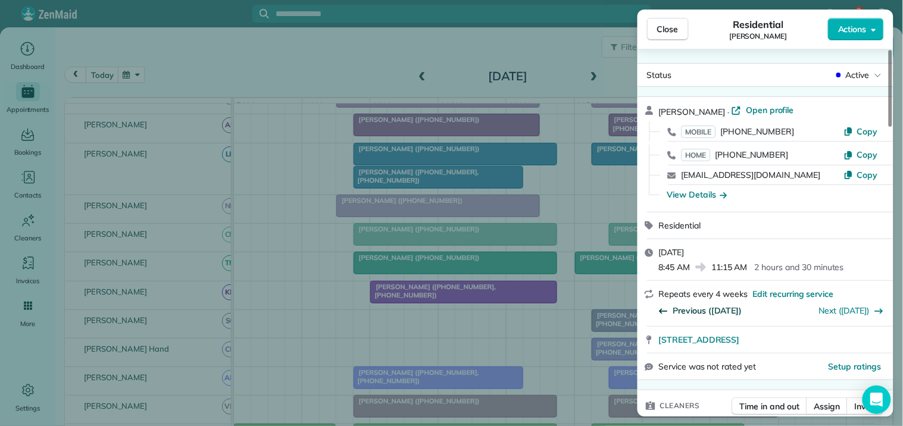
click at [686, 307] on span "Previous (Oct 30)" at bounding box center [707, 311] width 69 height 12
click at [689, 307] on span "Previous (Oct 02)" at bounding box center [707, 311] width 69 height 12
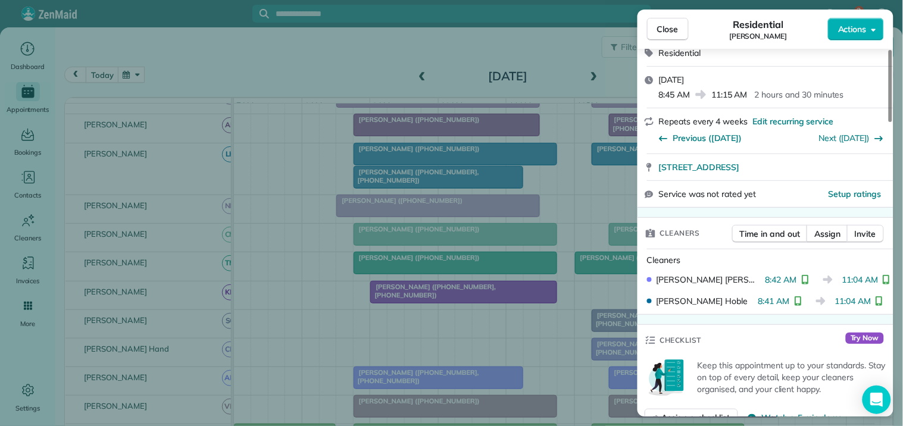
scroll to position [198, 0]
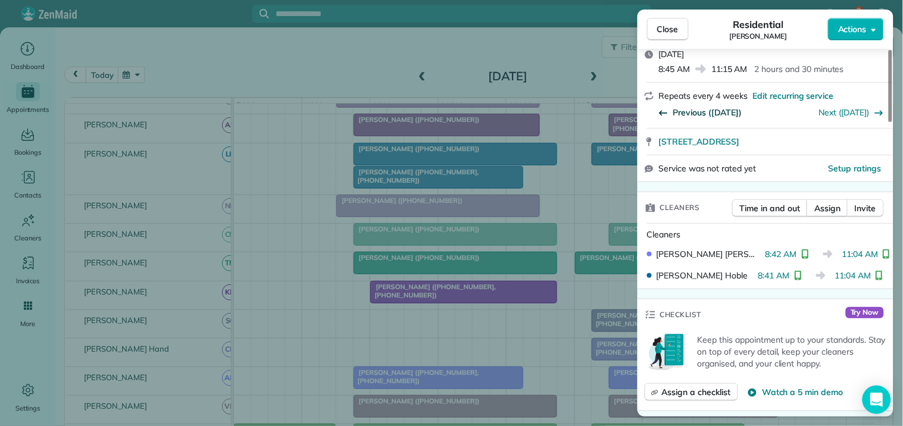
click at [707, 114] on span "Previous (Sep 04)" at bounding box center [707, 112] width 69 height 12
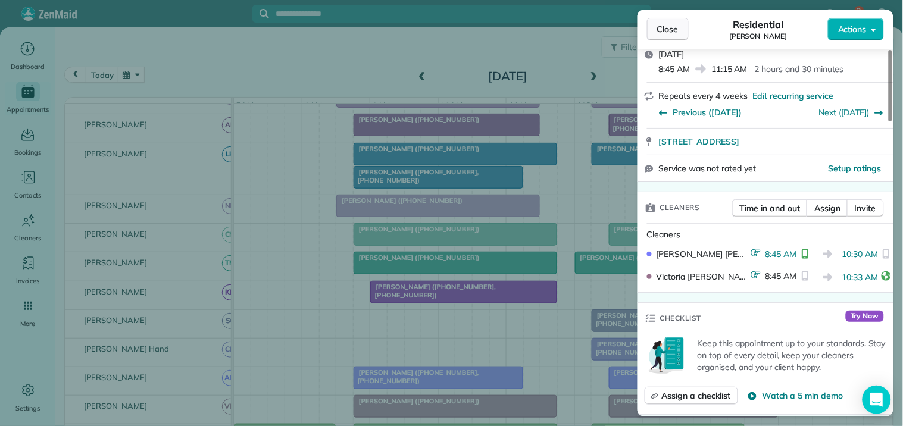
click at [665, 27] on span "Close" at bounding box center [667, 29] width 21 height 12
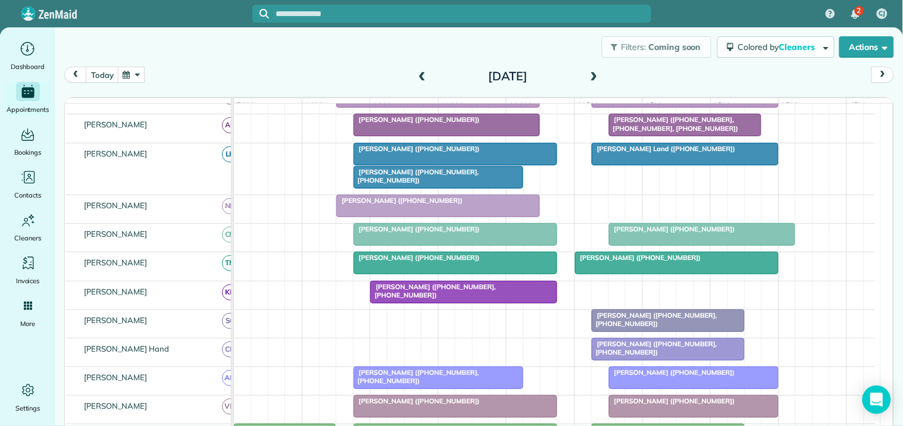
scroll to position [177, 0]
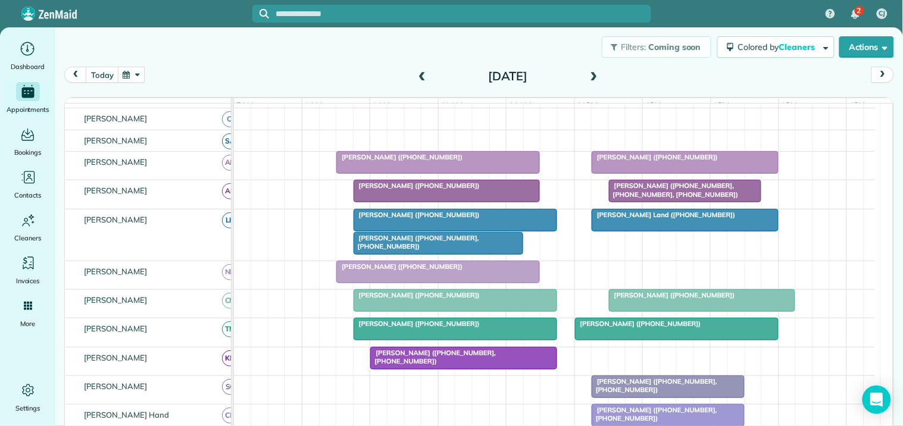
click at [435, 250] on span "Kathy Dibert (+17706323624, +17039438032)" at bounding box center [416, 242] width 126 height 17
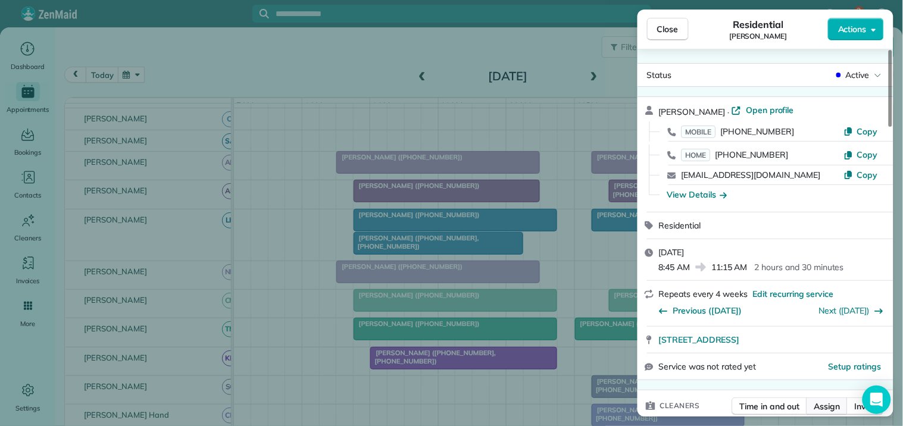
click at [826, 408] on span "Assign" at bounding box center [827, 406] width 26 height 12
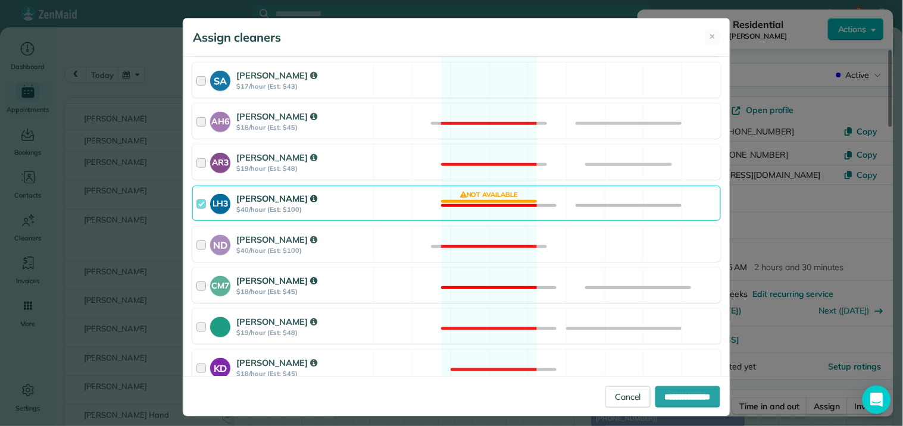
scroll to position [198, 0]
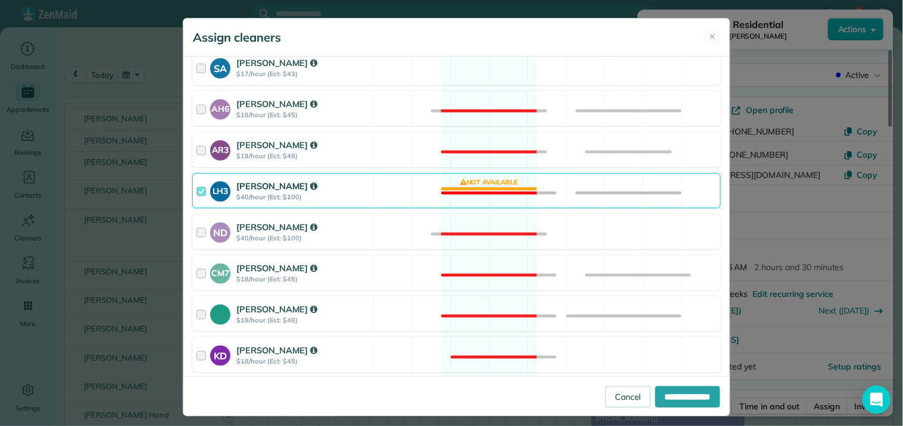
click at [488, 184] on div "LH3 Laurie Hoble $40/hour (Est: $100) Not available" at bounding box center [456, 190] width 528 height 35
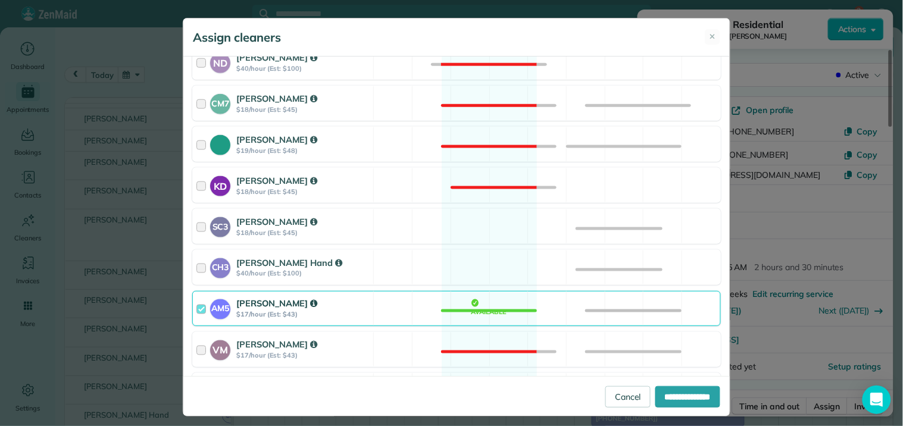
scroll to position [396, 0]
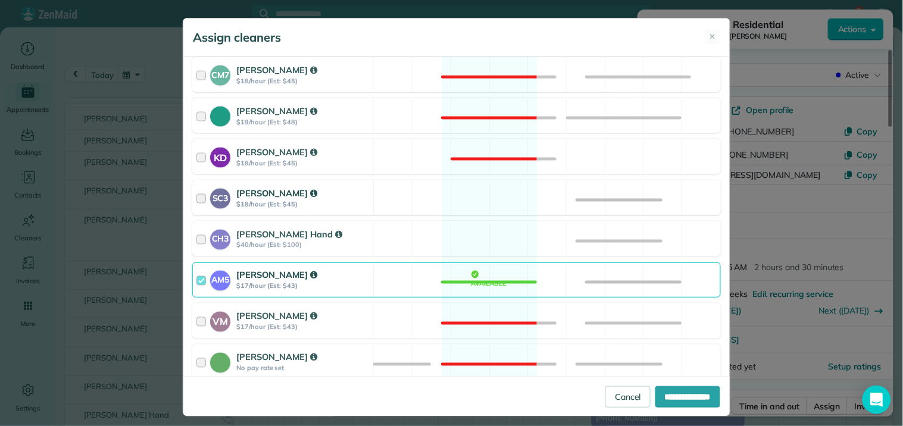
click at [478, 199] on div "SC3 Stephanie Cruz $18/hour (Est: $45) Available" at bounding box center [456, 197] width 528 height 35
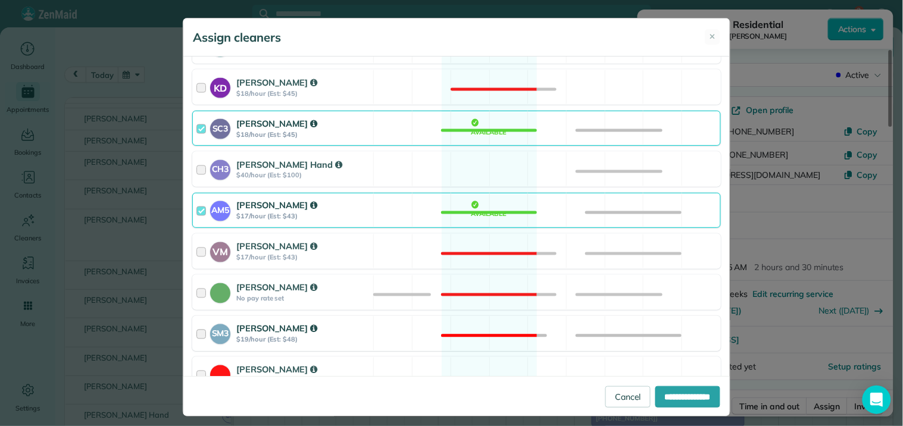
scroll to position [527, 0]
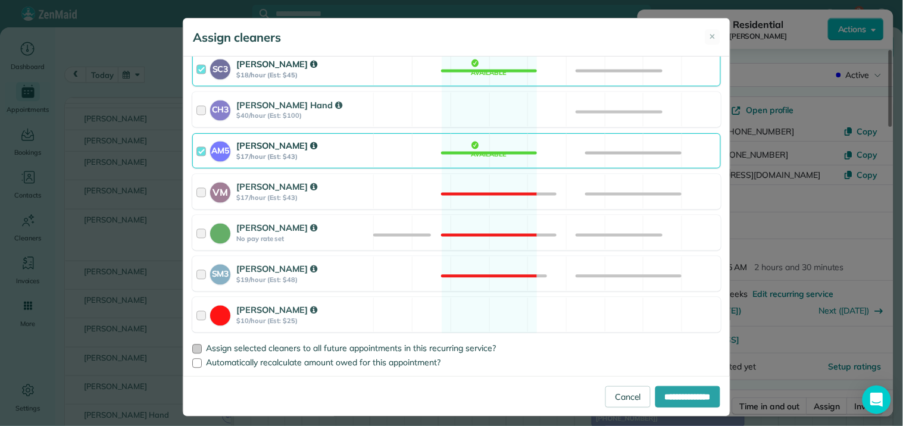
click at [192, 350] on div at bounding box center [197, 349] width 10 height 10
click at [683, 400] on input "**********" at bounding box center [687, 396] width 65 height 21
type input "**********"
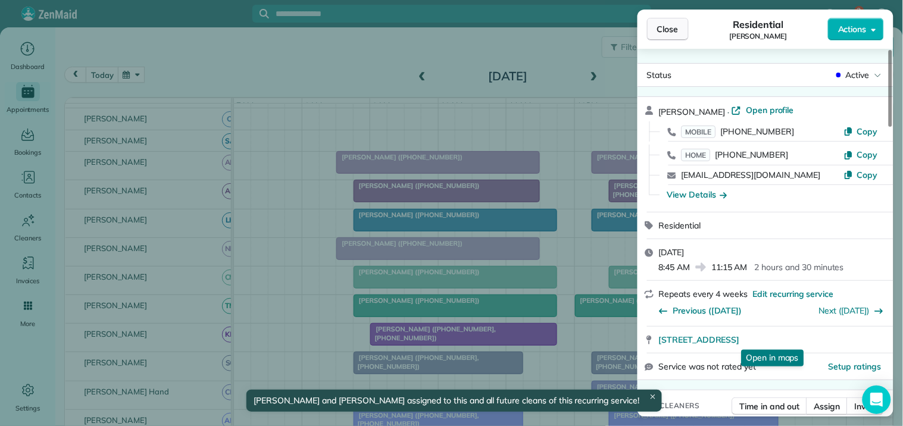
click at [666, 33] on span "Close" at bounding box center [667, 29] width 21 height 12
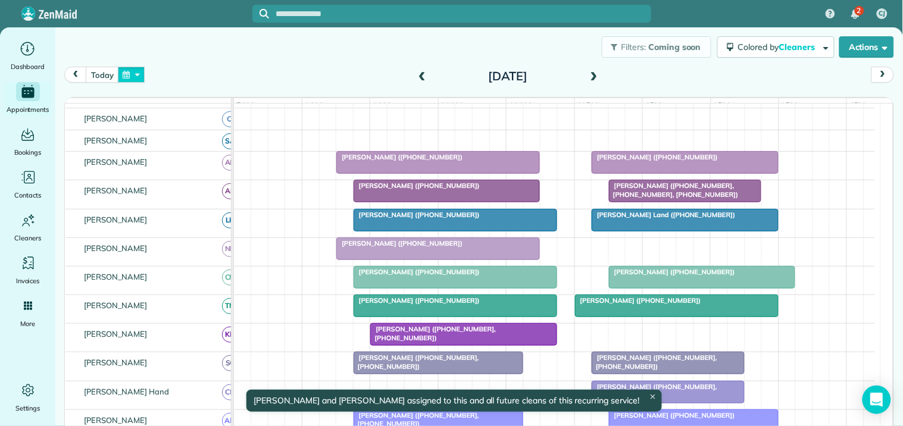
click at [133, 74] on button "button" at bounding box center [131, 75] width 27 height 16
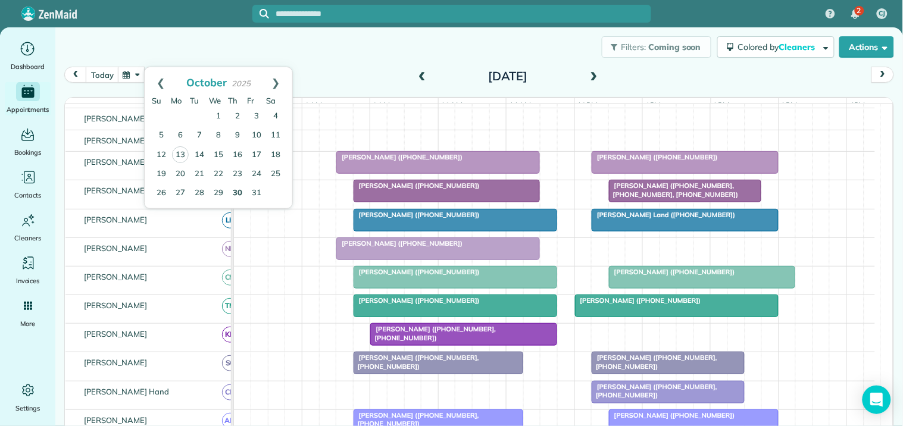
click at [236, 192] on link "30" at bounding box center [237, 193] width 19 height 19
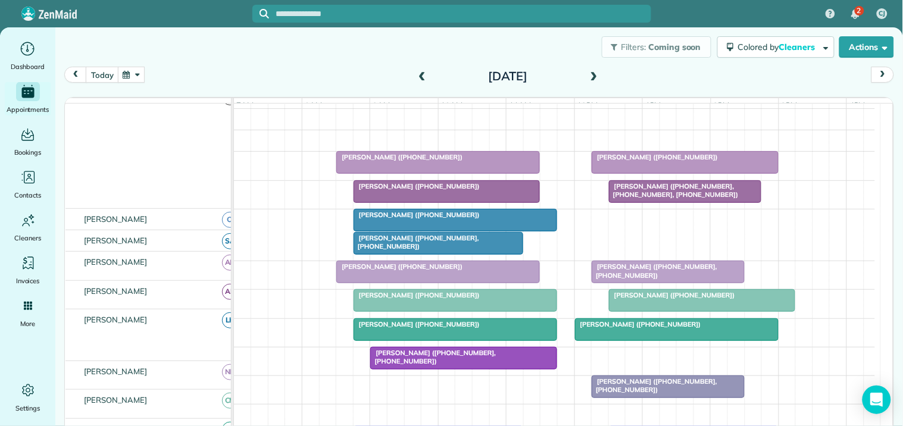
scroll to position [164, 0]
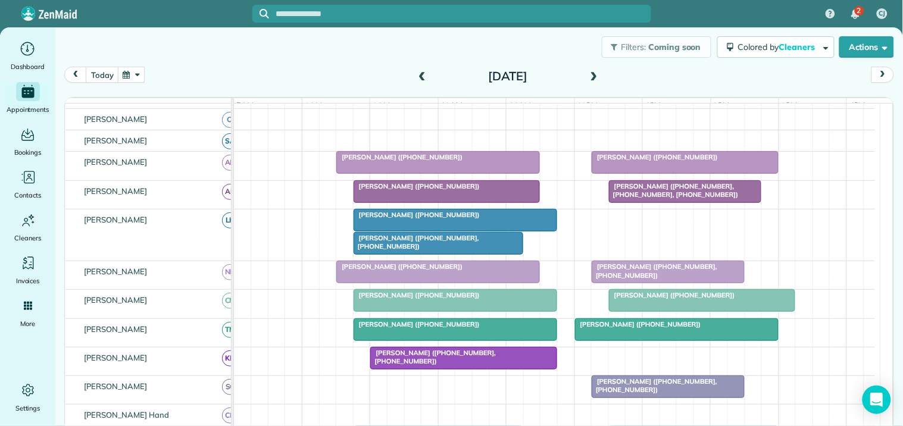
click at [421, 252] on div at bounding box center [438, 243] width 168 height 21
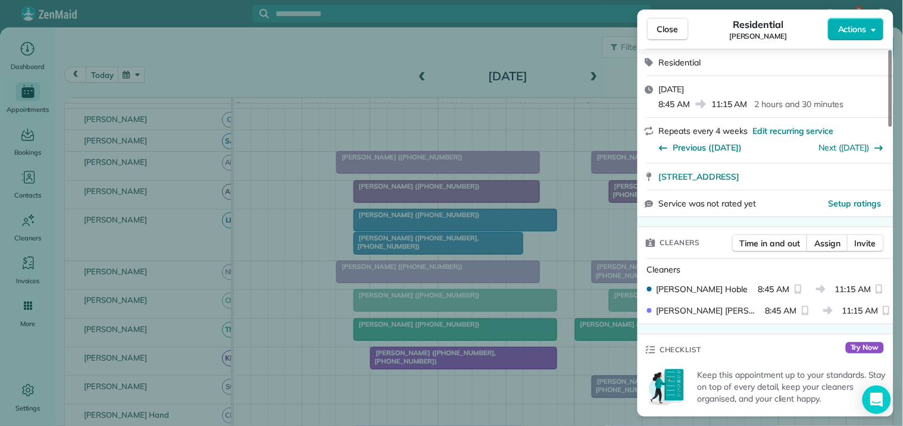
scroll to position [264, 0]
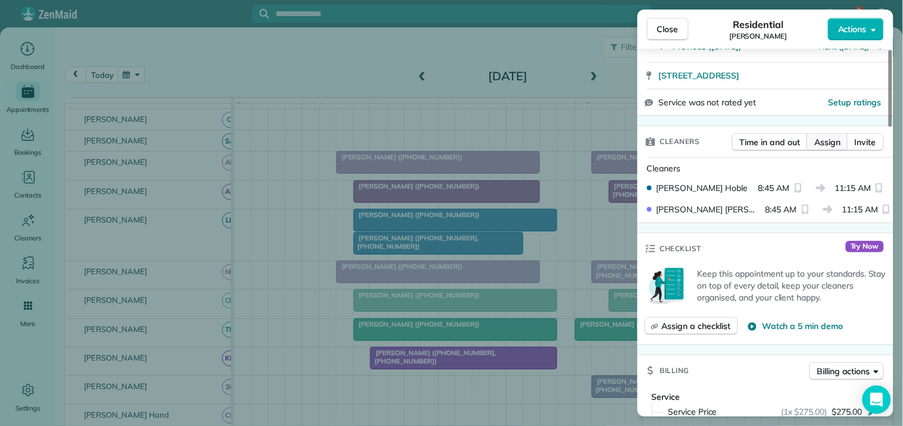
click at [823, 141] on span "Assign" at bounding box center [827, 142] width 26 height 12
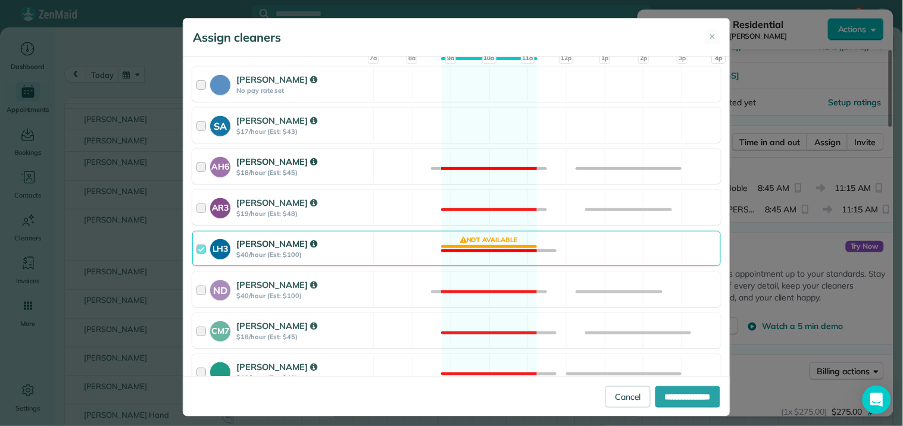
scroll to position [198, 0]
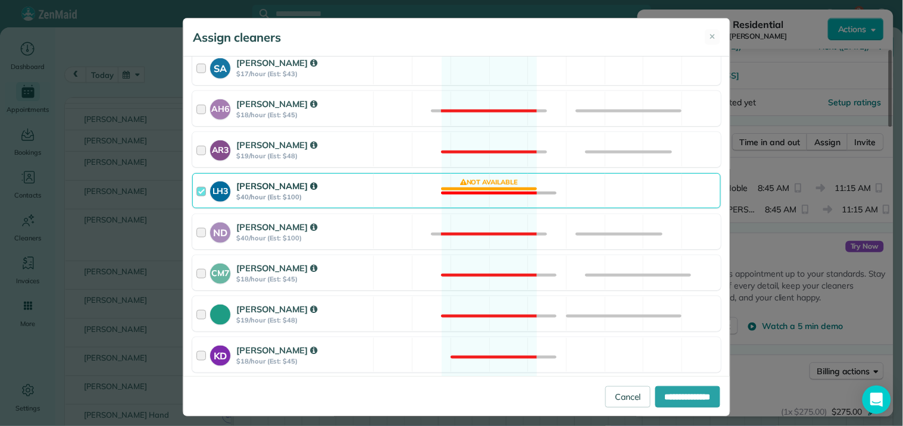
click at [482, 187] on div "LH3 Laurie Hoble $40/hour (Est: $100) Not available" at bounding box center [456, 190] width 528 height 35
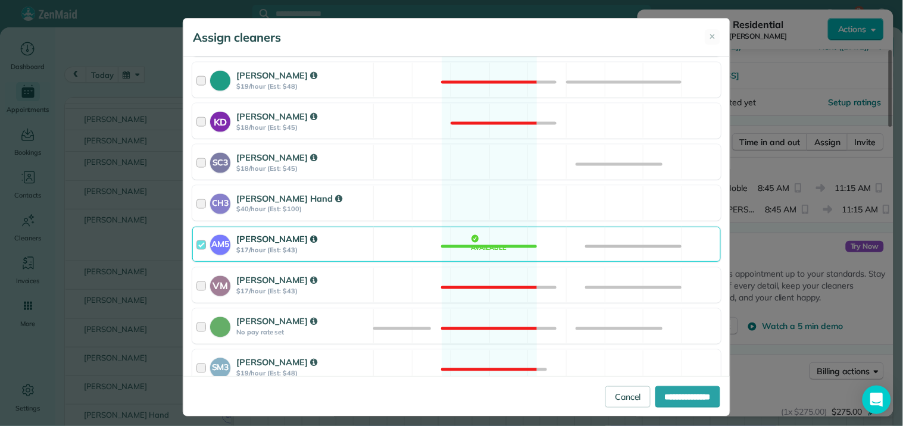
scroll to position [462, 0]
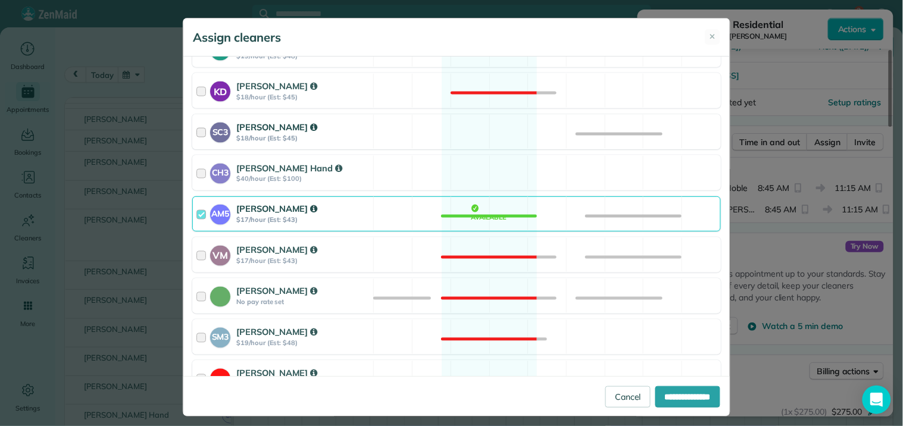
click at [481, 127] on div "SC3 Stephanie Cruz $18/hour (Est: $45) Available" at bounding box center [456, 131] width 528 height 35
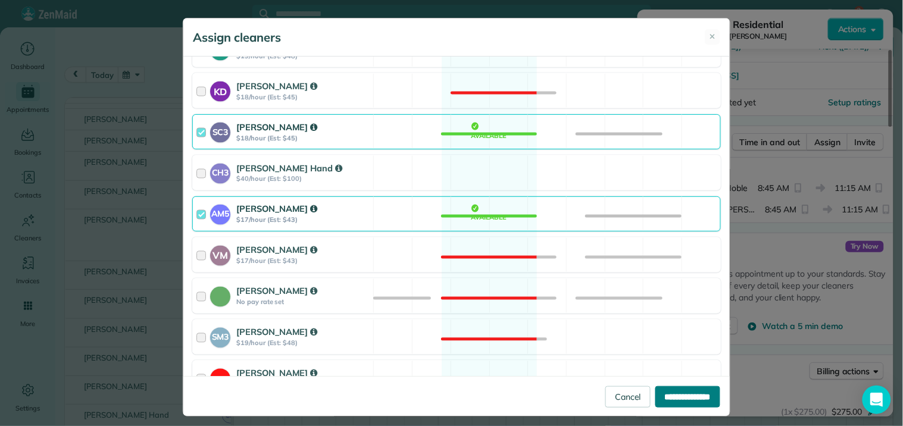
click at [675, 396] on input "**********" at bounding box center [687, 396] width 65 height 21
type input "**********"
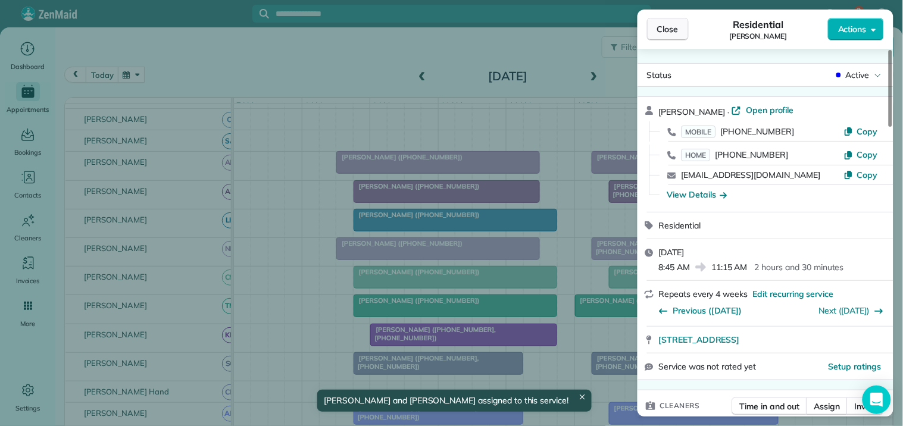
click at [659, 24] on span "Close" at bounding box center [667, 29] width 21 height 12
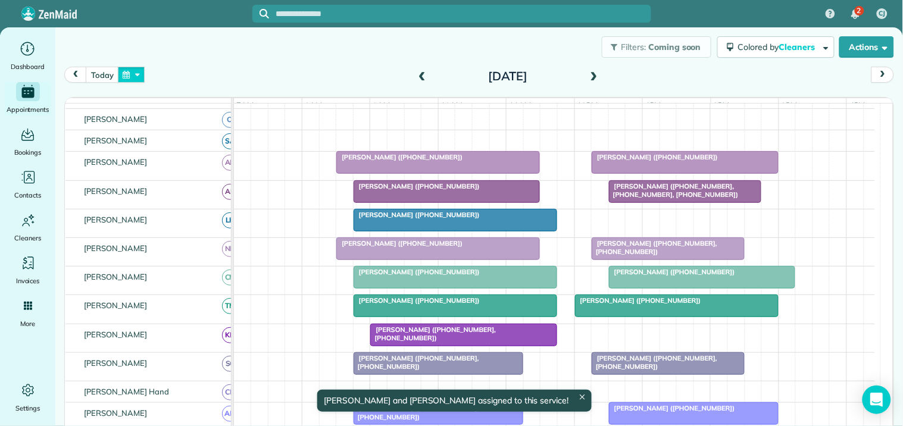
click at [136, 67] on button "button" at bounding box center [131, 75] width 27 height 16
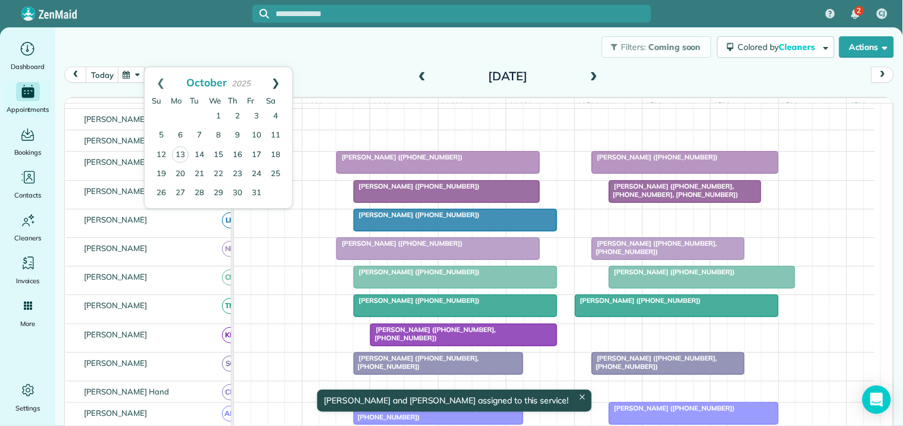
click at [283, 81] on link "Next" at bounding box center [275, 82] width 33 height 30
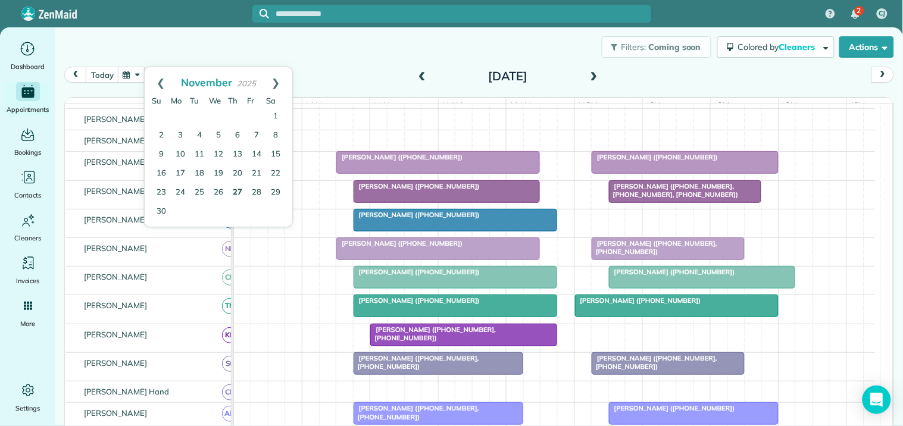
click at [234, 189] on link "27" at bounding box center [237, 192] width 19 height 19
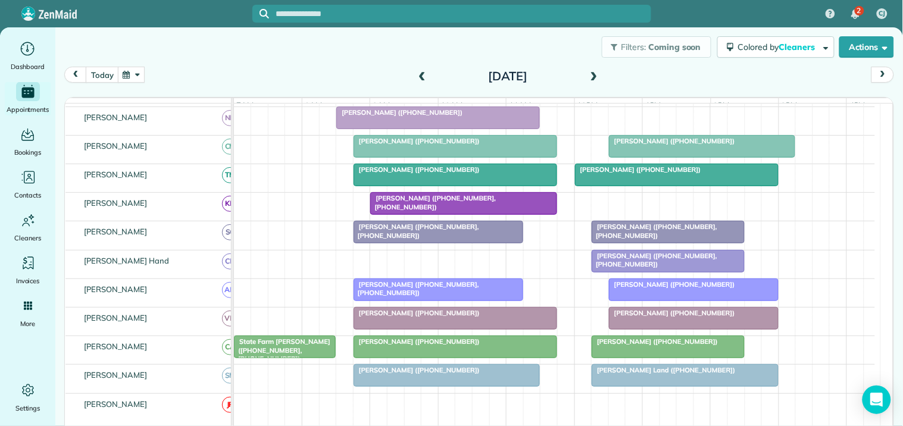
scroll to position [309, 0]
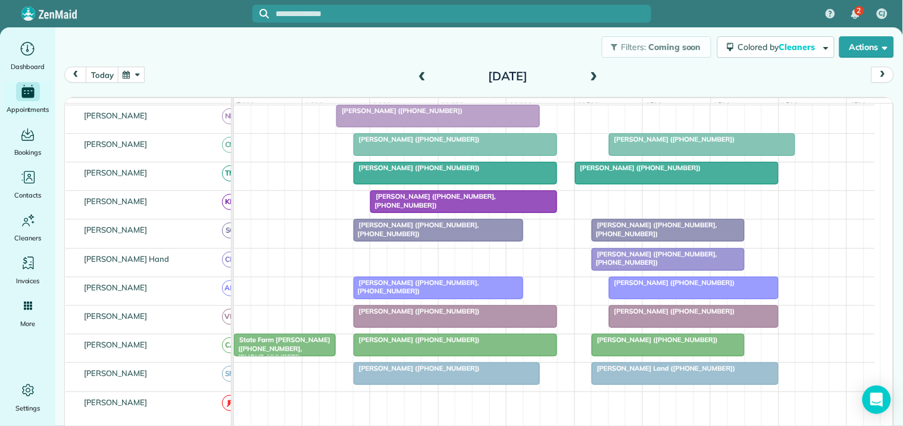
click at [588, 74] on span at bounding box center [593, 76] width 13 height 11
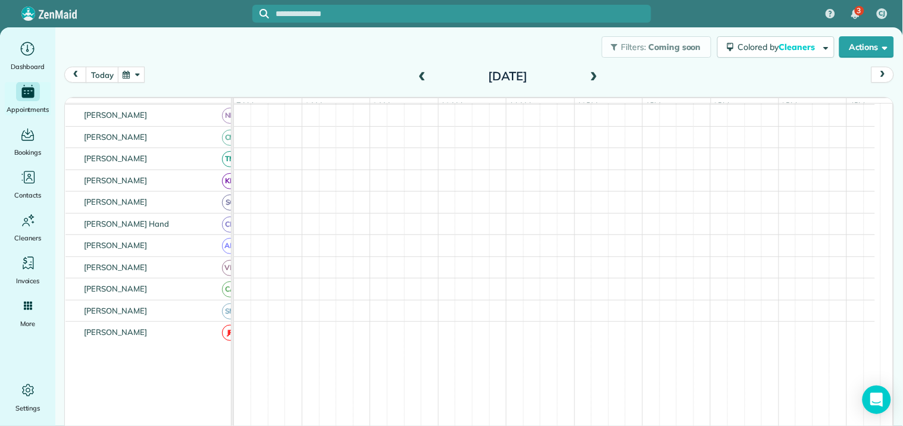
scroll to position [289, 0]
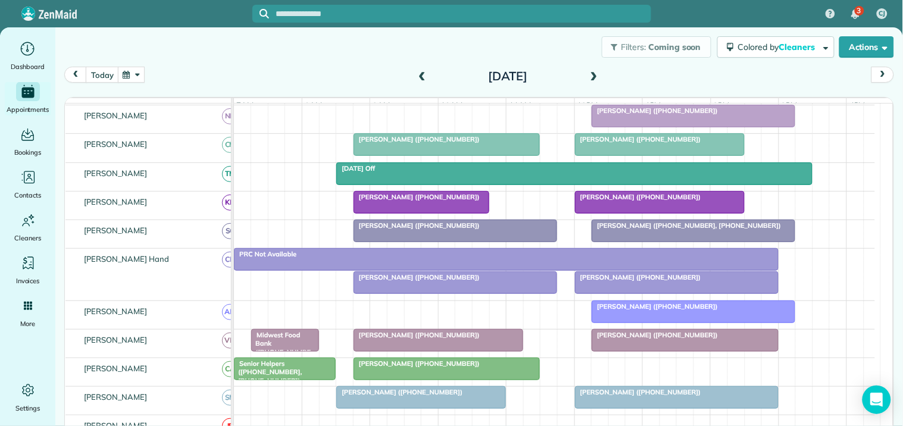
click at [127, 74] on button "button" at bounding box center [131, 75] width 27 height 16
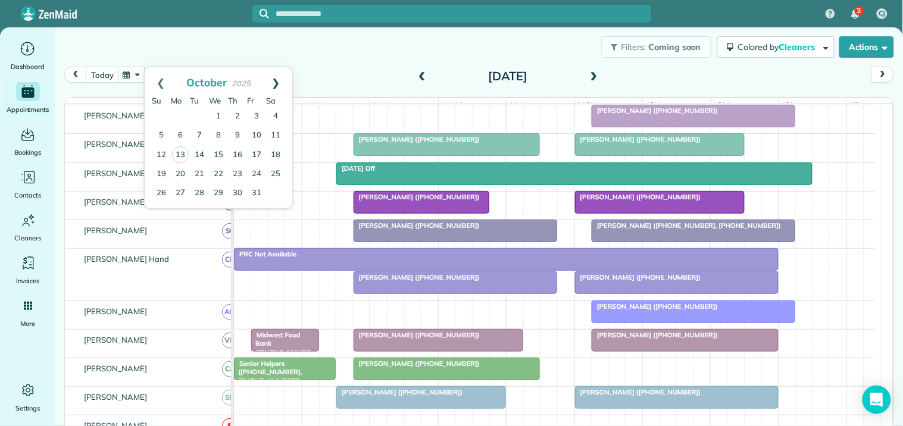
click at [278, 80] on link "Next" at bounding box center [275, 82] width 33 height 30
click at [181, 111] on link "1" at bounding box center [180, 116] width 19 height 19
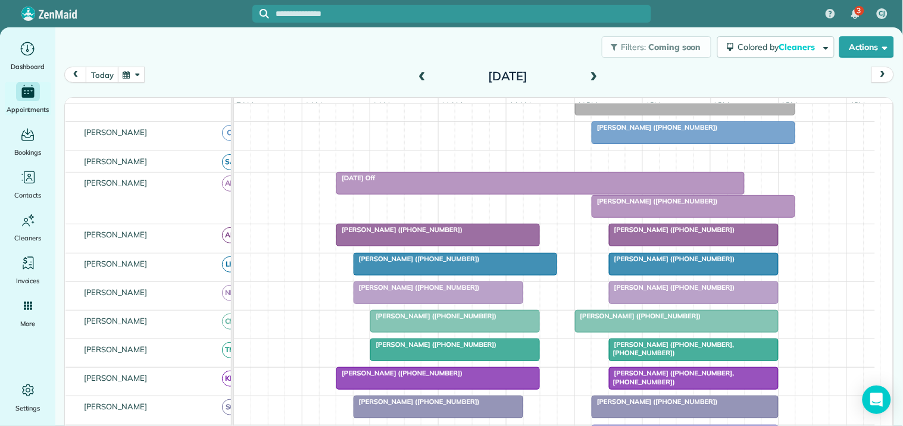
scroll to position [105, 0]
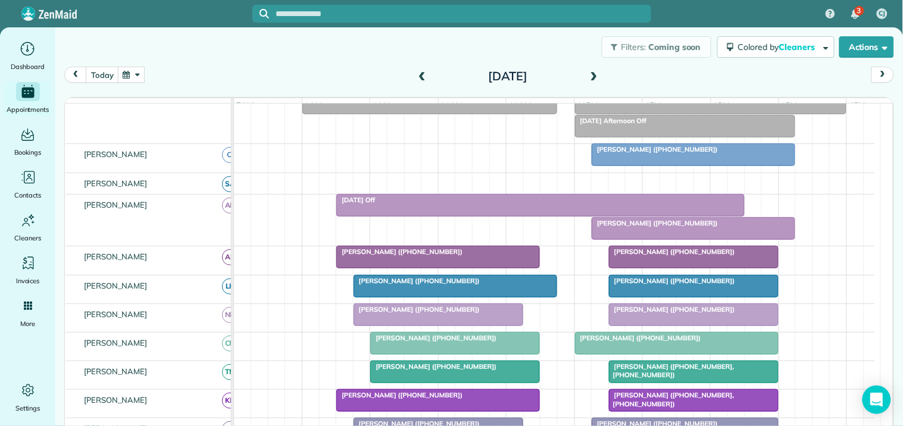
click at [136, 74] on button "button" at bounding box center [131, 75] width 27 height 16
click at [276, 80] on link "Next" at bounding box center [275, 82] width 33 height 30
click at [218, 111] on link "3" at bounding box center [218, 116] width 19 height 19
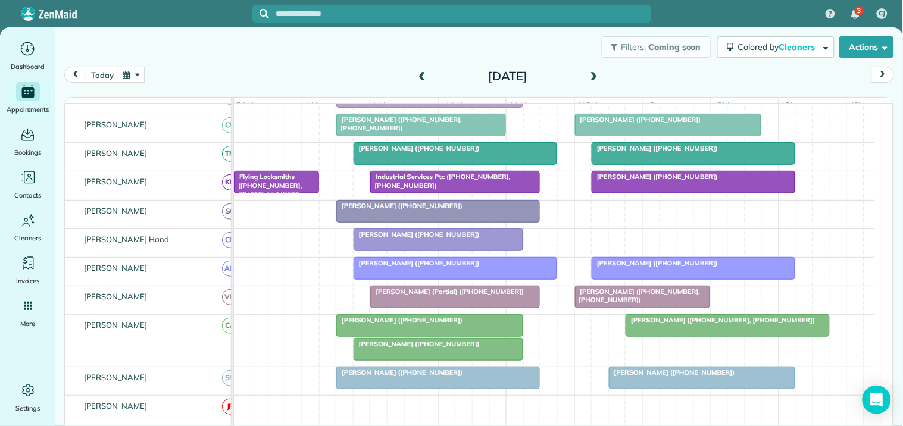
scroll to position [227, 0]
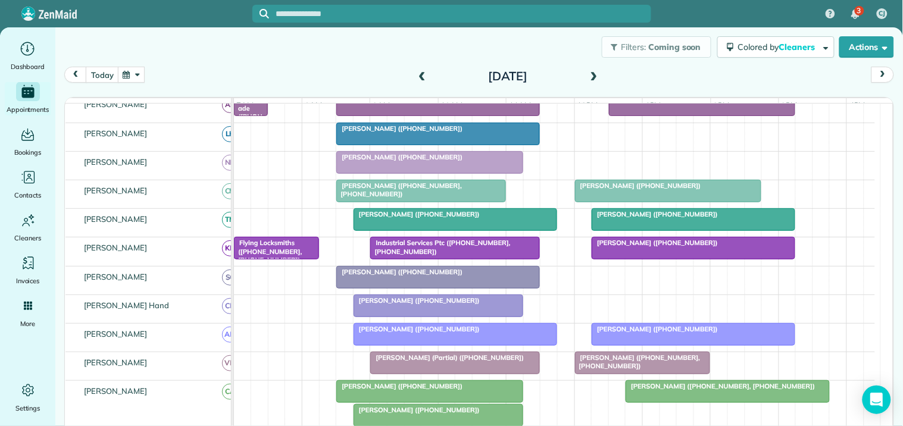
click at [591, 74] on span at bounding box center [593, 76] width 13 height 11
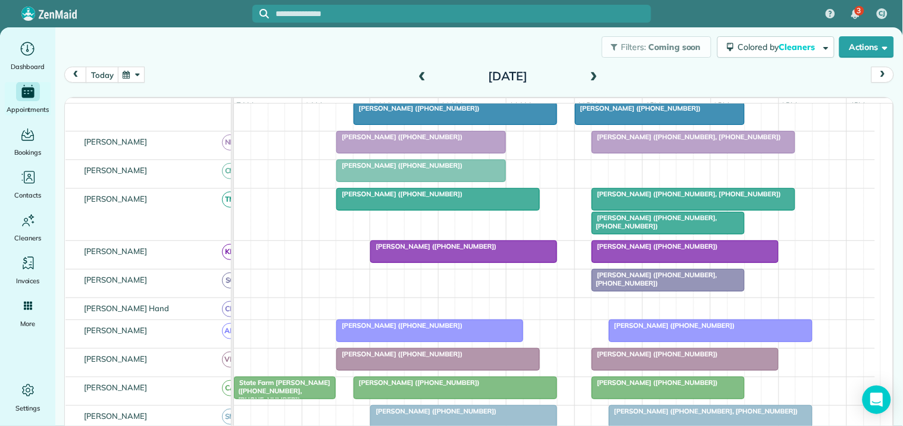
scroll to position [293, 0]
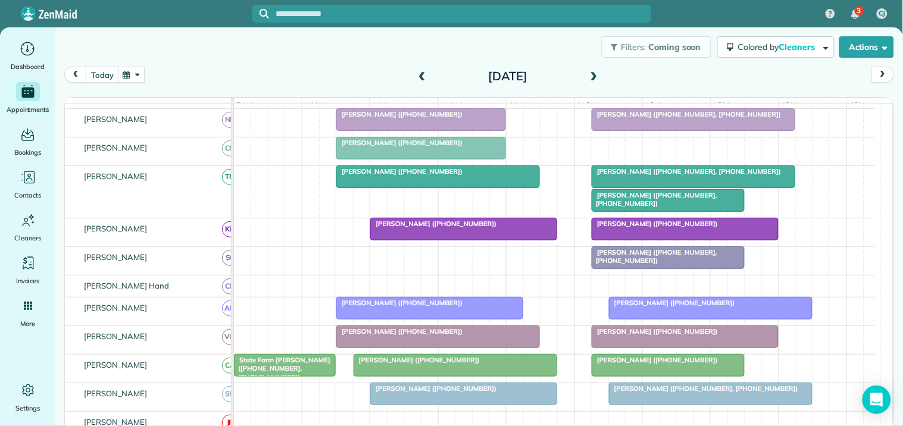
click at [668, 205] on span "Melissa Orme (+16788769253, +14043920319)" at bounding box center [654, 199] width 126 height 17
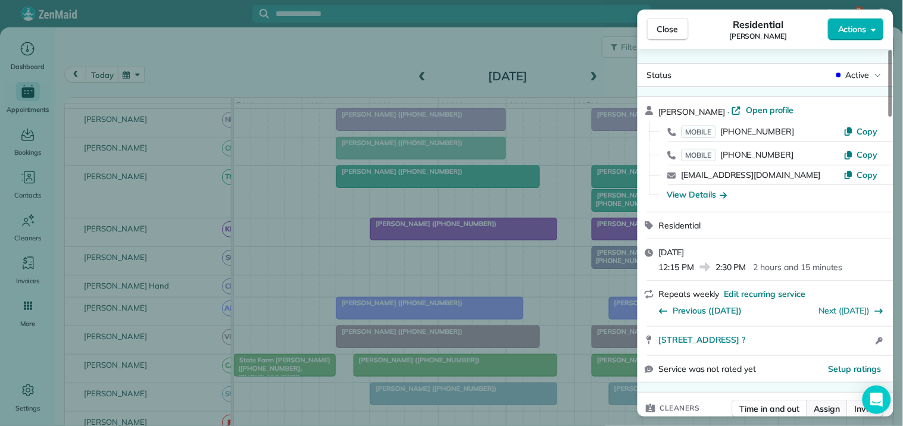
click at [825, 409] on span "Assign" at bounding box center [827, 409] width 26 height 12
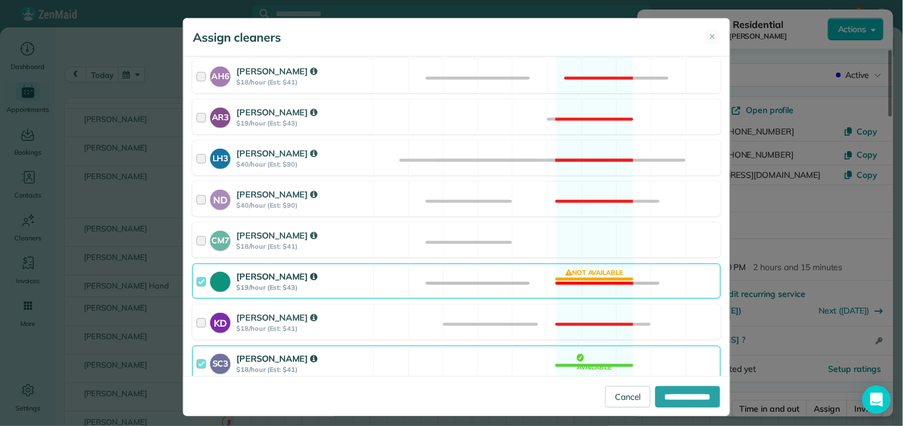
scroll to position [330, 0]
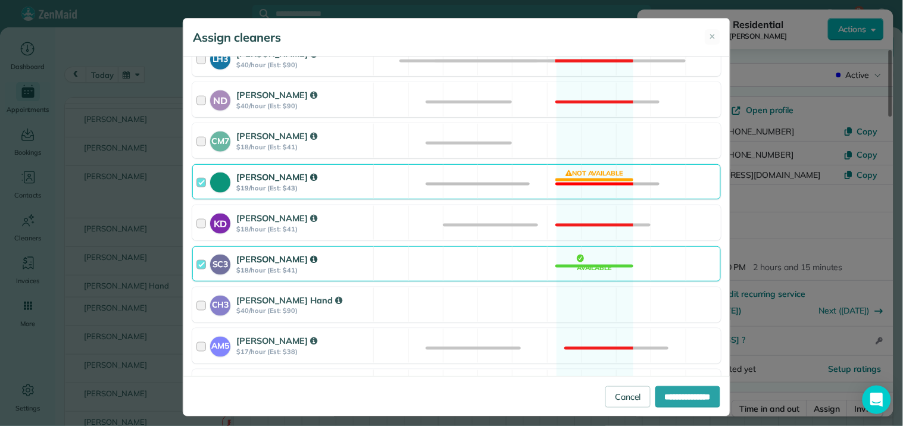
click at [591, 179] on div "Tamara Mitchell $19/hour (Est: $43) Not available" at bounding box center [456, 181] width 528 height 35
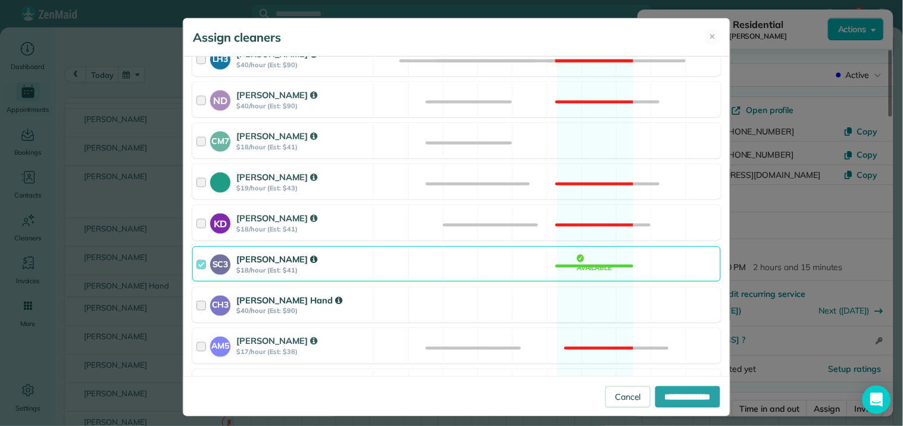
click at [581, 308] on div "CH3 Cortney Hand $40/hour (Est: $90) Available" at bounding box center [456, 304] width 528 height 35
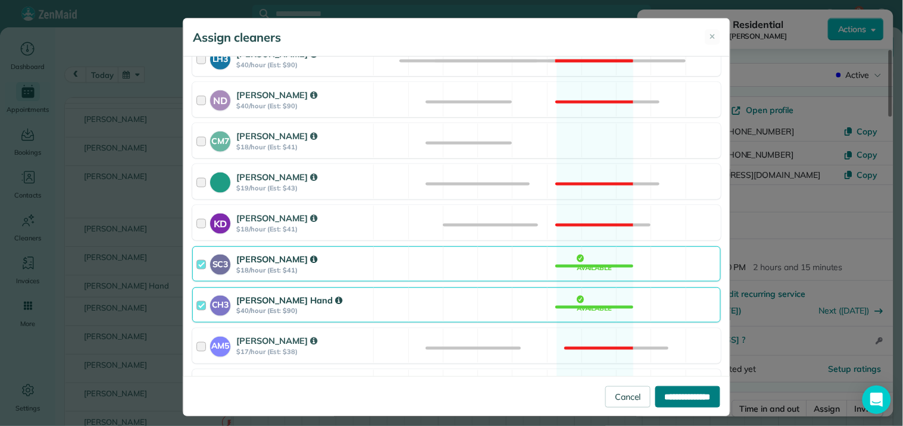
click at [679, 397] on input "**********" at bounding box center [687, 396] width 65 height 21
type input "**********"
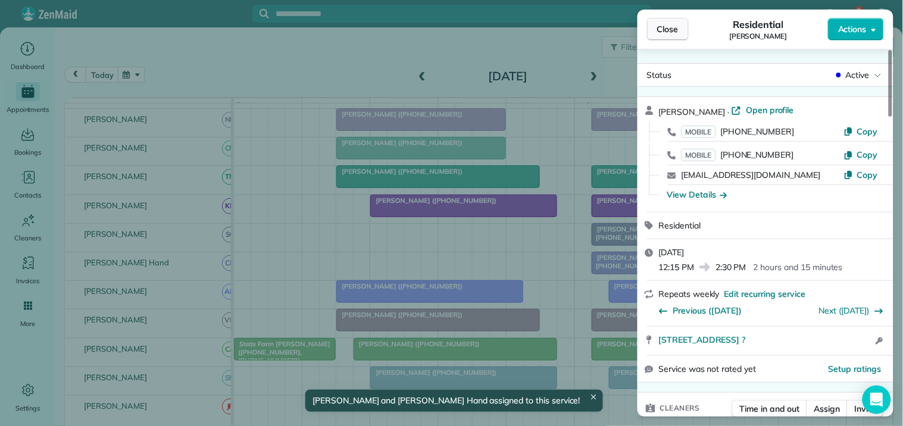
click at [677, 27] on span "Close" at bounding box center [667, 29] width 21 height 12
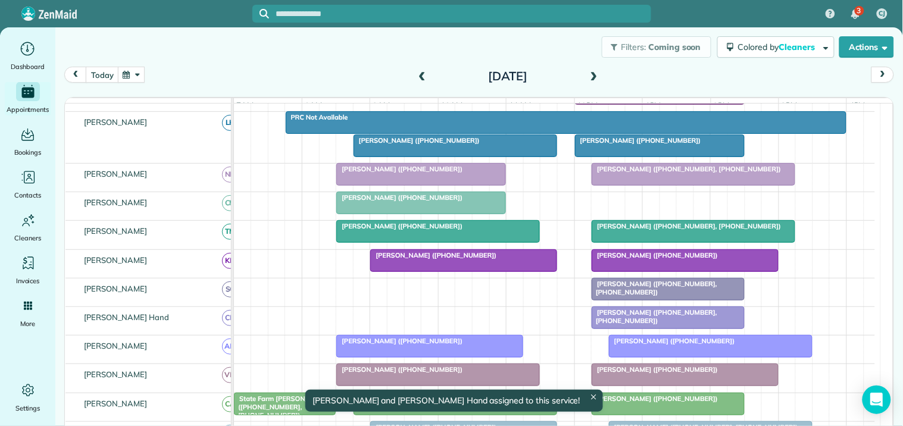
scroll to position [161, 0]
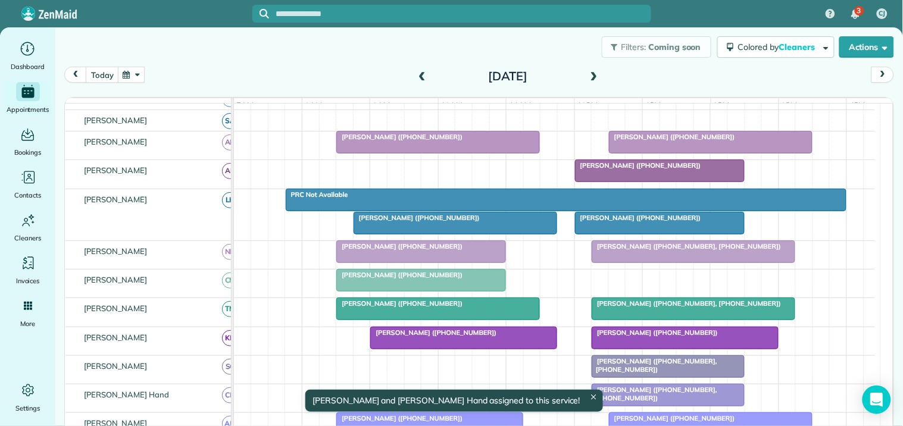
click at [640, 222] on span "Jenn Cunnigham (+19789873556)" at bounding box center [637, 218] width 127 height 8
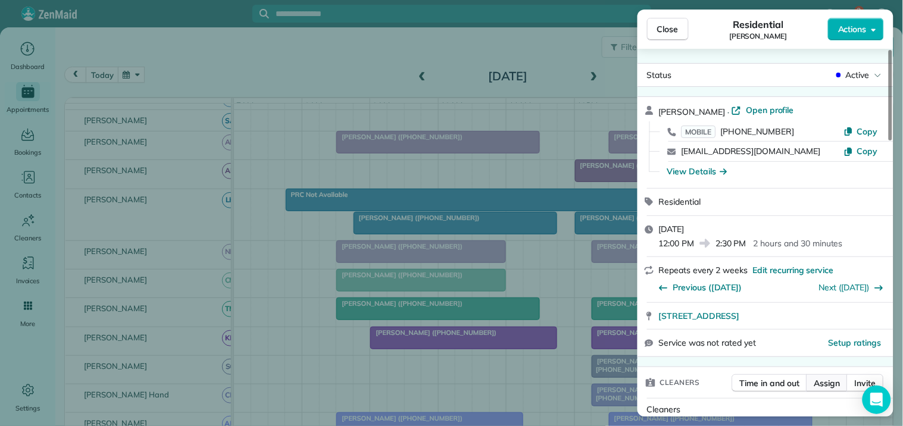
click at [835, 384] on span "Assign" at bounding box center [827, 383] width 26 height 12
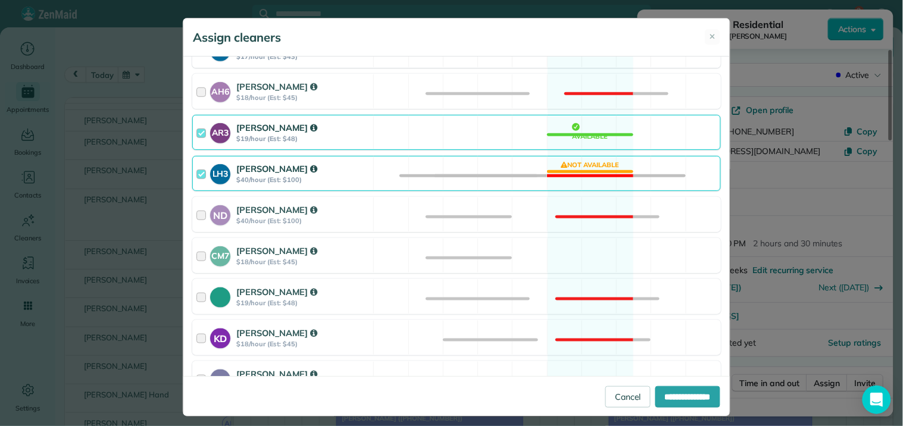
scroll to position [264, 0]
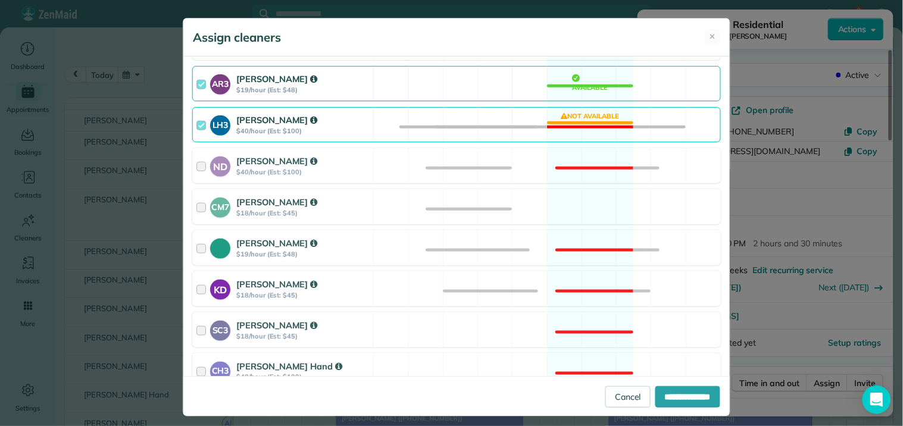
click at [585, 124] on div "LH3 Laurie Hoble $40/hour (Est: $100) Not available" at bounding box center [456, 124] width 528 height 35
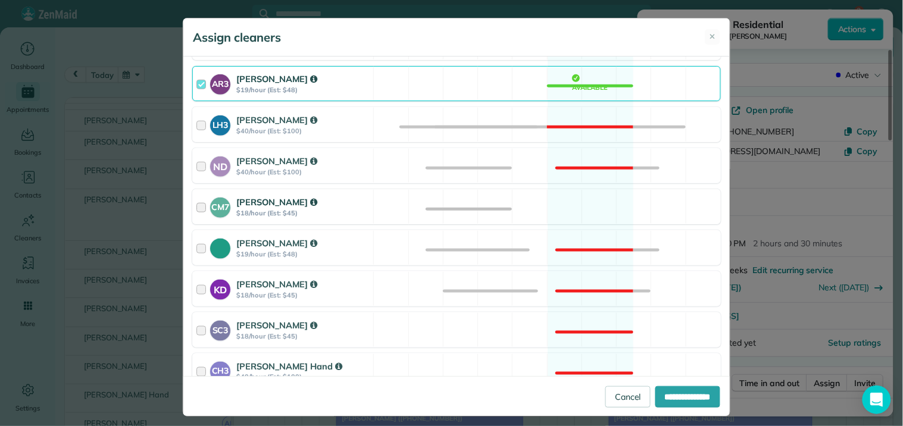
click at [579, 209] on div "CM7 Caitlin Miller $18/hour (Est: $45) Available" at bounding box center [456, 206] width 528 height 35
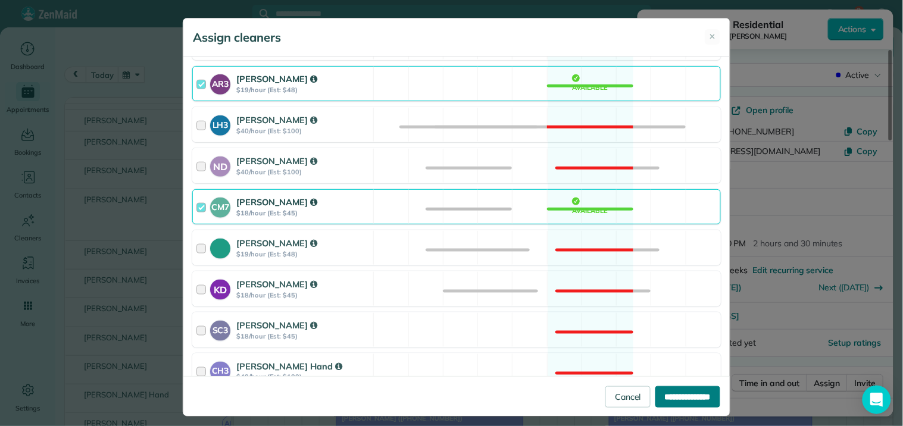
click at [673, 397] on input "**********" at bounding box center [687, 396] width 65 height 21
type input "**********"
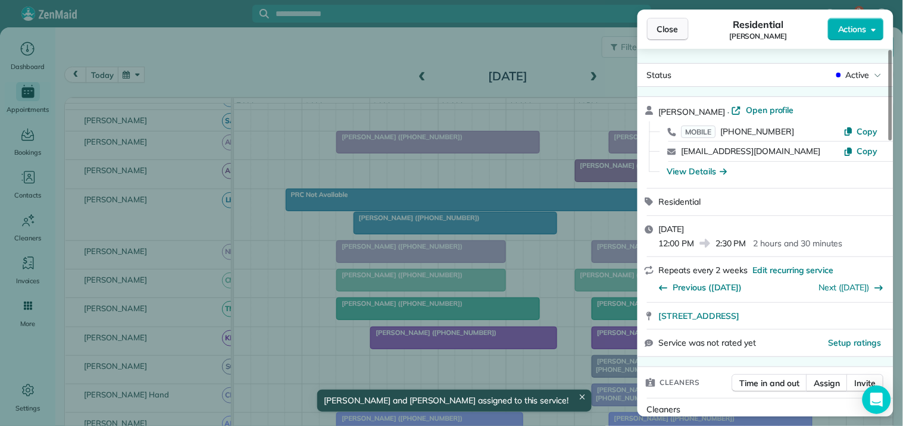
click at [682, 27] on button "Close" at bounding box center [668, 29] width 42 height 23
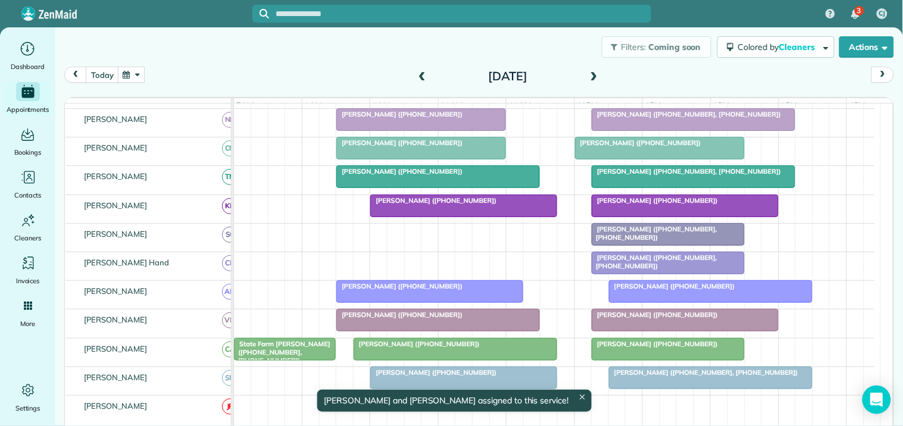
scroll to position [249, 0]
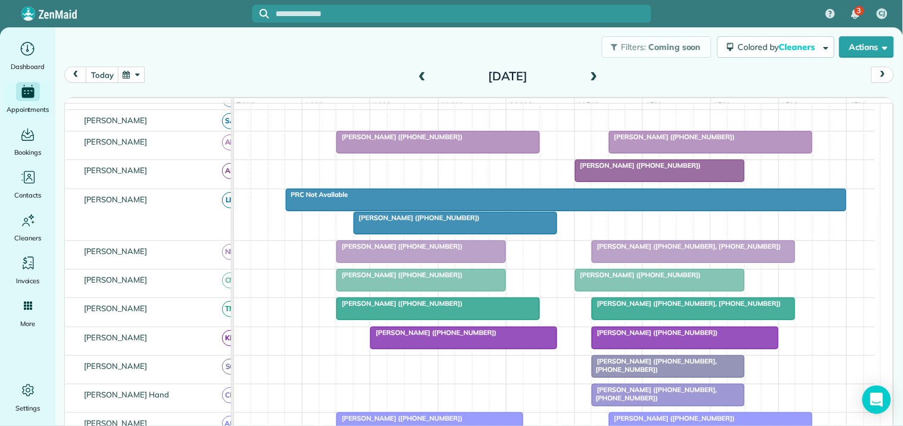
click at [456, 233] on div at bounding box center [455, 222] width 202 height 21
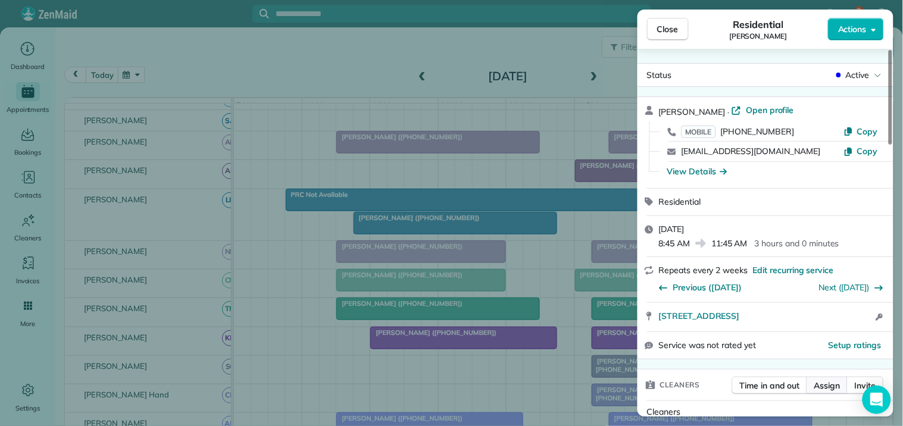
click at [827, 384] on span "Assign" at bounding box center [827, 386] width 26 height 12
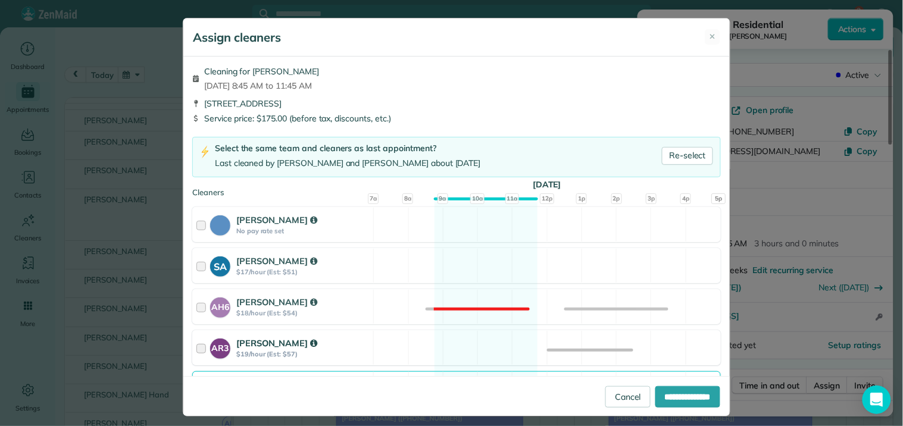
click at [469, 353] on div "AR3 Amy Reid $19/hour (Est: $57) Available" at bounding box center [456, 347] width 528 height 35
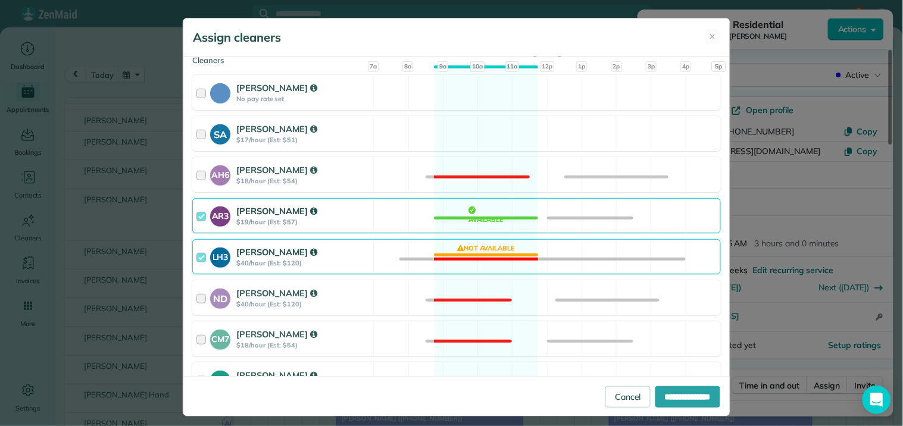
drag, startPoint x: 491, startPoint y: 252, endPoint x: 497, endPoint y: 255, distance: 6.7
click at [491, 252] on div "LH3 Laurie Hoble $40/hour (Est: $120) Not available" at bounding box center [456, 256] width 528 height 35
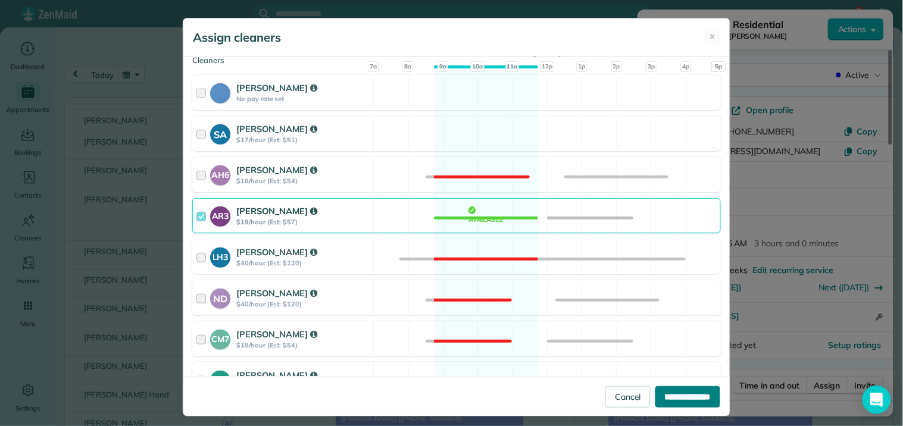
click at [673, 396] on input "**********" at bounding box center [687, 396] width 65 height 21
type input "**********"
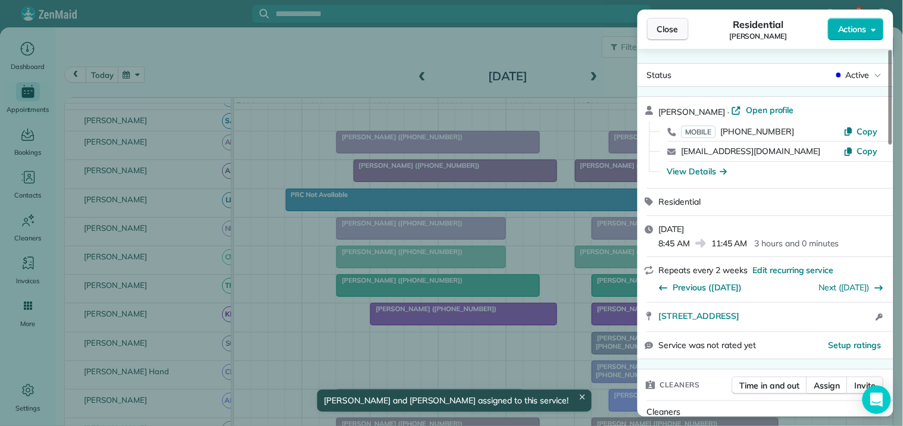
click at [674, 31] on span "Close" at bounding box center [667, 29] width 21 height 12
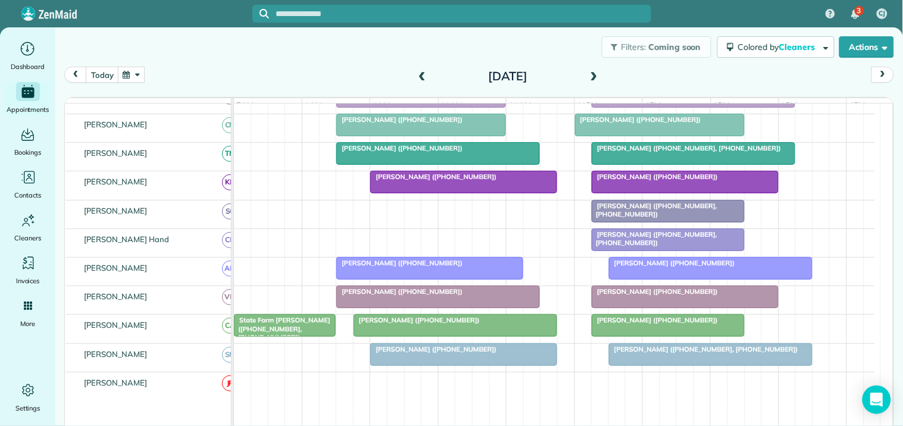
click at [589, 73] on span at bounding box center [593, 76] width 13 height 11
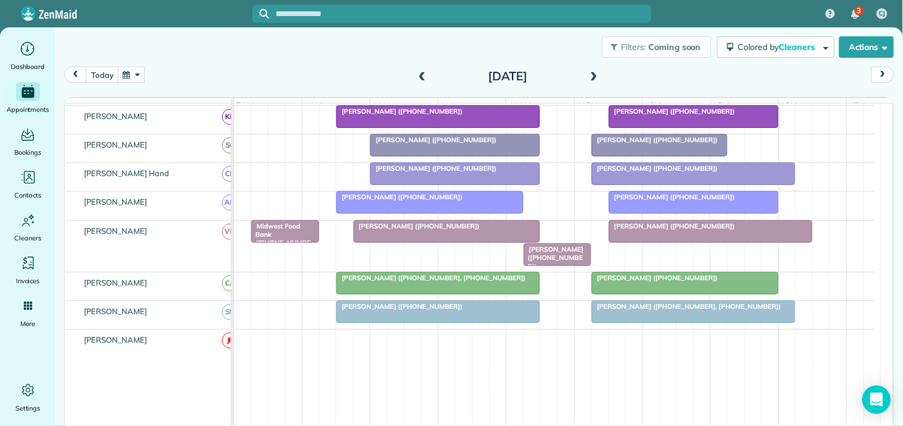
click at [131, 75] on button "button" at bounding box center [131, 75] width 27 height 16
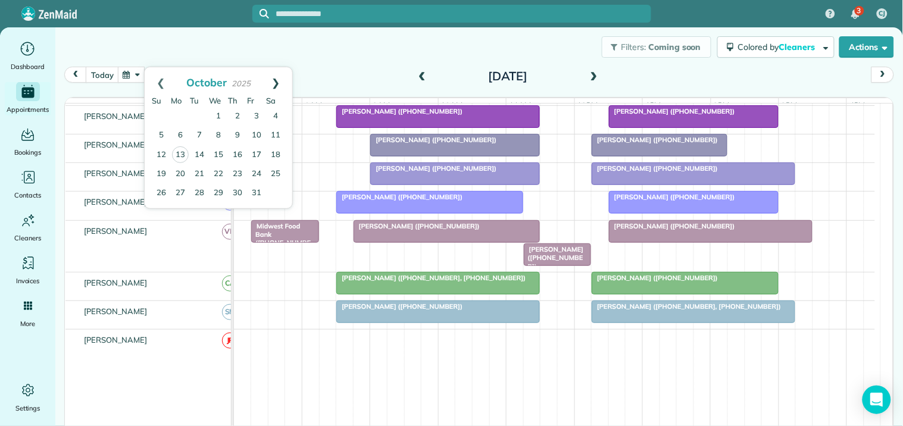
click at [277, 80] on link "Next" at bounding box center [275, 82] width 33 height 30
click at [280, 80] on link "Next" at bounding box center [275, 82] width 33 height 30
click at [183, 132] on link "8" at bounding box center [180, 135] width 19 height 19
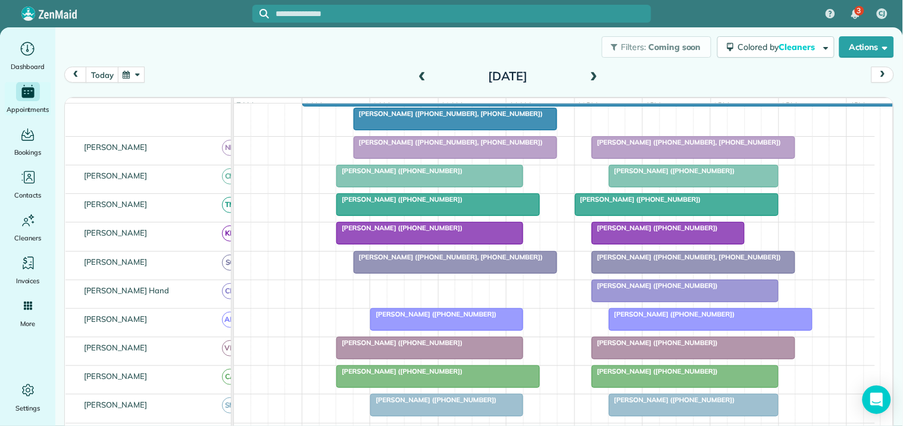
scroll to position [227, 0]
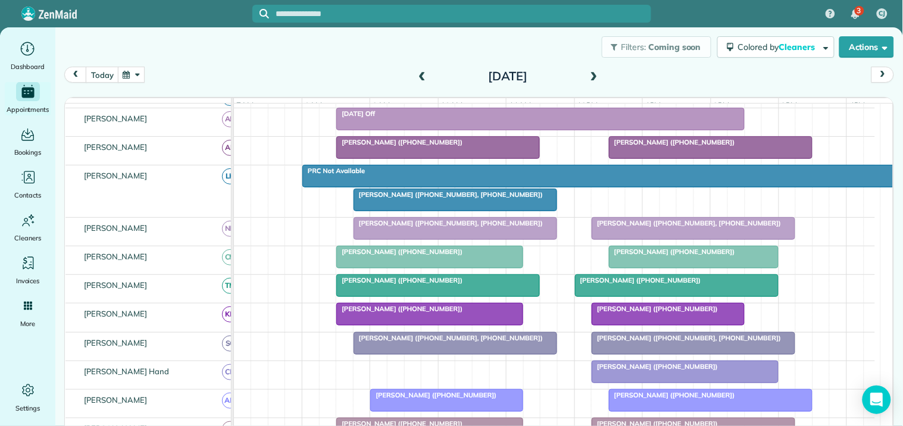
click at [461, 199] on div "John Long (+17703314304, +16786330770)" at bounding box center [455, 194] width 196 height 8
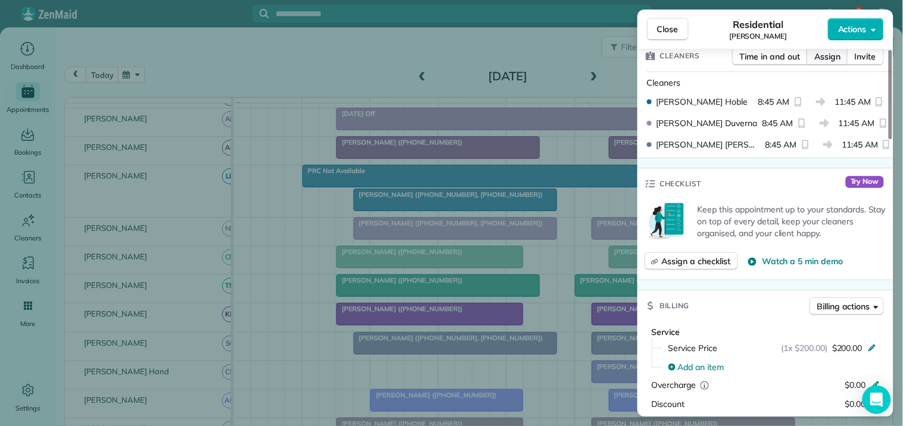
click at [823, 57] on span "Assign" at bounding box center [827, 57] width 26 height 12
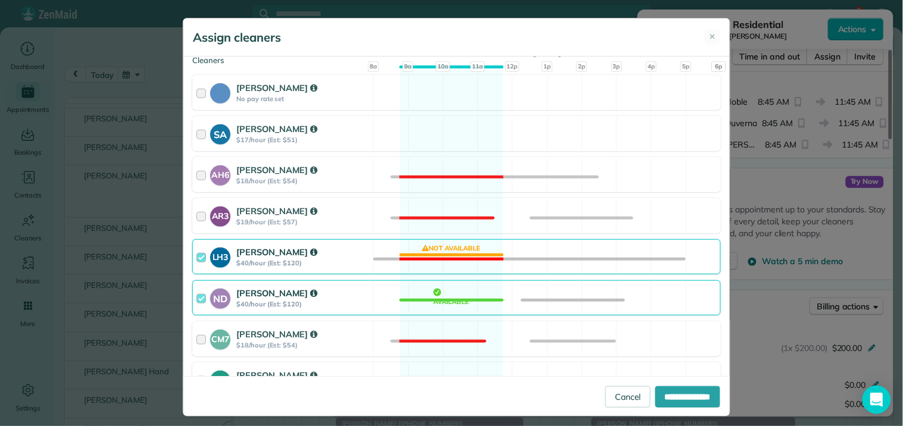
click at [453, 254] on div "LH3 Laurie Hoble $40/hour (Est: $120) Not available" at bounding box center [456, 256] width 528 height 35
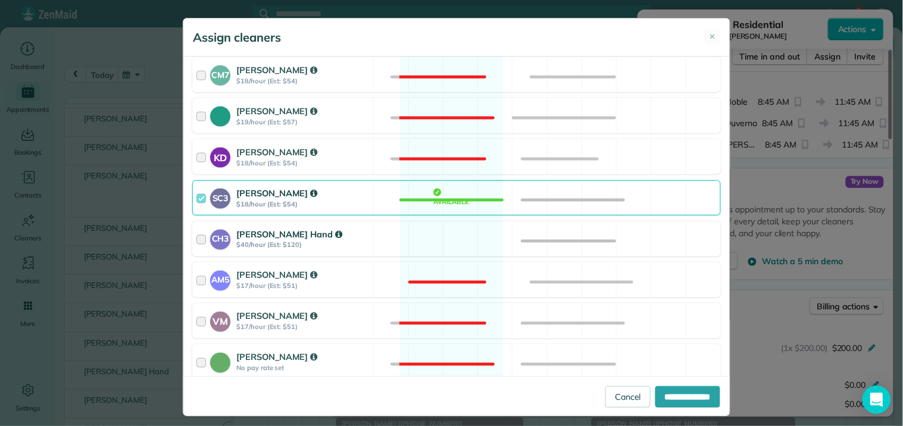
click at [456, 234] on div "CH3 Cortney Hand $40/hour (Est: $120) Available" at bounding box center [456, 238] width 528 height 35
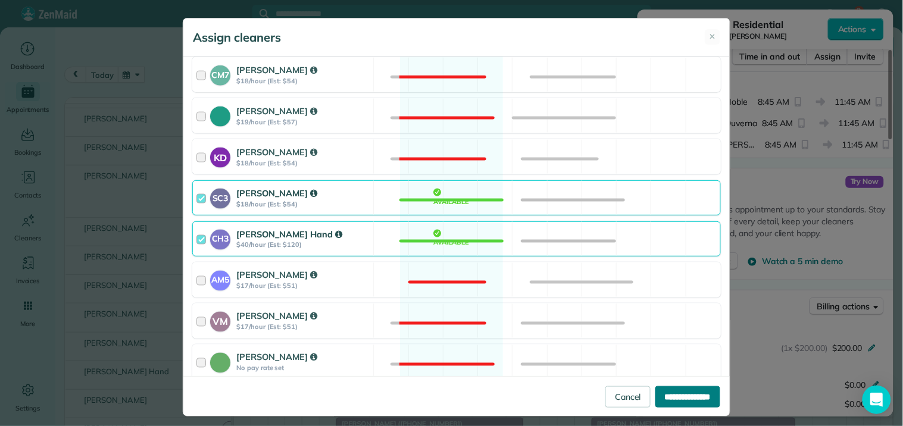
click at [680, 396] on input "**********" at bounding box center [687, 396] width 65 height 21
type input "**********"
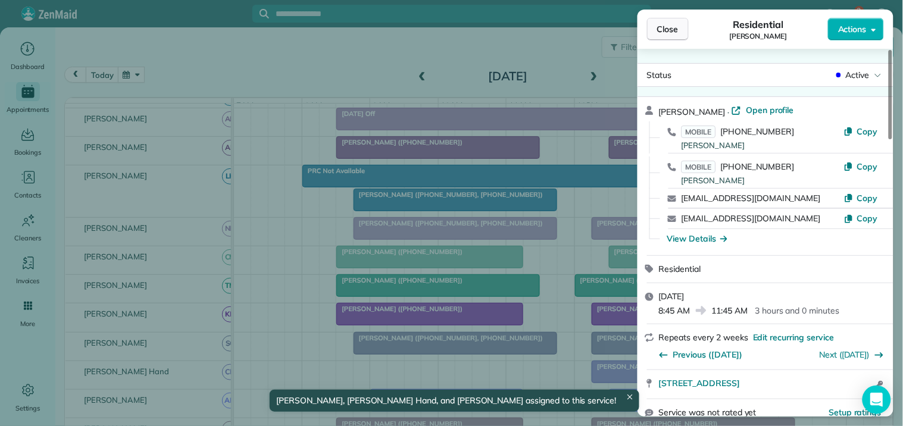
click at [685, 32] on button "Close" at bounding box center [668, 29] width 42 height 23
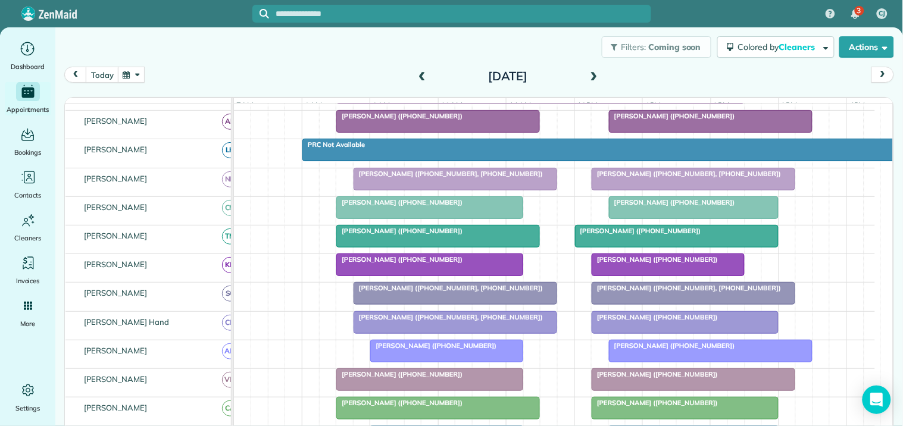
click at [591, 73] on span at bounding box center [593, 76] width 13 height 11
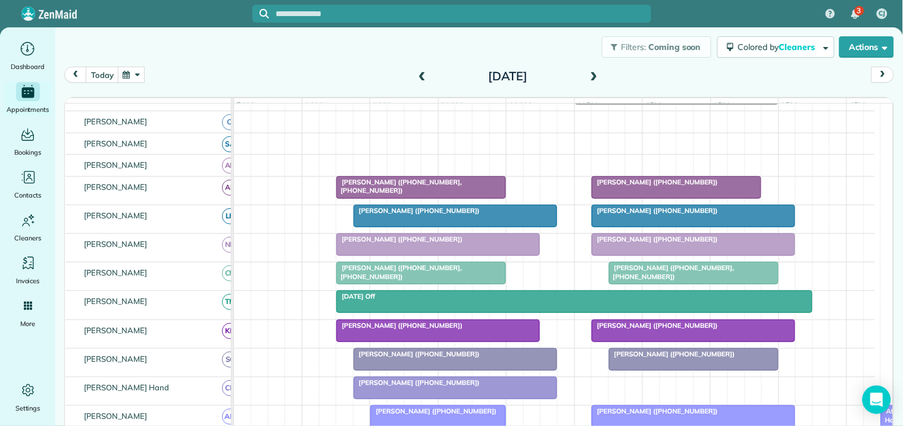
click at [588, 73] on span at bounding box center [593, 76] width 13 height 11
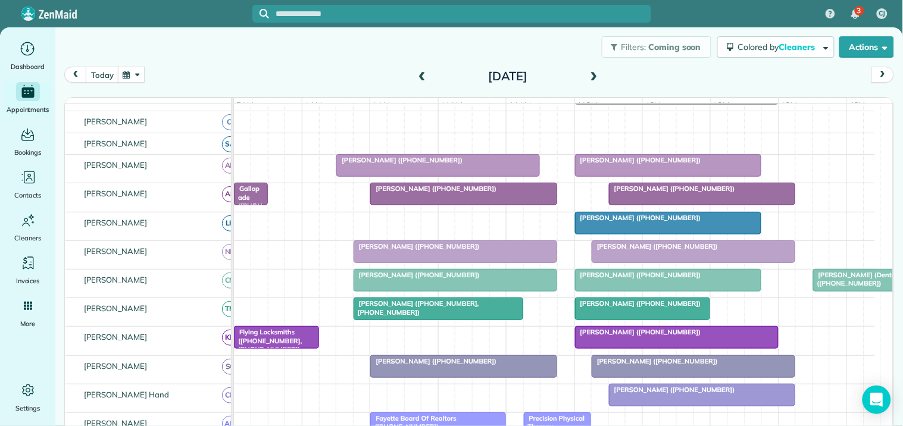
click at [591, 69] on span at bounding box center [593, 77] width 13 height 18
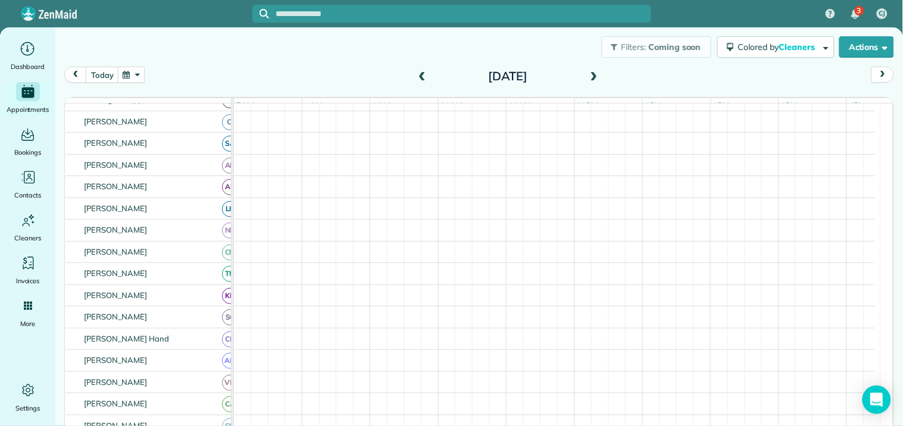
scroll to position [161, 0]
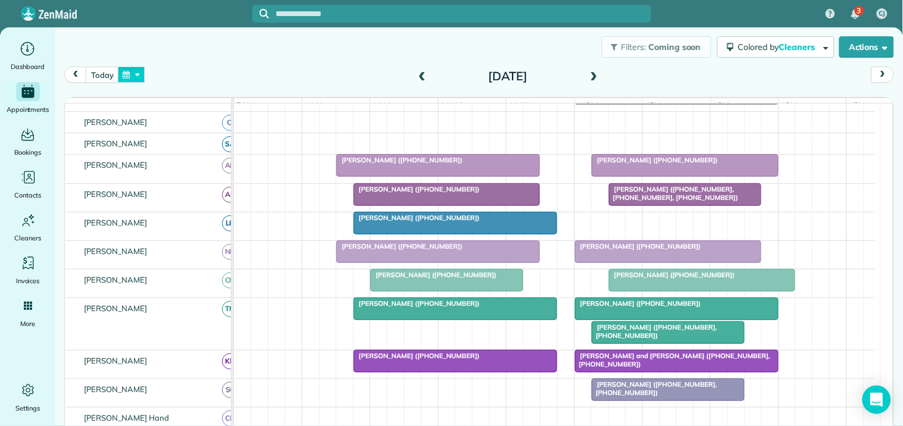
click at [130, 79] on button "button" at bounding box center [131, 75] width 27 height 16
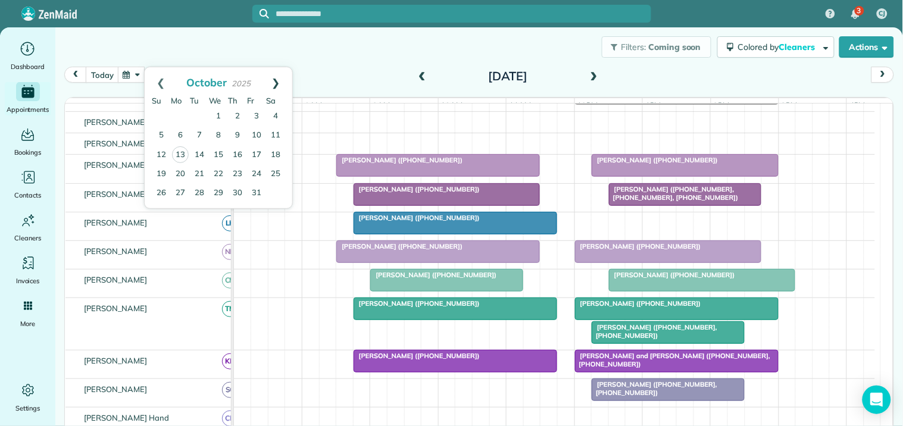
click at [280, 79] on link "Next" at bounding box center [275, 82] width 33 height 30
click at [181, 151] on link "15" at bounding box center [180, 154] width 19 height 19
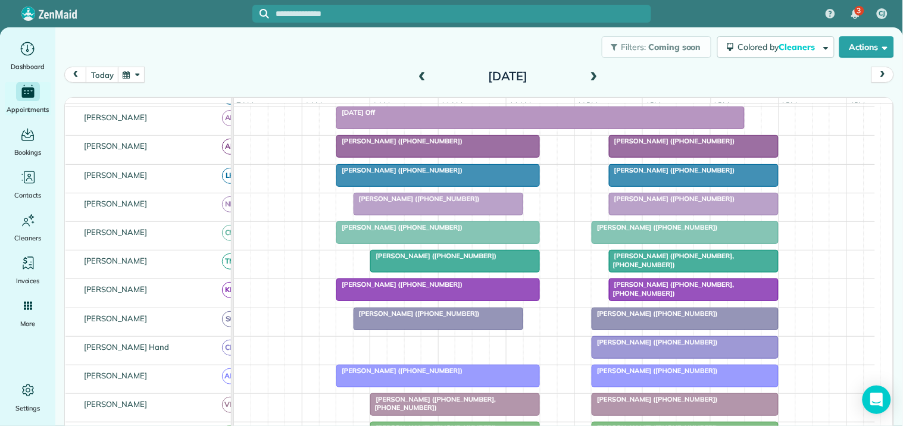
scroll to position [203, 0]
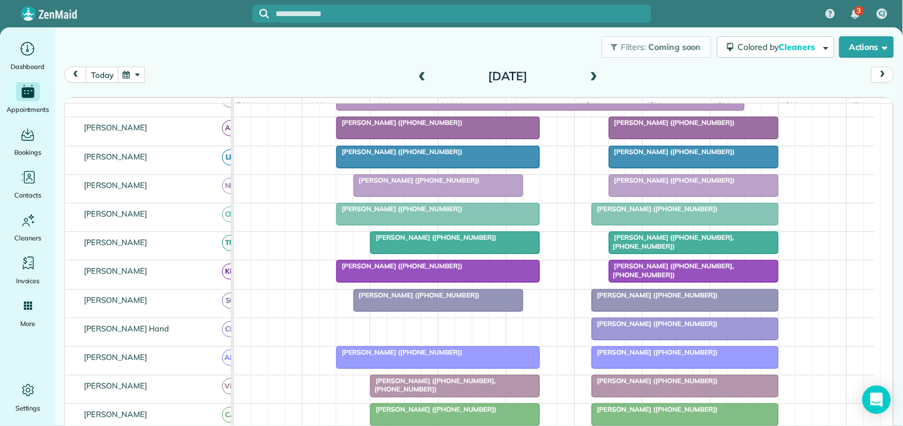
click at [587, 72] on span at bounding box center [593, 76] width 13 height 11
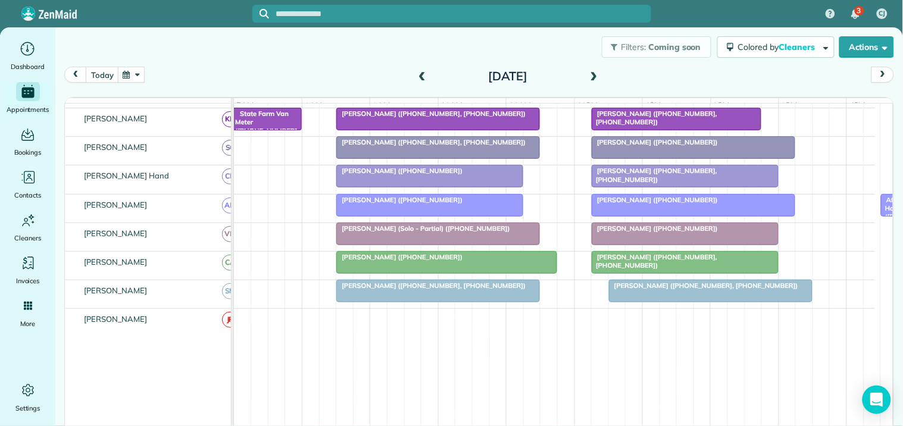
scroll to position [284, 0]
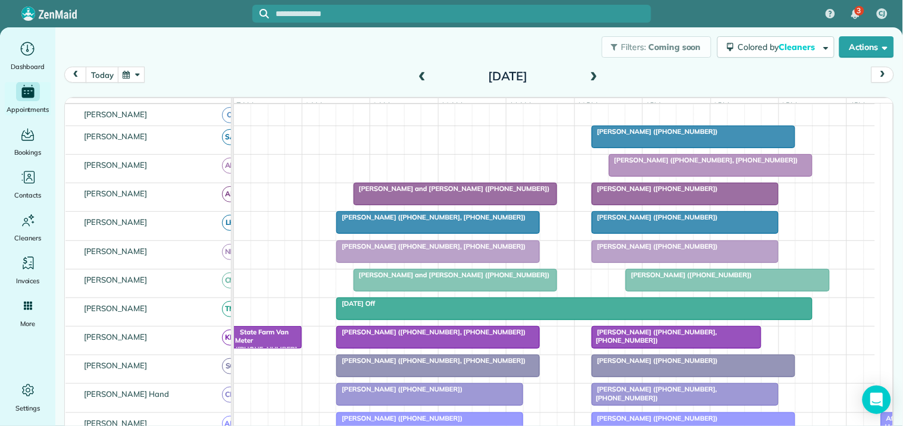
click at [590, 73] on span at bounding box center [593, 76] width 13 height 11
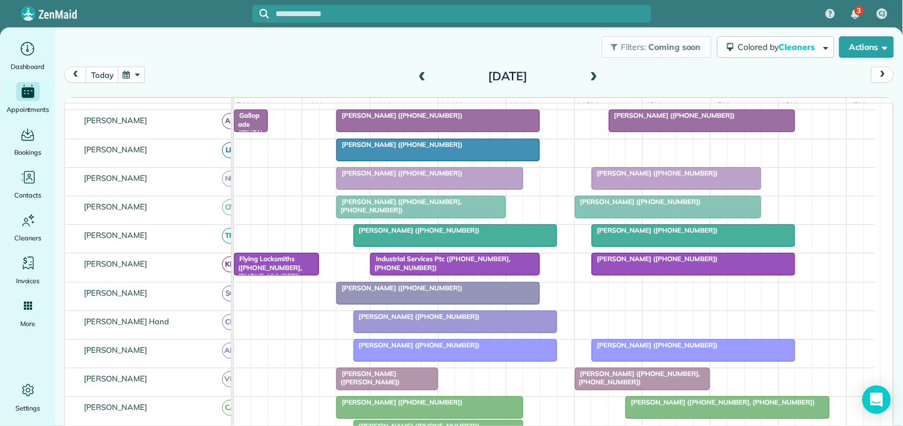
scroll to position [145, 0]
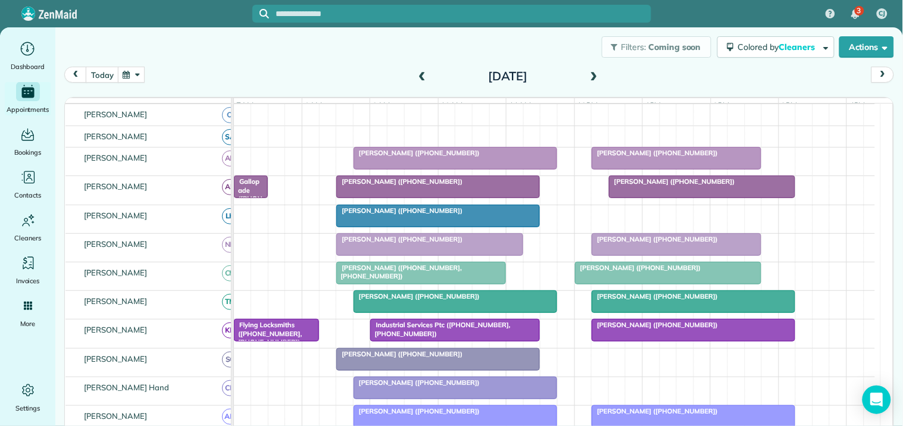
click at [590, 71] on span at bounding box center [593, 76] width 13 height 11
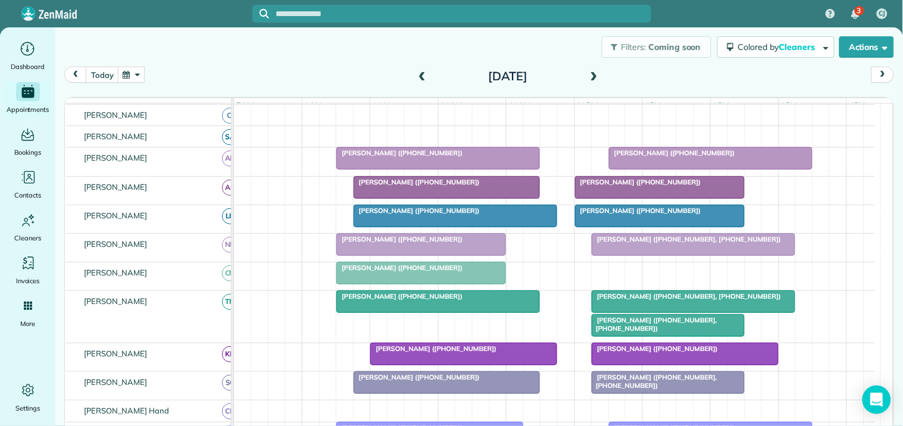
scroll to position [234, 0]
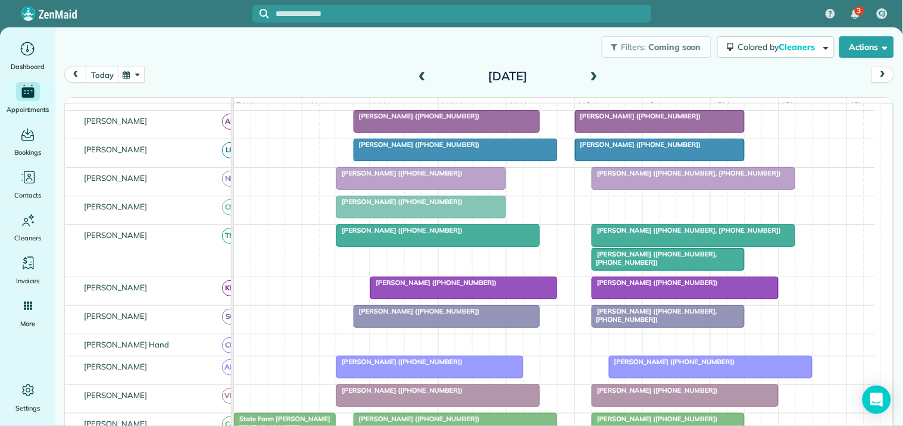
click at [659, 267] on span "Melissa Orme (+16788769253, +14043920319)" at bounding box center [654, 258] width 126 height 17
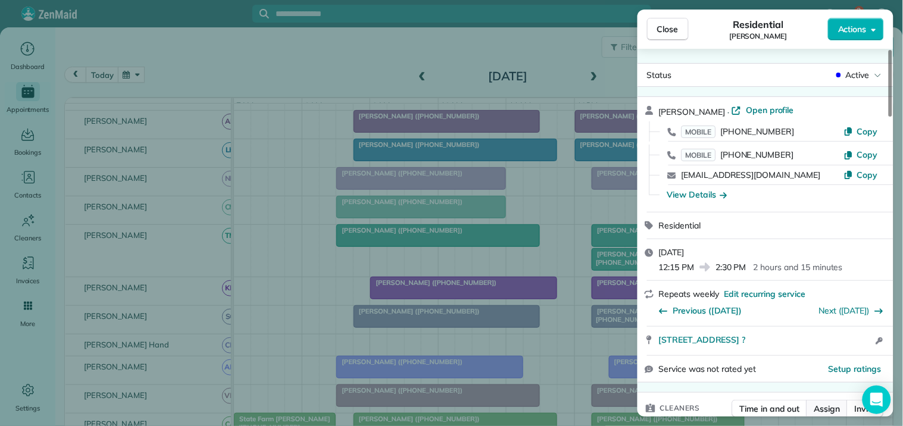
click at [819, 403] on span "Assign" at bounding box center [827, 409] width 26 height 12
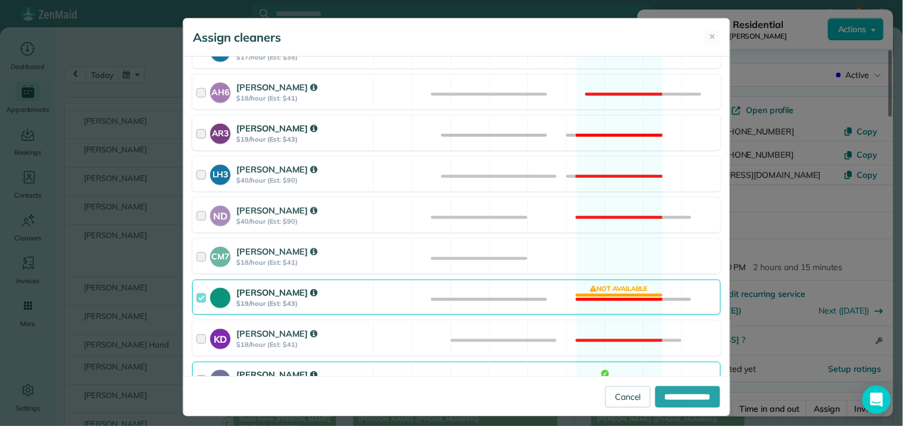
scroll to position [264, 0]
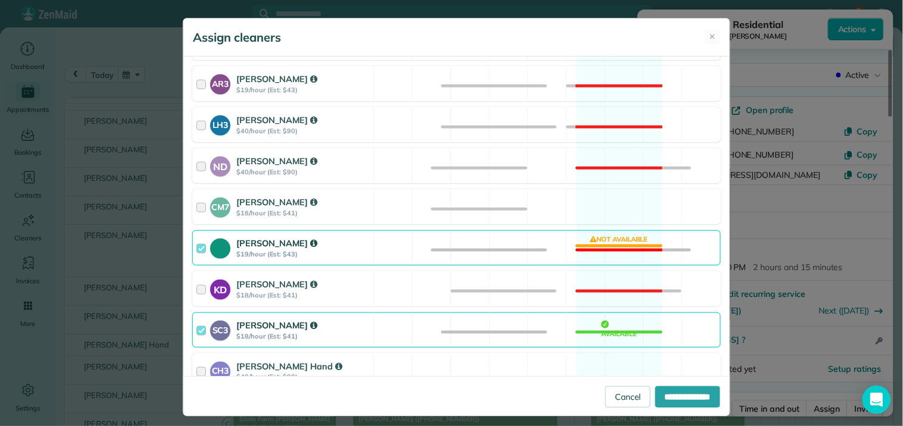
click at [603, 246] on div "Tamara Mitchell $19/hour (Est: $43) Not available" at bounding box center [456, 247] width 528 height 35
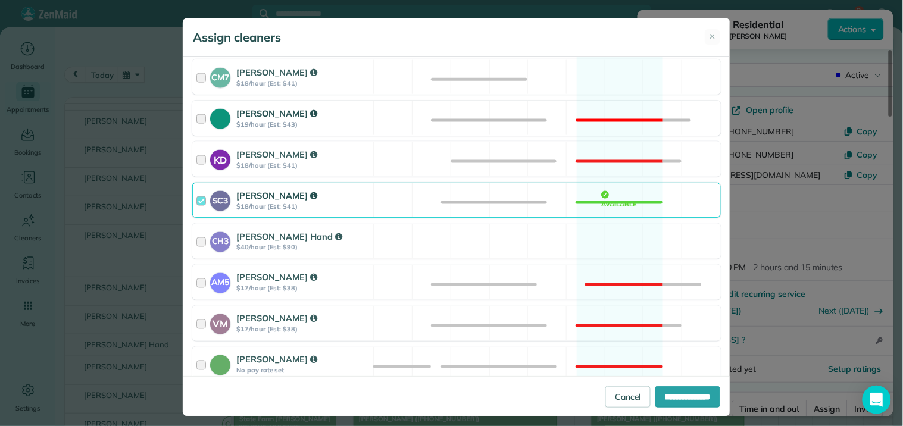
scroll to position [396, 0]
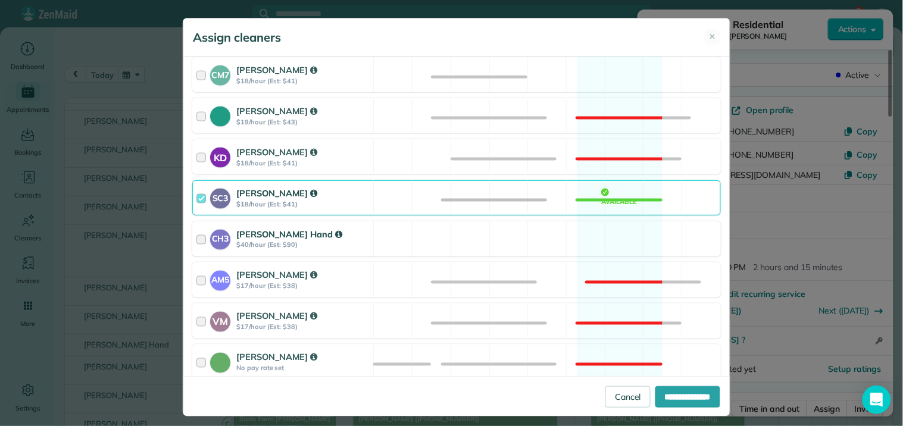
click at [608, 240] on div "CH3 Cortney Hand $40/hour (Est: $90) Available" at bounding box center [456, 238] width 528 height 35
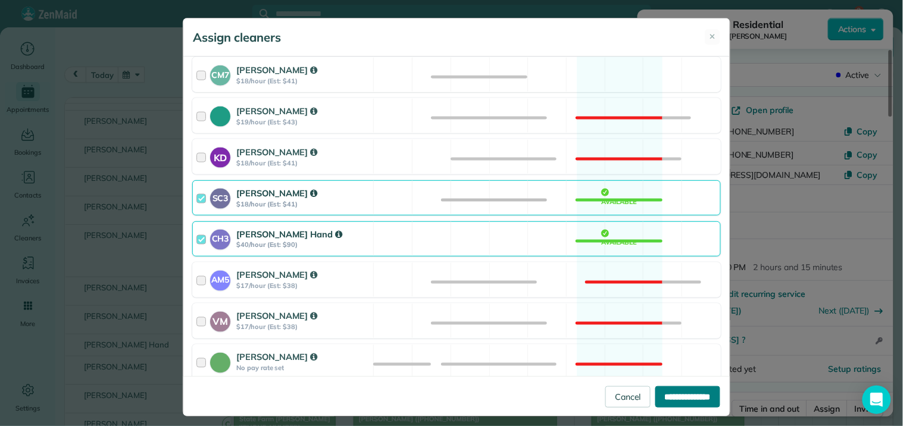
click at [679, 397] on input "**********" at bounding box center [687, 396] width 65 height 21
type input "**********"
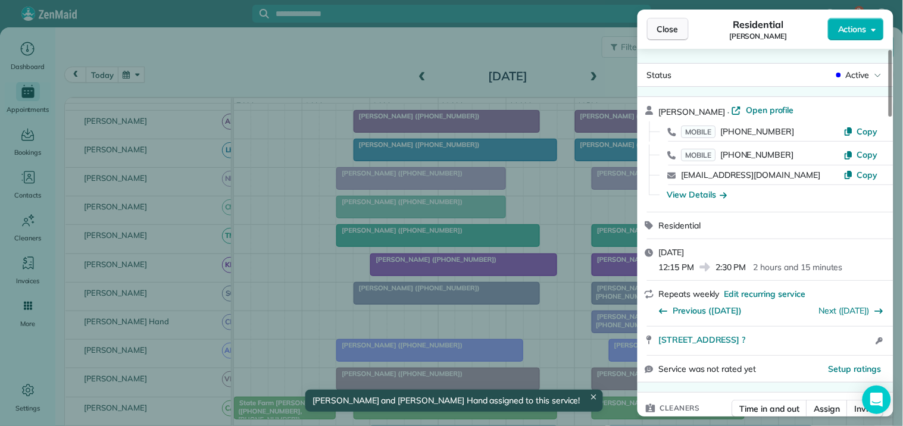
click at [658, 28] on span "Close" at bounding box center [667, 29] width 21 height 12
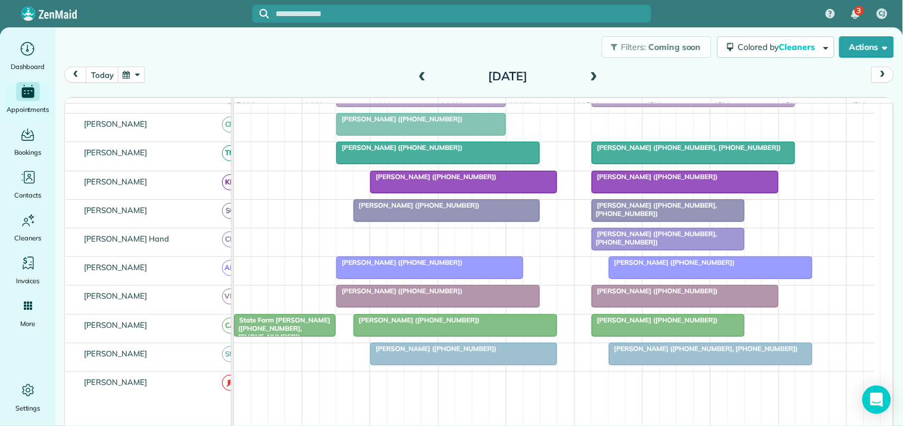
scroll to position [365, 0]
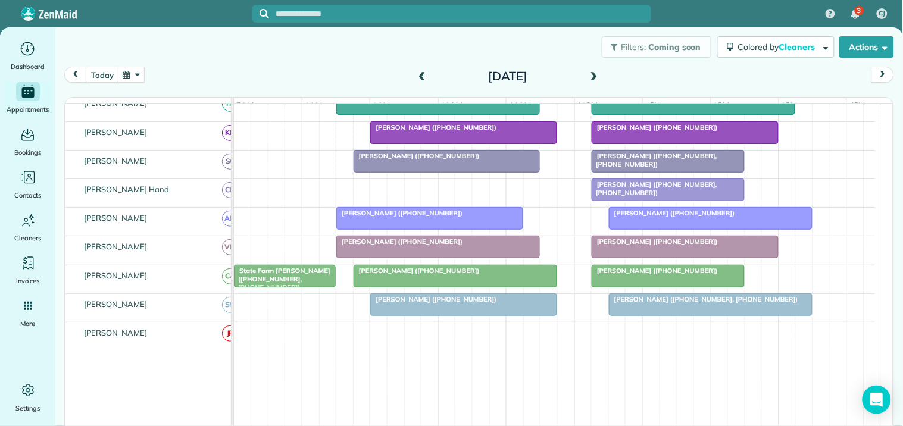
click at [587, 72] on span at bounding box center [593, 76] width 13 height 11
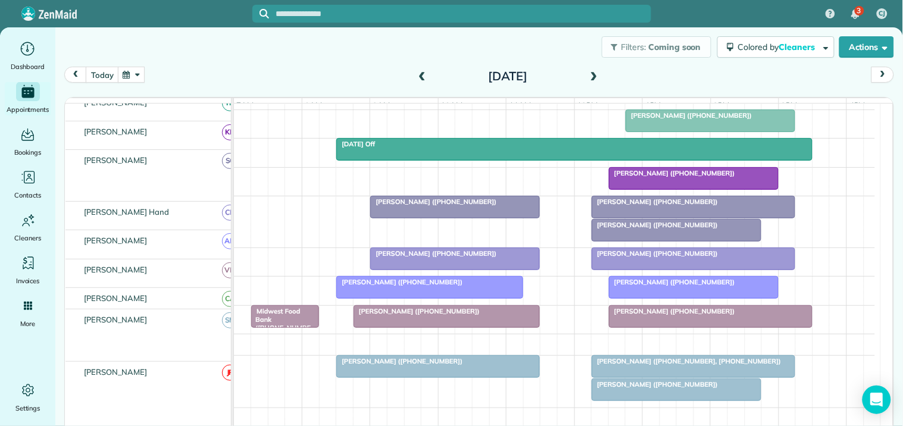
scroll to position [290, 0]
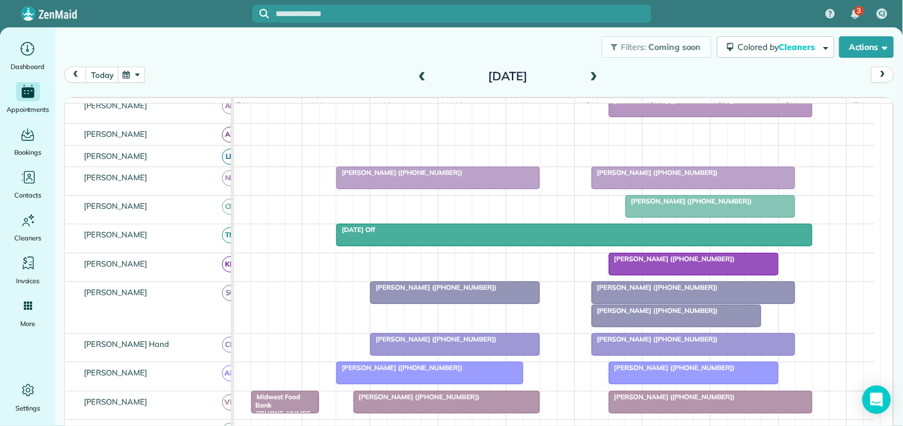
click at [634, 177] on span "Cheryl Turner (+16788733543)" at bounding box center [654, 172] width 127 height 8
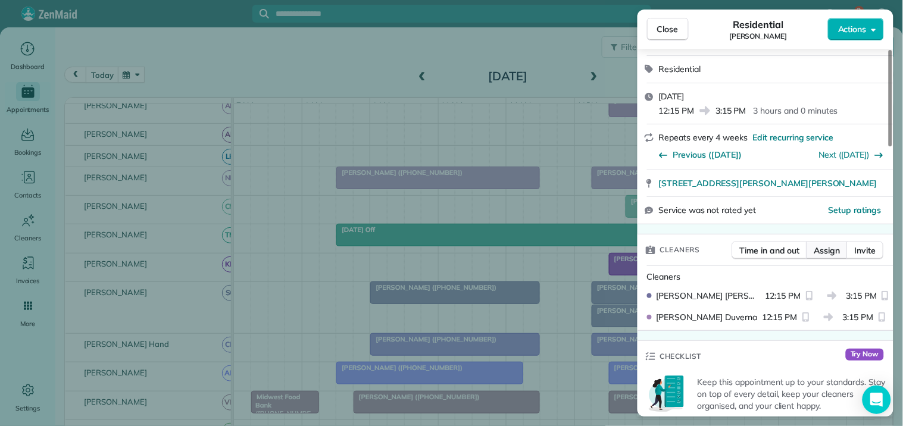
click at [830, 250] on span "Assign" at bounding box center [827, 251] width 26 height 12
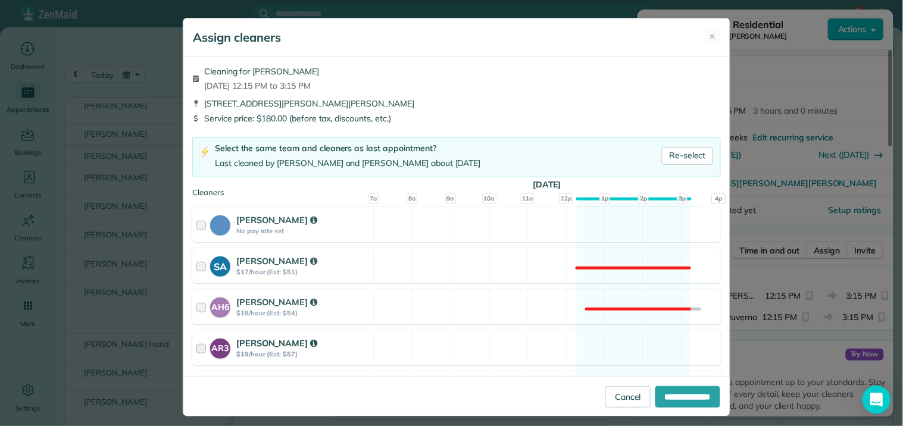
click at [608, 343] on div "AR3 Amy Reid $19/hour (Est: $57) Available" at bounding box center [456, 347] width 528 height 35
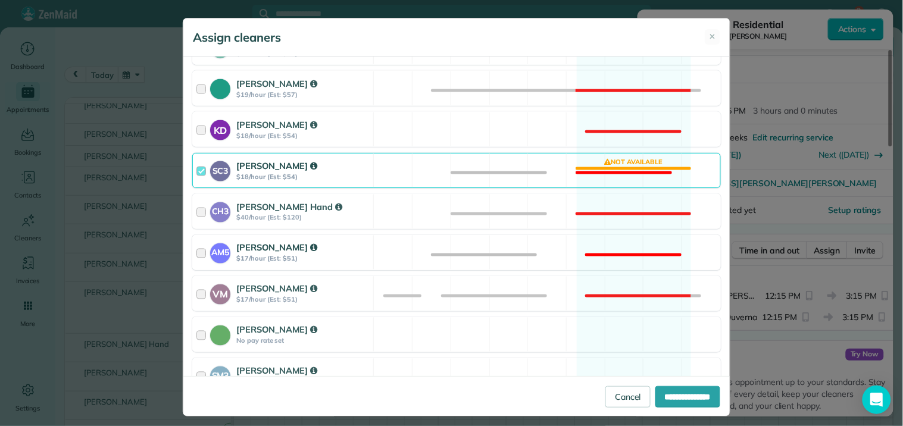
scroll to position [527, 0]
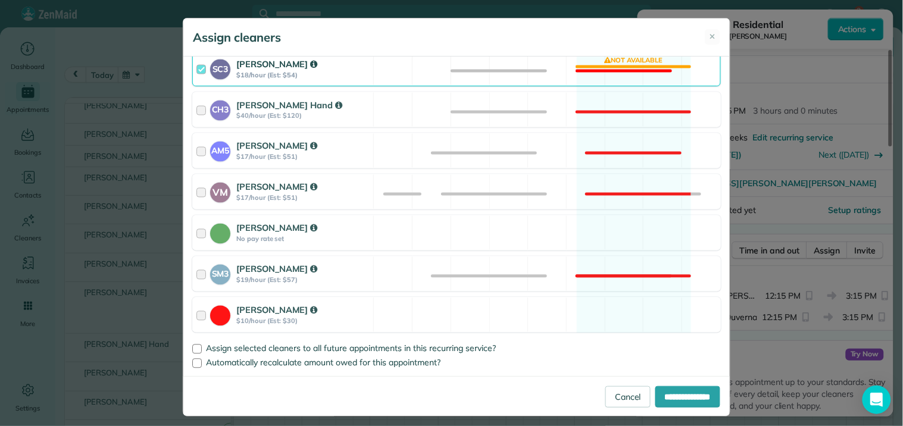
click at [616, 60] on div "SC3 Stephanie Cruz $18/hour (Est: $54) Not available" at bounding box center [456, 68] width 528 height 35
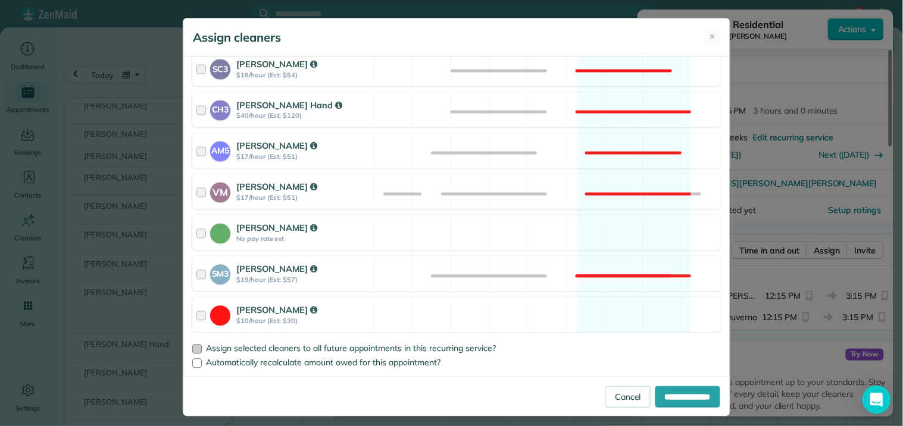
click at [192, 347] on div at bounding box center [197, 349] width 10 height 10
click at [678, 390] on input "**********" at bounding box center [687, 396] width 65 height 21
type input "**********"
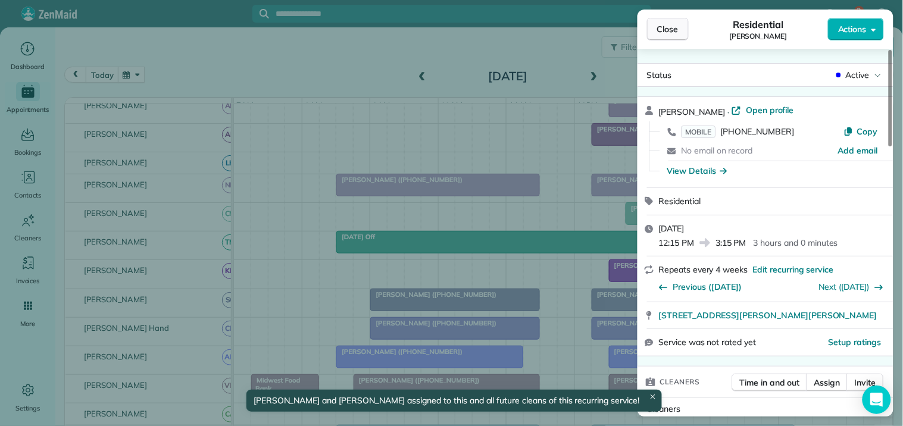
click at [669, 32] on span "Close" at bounding box center [667, 29] width 21 height 12
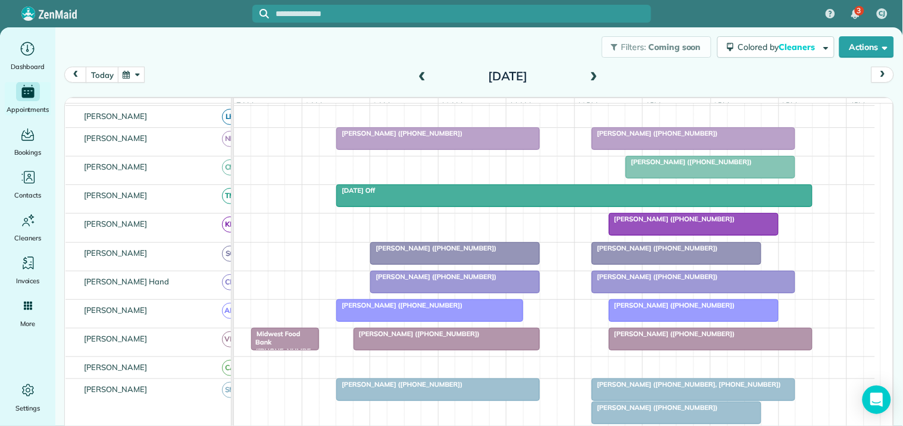
scroll to position [270, 0]
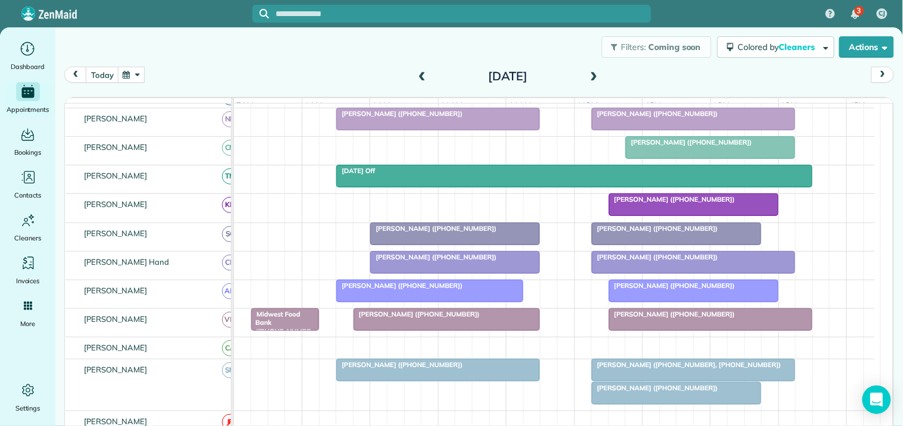
click at [673, 403] on div at bounding box center [676, 393] width 168 height 21
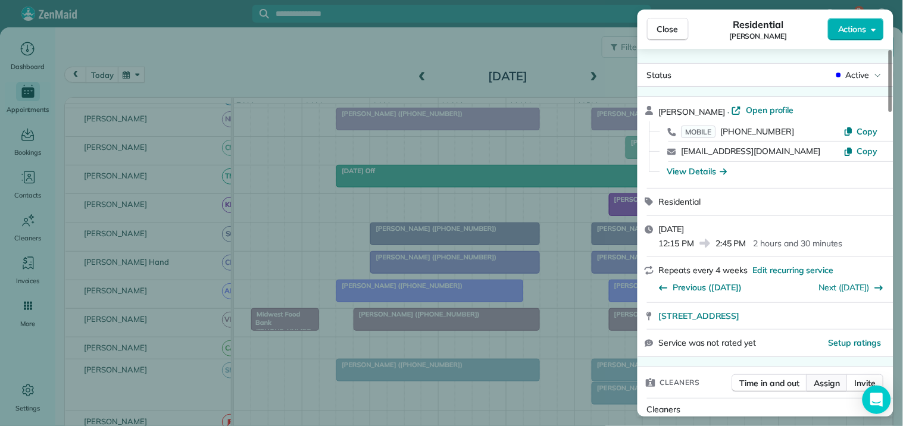
click at [828, 381] on span "Assign" at bounding box center [827, 383] width 26 height 12
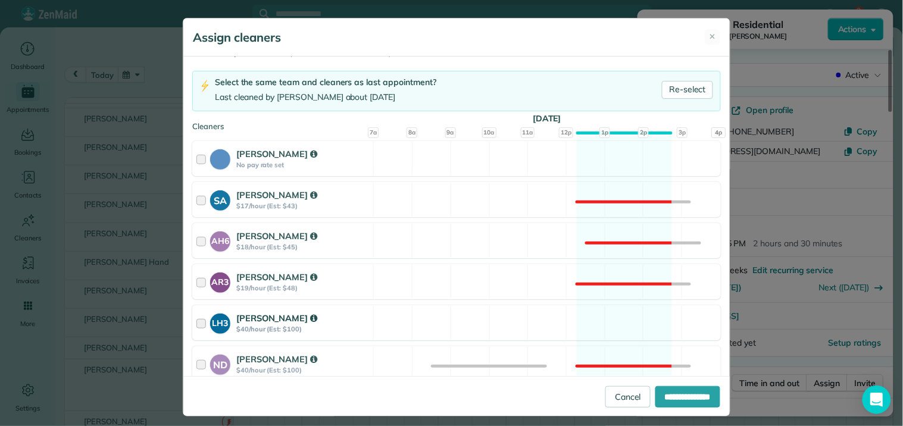
click at [607, 322] on div "LH3 Laurie Hoble $40/hour (Est: $100) Available" at bounding box center [456, 322] width 528 height 35
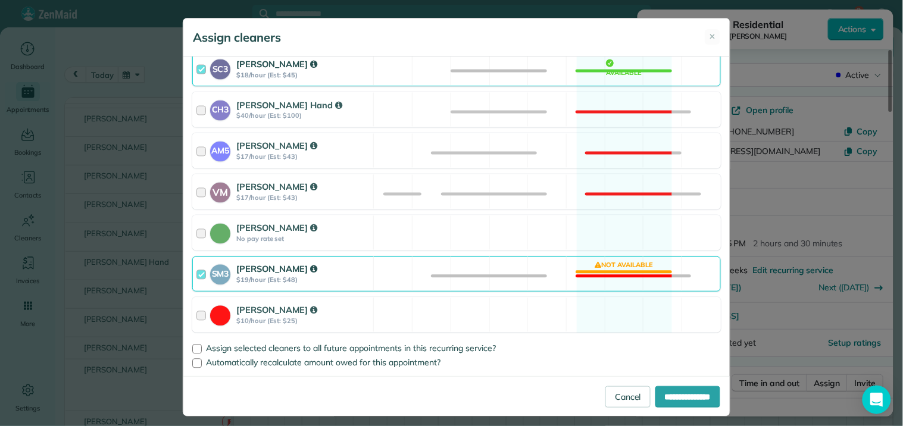
click at [625, 272] on div "SM3 Shae Morris $19/hour (Est: $48) Not available" at bounding box center [456, 273] width 528 height 35
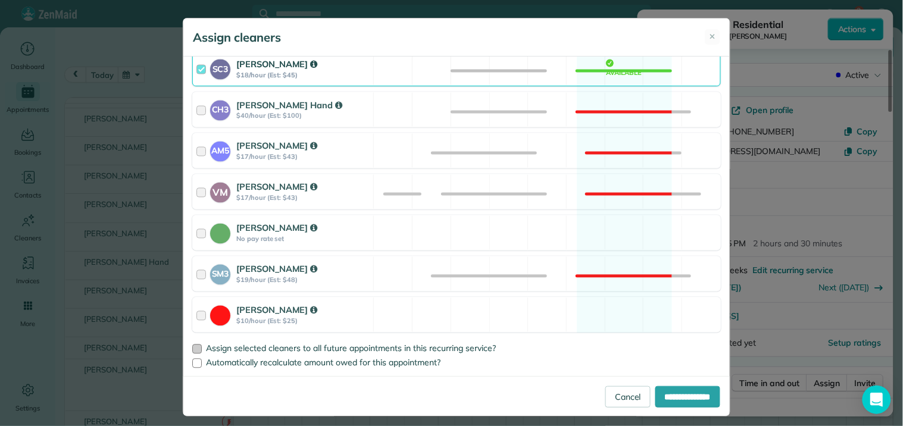
click at [195, 349] on div at bounding box center [197, 349] width 10 height 10
click at [684, 395] on input "**********" at bounding box center [687, 396] width 65 height 21
type input "**********"
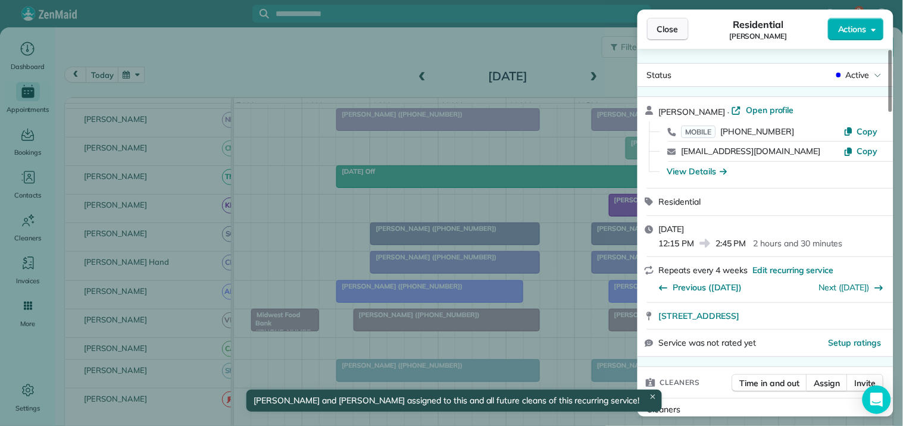
click at [673, 26] on span "Close" at bounding box center [667, 29] width 21 height 12
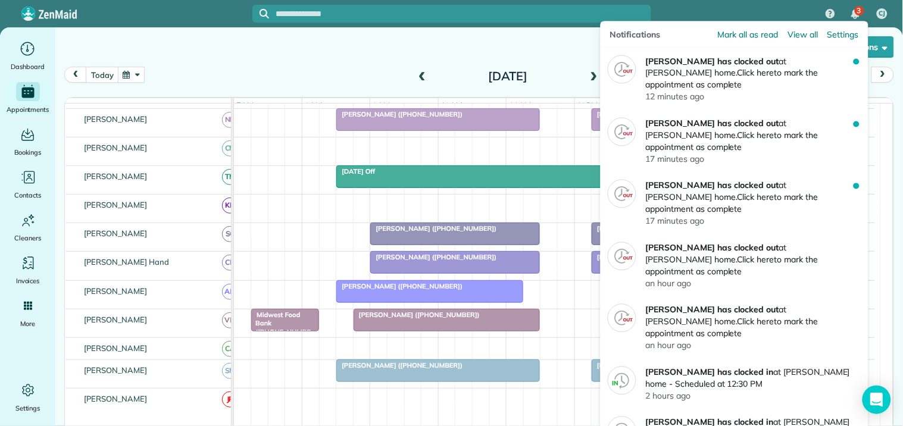
click at [854, 13] on img "3 unread notifications" at bounding box center [855, 15] width 8 height 10
click at [752, 33] on span "Mark all as read" at bounding box center [747, 35] width 60 height 12
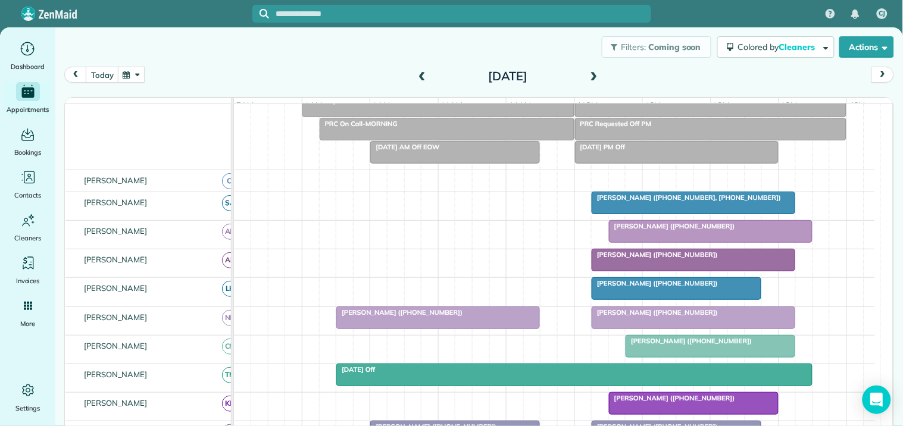
scroll to position [181, 0]
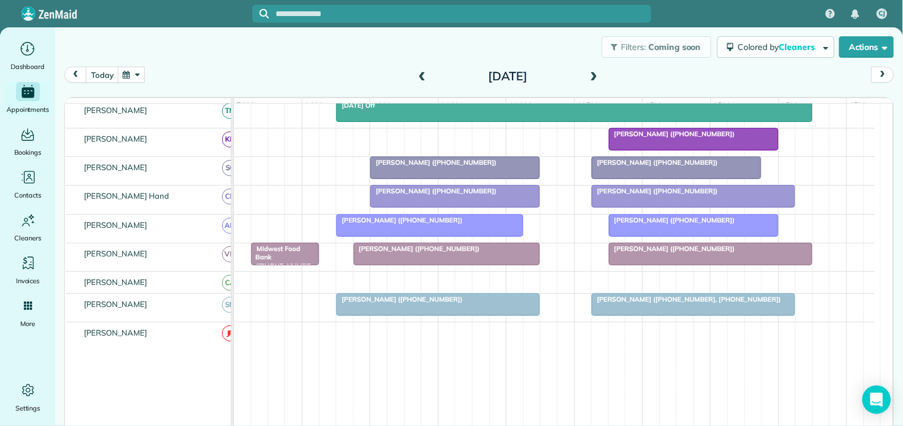
click at [133, 71] on button "button" at bounding box center [131, 75] width 27 height 16
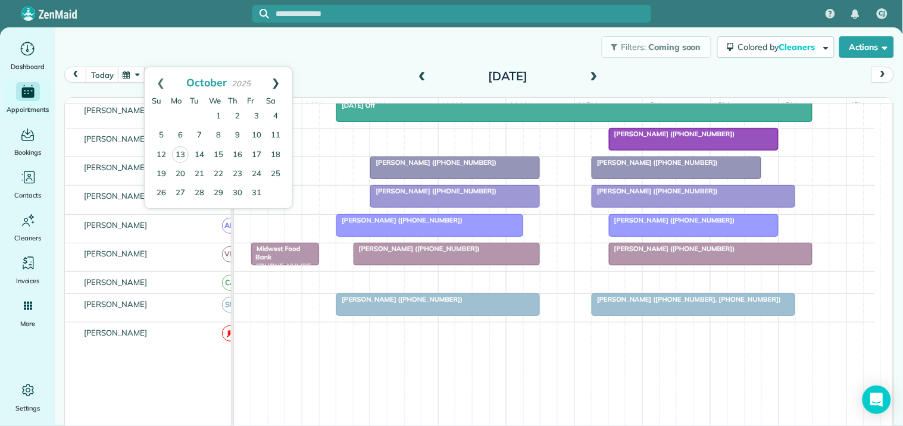
click at [278, 79] on link "Next" at bounding box center [275, 82] width 33 height 30
click at [200, 169] on link "23" at bounding box center [199, 173] width 19 height 19
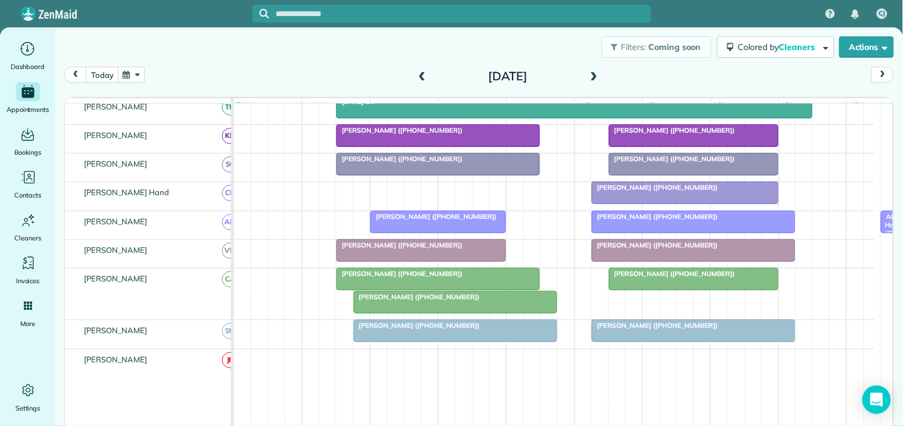
scroll to position [402, 0]
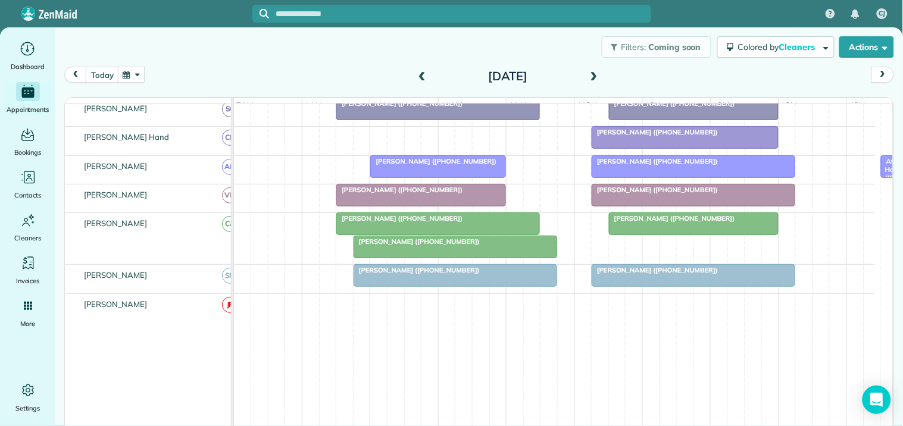
click at [434, 246] on div "Kelly Van Veldhuizen (+15405397831)" at bounding box center [455, 241] width 196 height 8
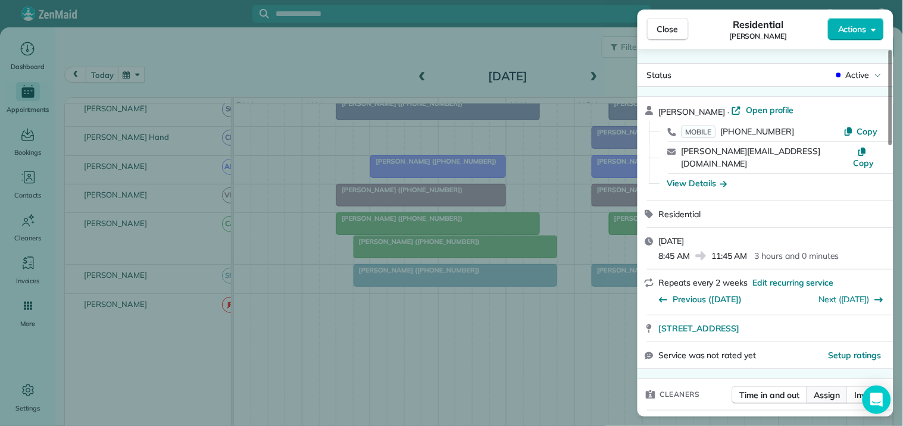
click at [835, 389] on span "Assign" at bounding box center [827, 395] width 26 height 12
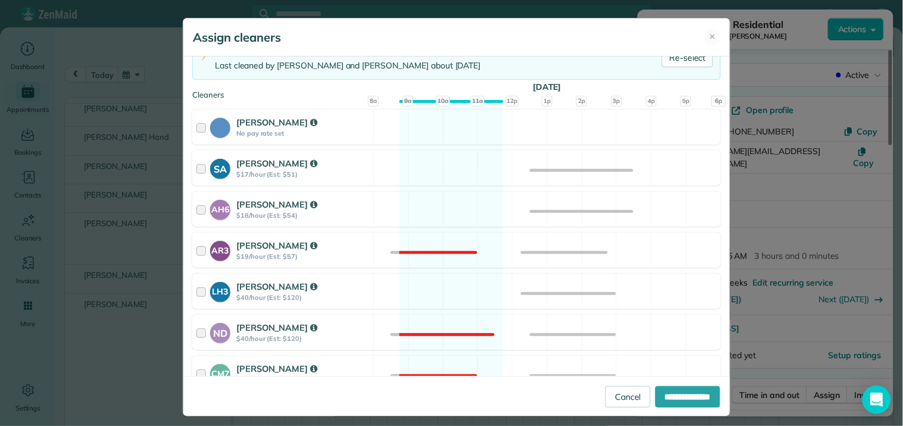
scroll to position [132, 0]
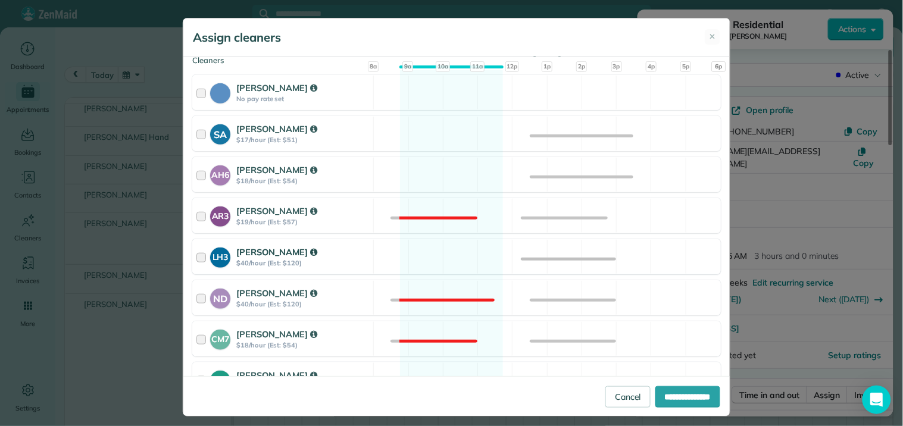
click at [448, 246] on div "LH3 Laurie Hoble $40/hour (Est: $120) Available" at bounding box center [456, 256] width 528 height 35
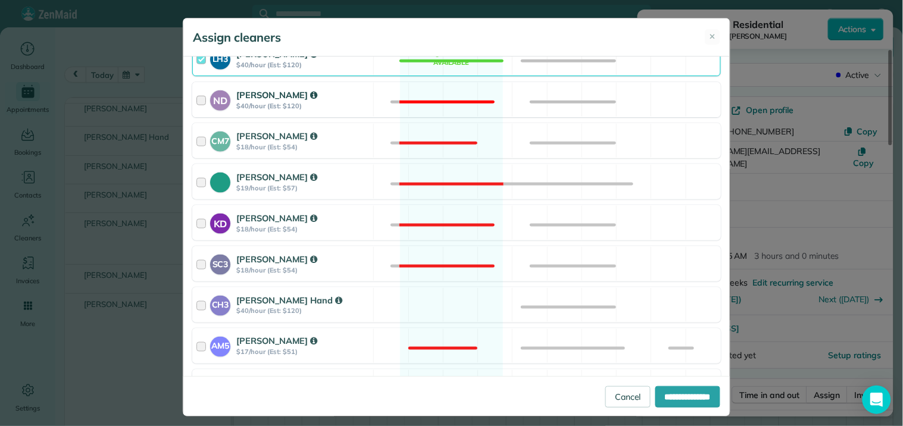
scroll to position [462, 0]
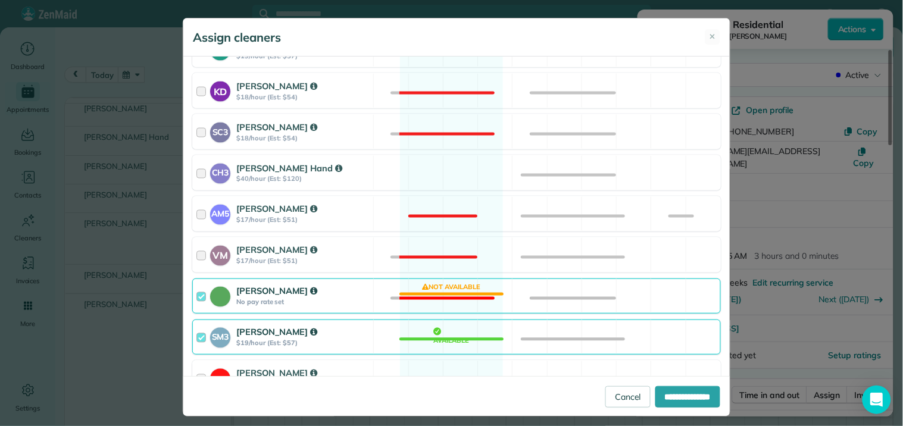
click at [455, 290] on div "Catherine Altman No pay rate set Not available" at bounding box center [456, 295] width 528 height 35
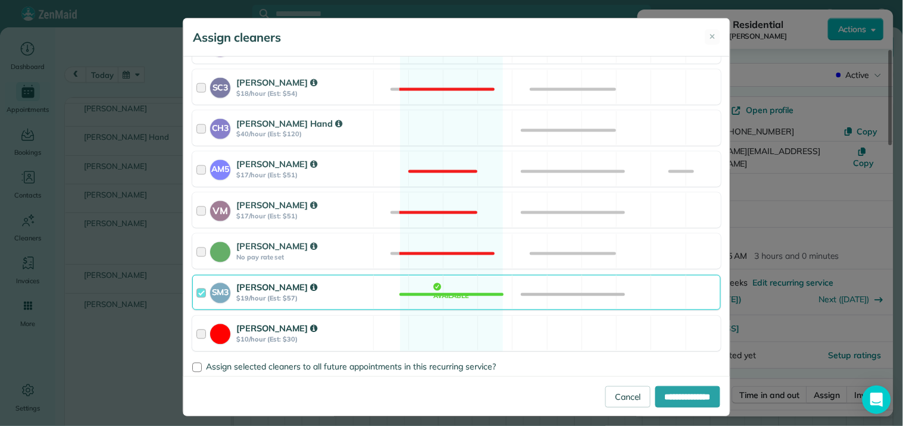
scroll to position [527, 0]
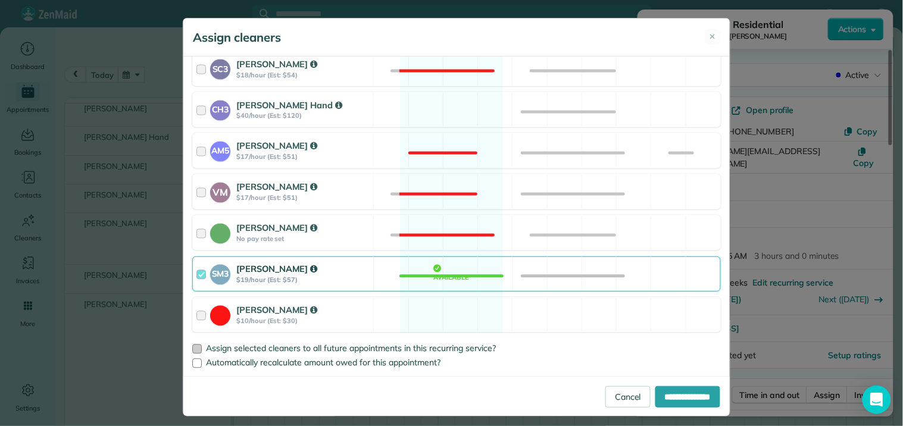
click at [192, 348] on div at bounding box center [197, 349] width 10 height 10
click at [688, 394] on input "**********" at bounding box center [687, 396] width 65 height 21
type input "**********"
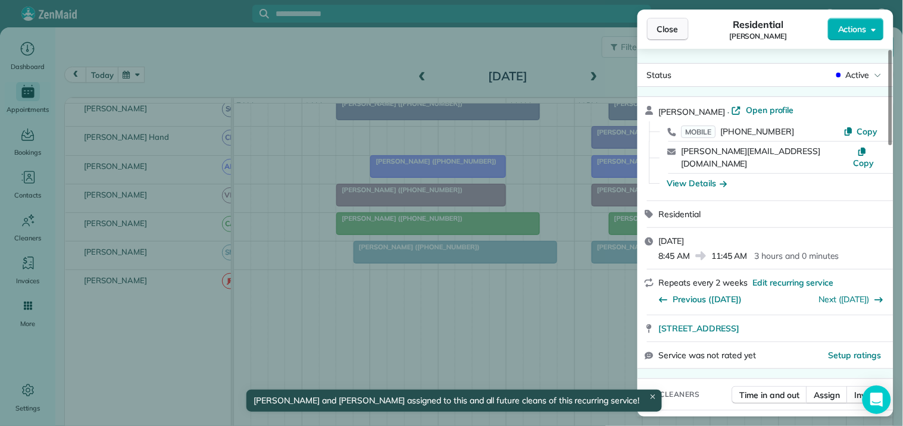
click at [679, 30] on button "Close" at bounding box center [668, 29] width 42 height 23
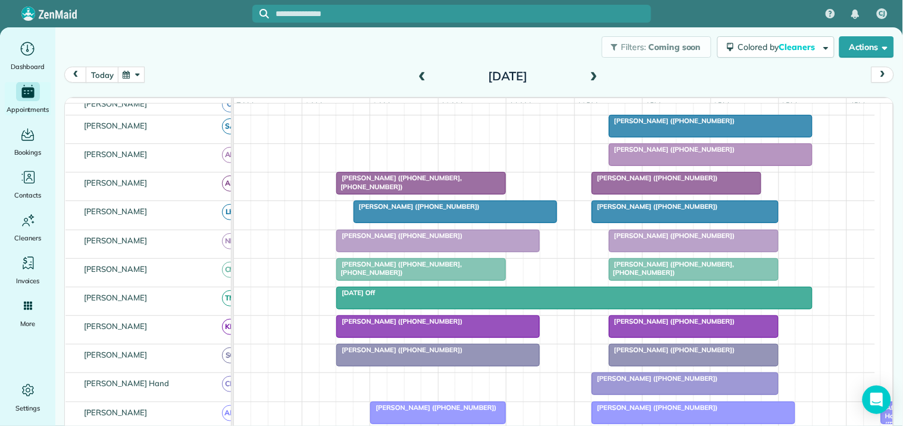
scroll to position [137, 0]
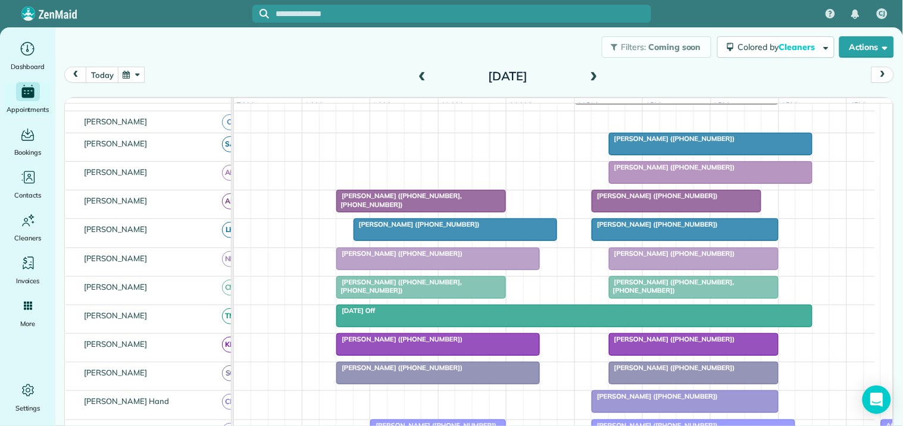
click at [587, 73] on span at bounding box center [593, 76] width 13 height 11
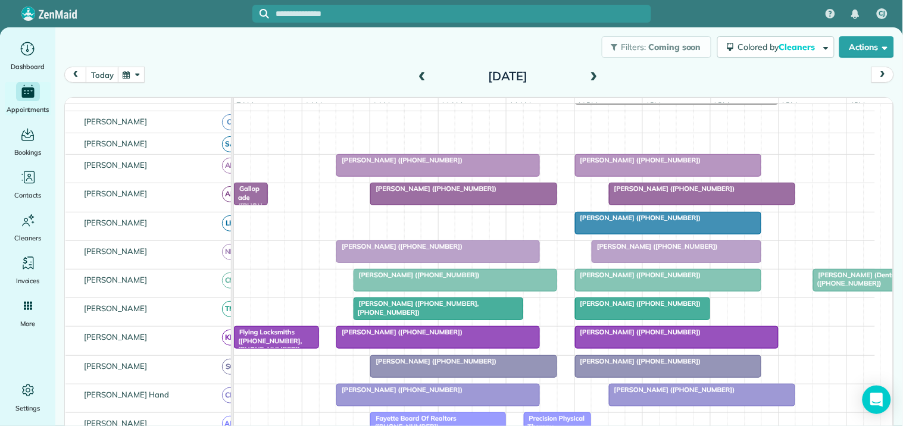
scroll to position [186, 0]
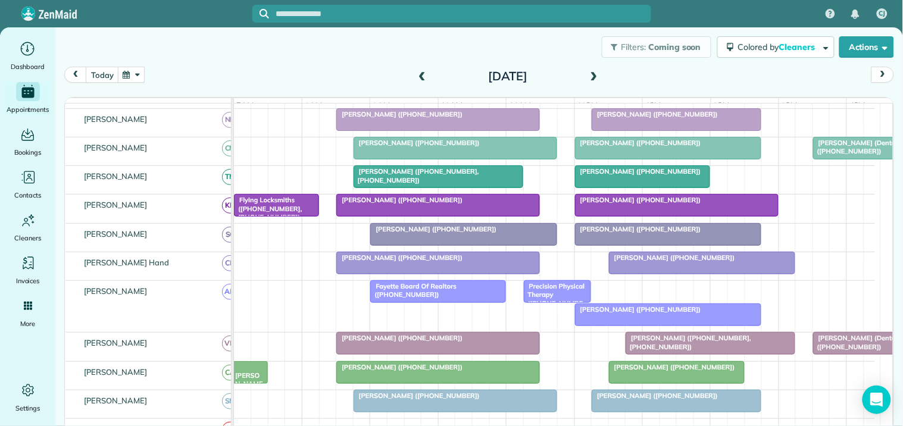
click at [587, 74] on span at bounding box center [593, 76] width 13 height 11
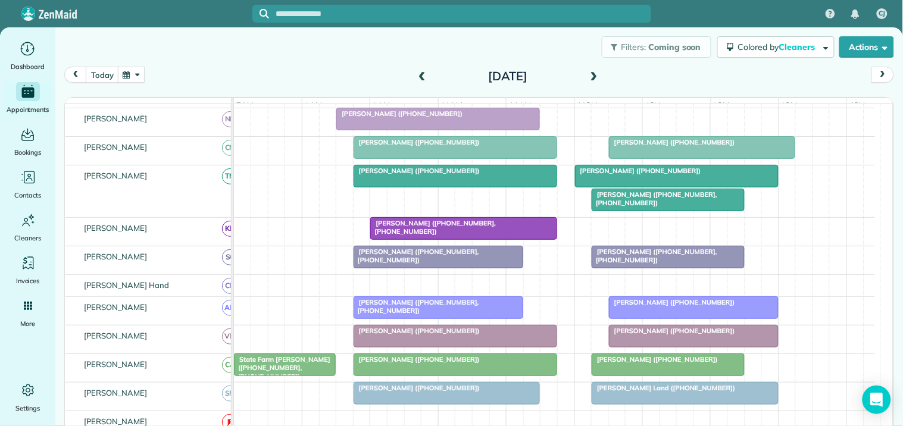
click at [637, 206] on span "Melissa Orme (+16788769253, +14043920319)" at bounding box center [654, 198] width 126 height 17
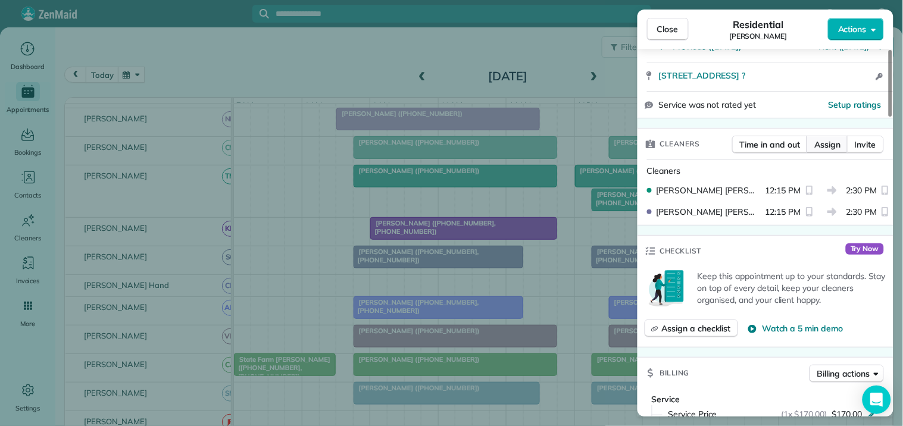
click at [829, 139] on span "Assign" at bounding box center [827, 145] width 26 height 12
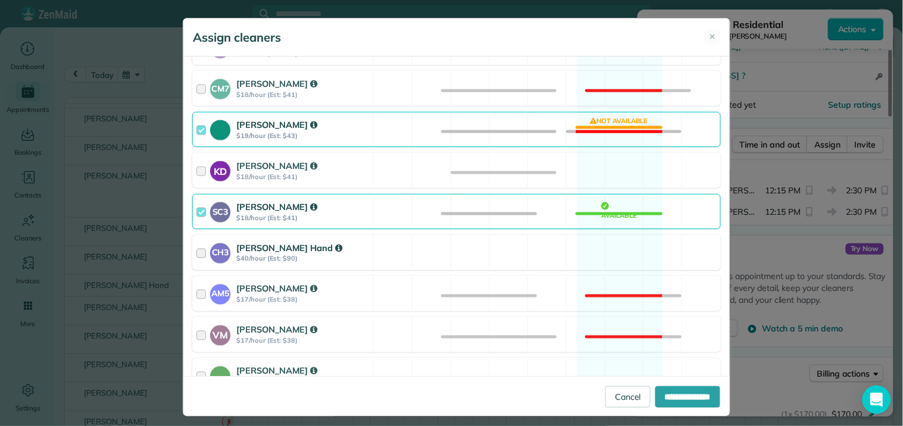
scroll to position [396, 0]
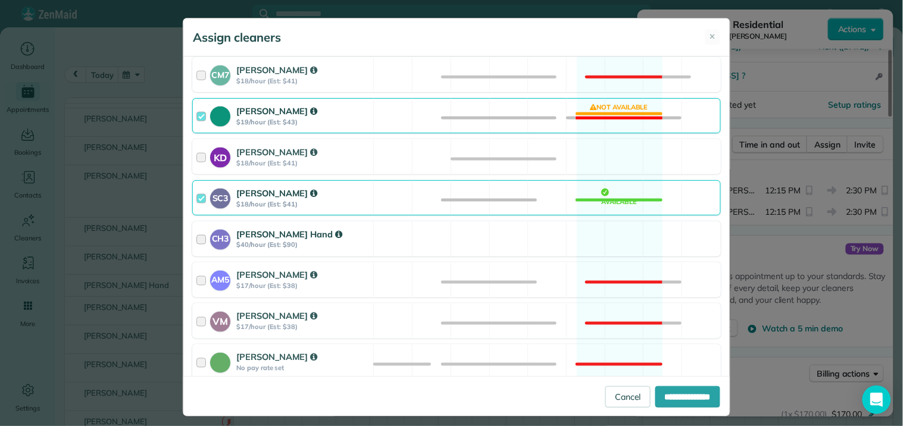
click at [619, 236] on div "CH3 Cortney Hand $40/hour (Est: $90) Available" at bounding box center [456, 238] width 528 height 35
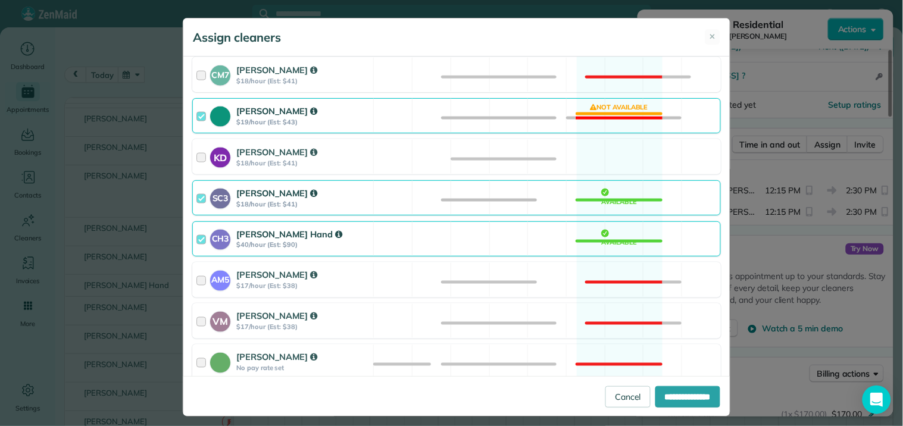
click at [620, 117] on div "Tamara Mitchell $19/hour (Est: $43) Not available" at bounding box center [456, 115] width 528 height 35
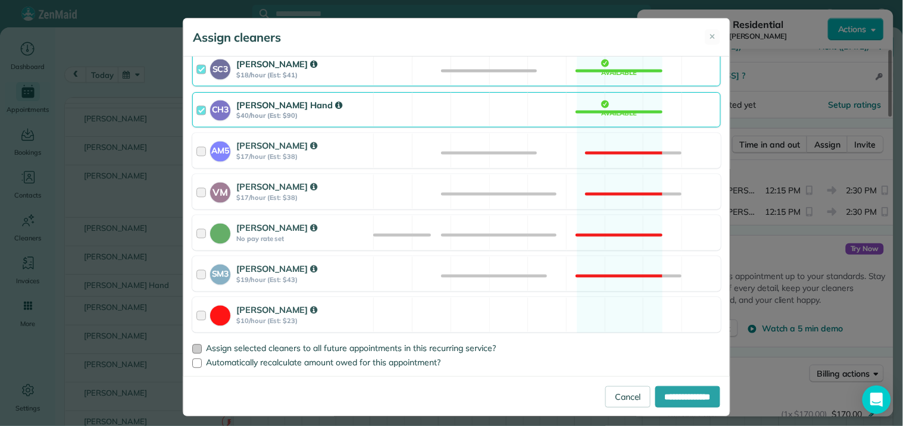
click at [192, 349] on div at bounding box center [197, 349] width 10 height 10
click at [682, 394] on input "**********" at bounding box center [687, 396] width 65 height 21
type input "**********"
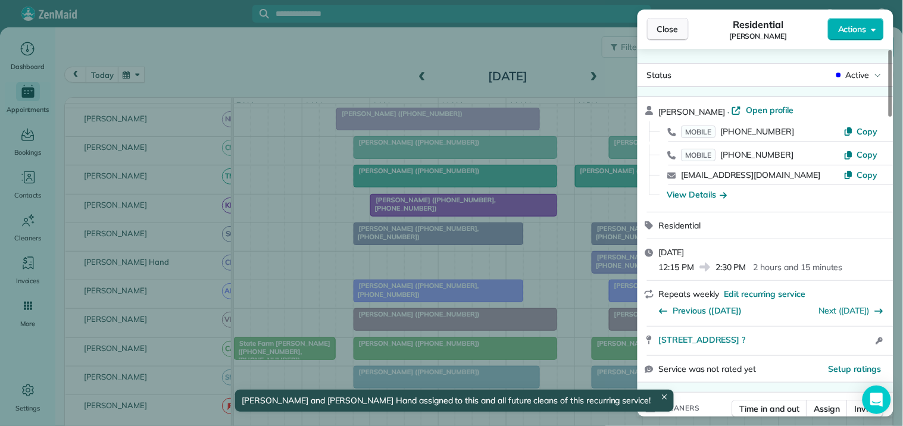
click at [681, 31] on button "Close" at bounding box center [668, 29] width 42 height 23
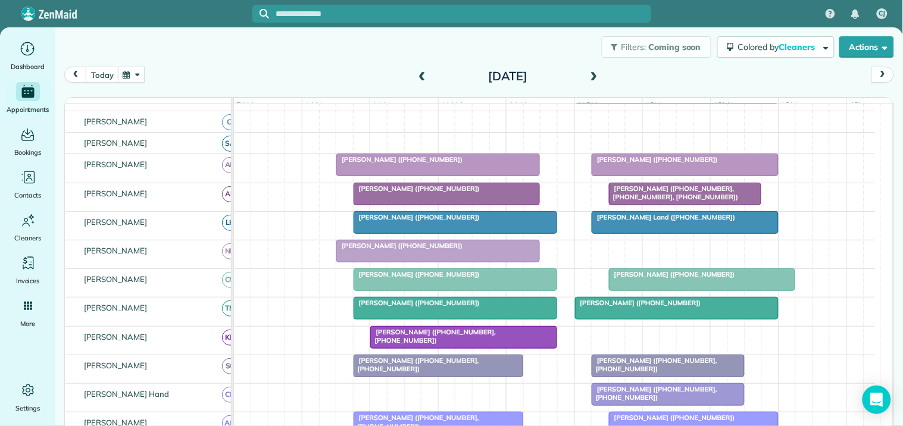
scroll to position [264, 0]
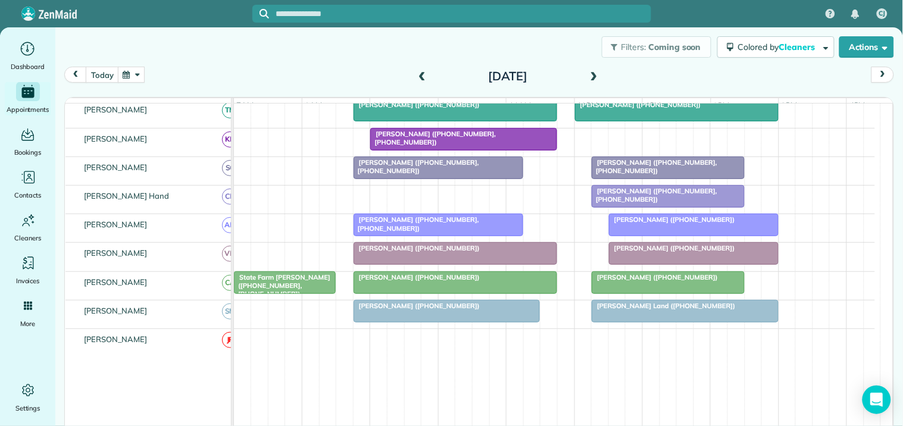
click at [593, 76] on span at bounding box center [593, 76] width 13 height 11
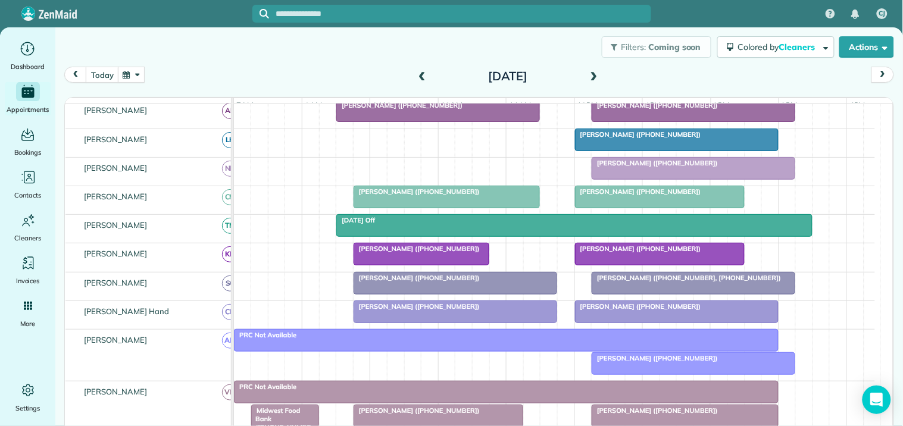
scroll to position [198, 0]
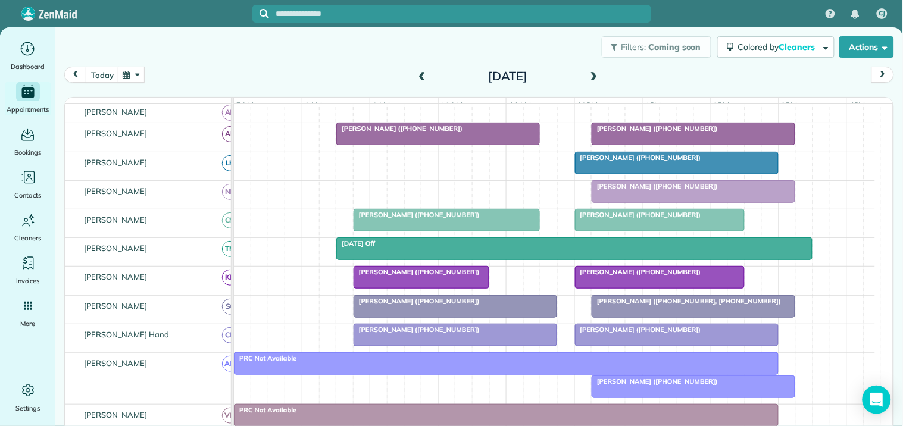
click at [134, 73] on button "button" at bounding box center [131, 75] width 27 height 16
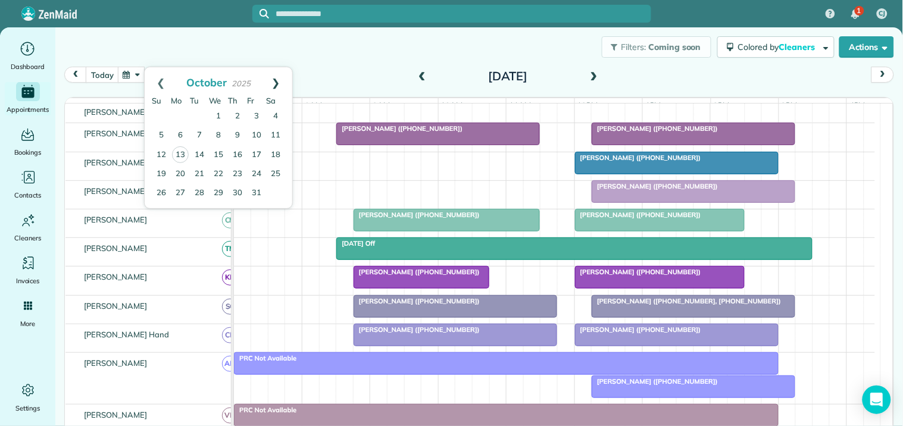
click at [277, 80] on link "Next" at bounding box center [275, 82] width 33 height 30
click at [177, 170] on link "22" at bounding box center [180, 173] width 19 height 19
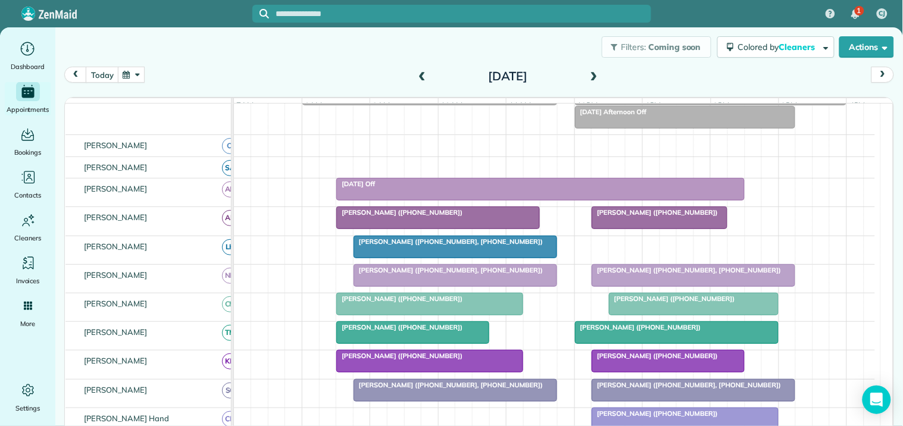
scroll to position [197, 0]
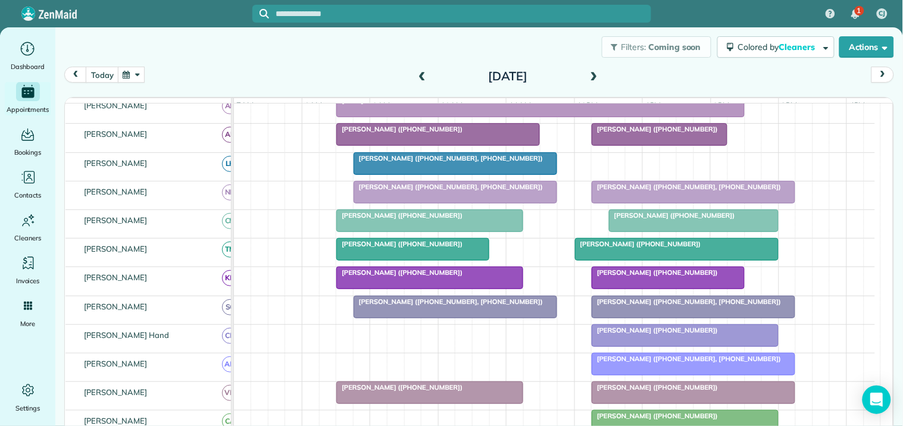
click at [591, 73] on span at bounding box center [593, 76] width 13 height 11
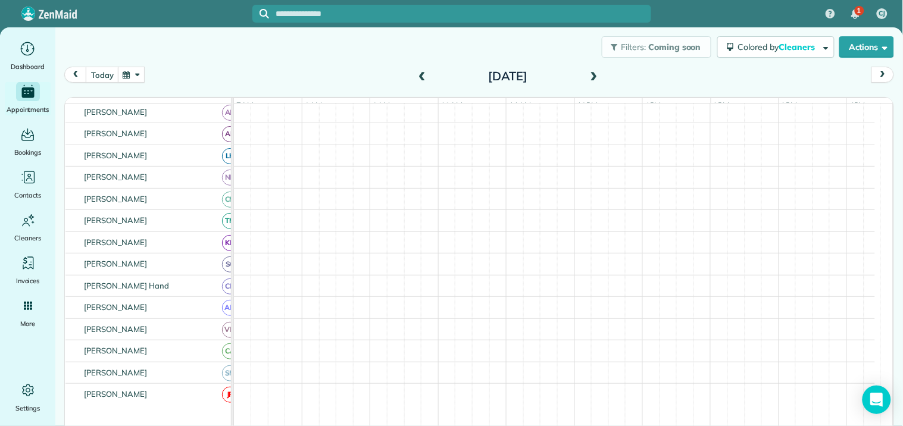
scroll to position [204, 0]
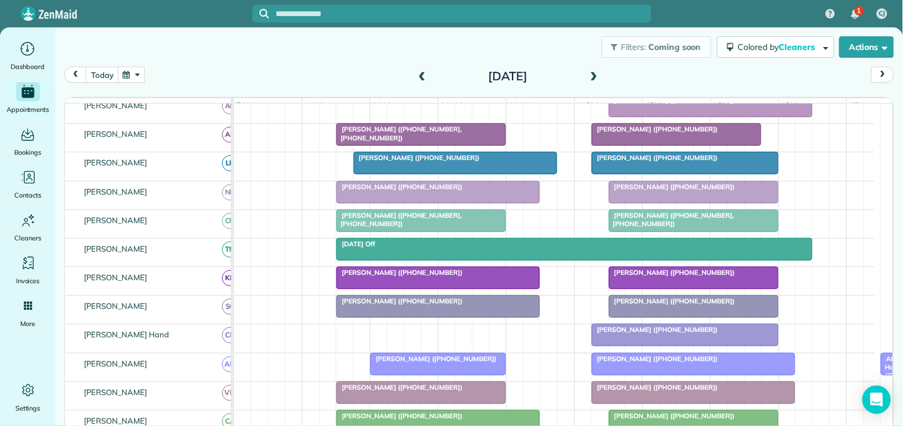
click at [134, 73] on button "button" at bounding box center [131, 75] width 27 height 16
click at [272, 79] on link "Next" at bounding box center [275, 82] width 33 height 30
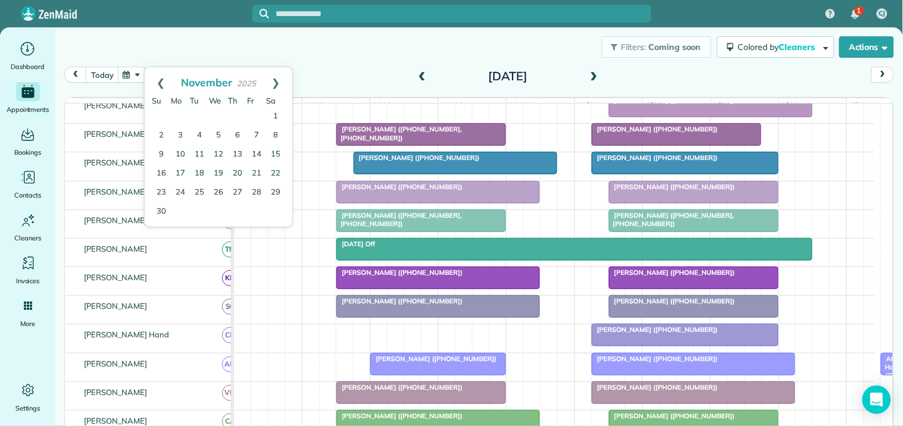
click at [272, 79] on link "Next" at bounding box center [275, 82] width 33 height 30
click at [199, 188] on link "30" at bounding box center [199, 192] width 19 height 19
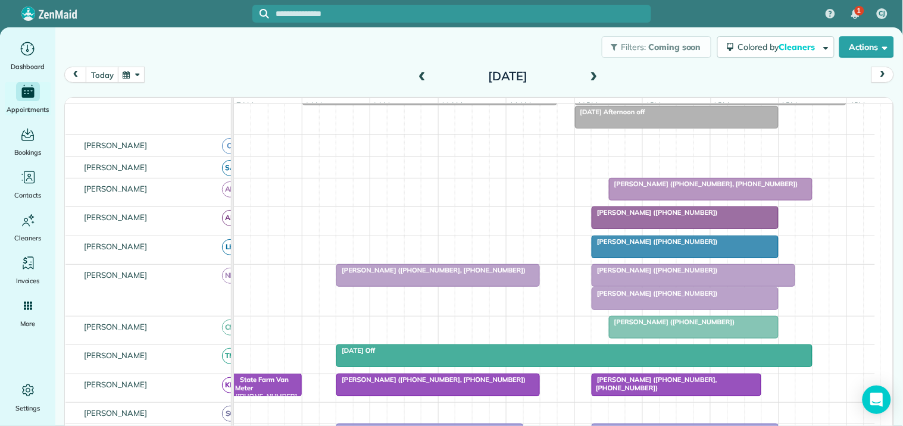
scroll to position [197, 0]
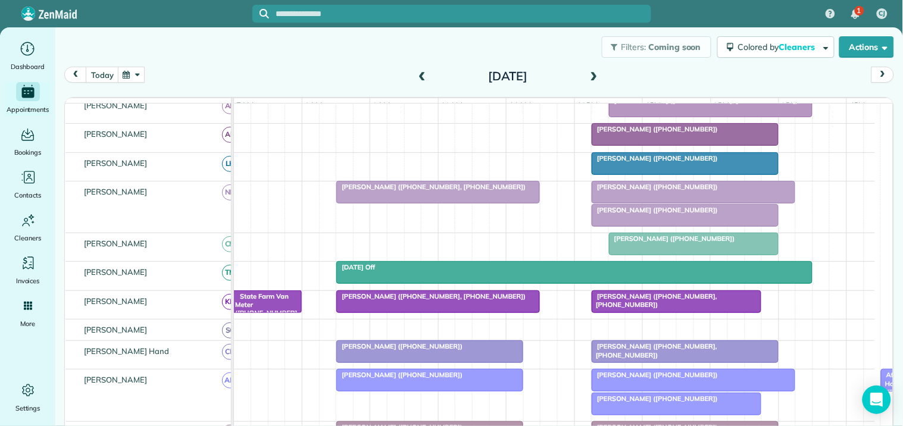
click at [420, 71] on span at bounding box center [421, 76] width 13 height 11
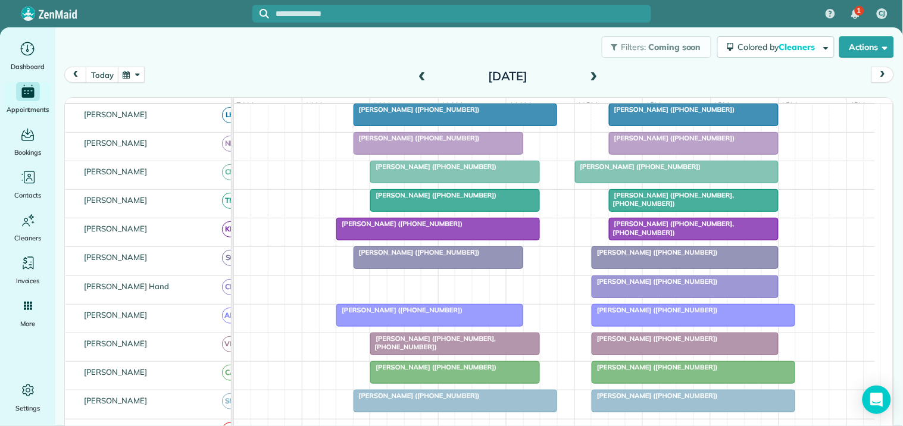
scroll to position [294, 0]
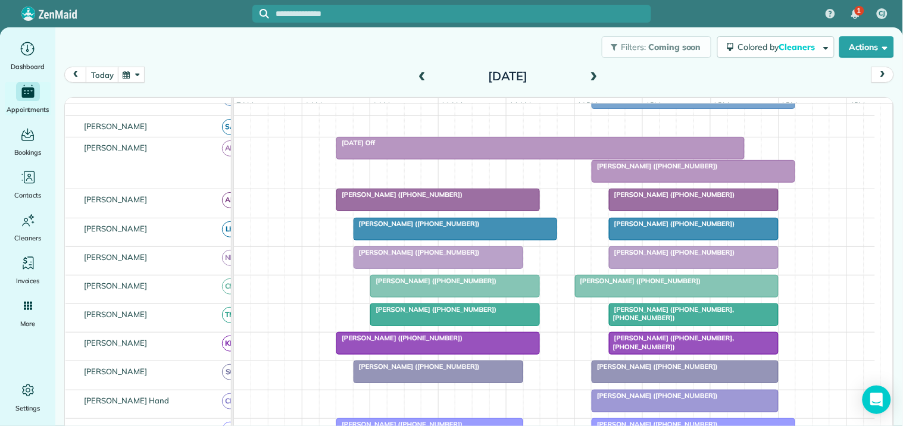
click at [592, 73] on span at bounding box center [593, 76] width 13 height 11
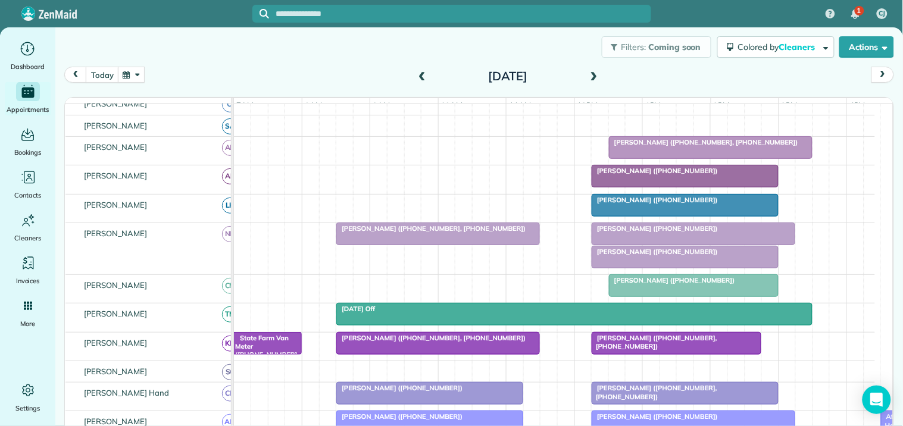
click at [590, 68] on span at bounding box center [593, 77] width 13 height 18
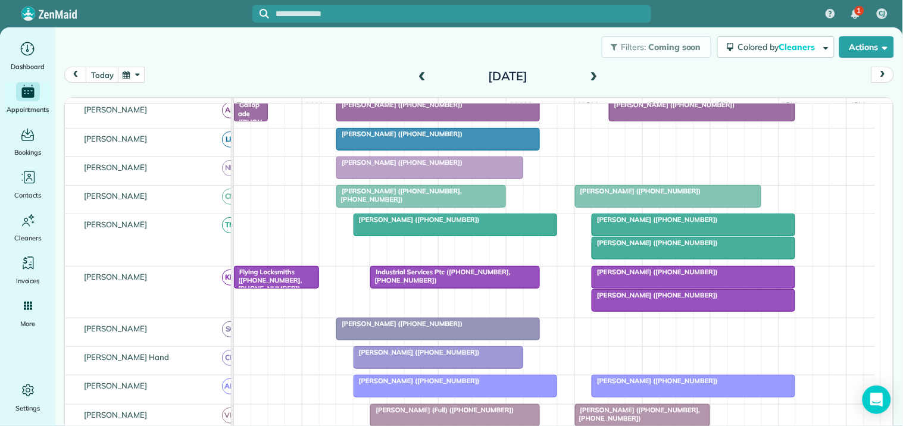
click at [655, 258] on div at bounding box center [693, 247] width 202 height 21
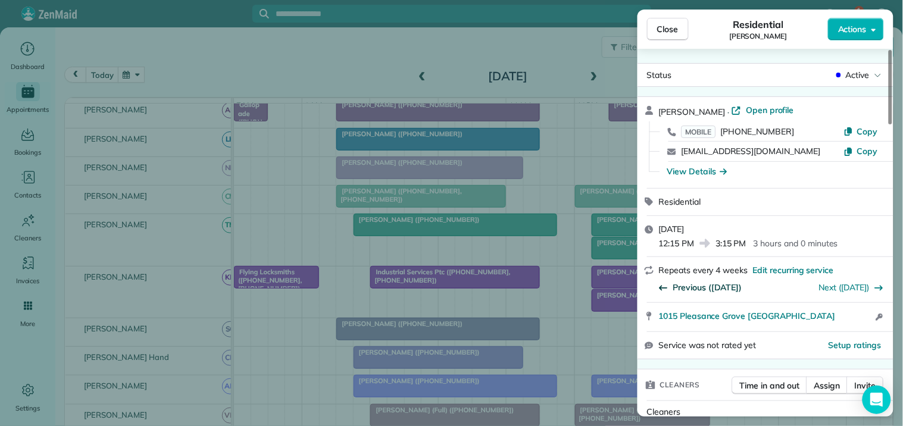
click at [720, 286] on span "Previous (Dec 09)" at bounding box center [707, 287] width 69 height 12
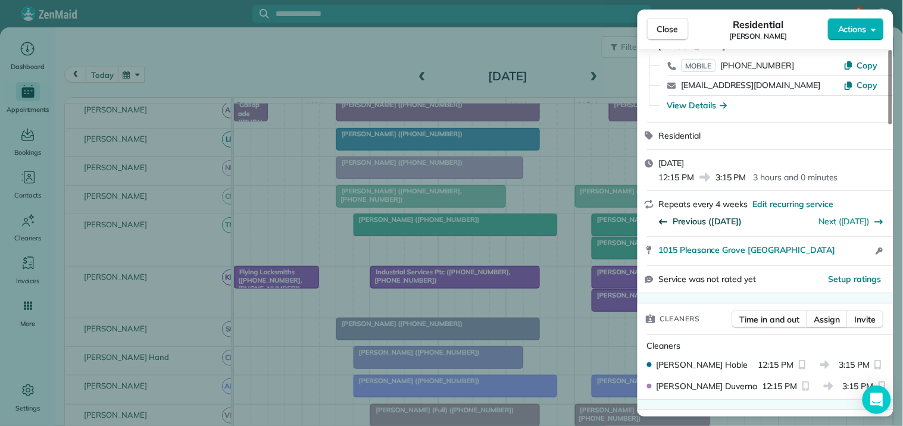
click at [700, 217] on span "Previous (Nov 13)" at bounding box center [707, 221] width 69 height 12
click at [706, 216] on span "Previous (Oct 08)" at bounding box center [707, 221] width 69 height 12
click at [675, 30] on span "Close" at bounding box center [667, 29] width 21 height 12
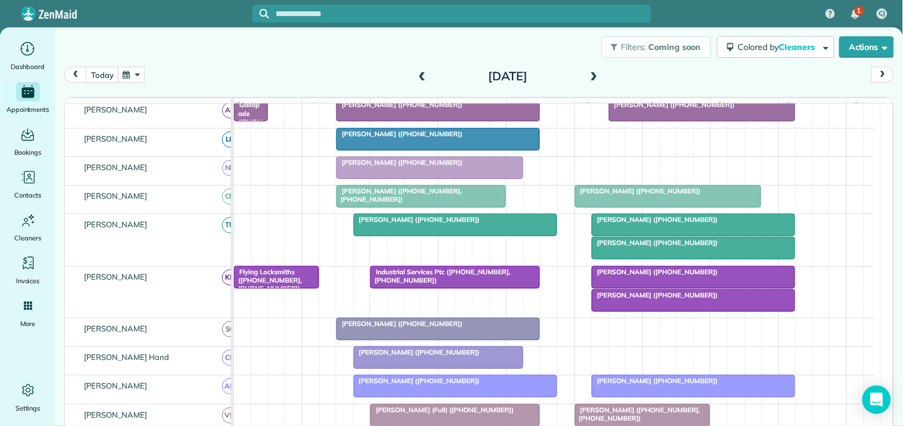
click at [665, 247] on span "Mike Martin (+16789843938)" at bounding box center [654, 243] width 127 height 8
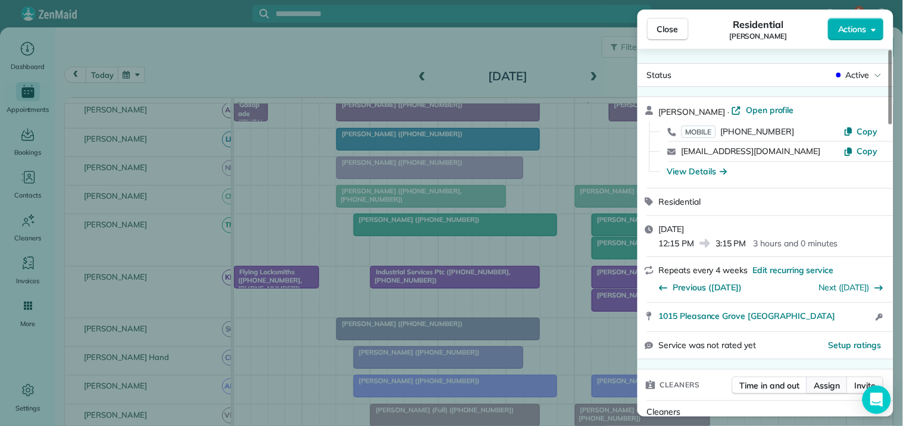
click at [835, 387] on span "Assign" at bounding box center [827, 386] width 26 height 12
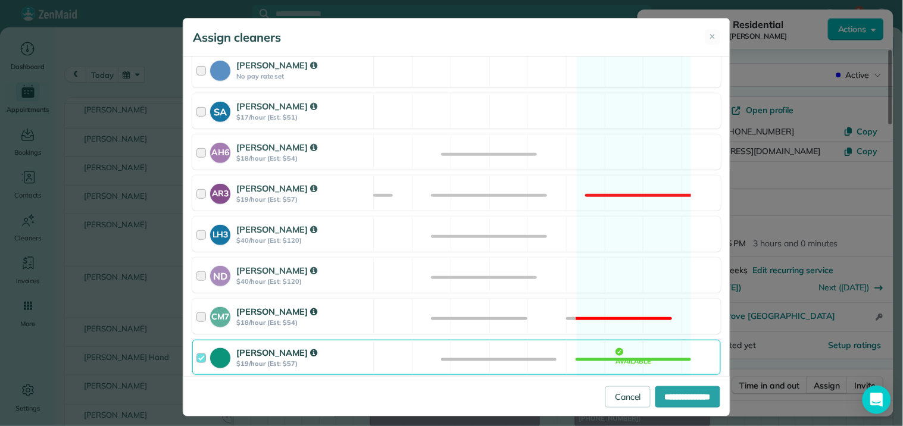
scroll to position [198, 0]
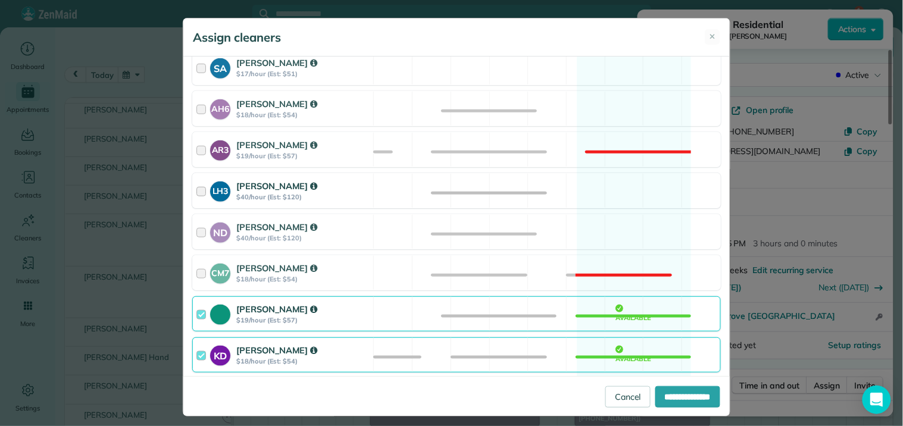
click at [617, 182] on div "LH3 Laurie Hoble $40/hour (Est: $120) Available" at bounding box center [456, 190] width 528 height 35
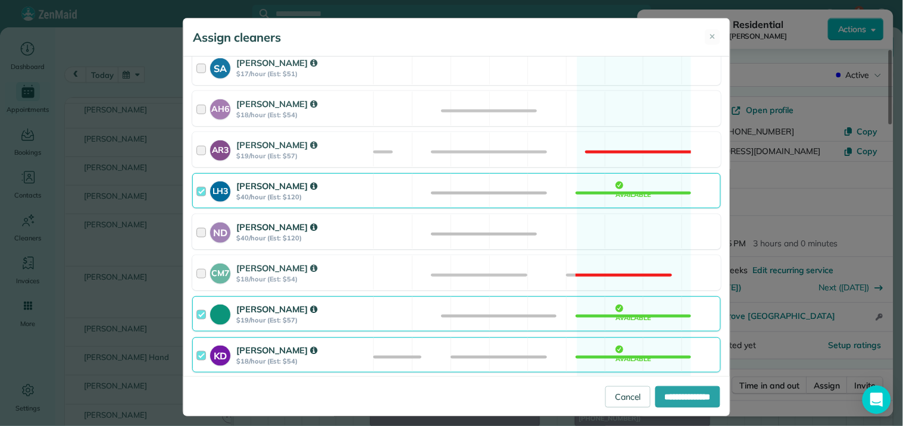
click at [613, 241] on div "ND Nathalie Duverna $40/hour (Est: $120) Available" at bounding box center [456, 231] width 528 height 35
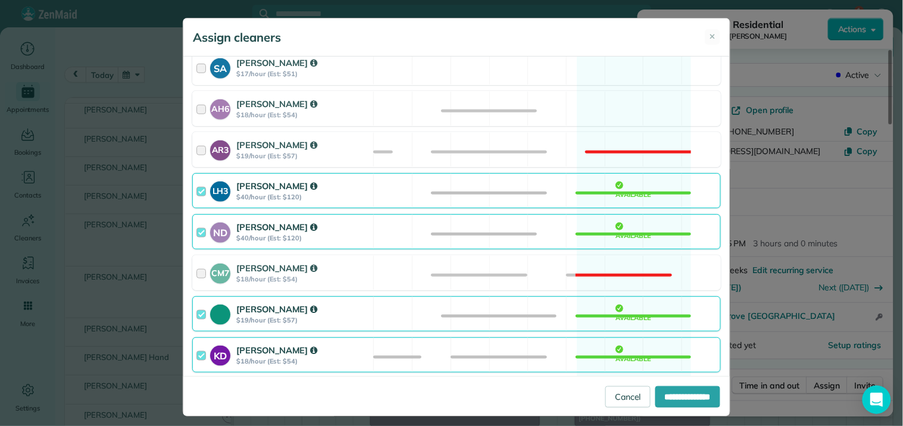
scroll to position [264, 0]
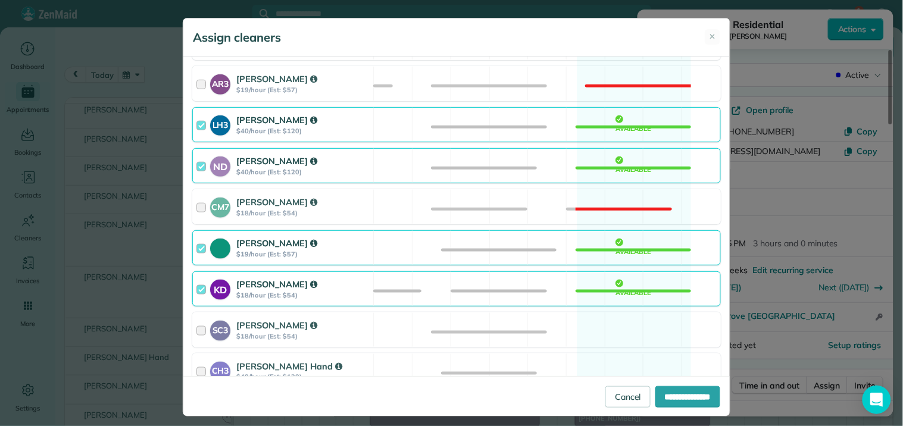
click at [620, 252] on div "Tamara Mitchell $19/hour (Est: $57) Available" at bounding box center [456, 247] width 528 height 35
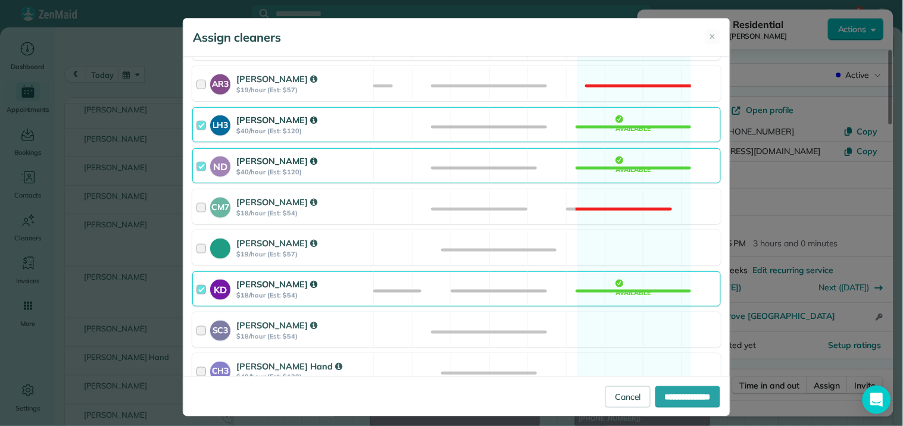
click at [625, 290] on div "KD Katerina Doane $18/hour (Est: $54) Available" at bounding box center [456, 288] width 528 height 35
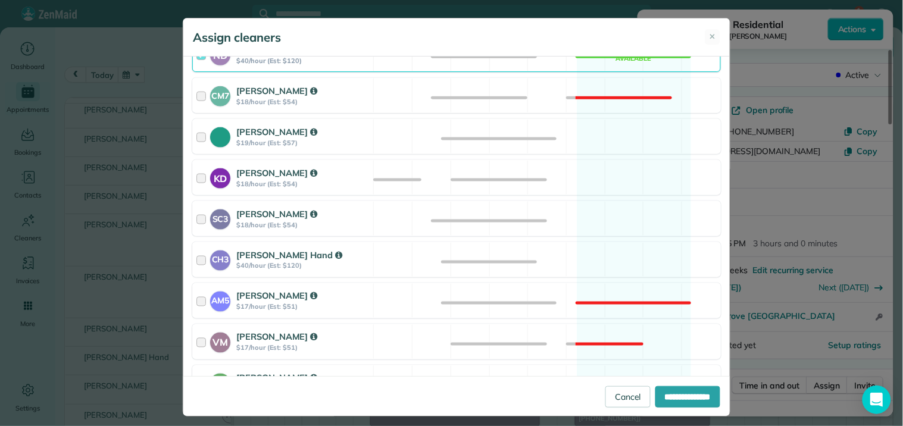
scroll to position [527, 0]
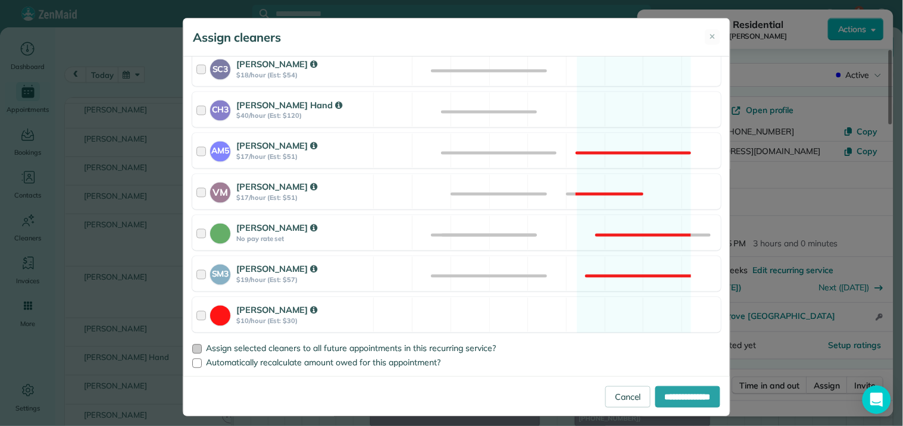
click at [192, 347] on div at bounding box center [197, 349] width 10 height 10
click at [685, 397] on input "**********" at bounding box center [687, 396] width 65 height 21
type input "**********"
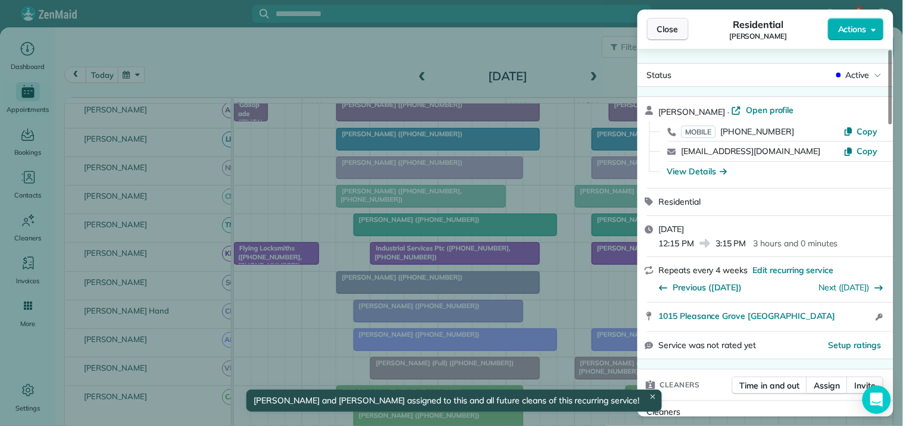
click at [674, 30] on span "Close" at bounding box center [667, 29] width 21 height 12
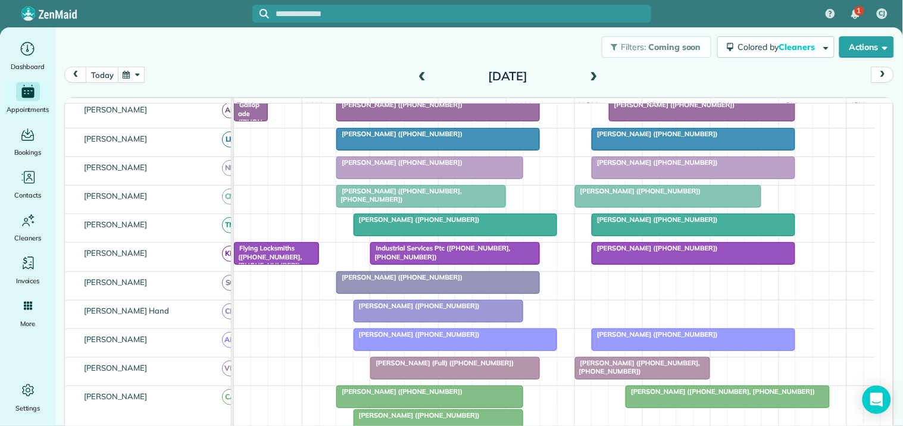
scroll to position [265, 0]
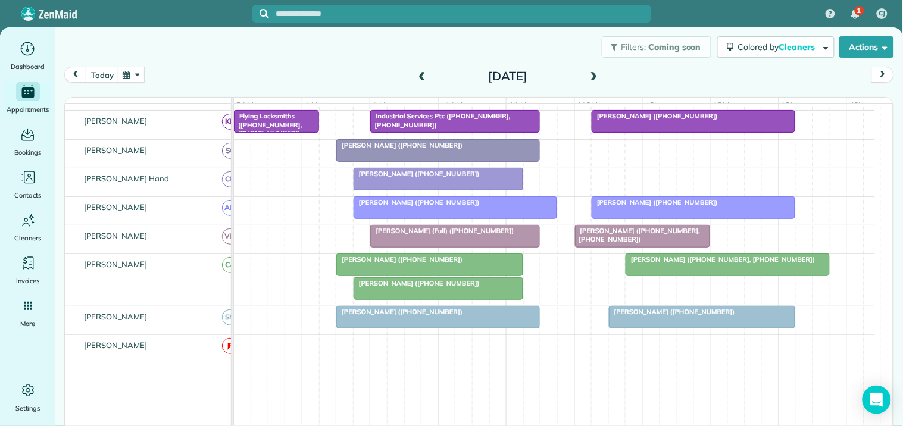
click at [587, 76] on span at bounding box center [593, 76] width 13 height 11
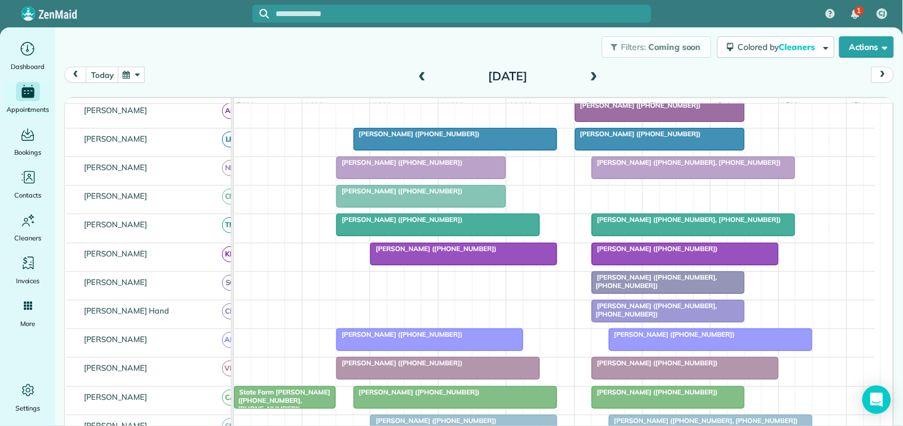
click at [589, 68] on span at bounding box center [593, 77] width 13 height 18
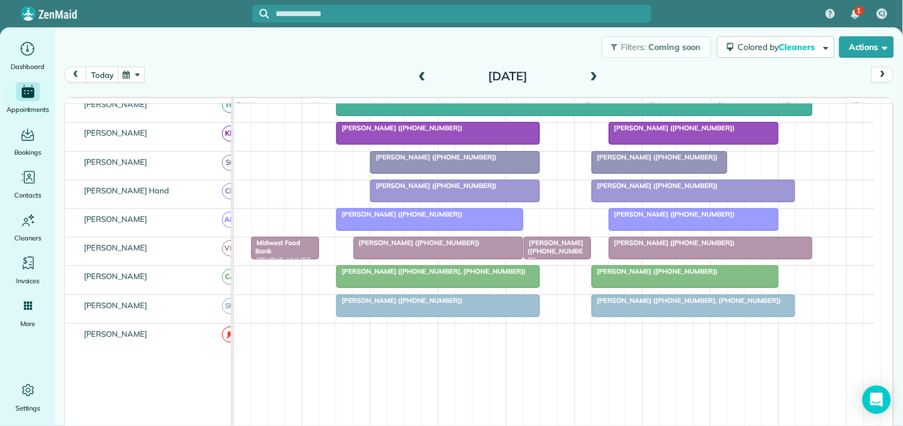
scroll to position [342, 0]
click at [136, 74] on button "button" at bounding box center [131, 75] width 27 height 16
click at [274, 77] on link "Next" at bounding box center [275, 82] width 33 height 30
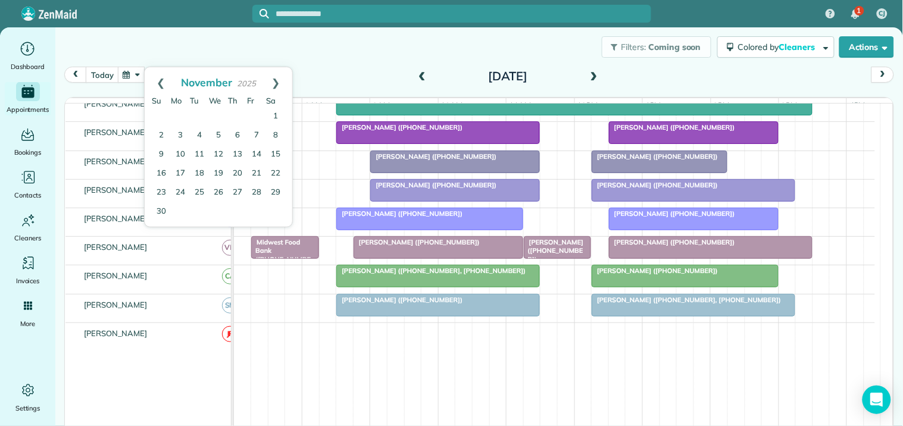
click at [274, 77] on link "Next" at bounding box center [275, 82] width 33 height 30
click at [274, 80] on link "Next" at bounding box center [275, 82] width 33 height 30
click at [181, 130] on link "5" at bounding box center [180, 135] width 19 height 19
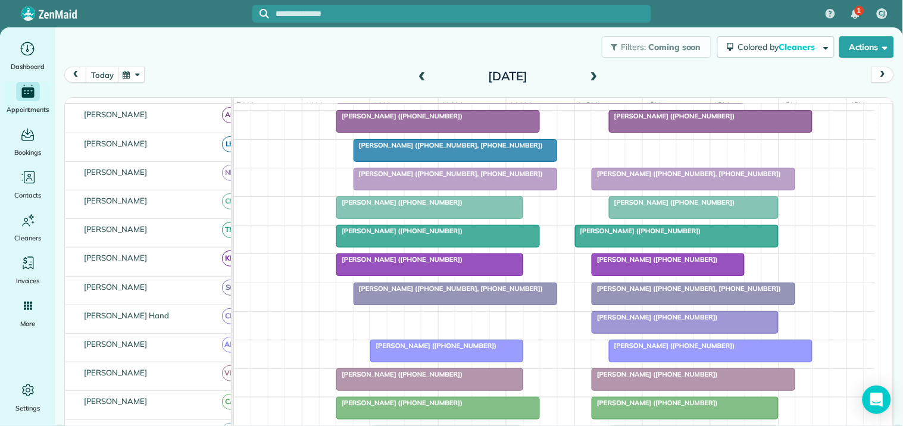
scroll to position [210, 0]
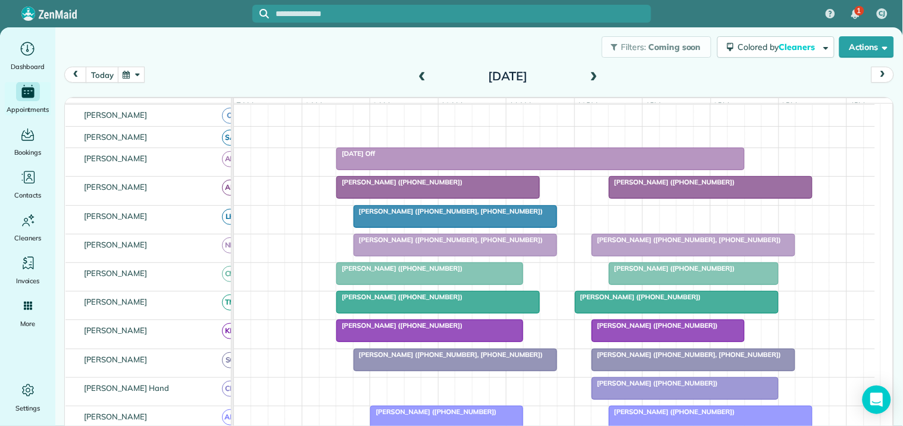
click at [589, 74] on span at bounding box center [593, 76] width 13 height 11
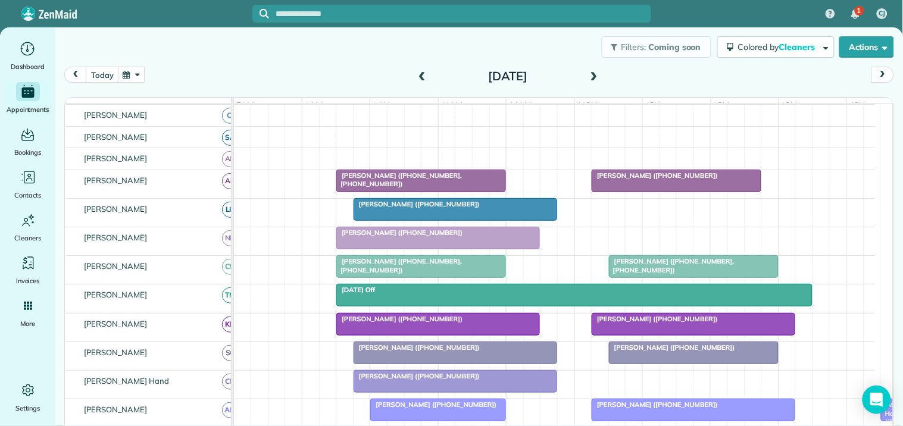
click at [126, 75] on button "button" at bounding box center [131, 75] width 27 height 16
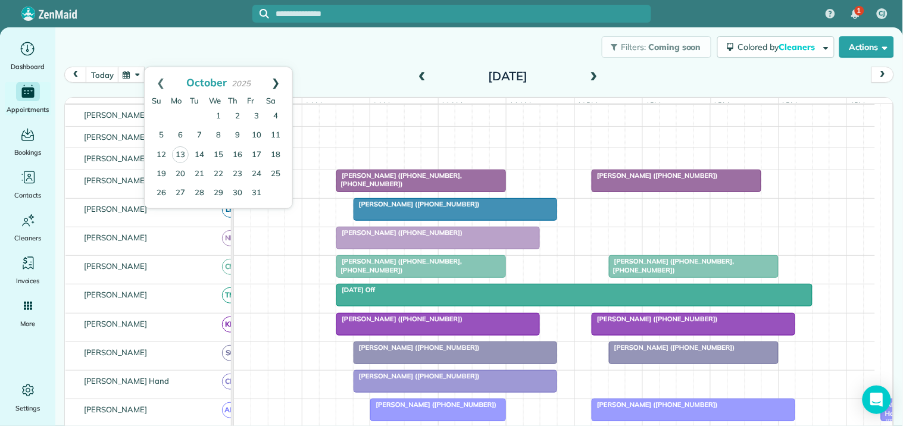
click at [275, 76] on link "Next" at bounding box center [275, 82] width 33 height 30
click at [256, 133] on link "9" at bounding box center [256, 135] width 19 height 19
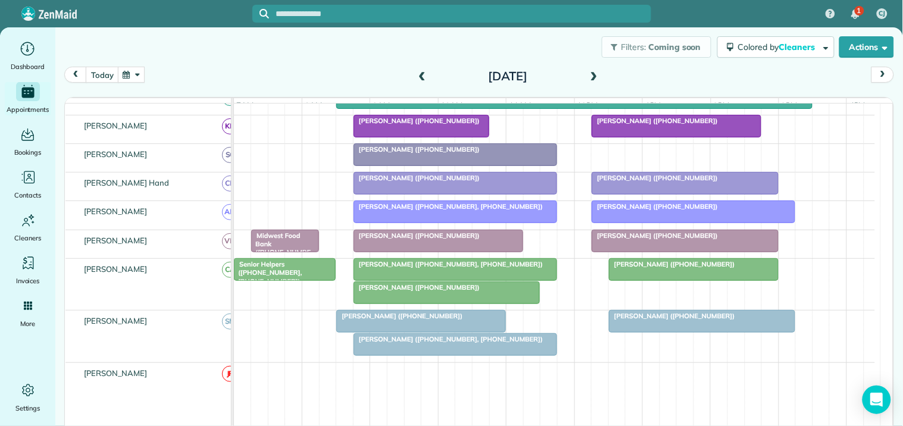
click at [439, 268] on div "Ed Roberts (+14703823629, +19196563850)" at bounding box center [455, 264] width 196 height 8
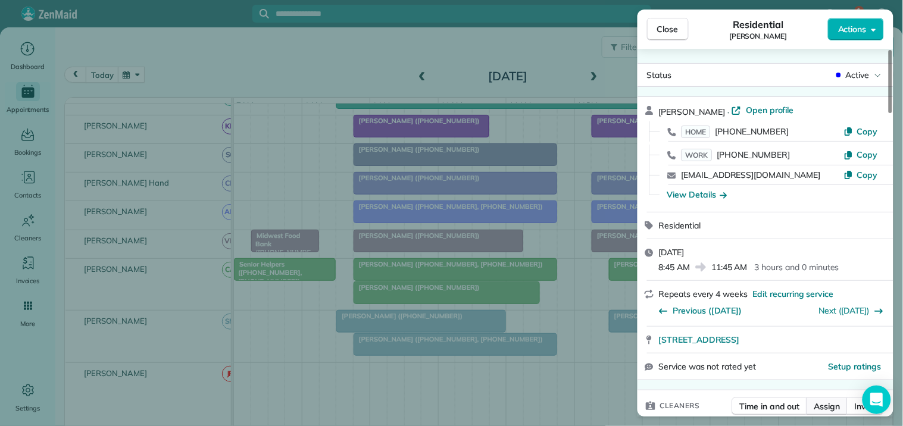
click at [832, 405] on span "Assign" at bounding box center [827, 406] width 26 height 12
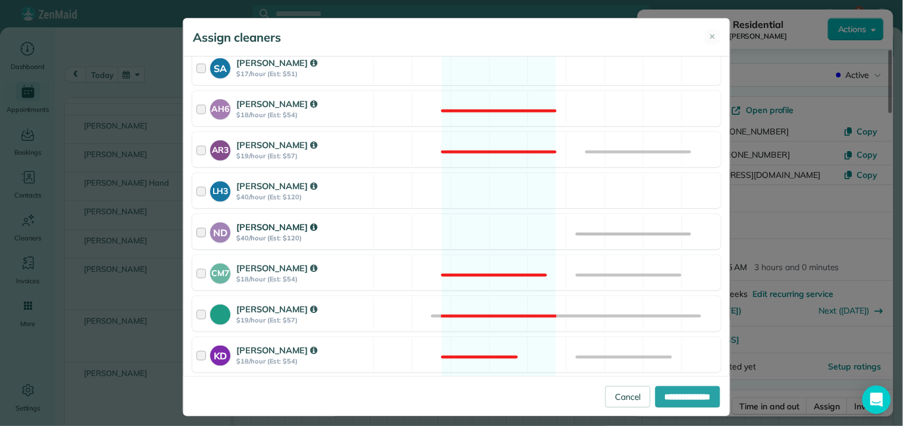
drag, startPoint x: 503, startPoint y: 177, endPoint x: 495, endPoint y: 227, distance: 50.6
click at [503, 177] on div "LH3 Laurie Hoble $40/hour (Est: $120) Available" at bounding box center [456, 190] width 528 height 35
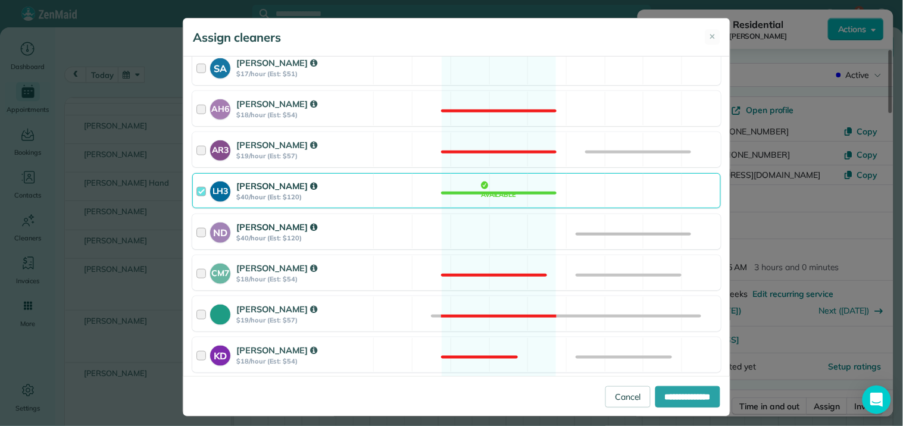
click at [494, 229] on div "ND Nathalie Duverna $40/hour (Est: $120) Available" at bounding box center [456, 231] width 528 height 35
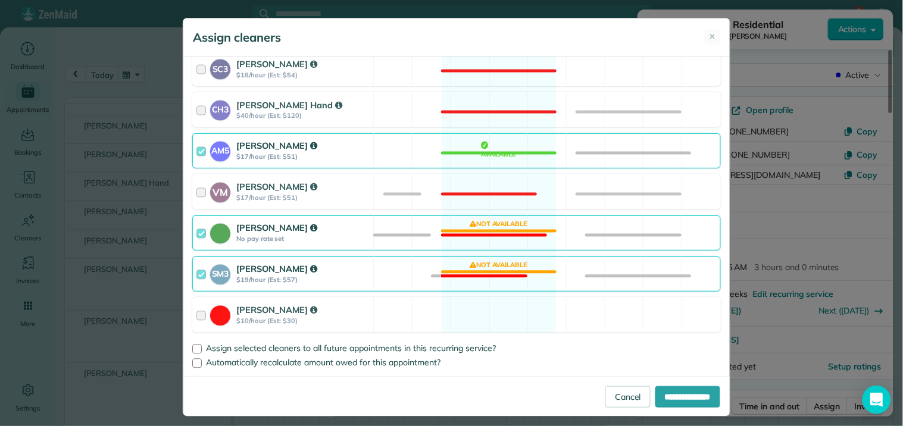
click at [502, 228] on div "Catherine Altman No pay rate set Not available" at bounding box center [456, 232] width 528 height 35
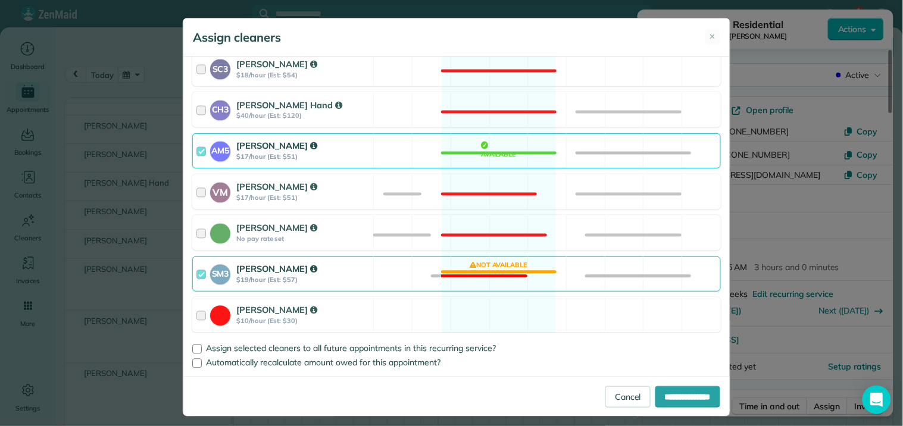
click at [480, 277] on div "SM3 Shae Morris $19/hour (Est: $57) Not available" at bounding box center [456, 273] width 528 height 35
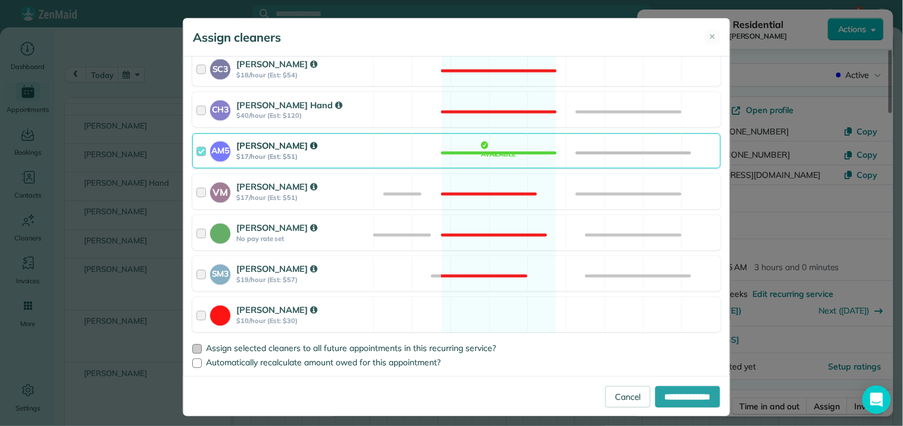
click at [193, 349] on div at bounding box center [197, 349] width 10 height 10
click at [685, 396] on input "**********" at bounding box center [687, 396] width 65 height 21
type input "**********"
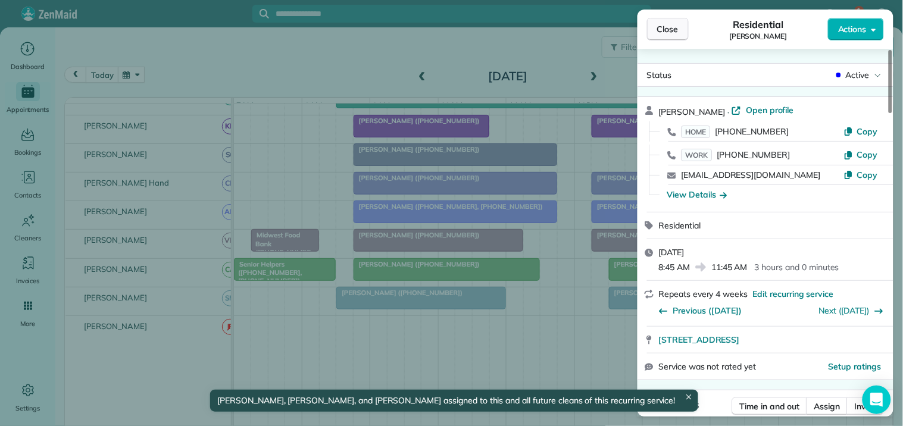
click at [680, 27] on button "Close" at bounding box center [668, 29] width 42 height 23
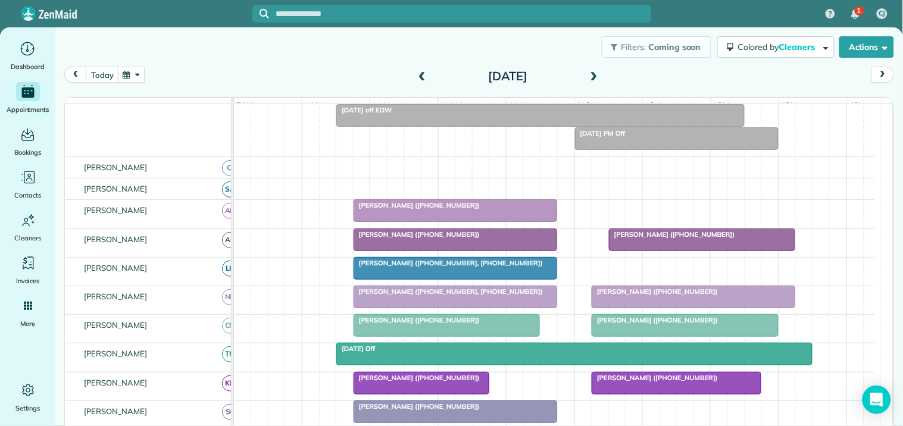
scroll to position [42, 0]
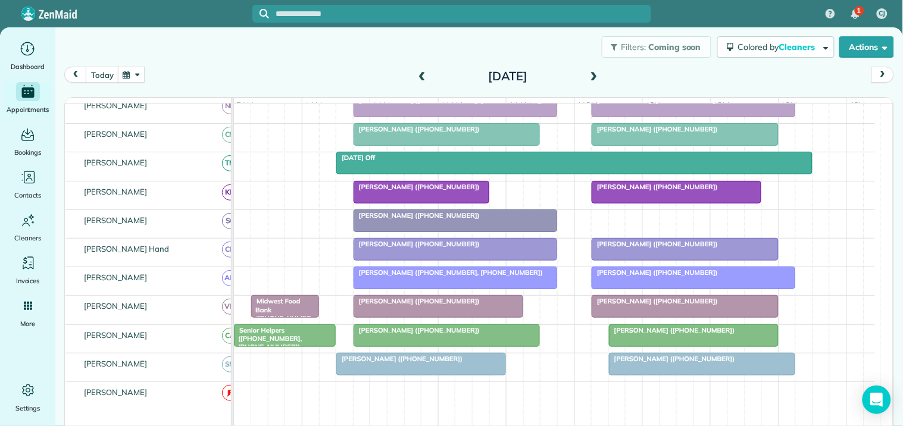
click at [660, 334] on span "Wendy Bailey (+17708330053)" at bounding box center [671, 330] width 127 height 8
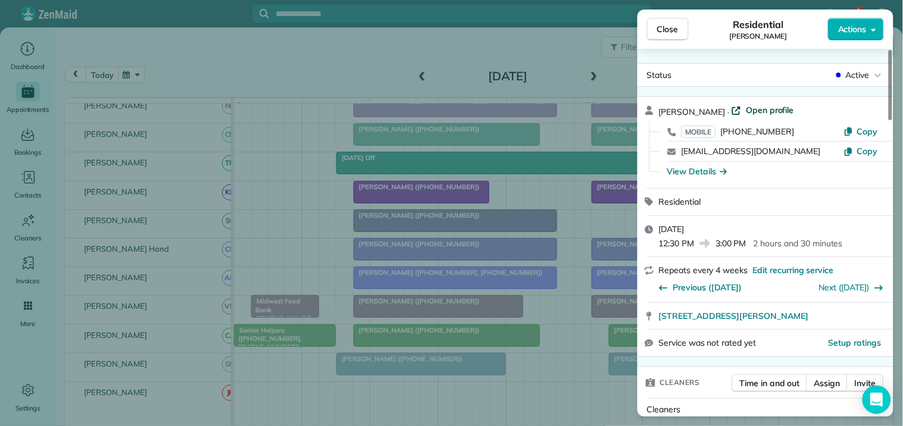
click at [764, 110] on span "Open profile" at bounding box center [769, 110] width 48 height 12
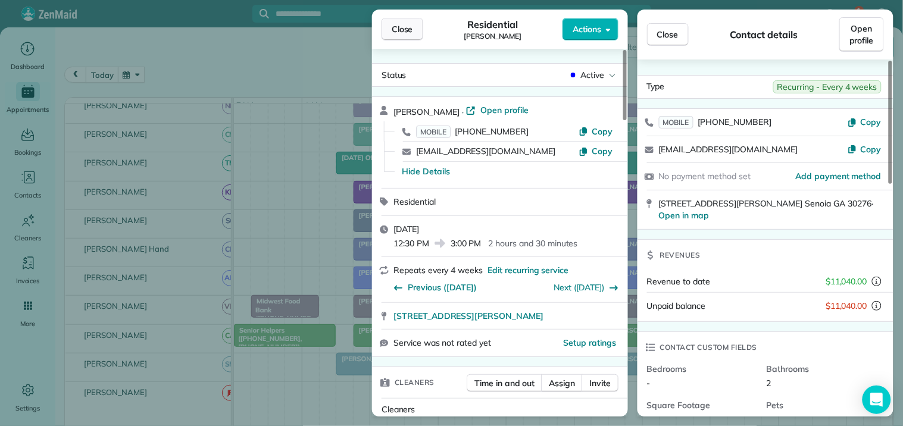
click at [396, 26] on span "Close" at bounding box center [401, 29] width 21 height 12
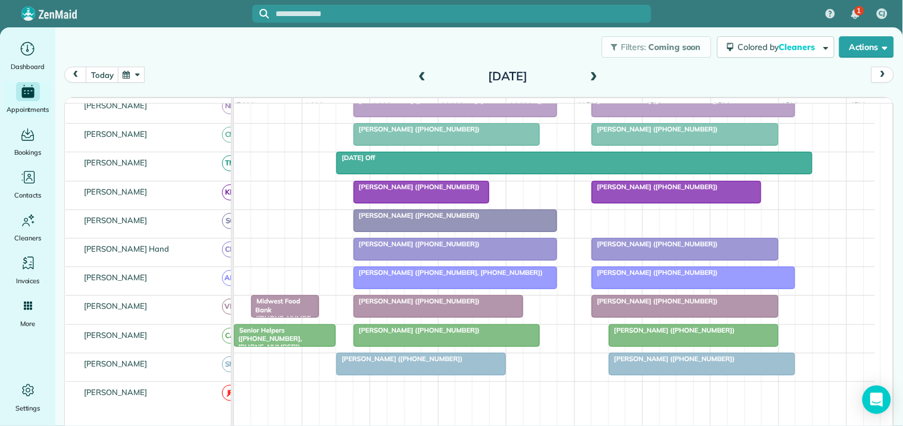
click at [130, 78] on button "button" at bounding box center [131, 75] width 27 height 16
click at [276, 81] on link "Next" at bounding box center [275, 82] width 33 height 30
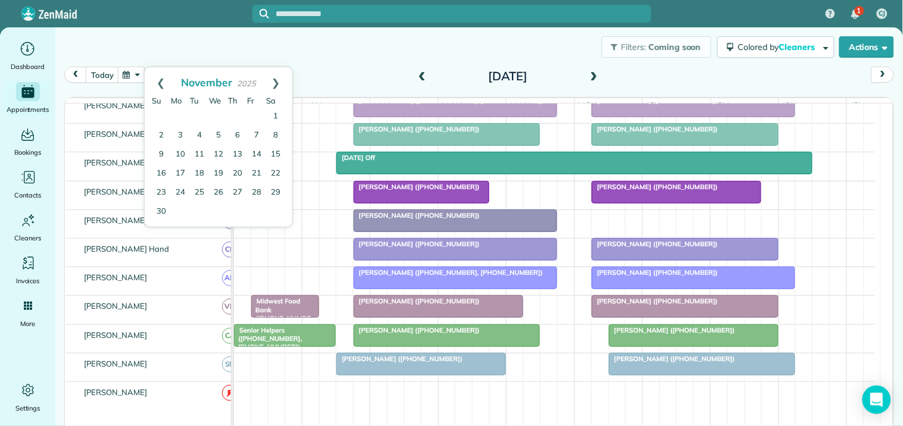
click at [276, 81] on link "Next" at bounding box center [275, 82] width 33 height 30
click at [181, 152] on link "12" at bounding box center [180, 154] width 19 height 19
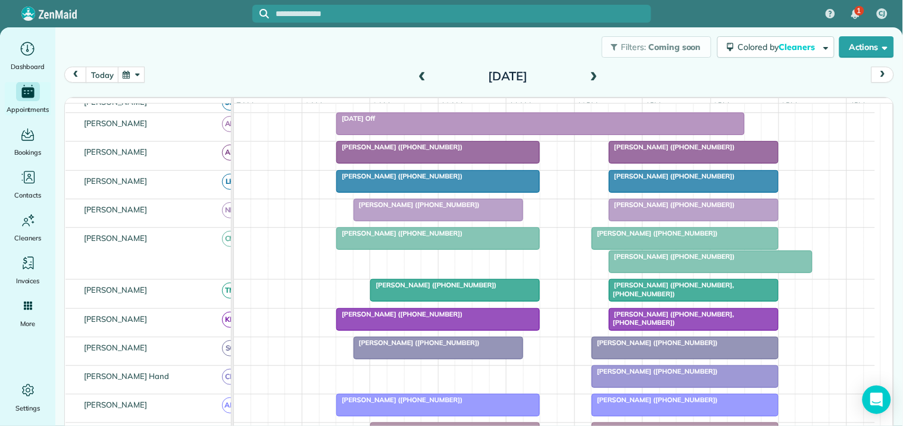
scroll to position [283, 0]
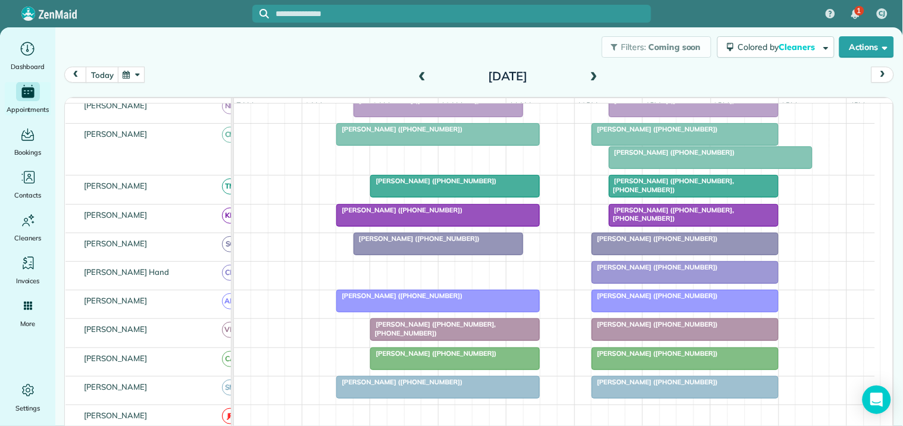
click at [591, 74] on span at bounding box center [593, 76] width 13 height 11
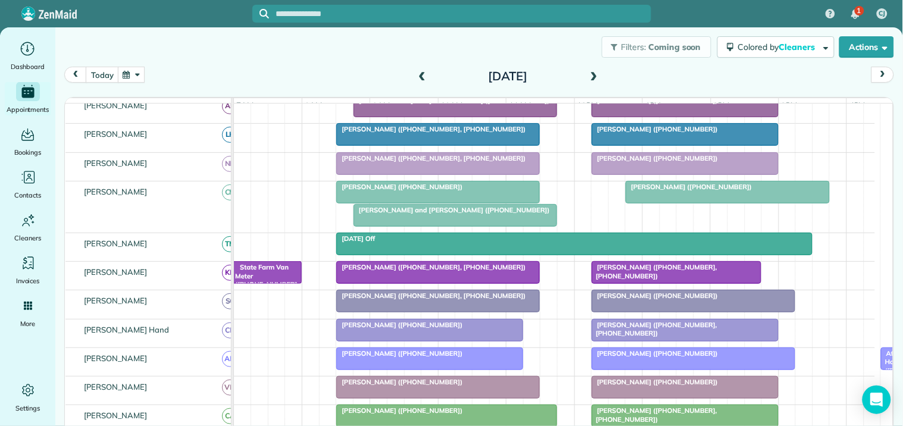
scroll to position [158, 0]
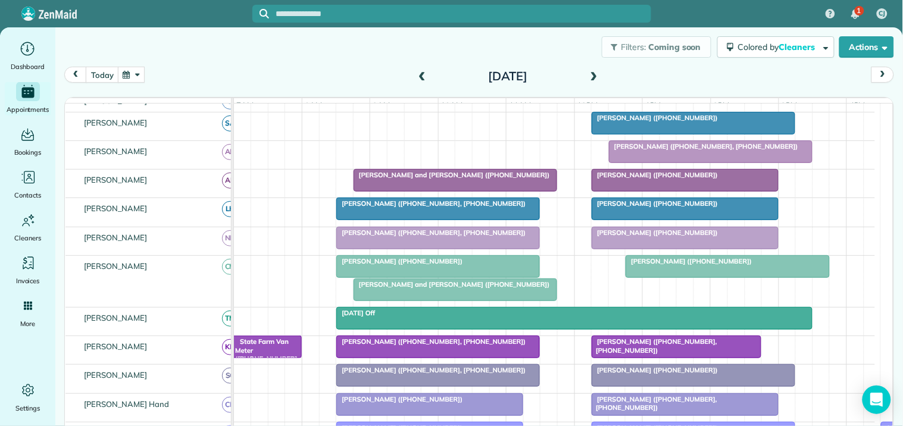
click at [418, 265] on span "Orson Brumbaugh (+14042130928)" at bounding box center [399, 261] width 127 height 8
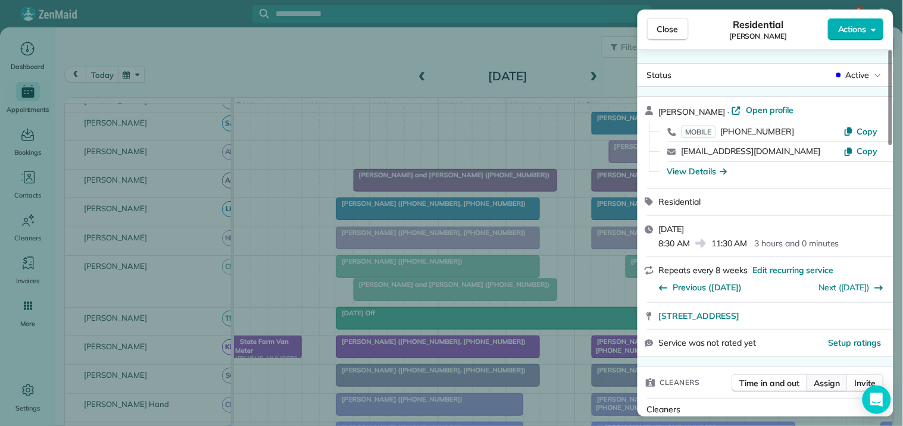
click at [832, 384] on span "Assign" at bounding box center [827, 383] width 26 height 12
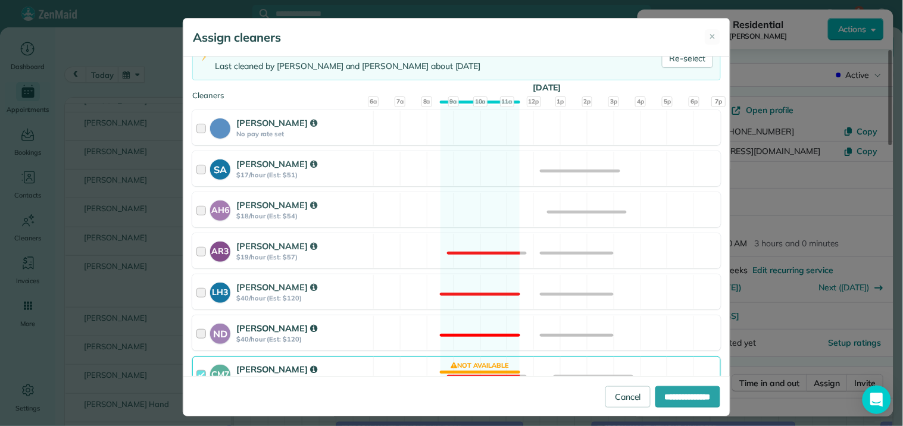
scroll to position [132, 0]
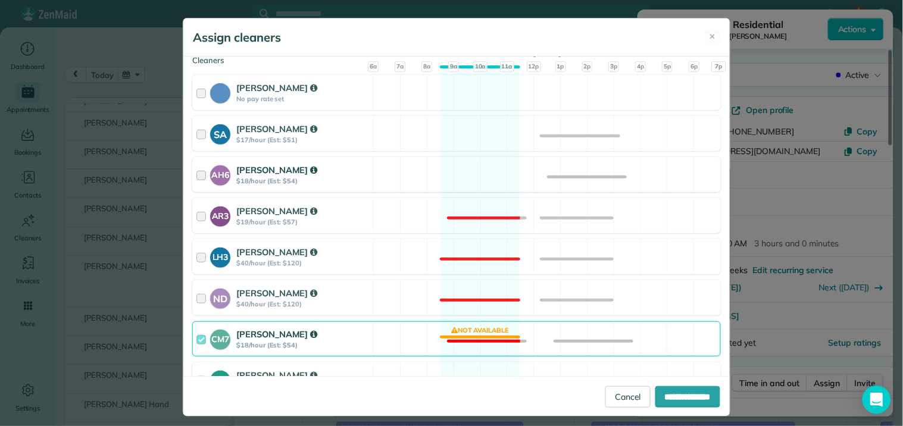
click at [465, 164] on div "AH6 Ashley Hudson $18/hour (Est: $54) Available" at bounding box center [456, 174] width 528 height 35
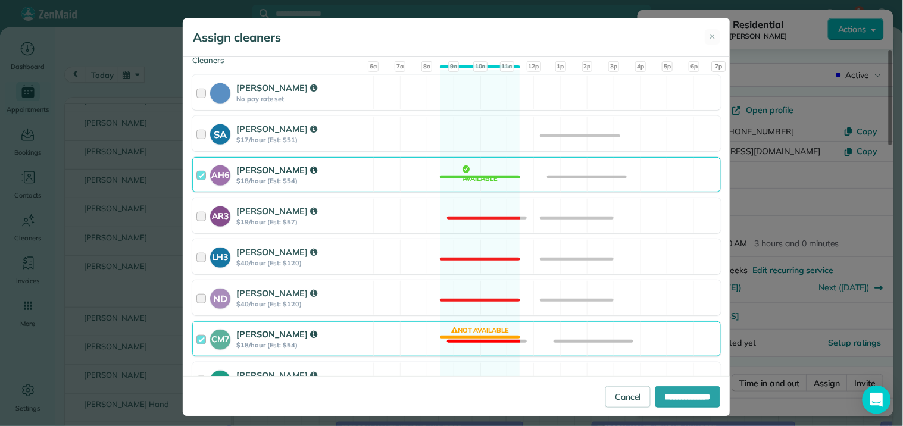
click at [465, 337] on div "CM7 Caitlin Miller $18/hour (Est: $54) Not available" at bounding box center [456, 338] width 528 height 35
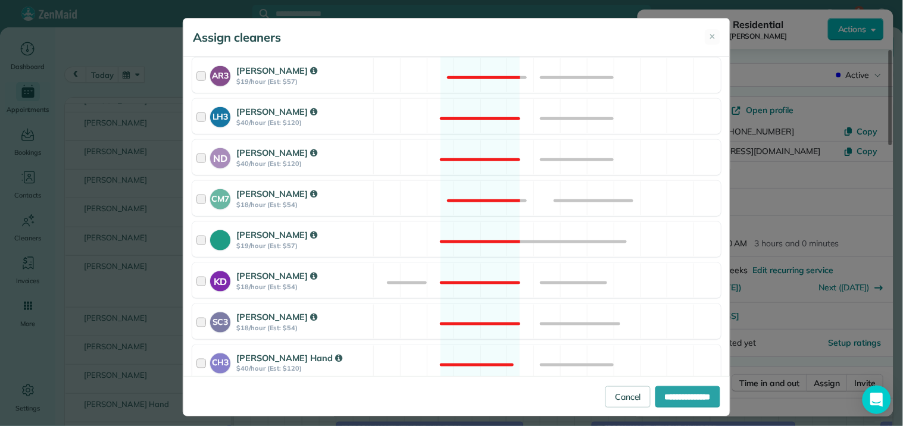
scroll to position [527, 0]
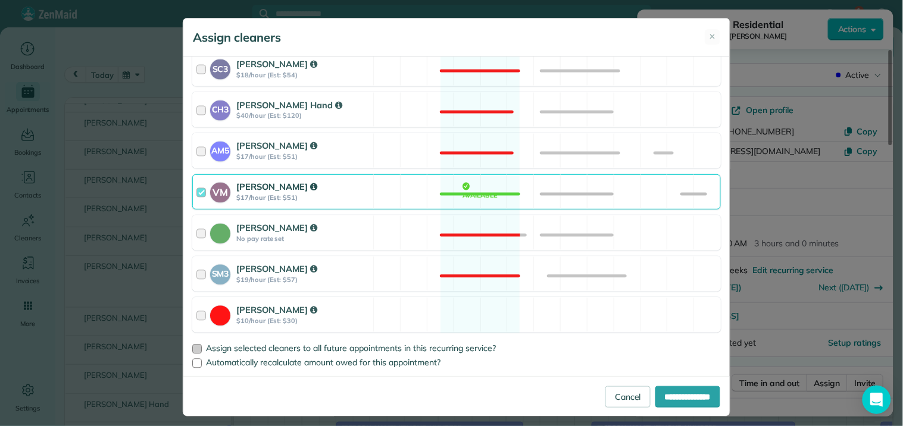
click at [192, 344] on div at bounding box center [197, 349] width 10 height 10
click at [684, 400] on input "**********" at bounding box center [687, 396] width 65 height 21
type input "**********"
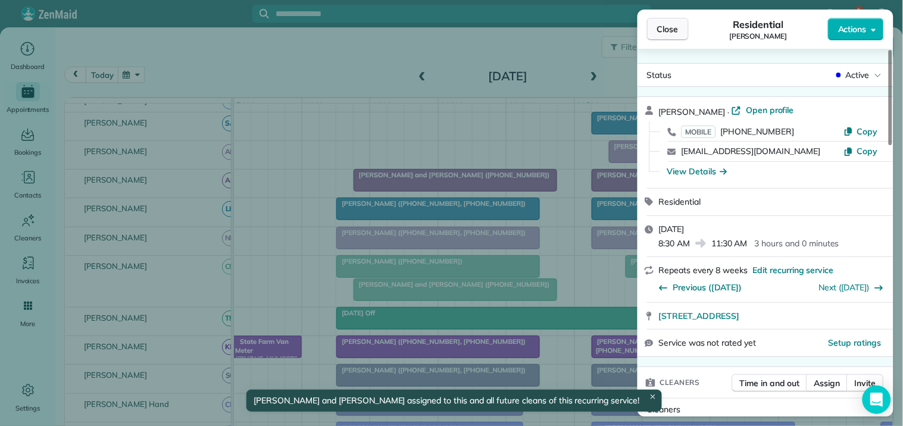
click at [678, 24] on span "Close" at bounding box center [667, 29] width 21 height 12
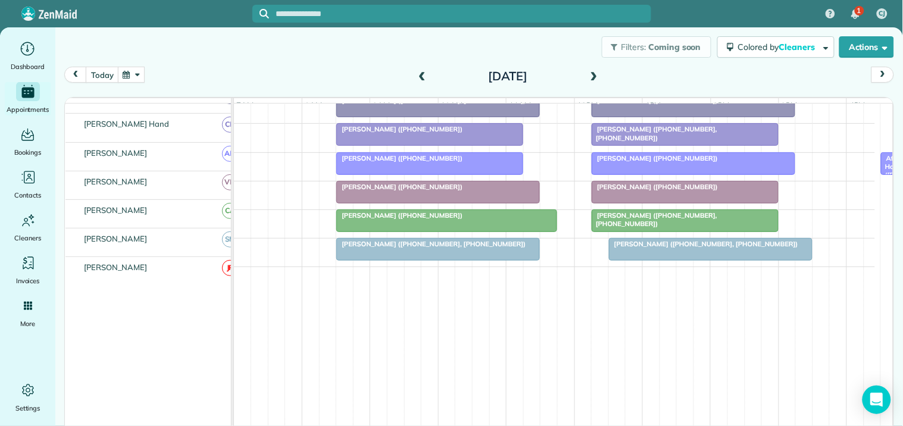
scroll to position [284, 0]
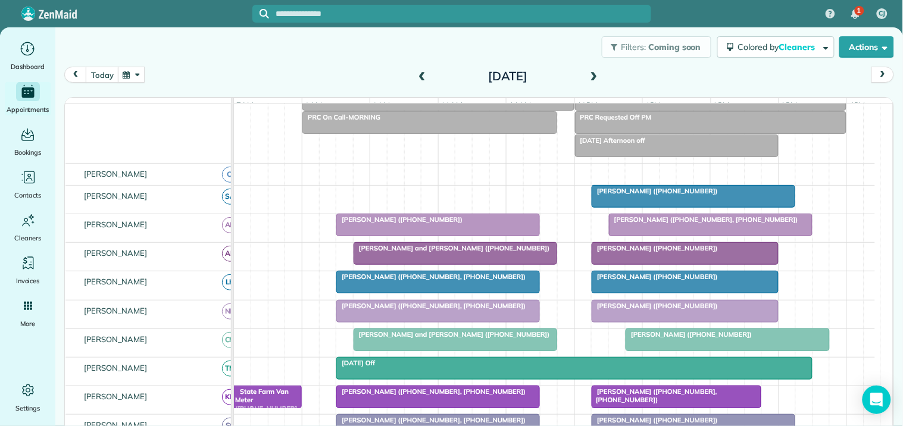
click at [590, 73] on span at bounding box center [593, 76] width 13 height 11
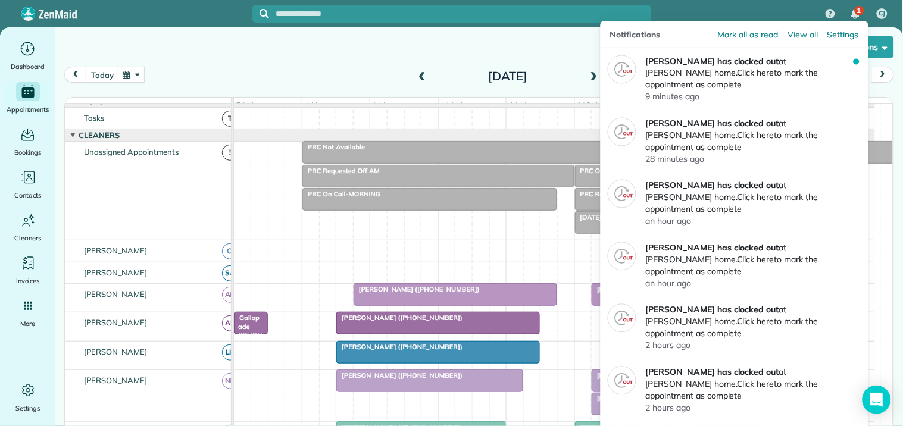
click at [853, 8] on div "1" at bounding box center [854, 14] width 25 height 26
click at [741, 34] on span "Mark all as read" at bounding box center [747, 35] width 60 height 12
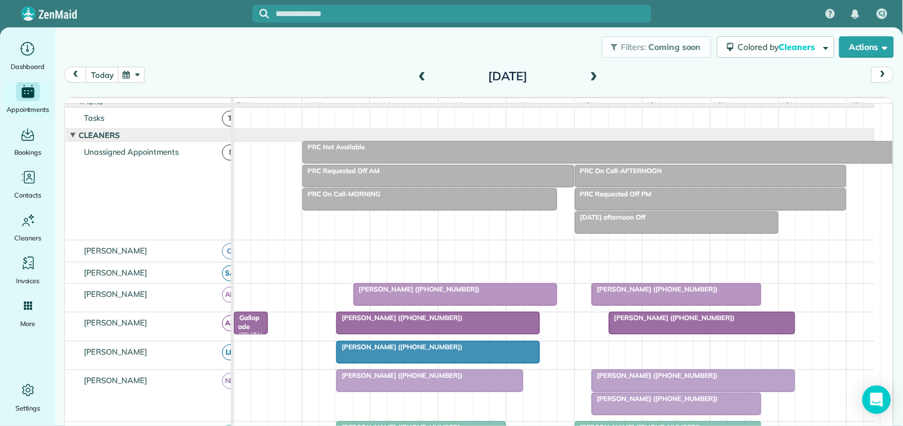
scroll to position [82, 0]
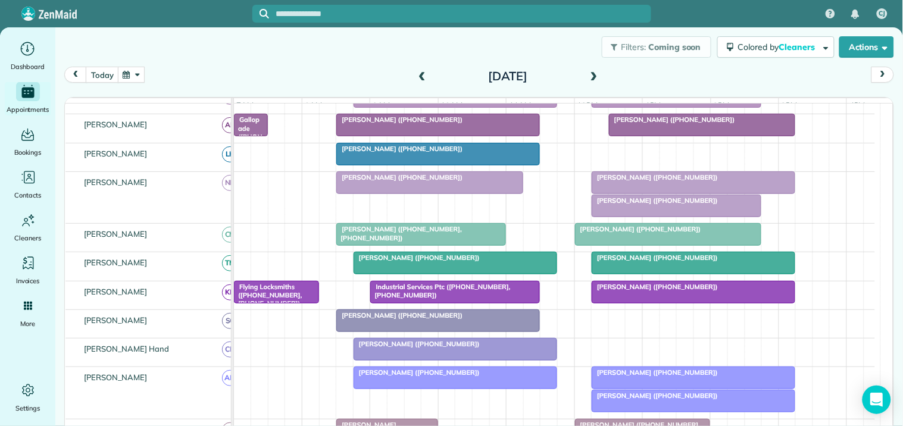
click at [709, 181] on div "Cindy Plunkett (+17704017514)" at bounding box center [693, 177] width 196 height 8
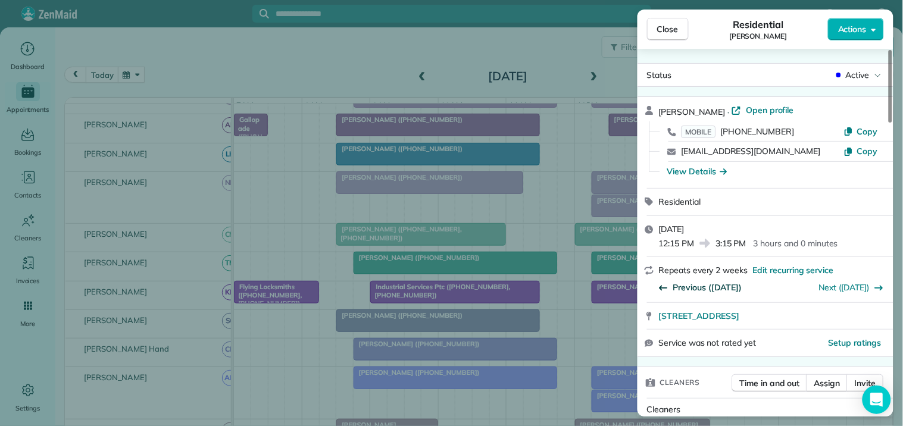
click at [725, 283] on span "Previous (Dec 30)" at bounding box center [707, 287] width 69 height 12
click at [668, 35] on span "Close" at bounding box center [667, 29] width 21 height 12
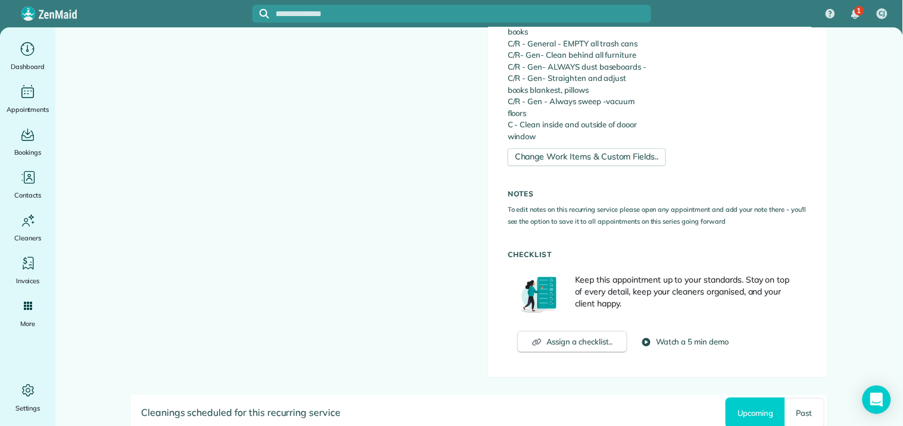
scroll to position [1123, 0]
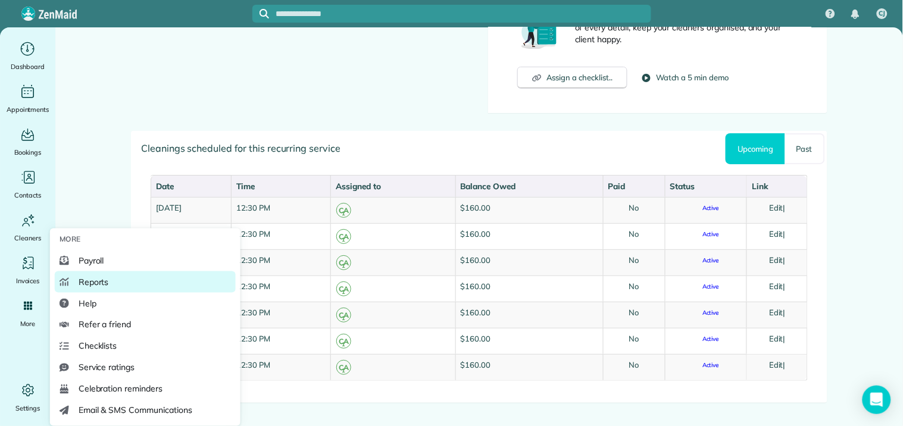
click at [102, 276] on span "Reports" at bounding box center [94, 282] width 30 height 12
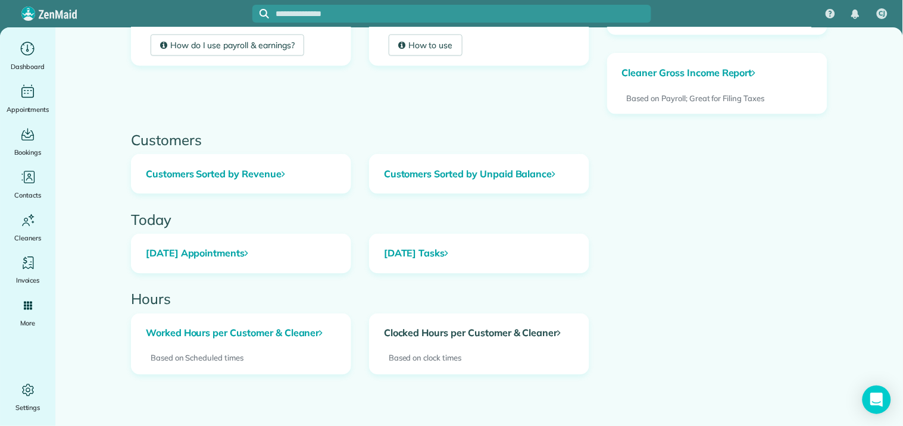
scroll to position [369, 0]
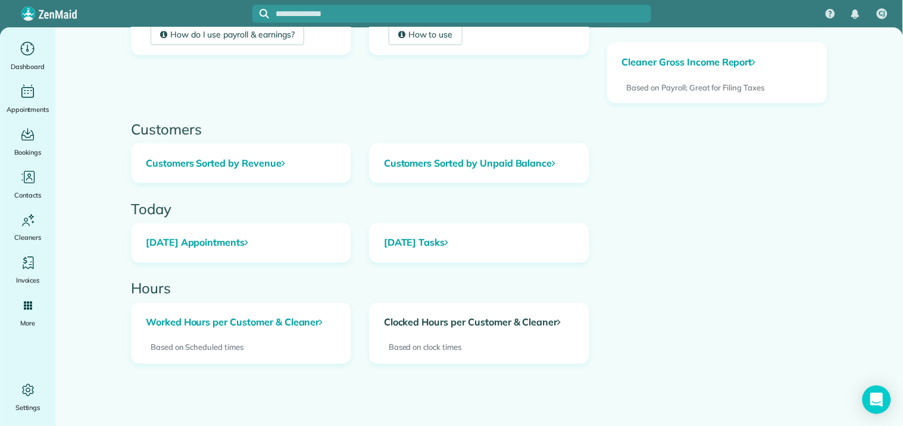
click at [463, 325] on link "Clocked Hours per Customer & Cleaner" at bounding box center [478, 322] width 219 height 39
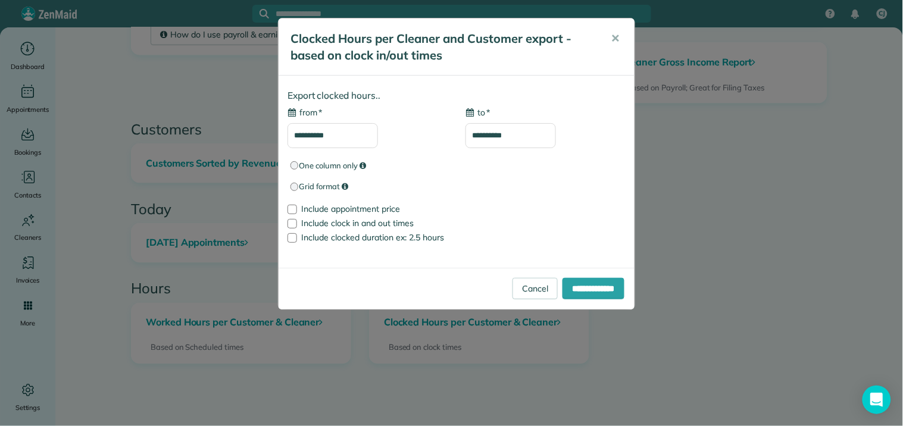
type input "**********"
click at [325, 130] on input "**********" at bounding box center [332, 135] width 90 height 25
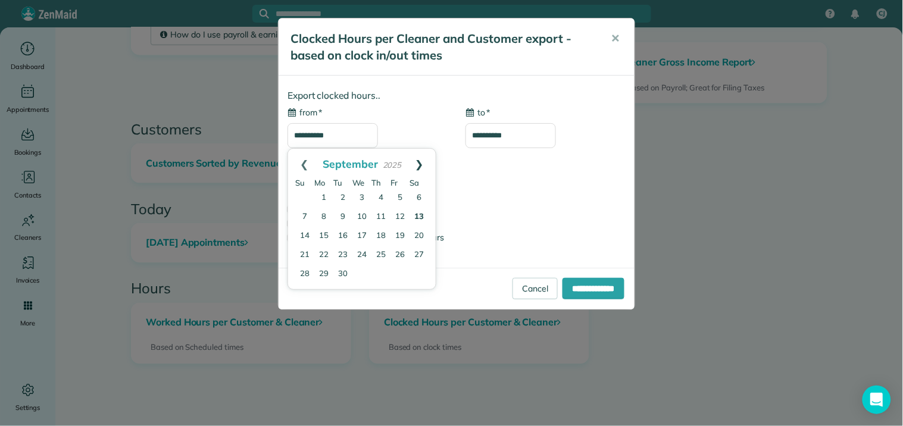
click at [423, 159] on link "Next" at bounding box center [419, 164] width 33 height 30
click at [325, 232] on link "13" at bounding box center [323, 236] width 17 height 17
type input "**********"
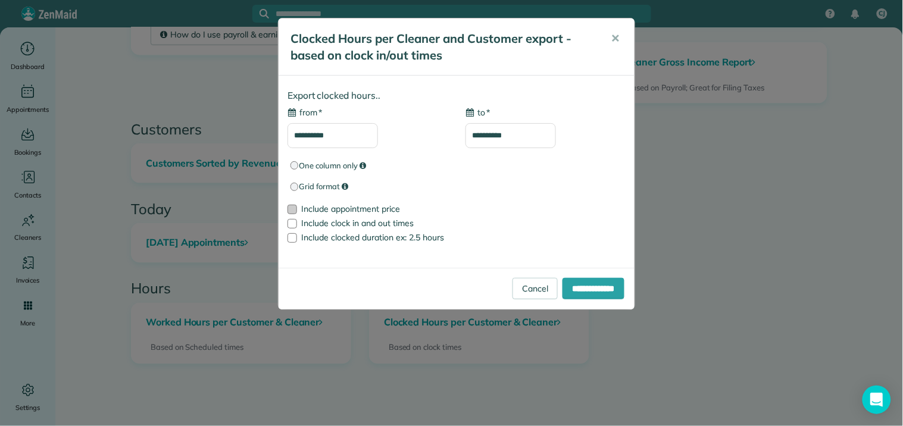
click at [296, 209] on div at bounding box center [292, 210] width 10 height 10
click at [601, 290] on input "**********" at bounding box center [593, 288] width 62 height 21
